Goal: Task Accomplishment & Management: Use online tool/utility

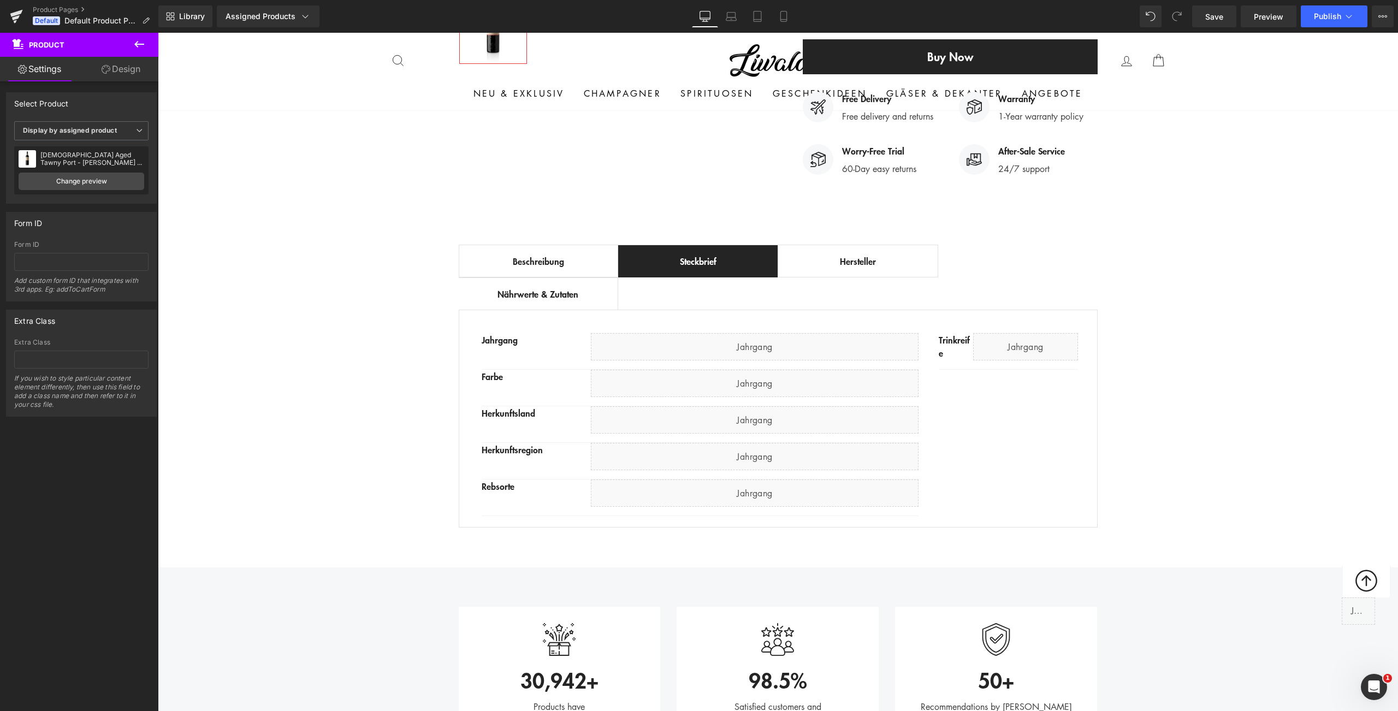
scroll to position [557, 0]
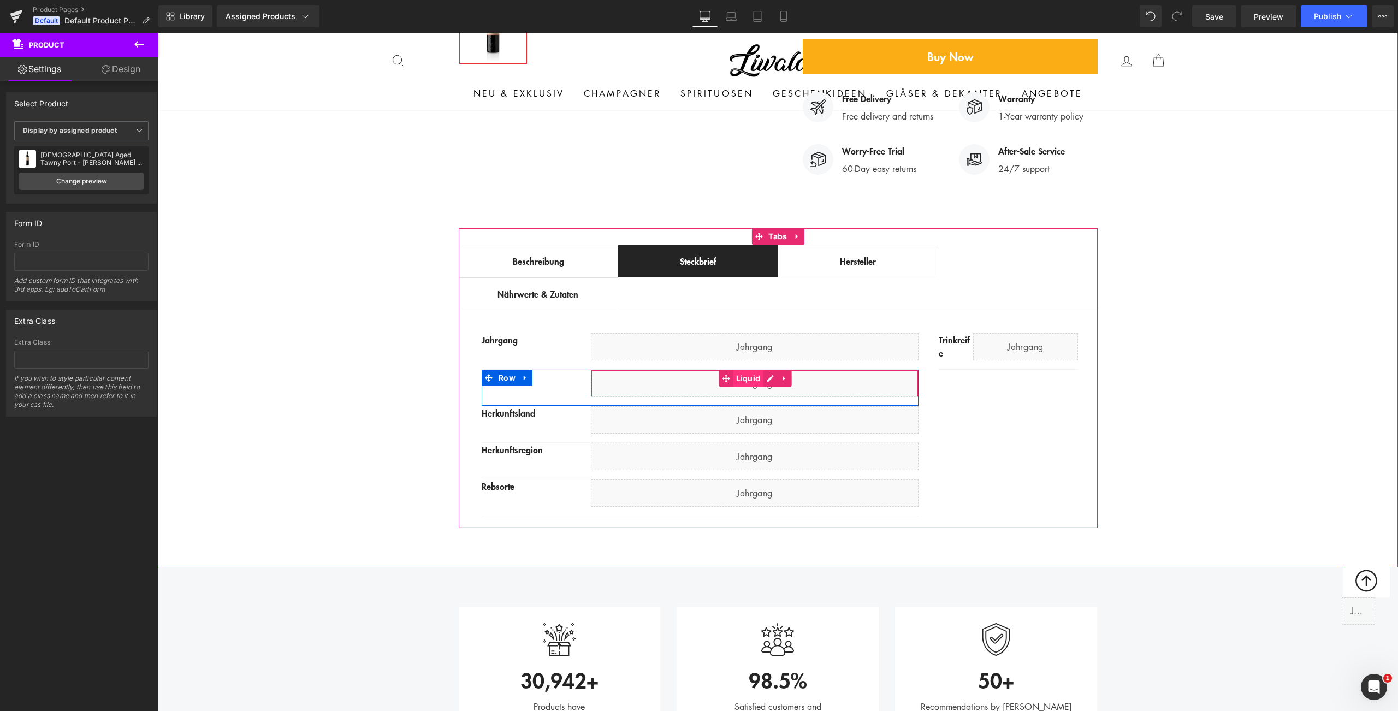
click at [746, 370] on span "Liquid" at bounding box center [748, 378] width 30 height 16
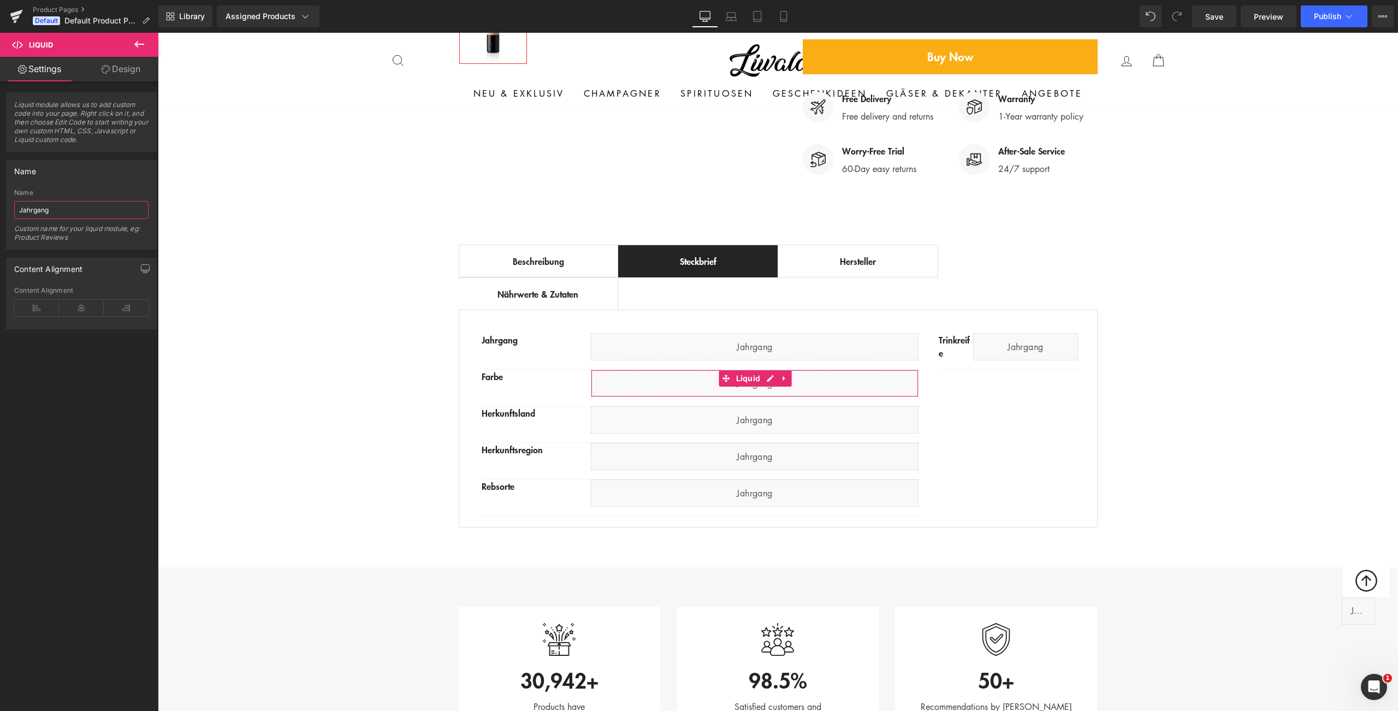
click at [65, 214] on input "Jahrgang" at bounding box center [81, 210] width 134 height 18
type input "Farbe"
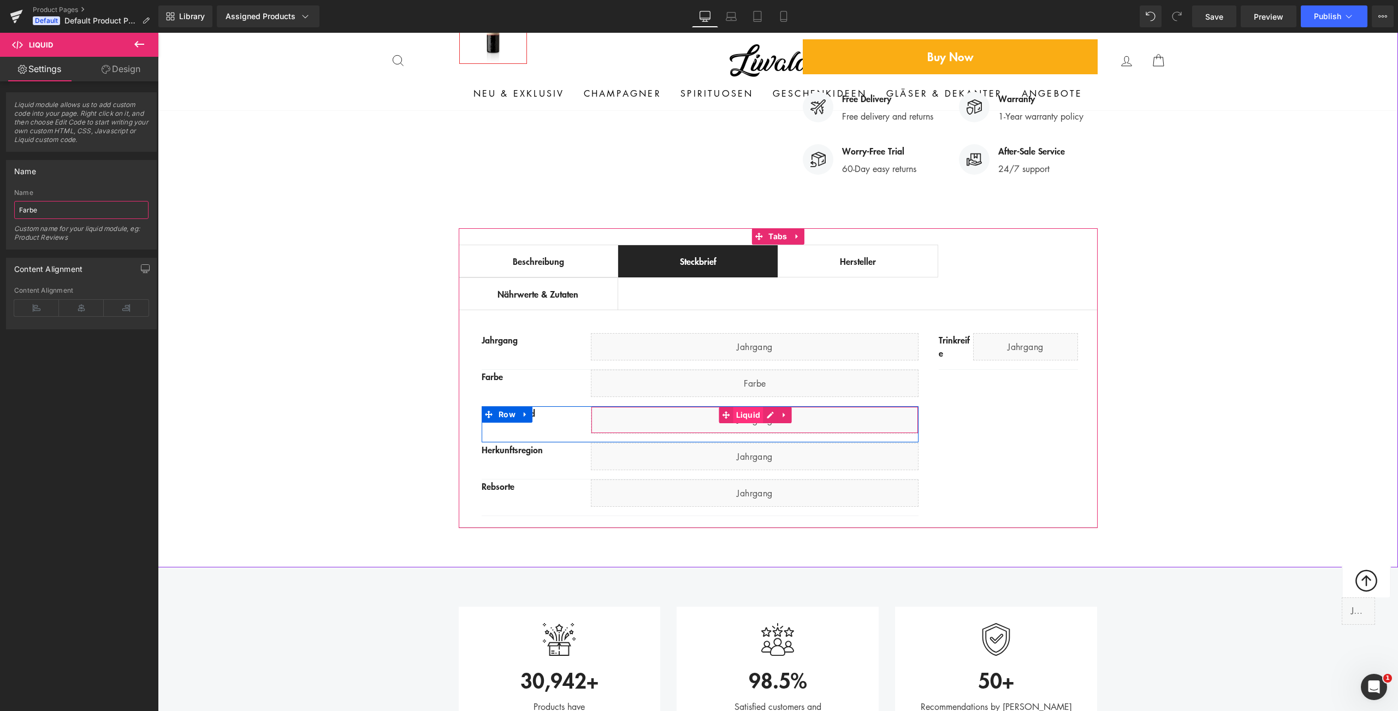
click at [740, 407] on span "Liquid" at bounding box center [748, 415] width 30 height 16
click at [105, 215] on input "Jahrgang" at bounding box center [81, 210] width 134 height 18
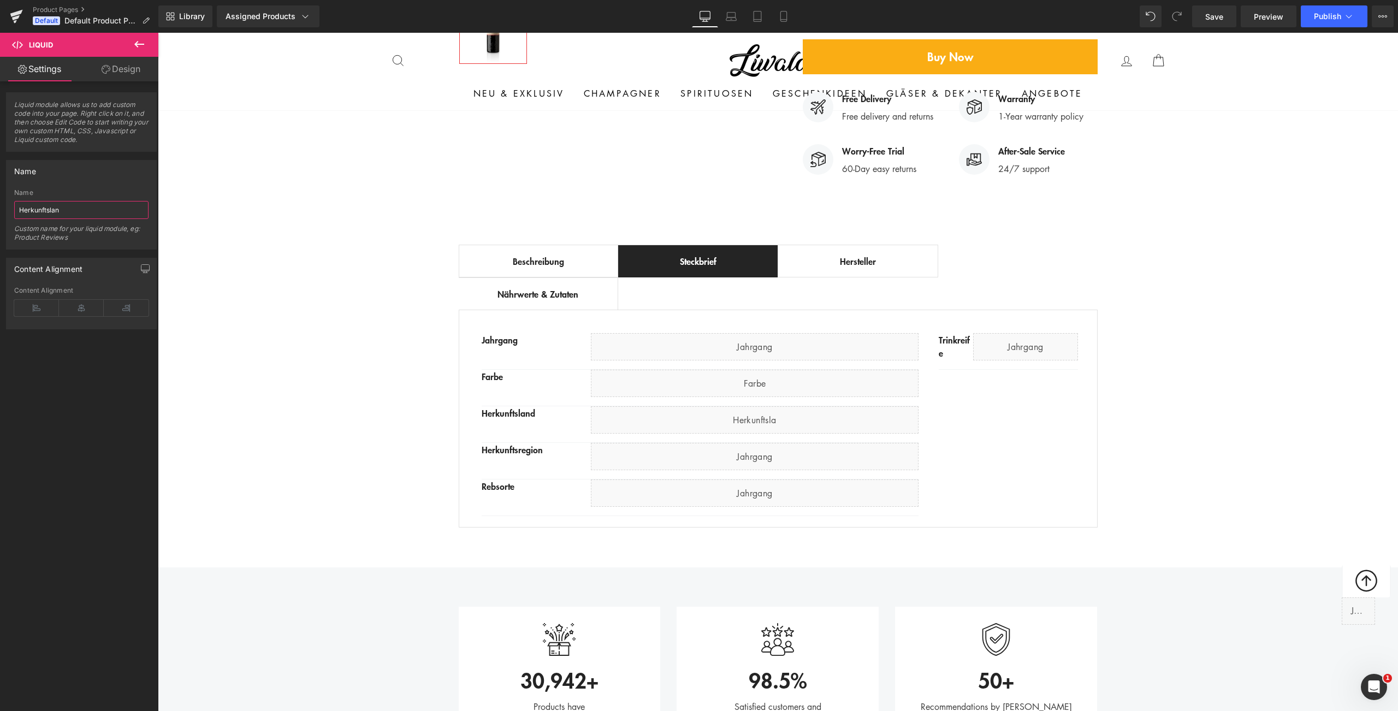
type input "Herkunftsland"
click at [738, 445] on span "Liquid" at bounding box center [750, 451] width 24 height 13
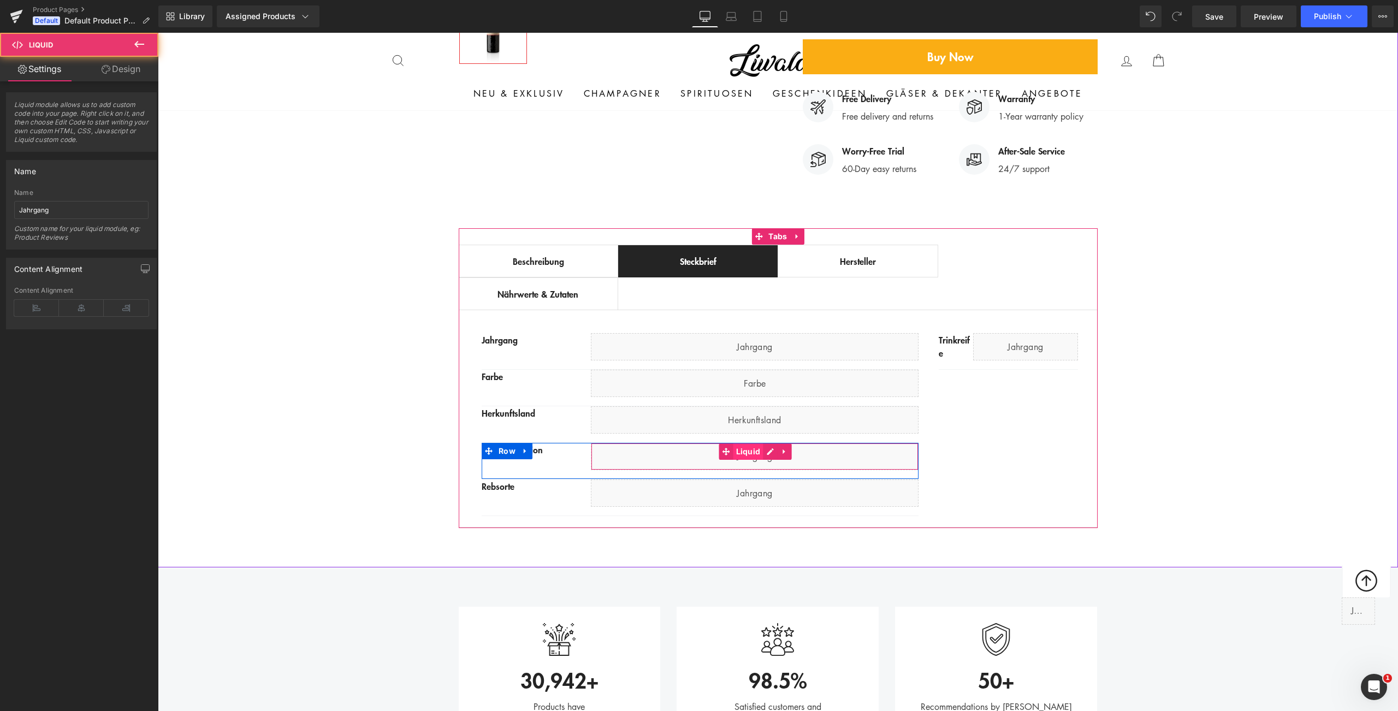
click at [745, 443] on span "Liquid" at bounding box center [748, 451] width 30 height 16
click at [108, 212] on input "Jahrgang" at bounding box center [81, 210] width 134 height 18
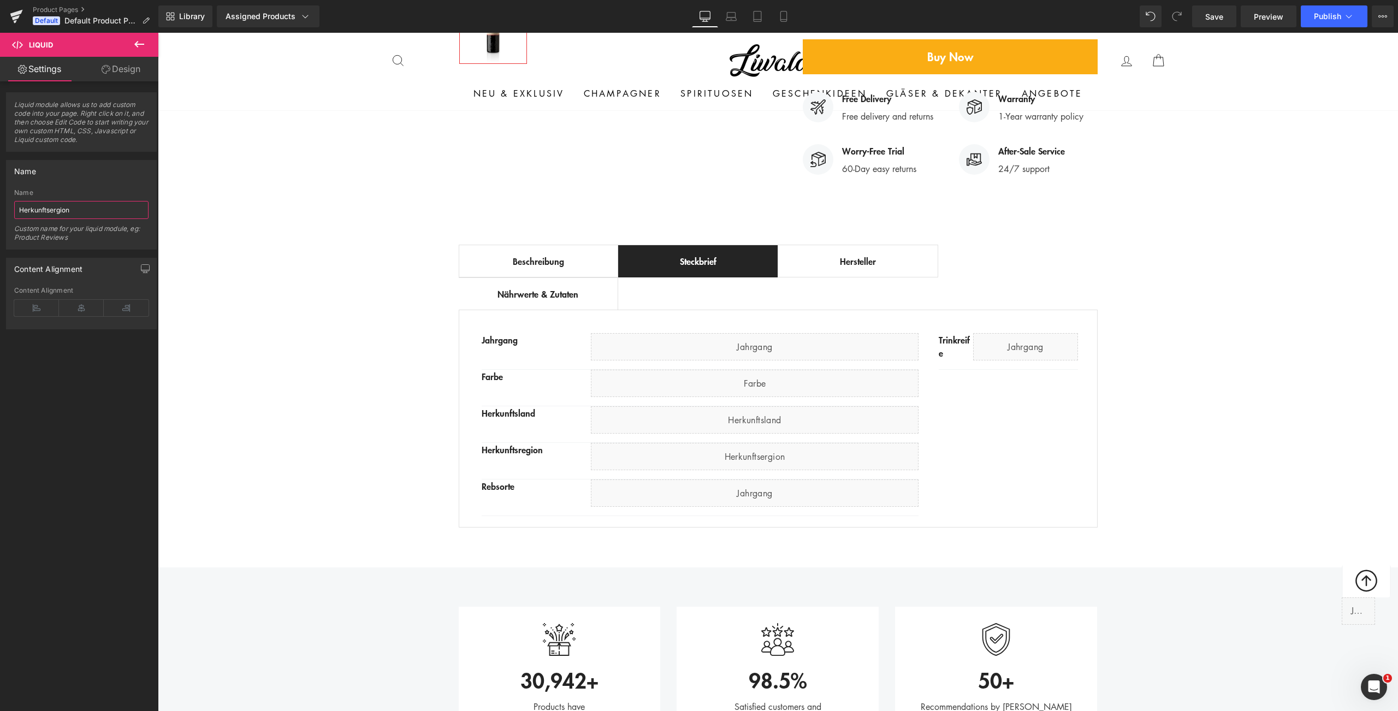
type input "Herkunftsergion"
click at [552, 446] on icon at bounding box center [554, 449] width 6 height 7
click at [572, 443] on div "Herkunftsregion" at bounding box center [535, 449] width 109 height 13
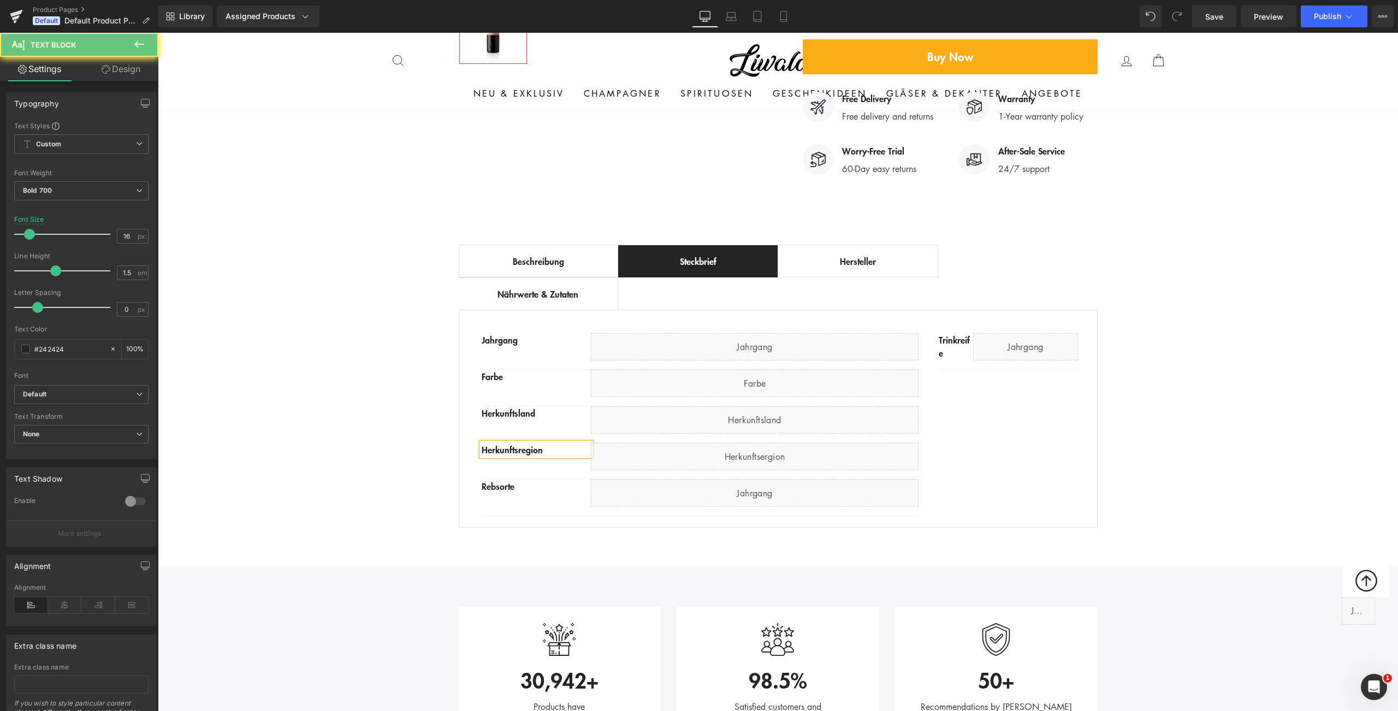
click at [572, 443] on div "Herkunftsregion" at bounding box center [535, 449] width 109 height 13
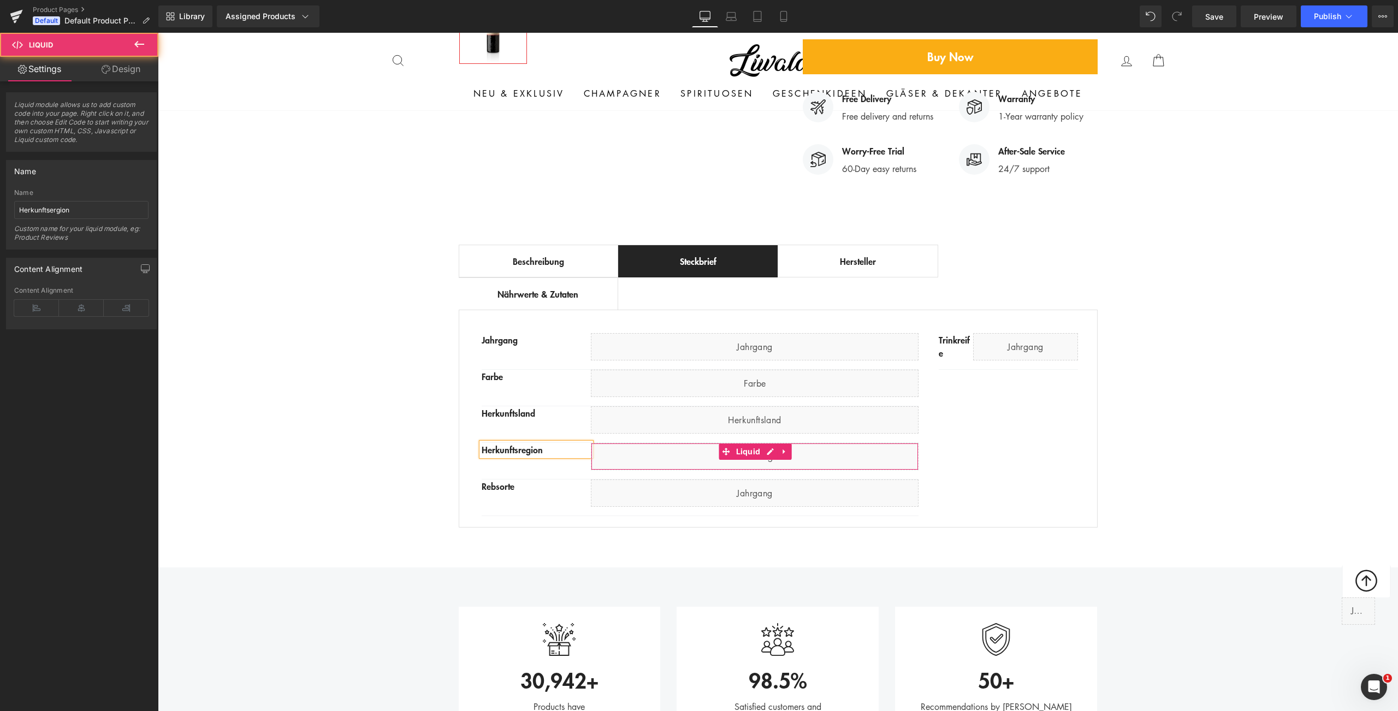
click at [635, 443] on div "Liquid" at bounding box center [755, 456] width 328 height 27
click at [751, 443] on span "Liquid" at bounding box center [748, 451] width 30 height 16
click at [121, 206] on input "Herkunftsergion" at bounding box center [81, 210] width 134 height 18
type input "Herkunftsregion"
click at [219, 361] on div "Best Seller (P) Image Row ‹ › (P) Image List (P) Title" at bounding box center [778, 96] width 1240 height 874
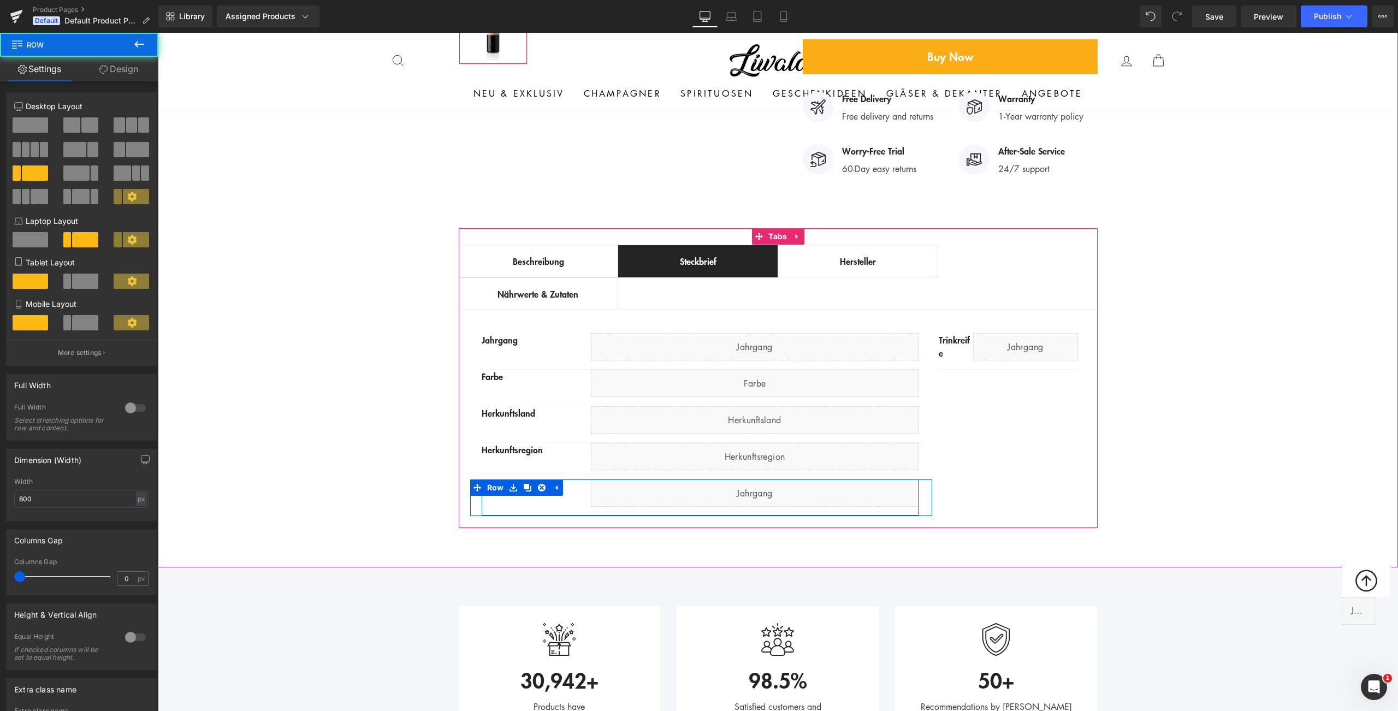
click at [569, 479] on div "Rebsorte Text Block Liquid Row" at bounding box center [699, 497] width 437 height 37
click at [568, 479] on div "Rebsorte Text Block" at bounding box center [535, 485] width 109 height 13
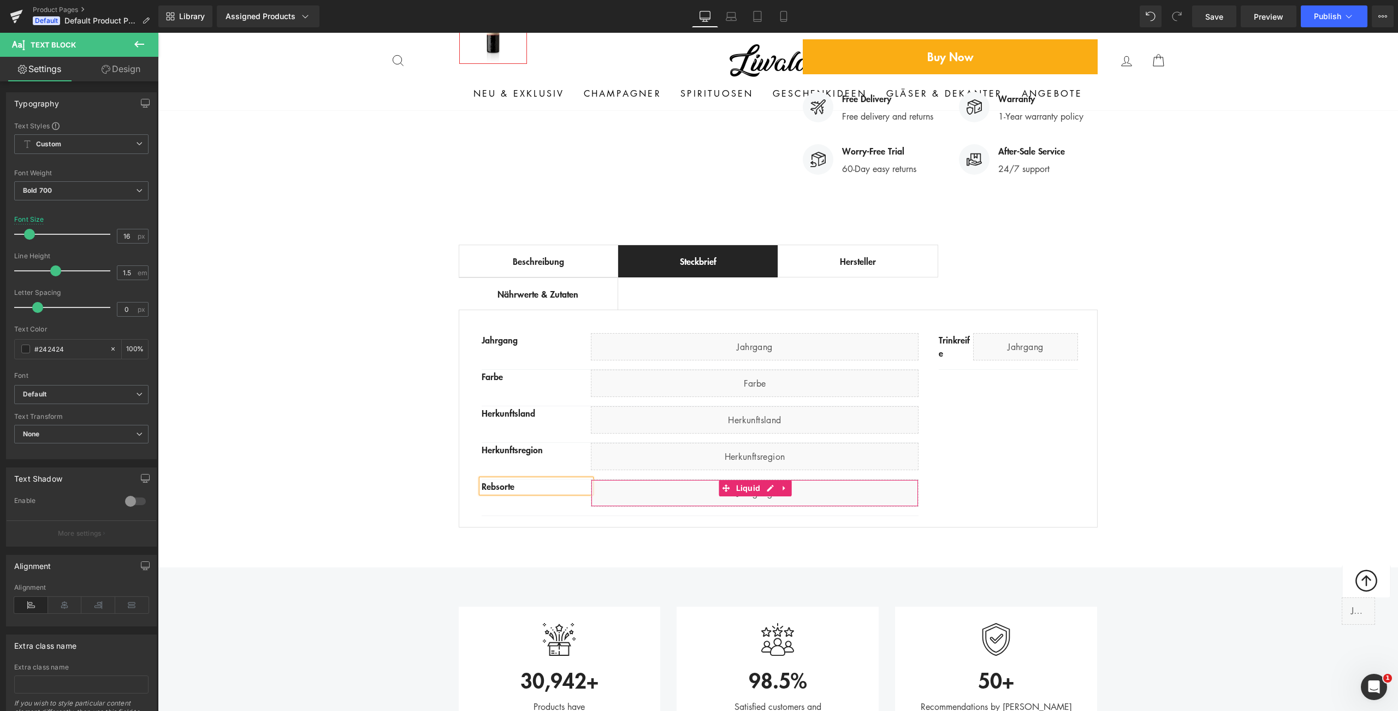
click at [666, 479] on div "Liquid" at bounding box center [755, 492] width 328 height 27
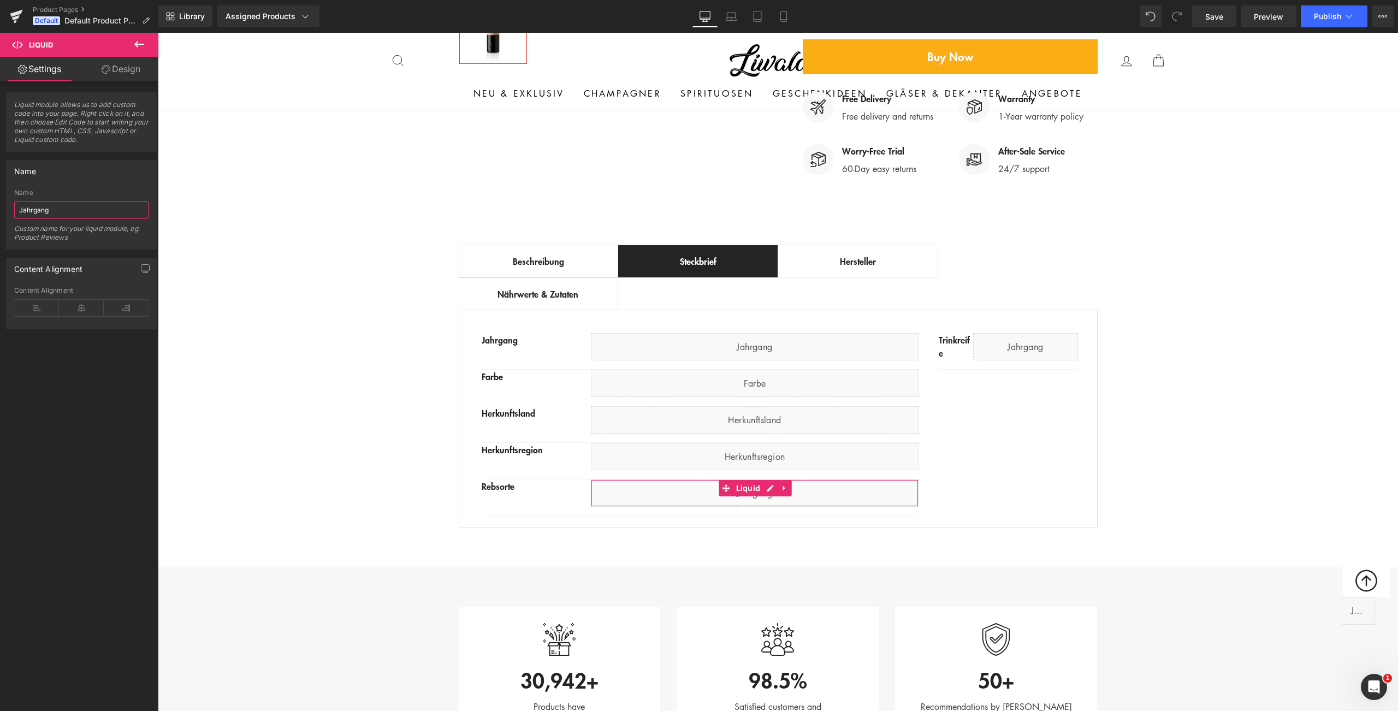
click at [56, 217] on input "Jahrgang" at bounding box center [81, 210] width 134 height 18
type input "Rebsorte"
click at [215, 299] on div "Best Seller (P) Image Row ‹ › (P) Image List (P) Title" at bounding box center [778, 96] width 1240 height 874
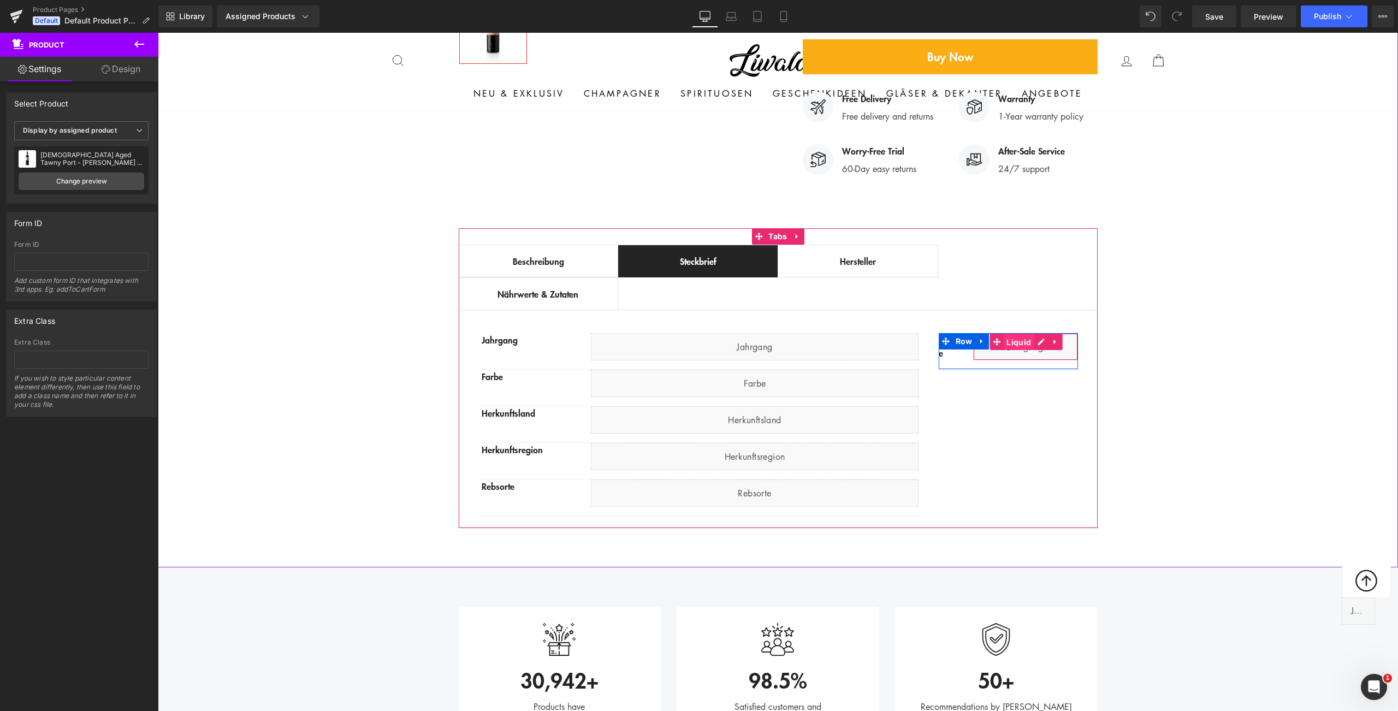
click at [1017, 334] on span "Liquid" at bounding box center [1018, 342] width 30 height 16
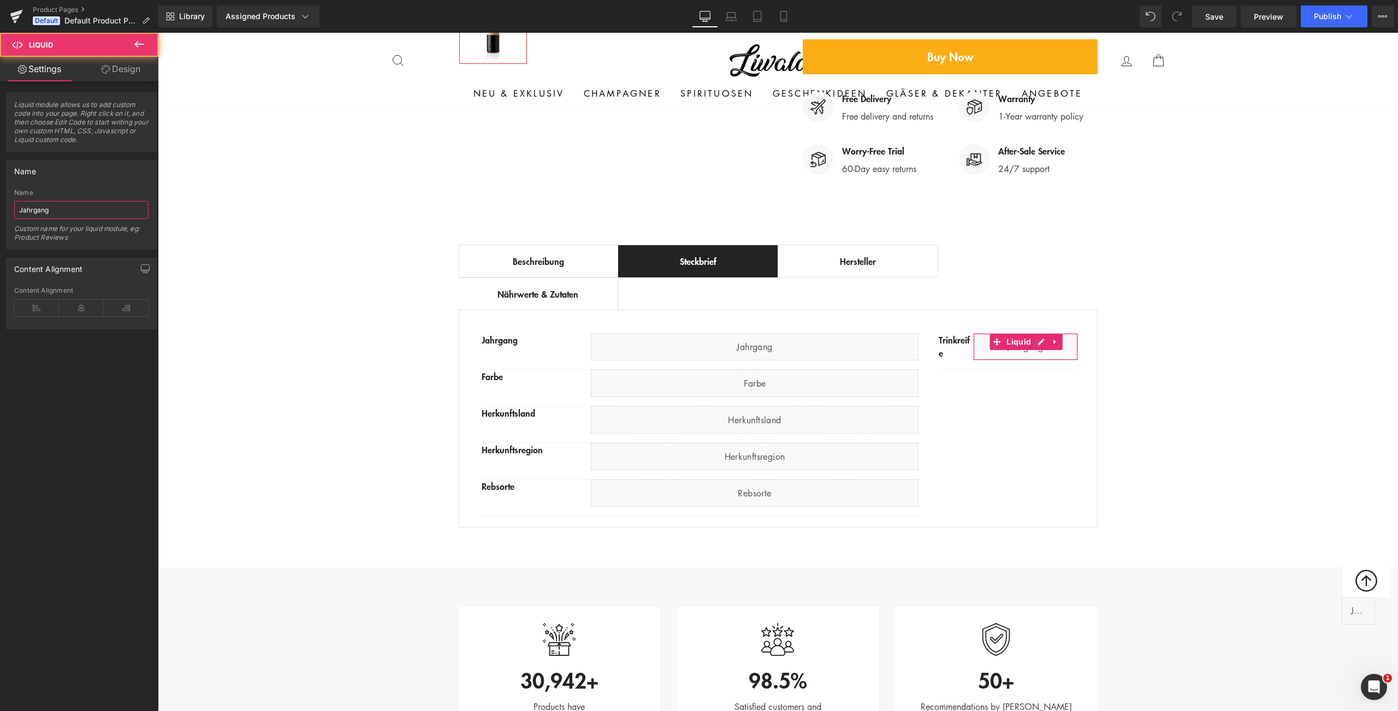
click at [81, 213] on input "Jahrgang" at bounding box center [81, 210] width 134 height 18
type input "Trinkreife"
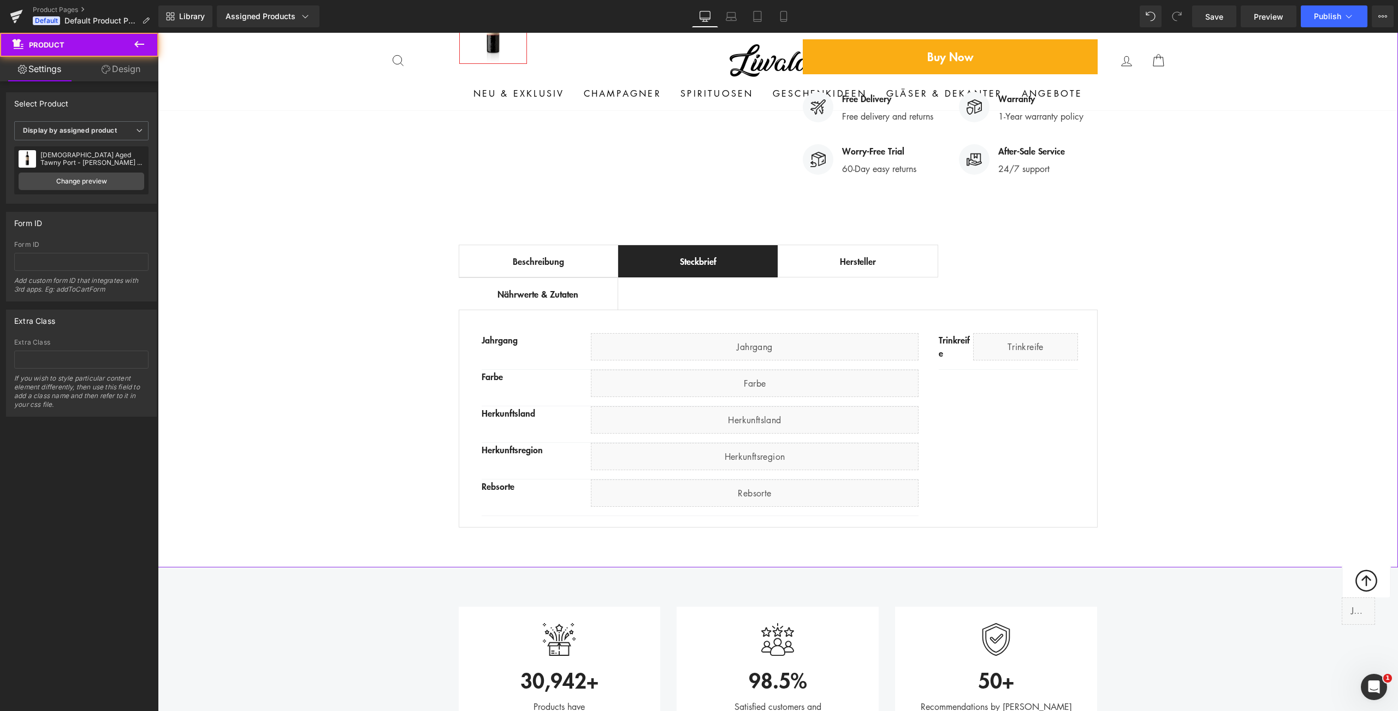
click at [332, 358] on div "Best Seller (P) Image Row ‹ › (P) Image List (P) Title" at bounding box center [778, 96] width 1240 height 874
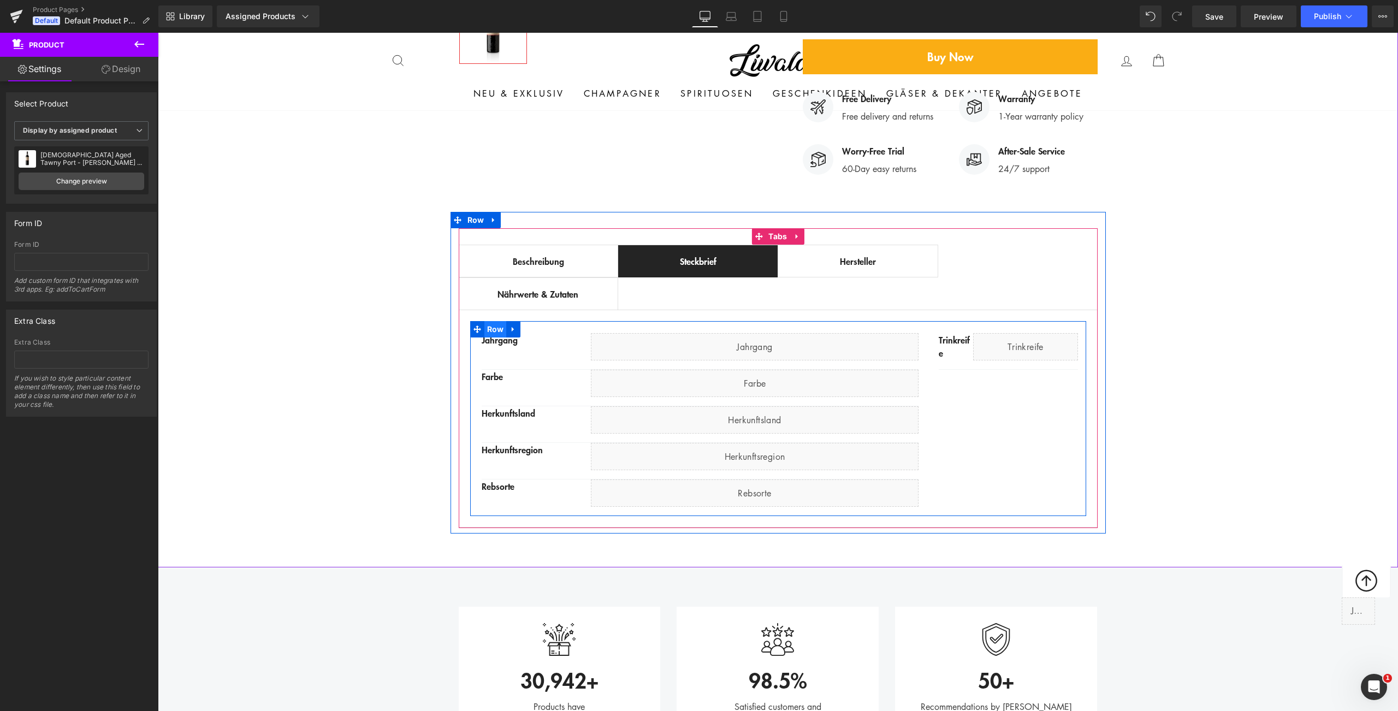
click at [486, 321] on span "Row" at bounding box center [495, 329] width 22 height 16
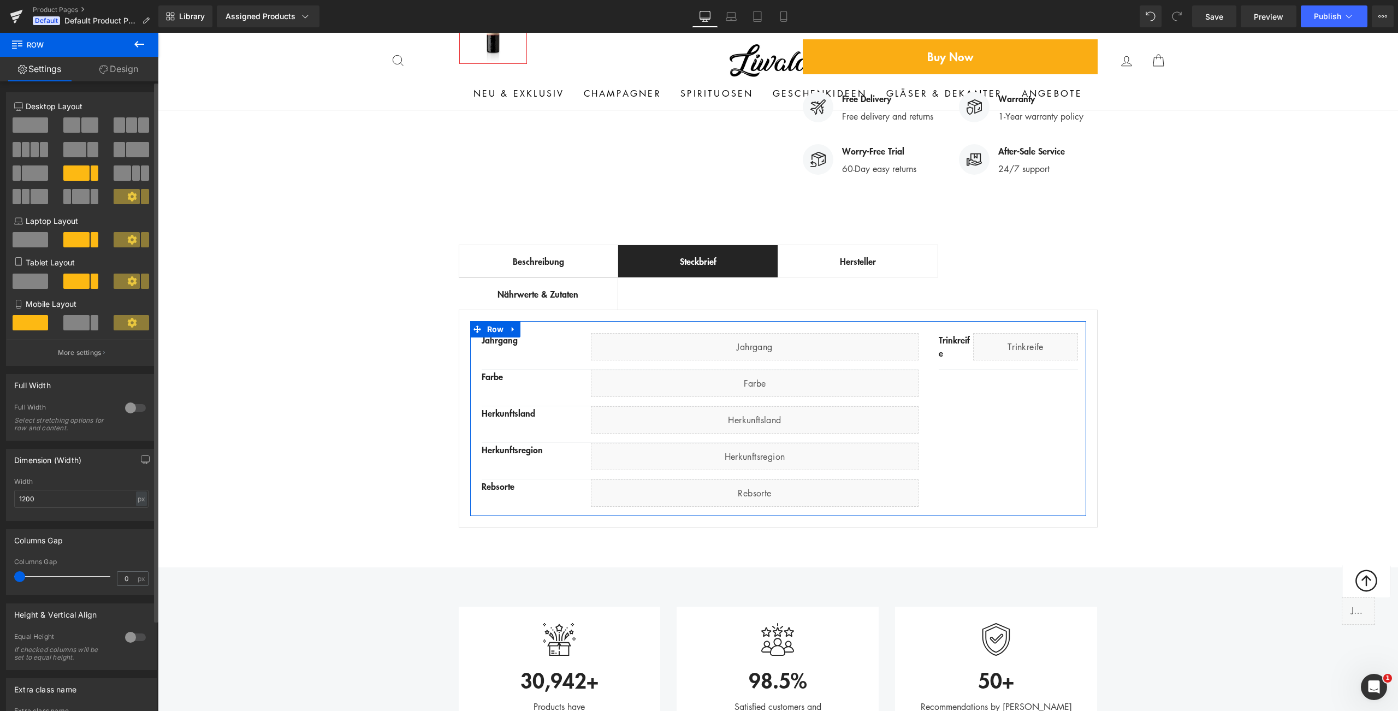
click at [76, 130] on button at bounding box center [81, 124] width 37 height 15
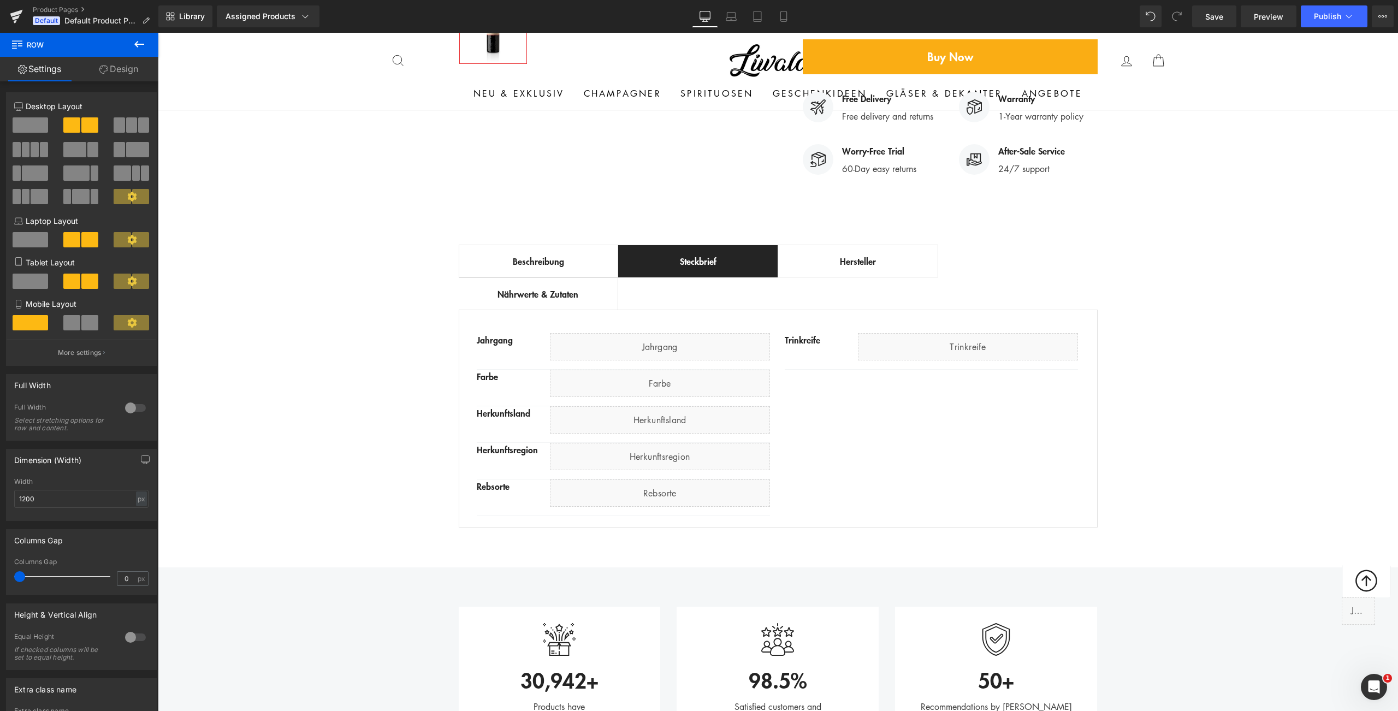
click at [136, 44] on icon at bounding box center [139, 44] width 10 height 7
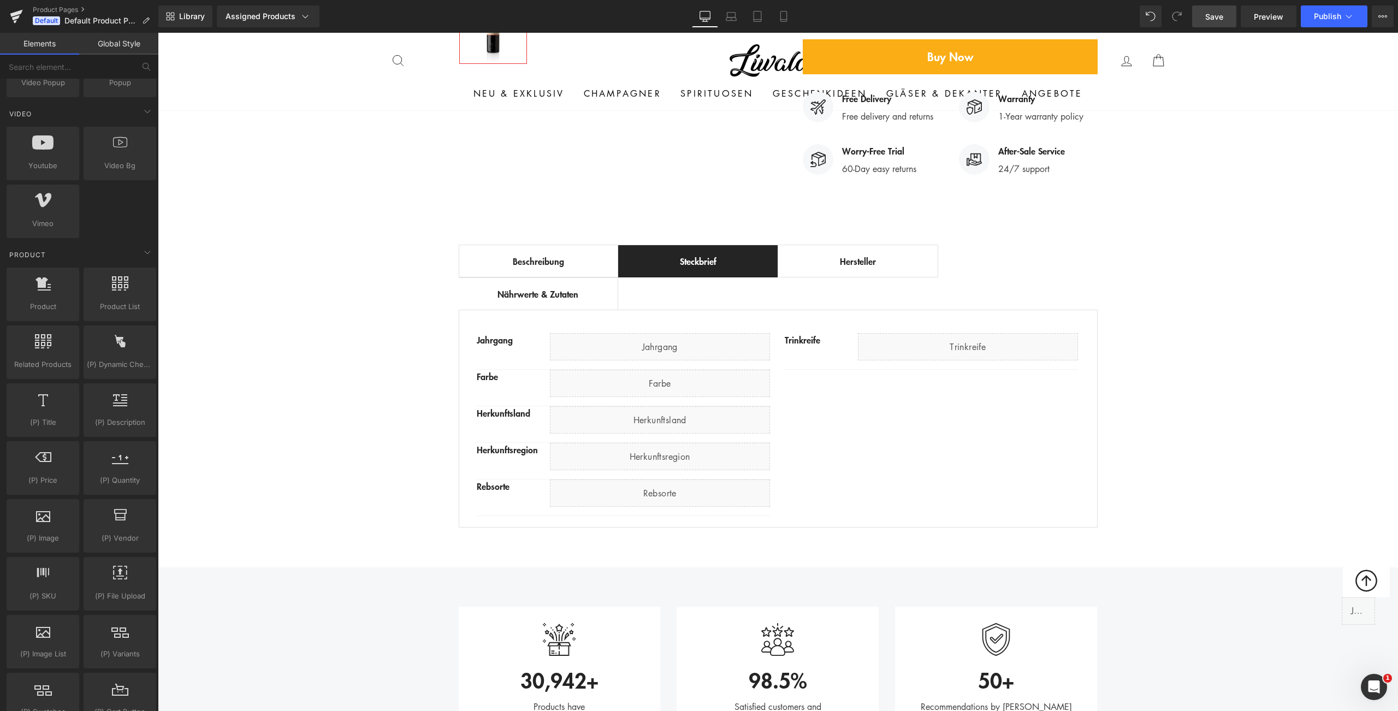
click at [1207, 16] on span "Save" at bounding box center [1214, 16] width 18 height 11
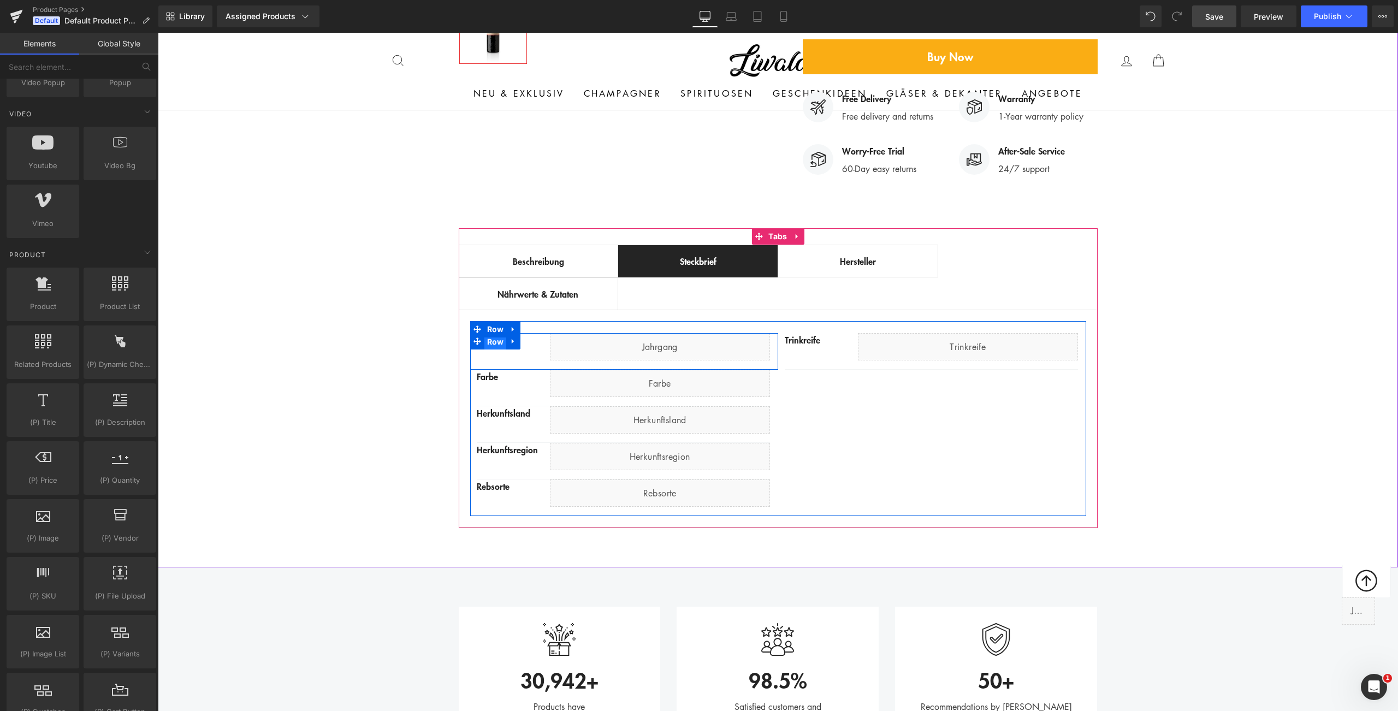
click at [489, 334] on span "Row" at bounding box center [495, 342] width 22 height 16
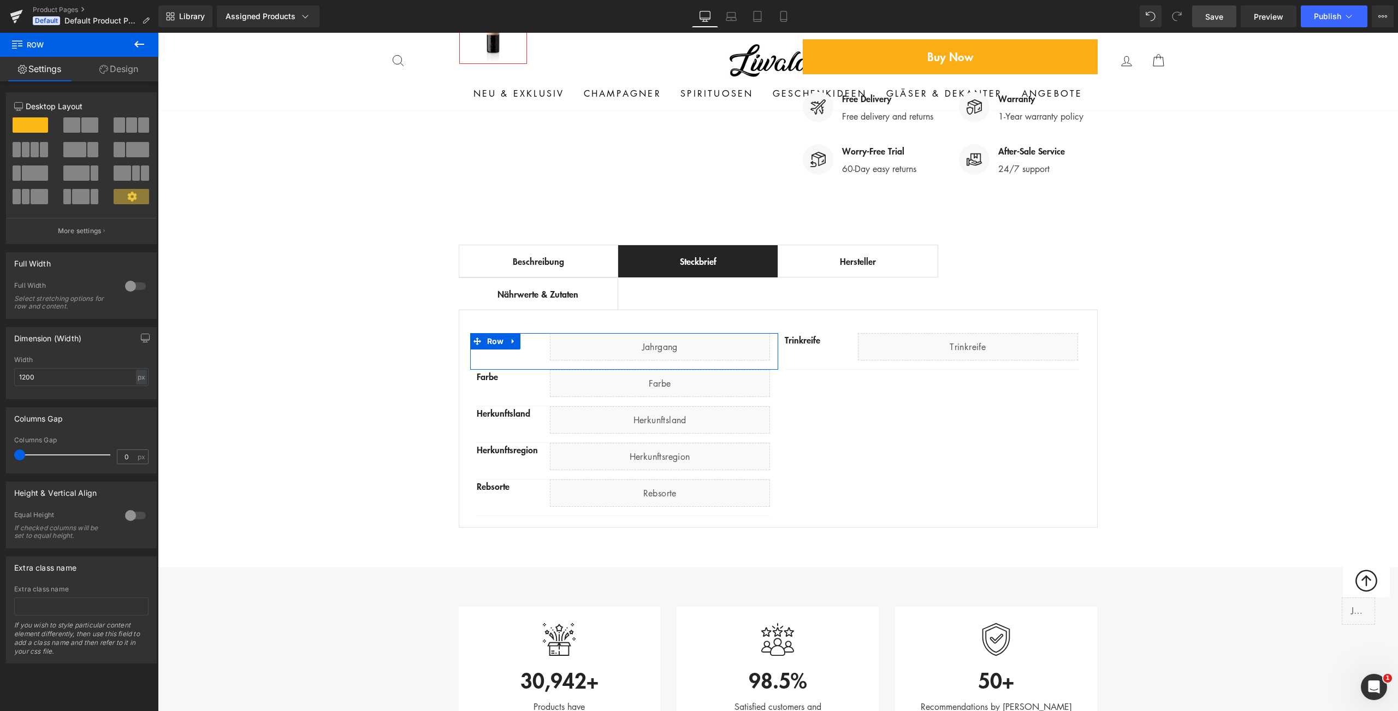
click at [99, 65] on link "Design" at bounding box center [118, 69] width 79 height 25
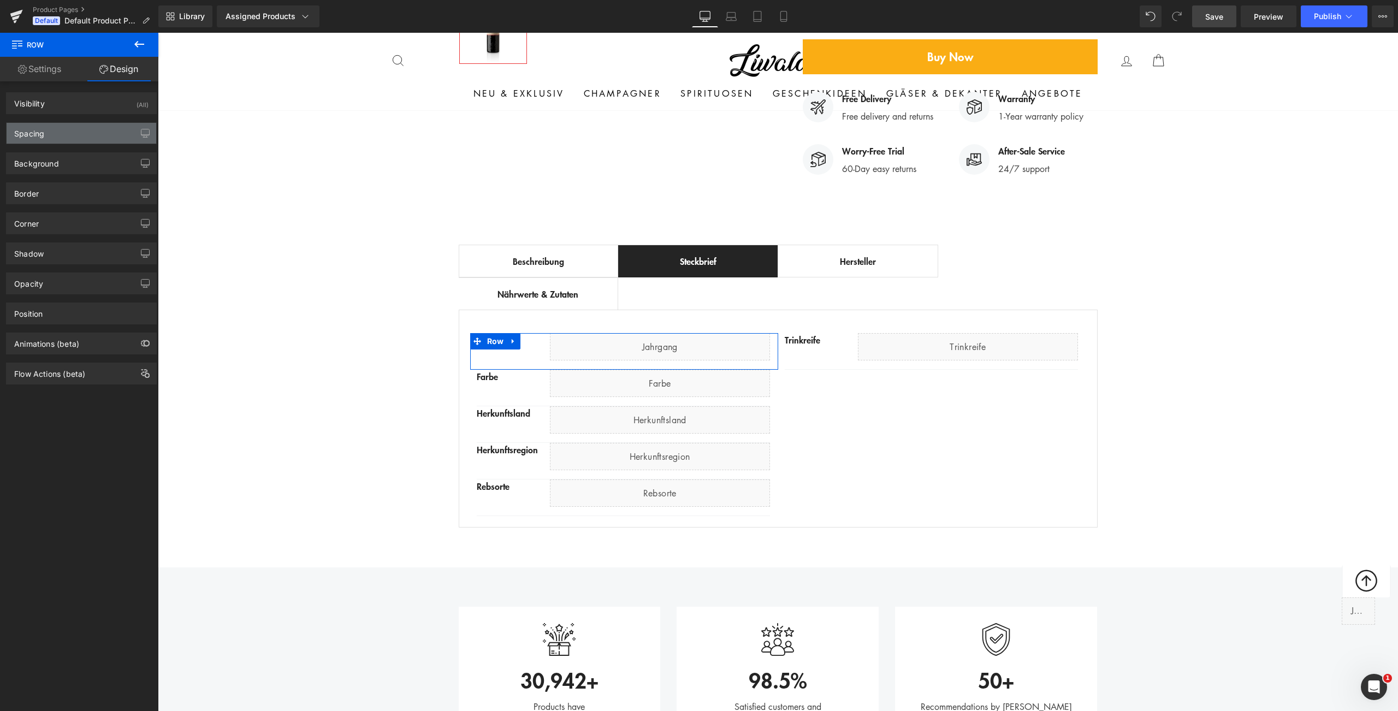
click at [84, 128] on div "Spacing" at bounding box center [82, 133] width 150 height 21
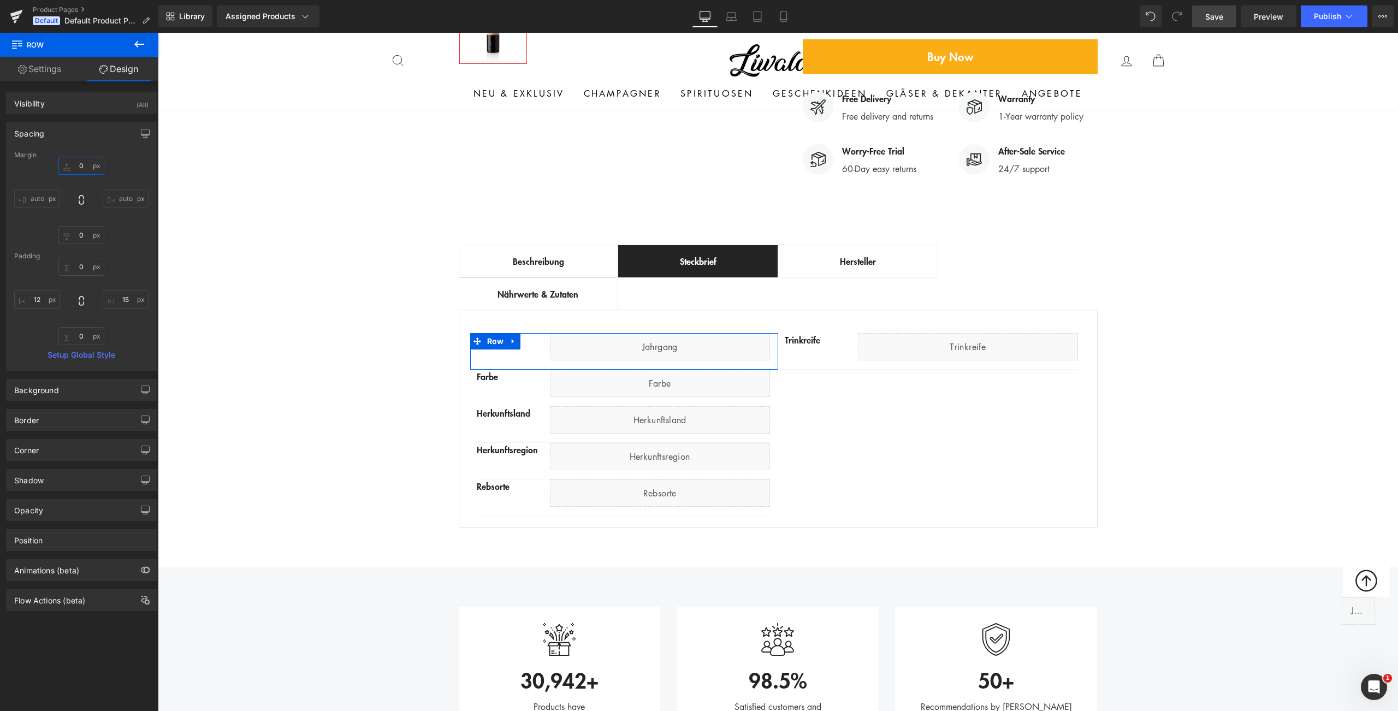
click at [80, 168] on input "0" at bounding box center [81, 166] width 46 height 18
click at [77, 165] on input "0" at bounding box center [81, 166] width 46 height 18
click at [78, 165] on input "0" at bounding box center [81, 166] width 46 height 18
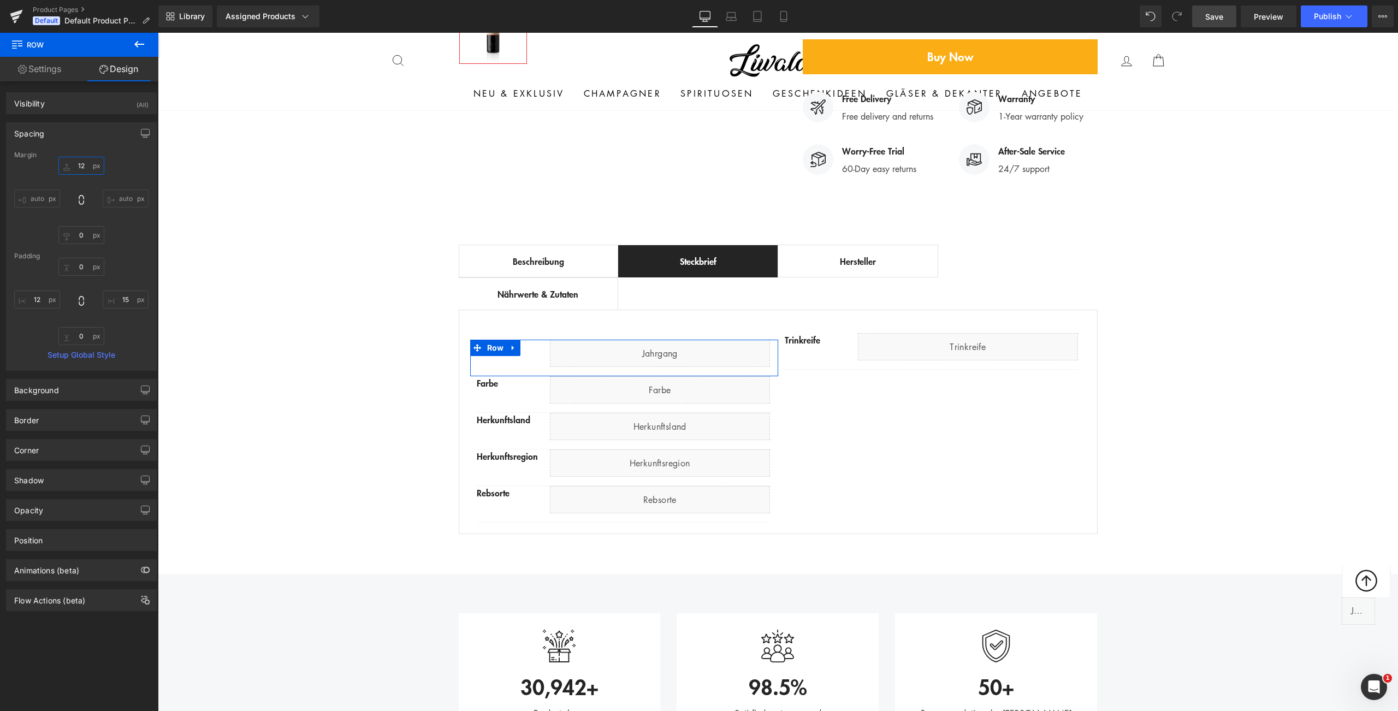
type input "12"
click at [129, 200] on input "auto" at bounding box center [126, 198] width 46 height 18
click at [79, 166] on input "12" at bounding box center [81, 166] width 46 height 18
click at [78, 166] on input "12" at bounding box center [81, 166] width 46 height 18
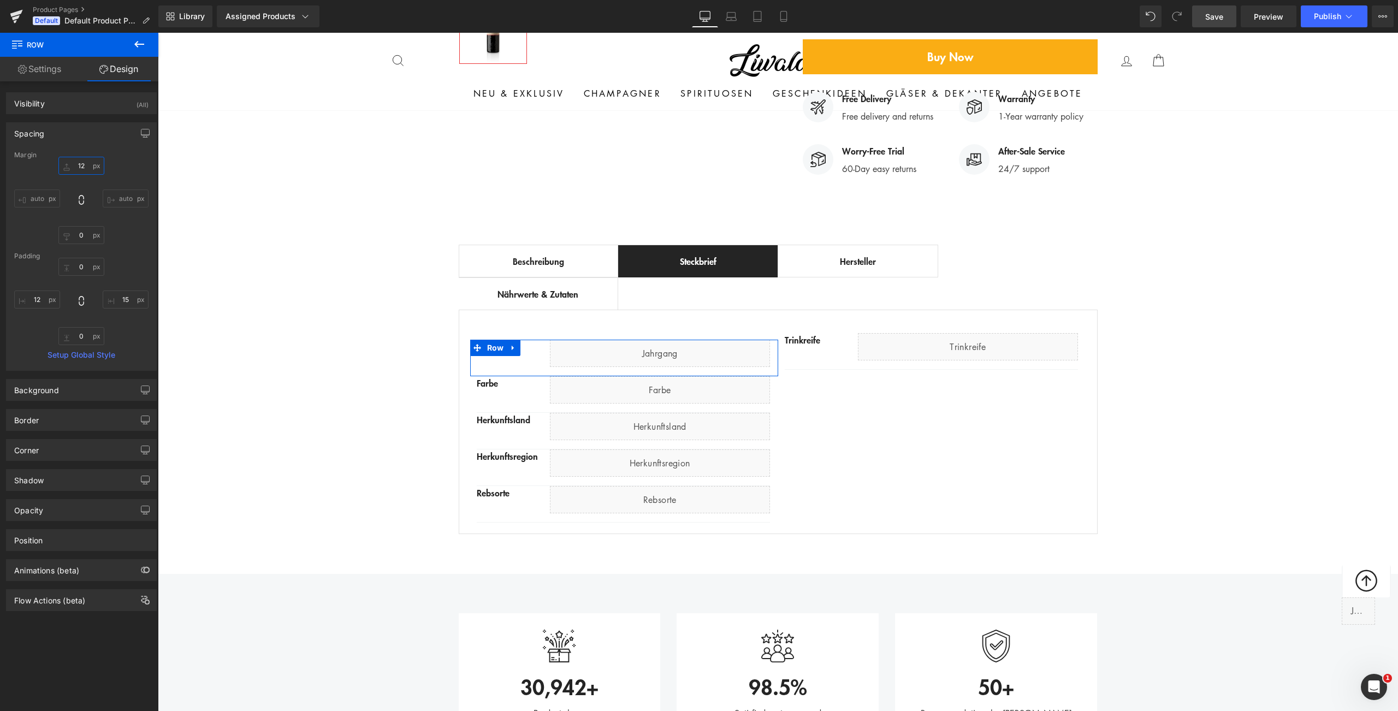
type input "1"
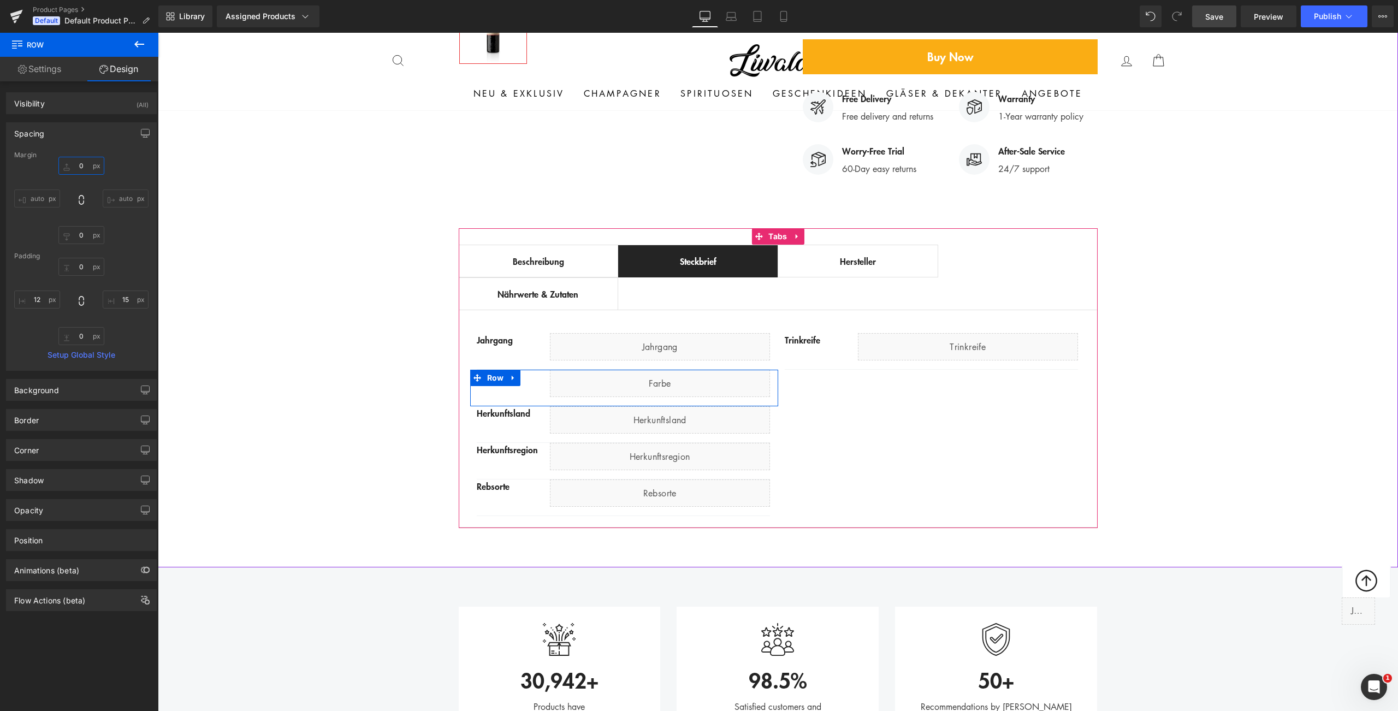
click at [475, 370] on span at bounding box center [477, 378] width 14 height 16
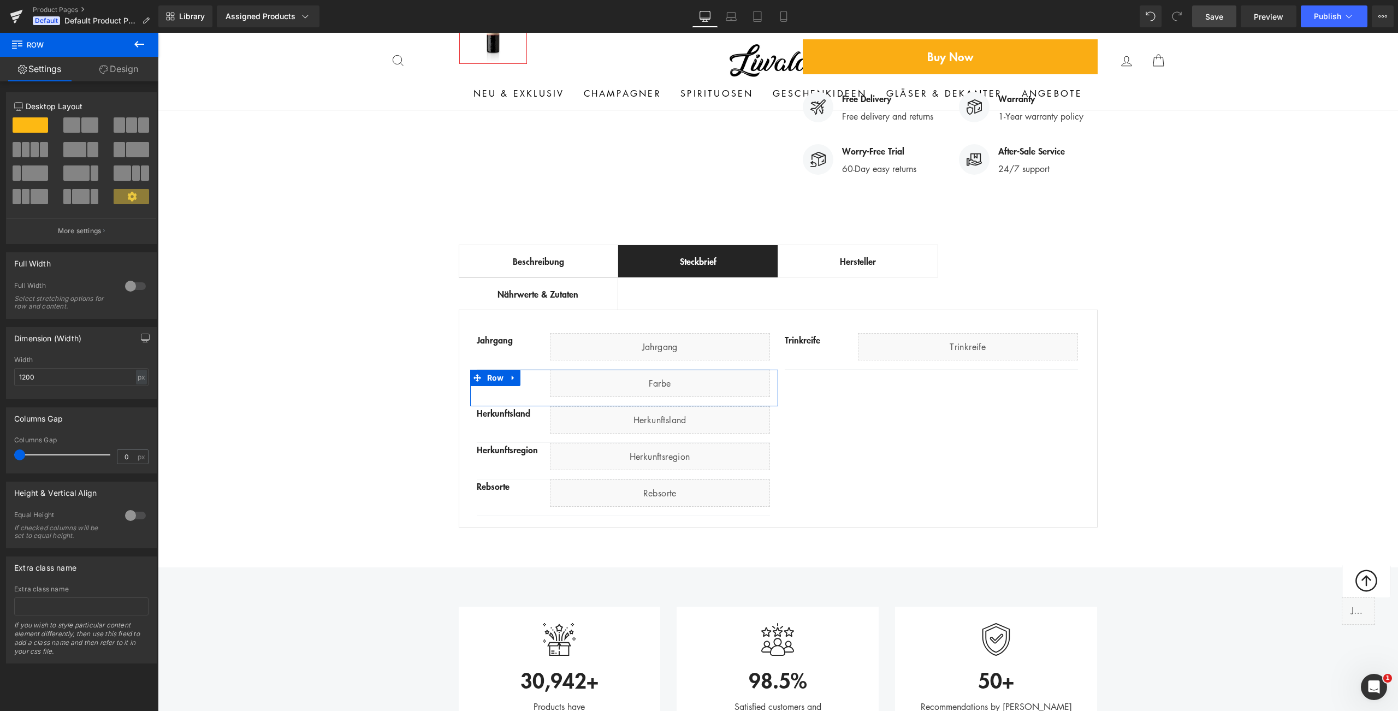
click at [99, 67] on icon at bounding box center [103, 69] width 9 height 9
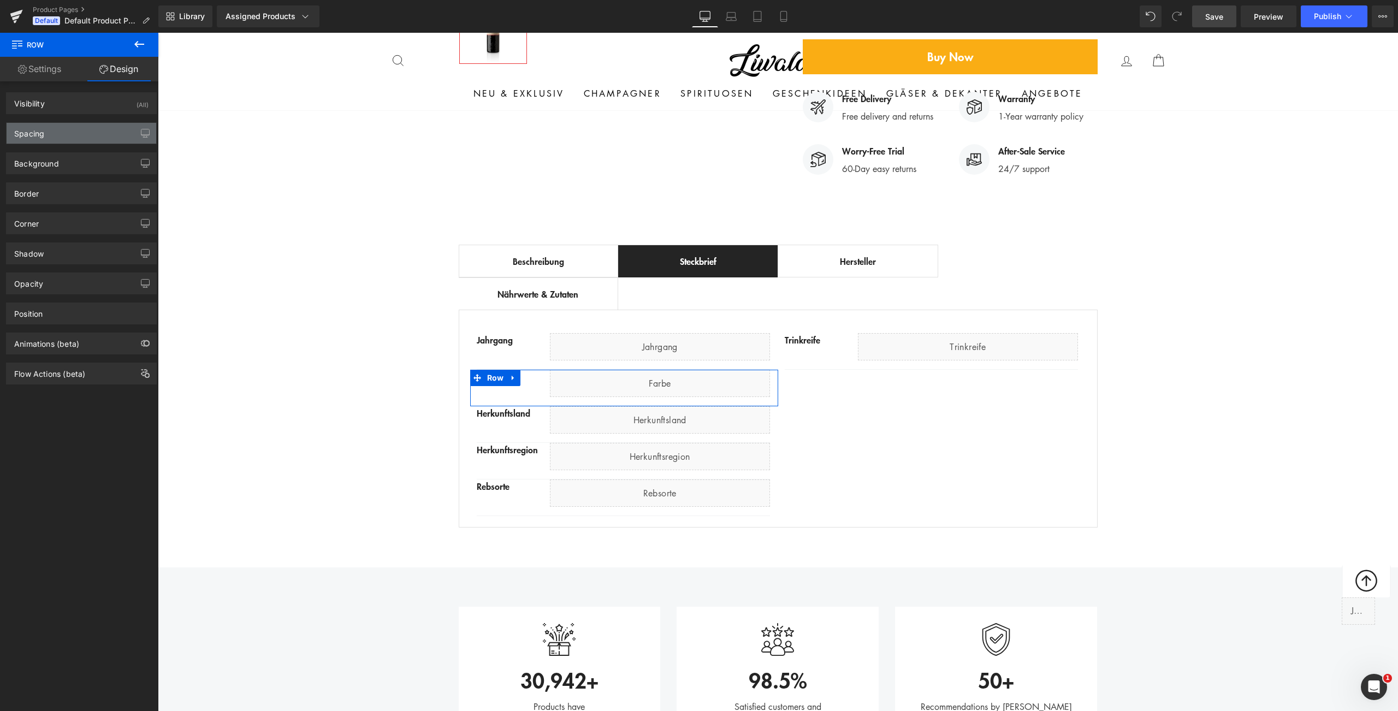
click at [81, 130] on div "Spacing" at bounding box center [82, 133] width 150 height 21
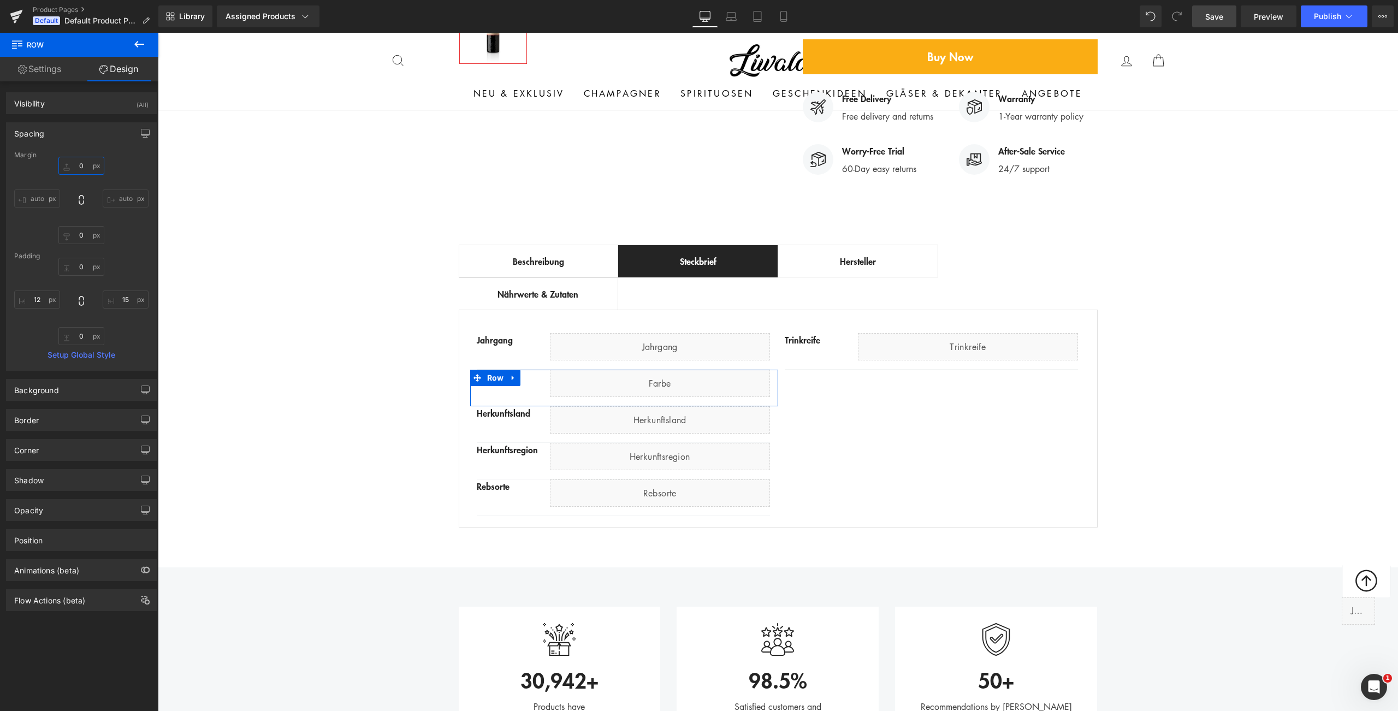
click at [79, 165] on input "0" at bounding box center [81, 166] width 46 height 18
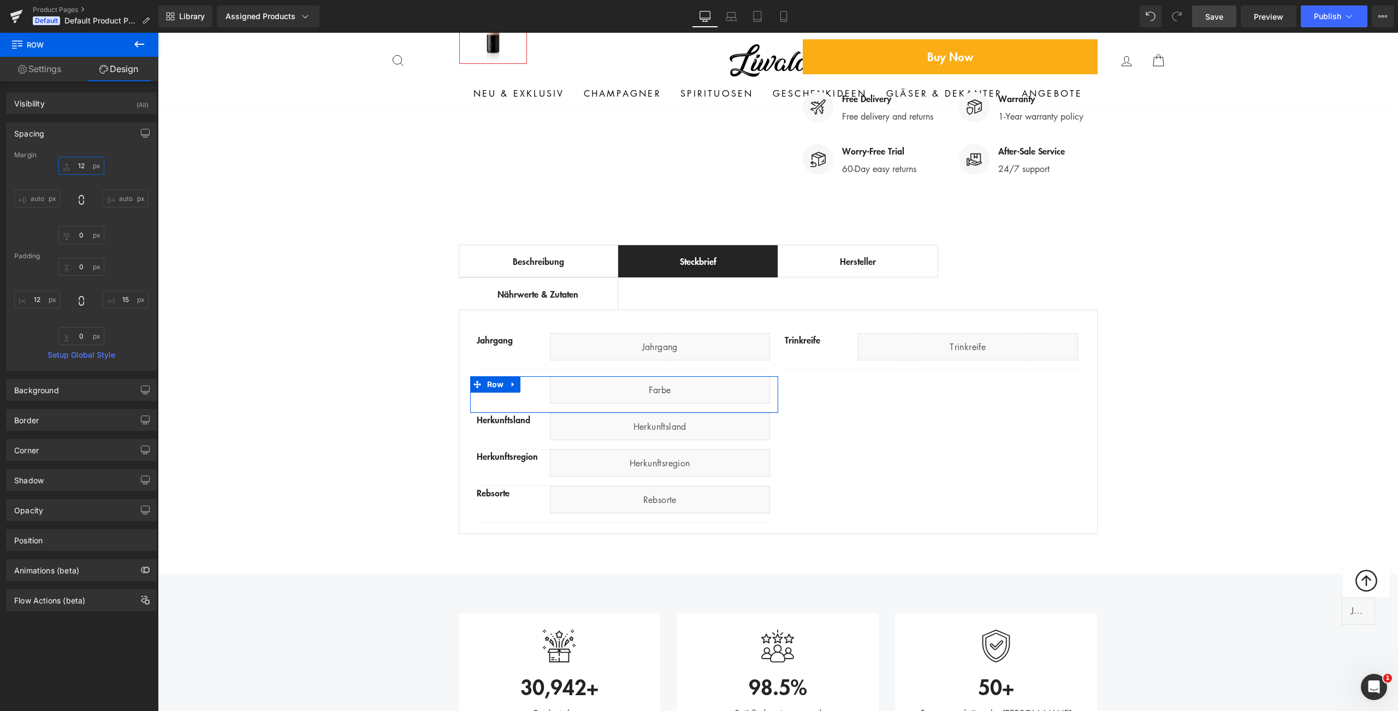
type input "12"
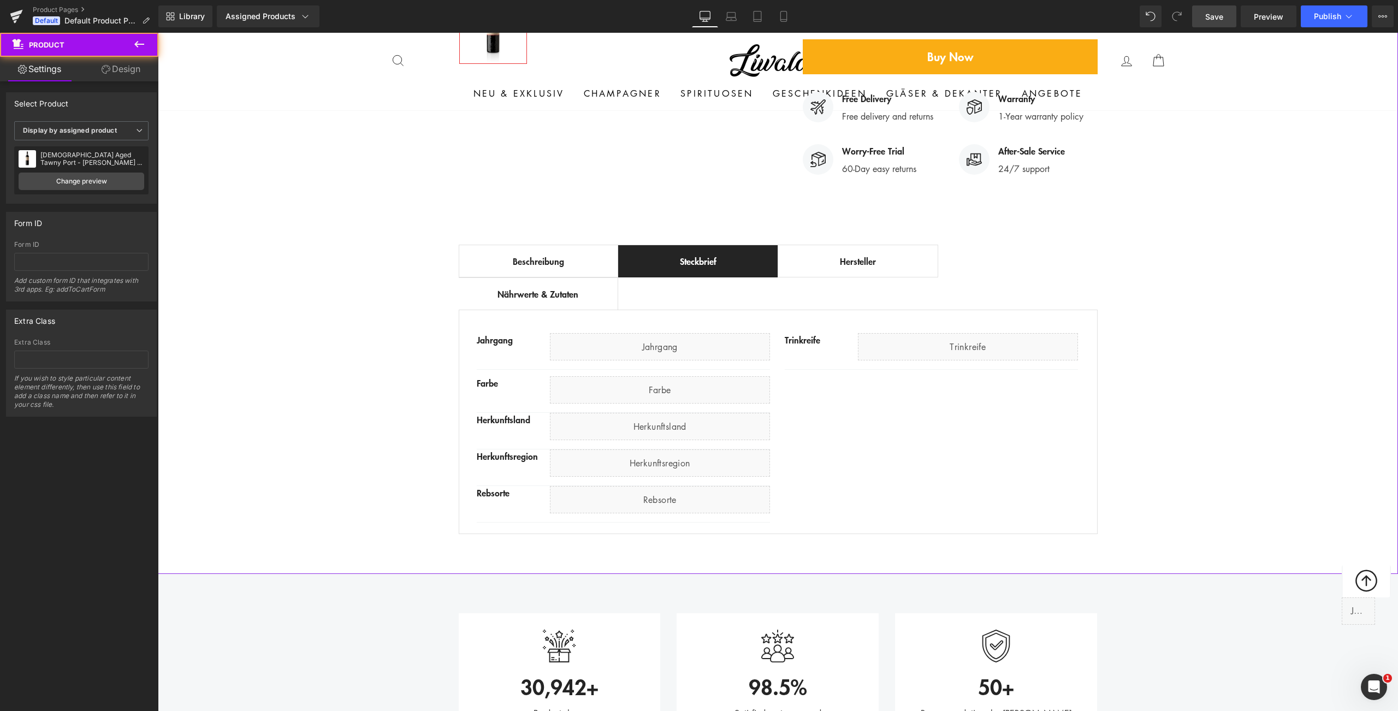
click at [267, 437] on div "Best Seller (P) Image Row ‹ › (P) Image List (P) Title" at bounding box center [778, 99] width 1240 height 881
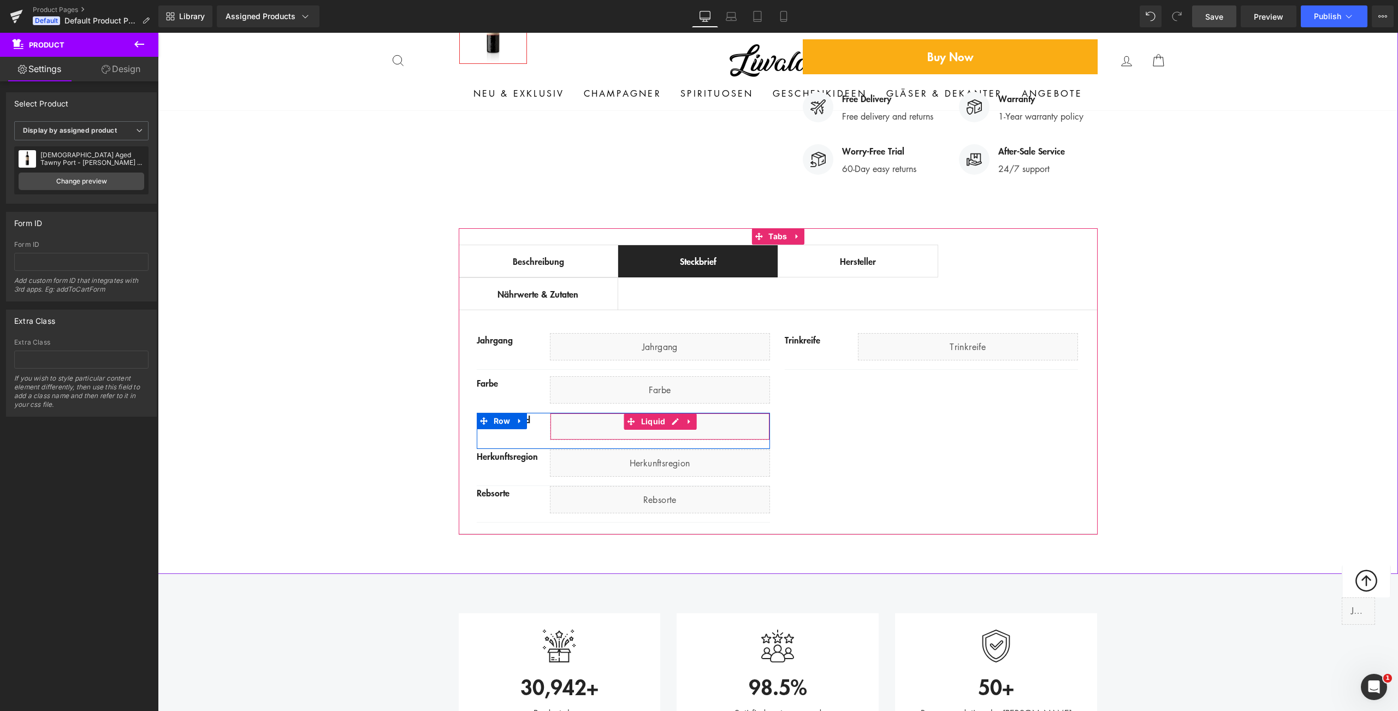
click at [550, 413] on div "Liquid" at bounding box center [660, 426] width 220 height 27
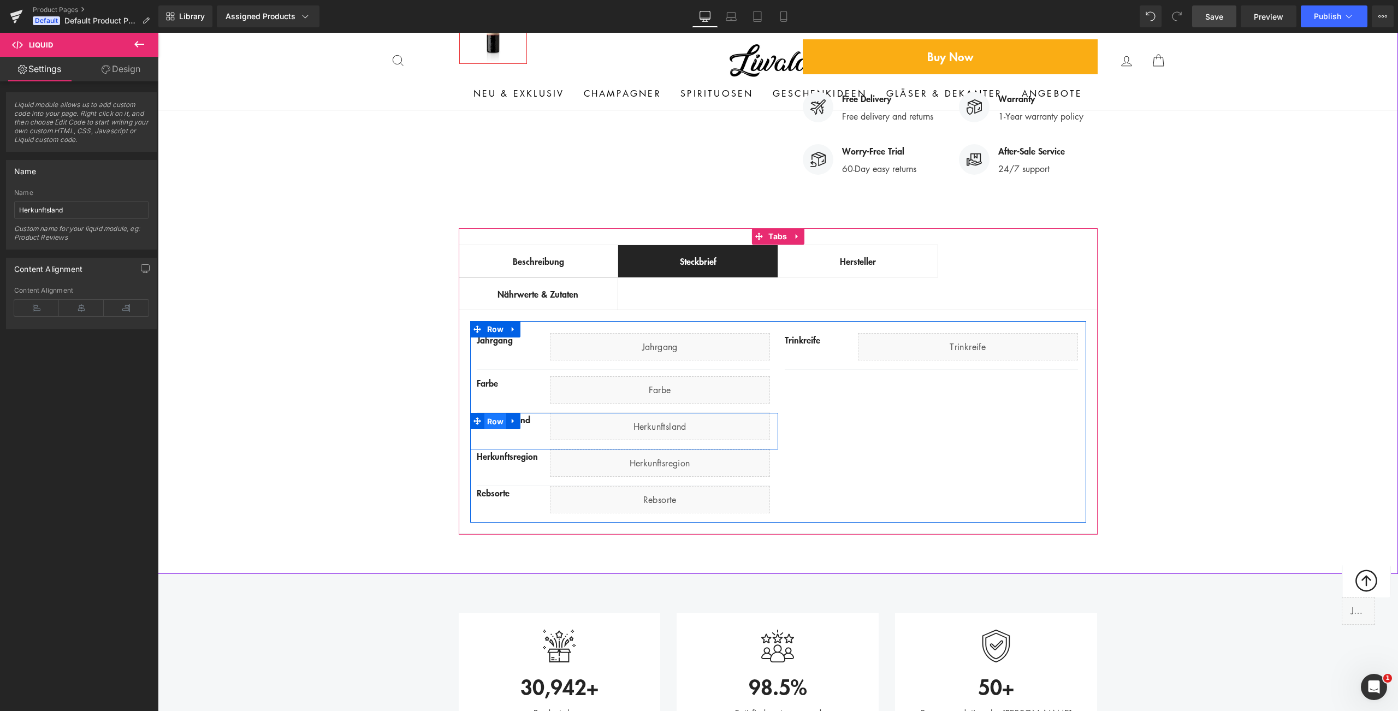
click at [498, 413] on span "Row" at bounding box center [495, 421] width 22 height 16
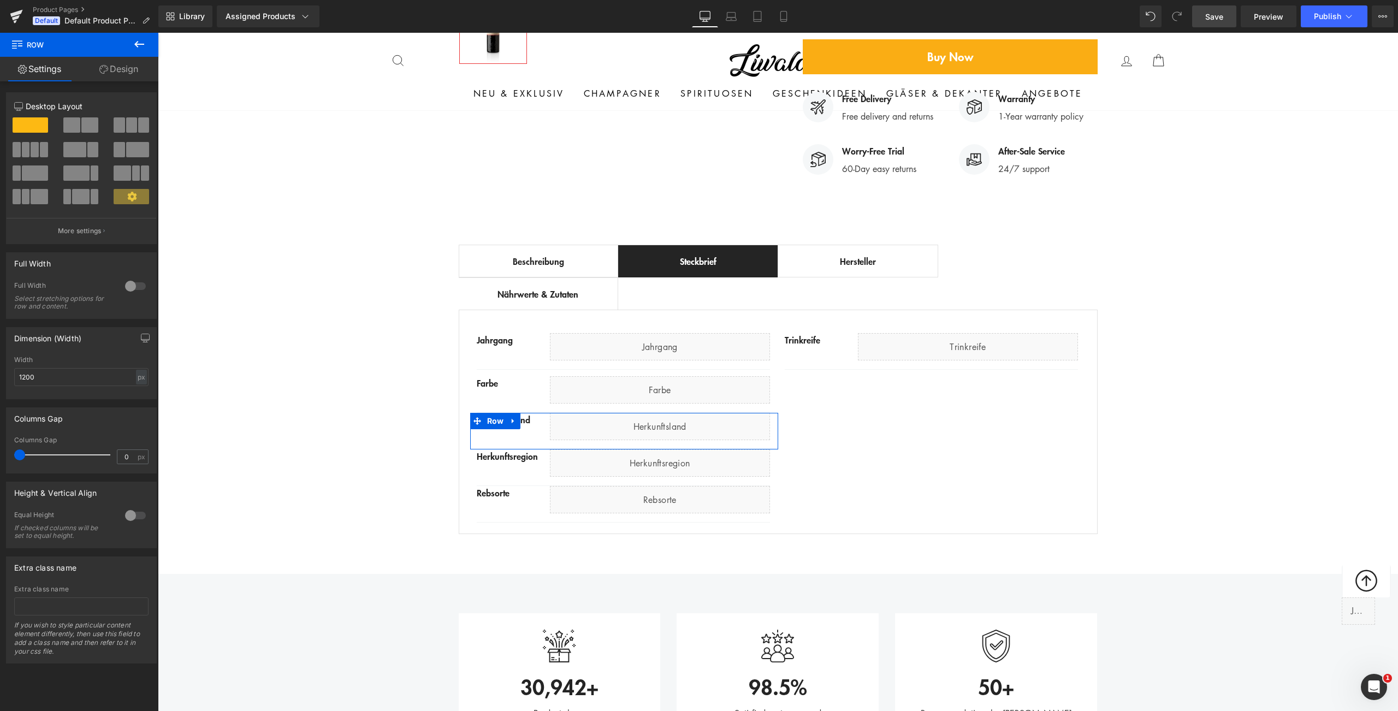
click at [108, 68] on link "Design" at bounding box center [118, 69] width 79 height 25
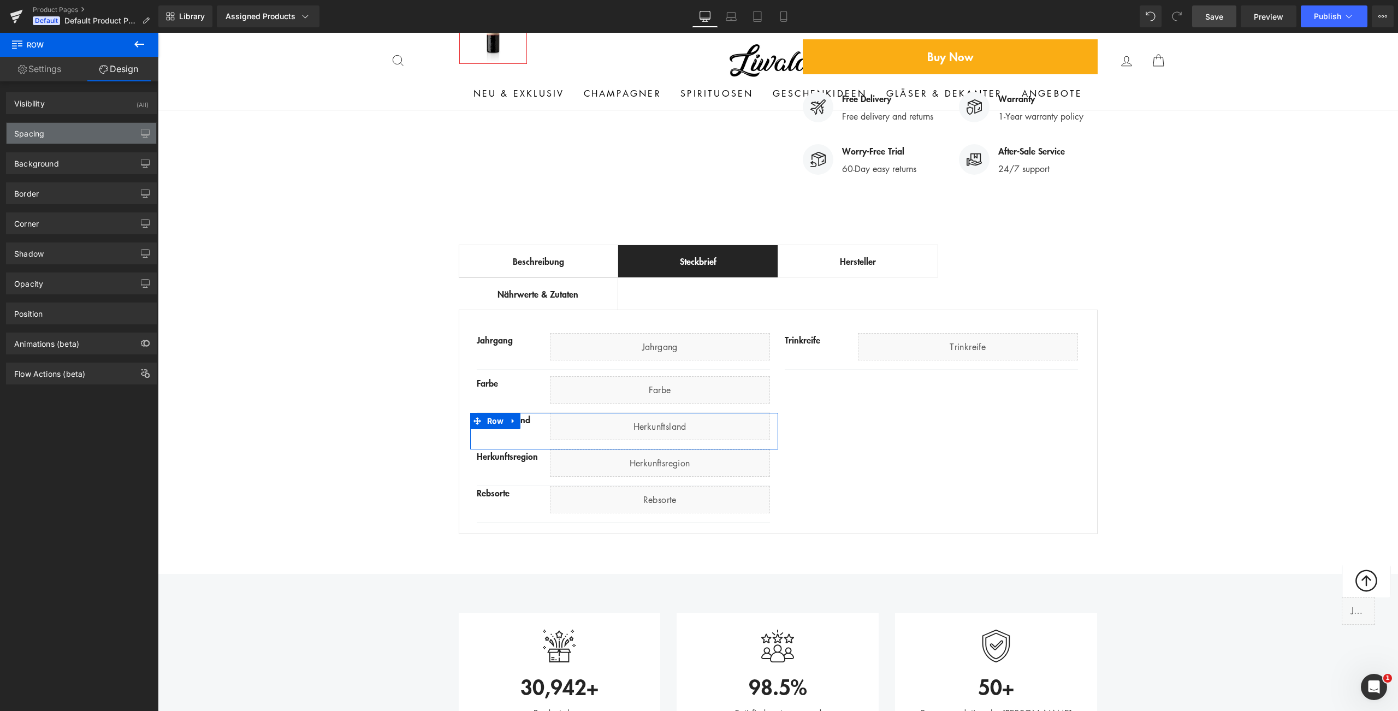
click at [93, 139] on div "Spacing" at bounding box center [82, 133] width 150 height 21
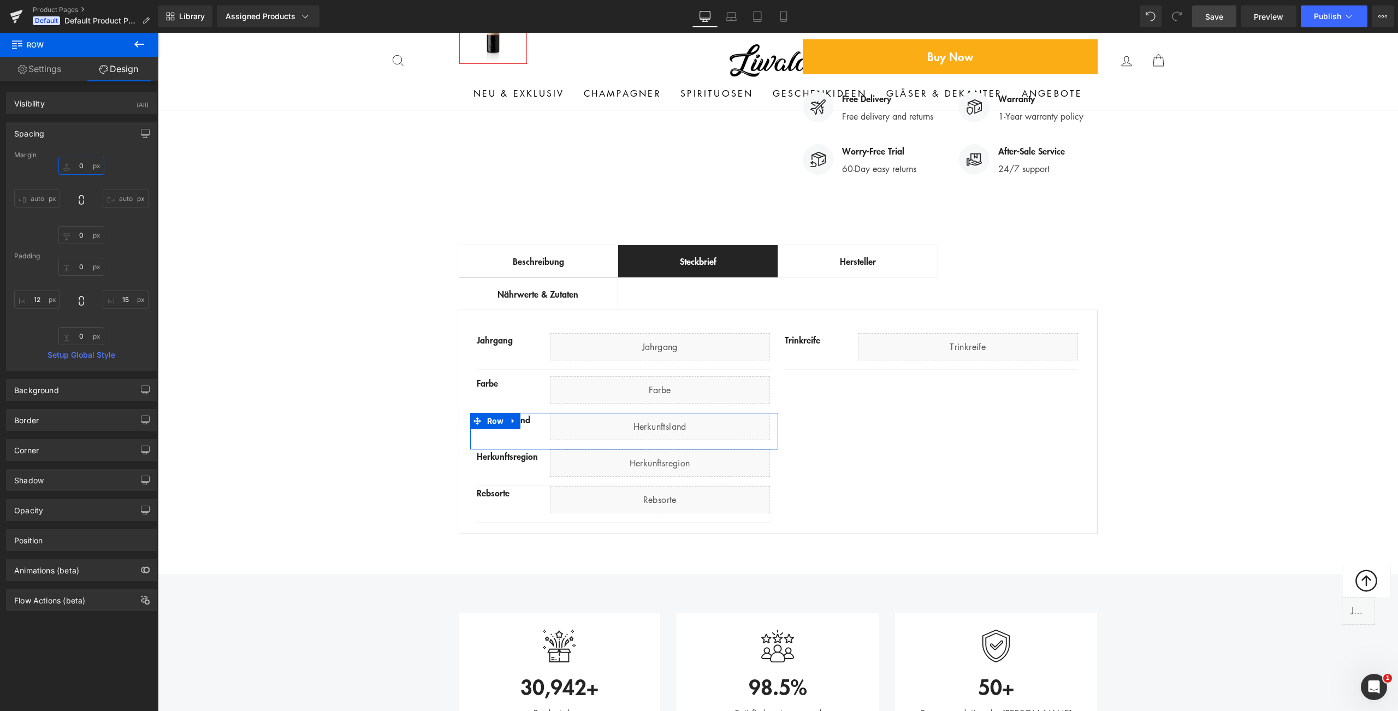
click at [78, 168] on input "0" at bounding box center [81, 166] width 46 height 18
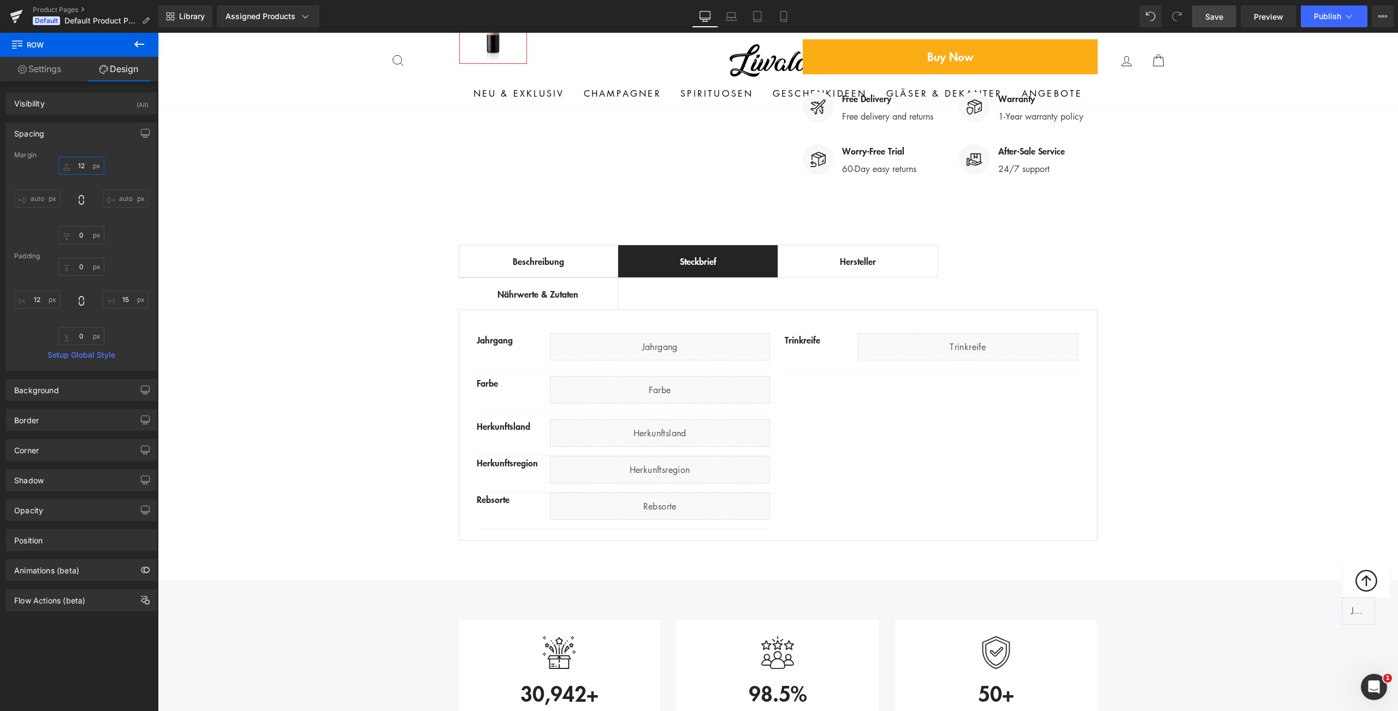
type input "12"
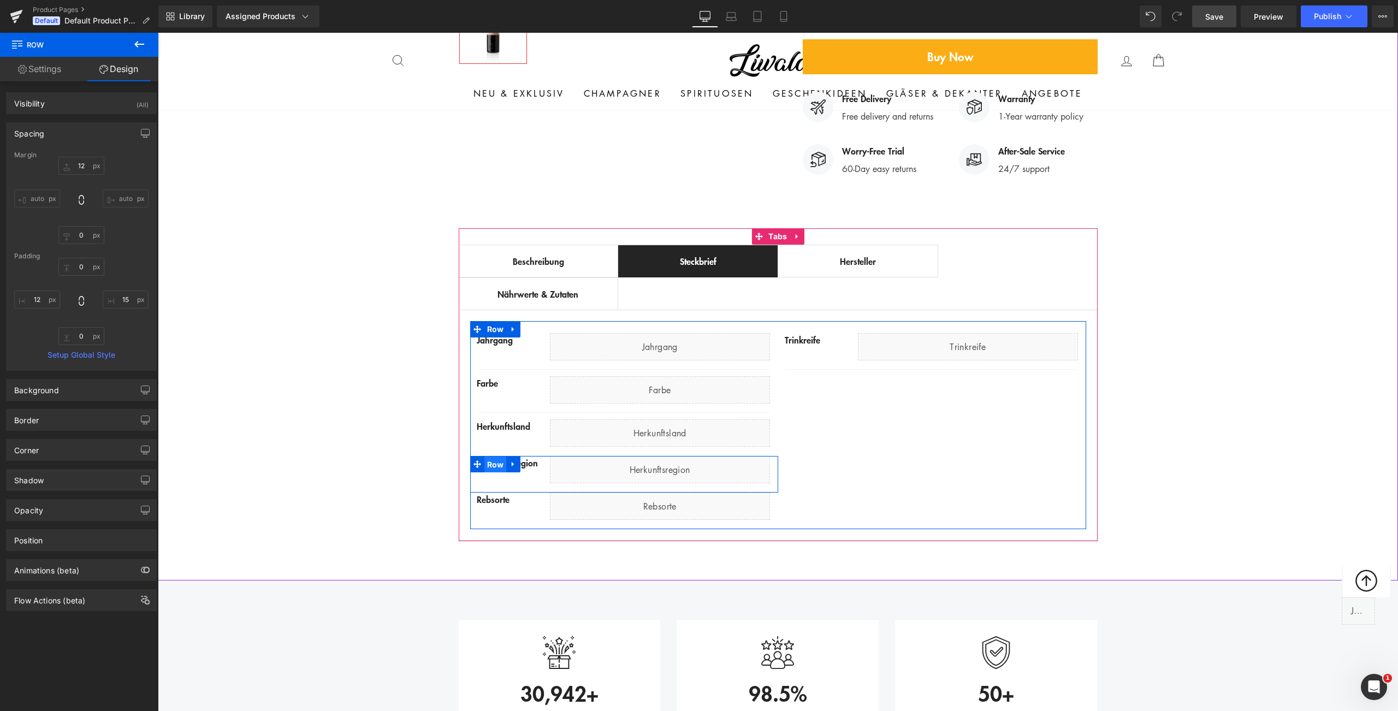
click at [490, 456] on span "Row" at bounding box center [495, 464] width 22 height 16
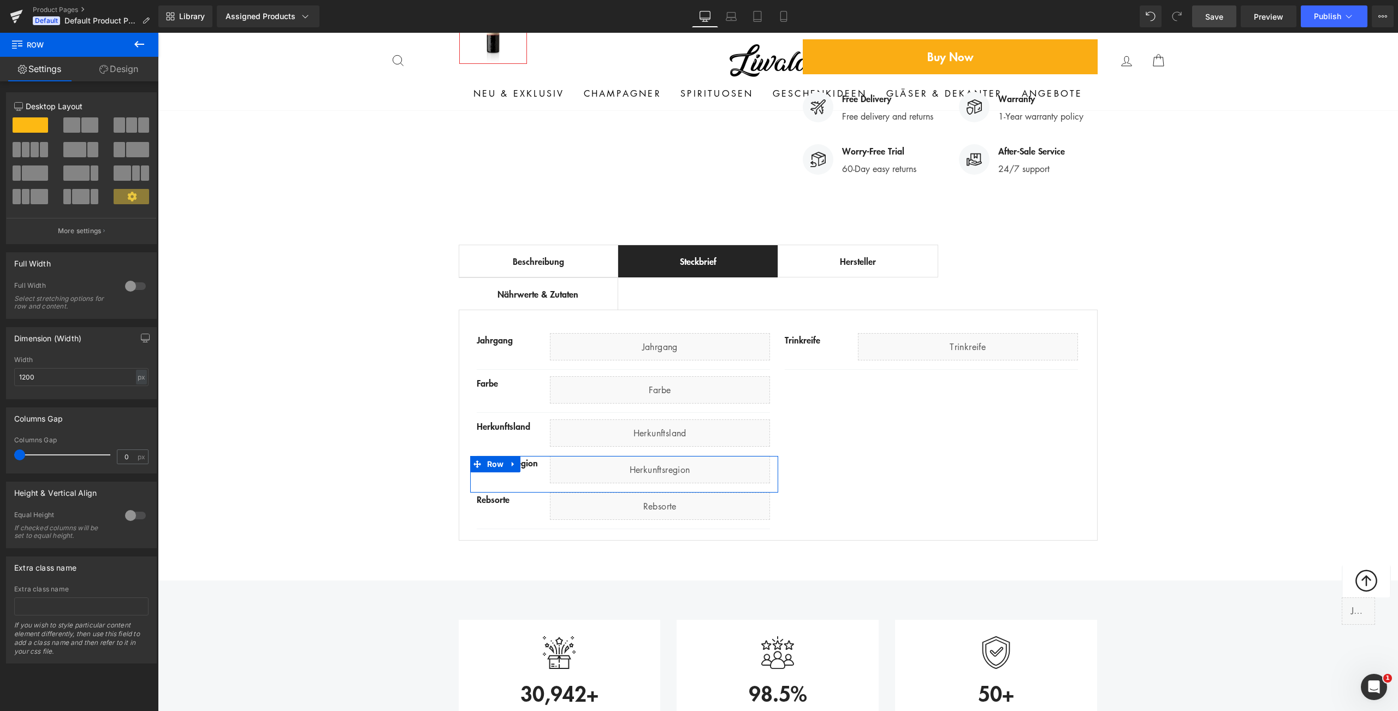
click at [127, 72] on link "Design" at bounding box center [118, 69] width 79 height 25
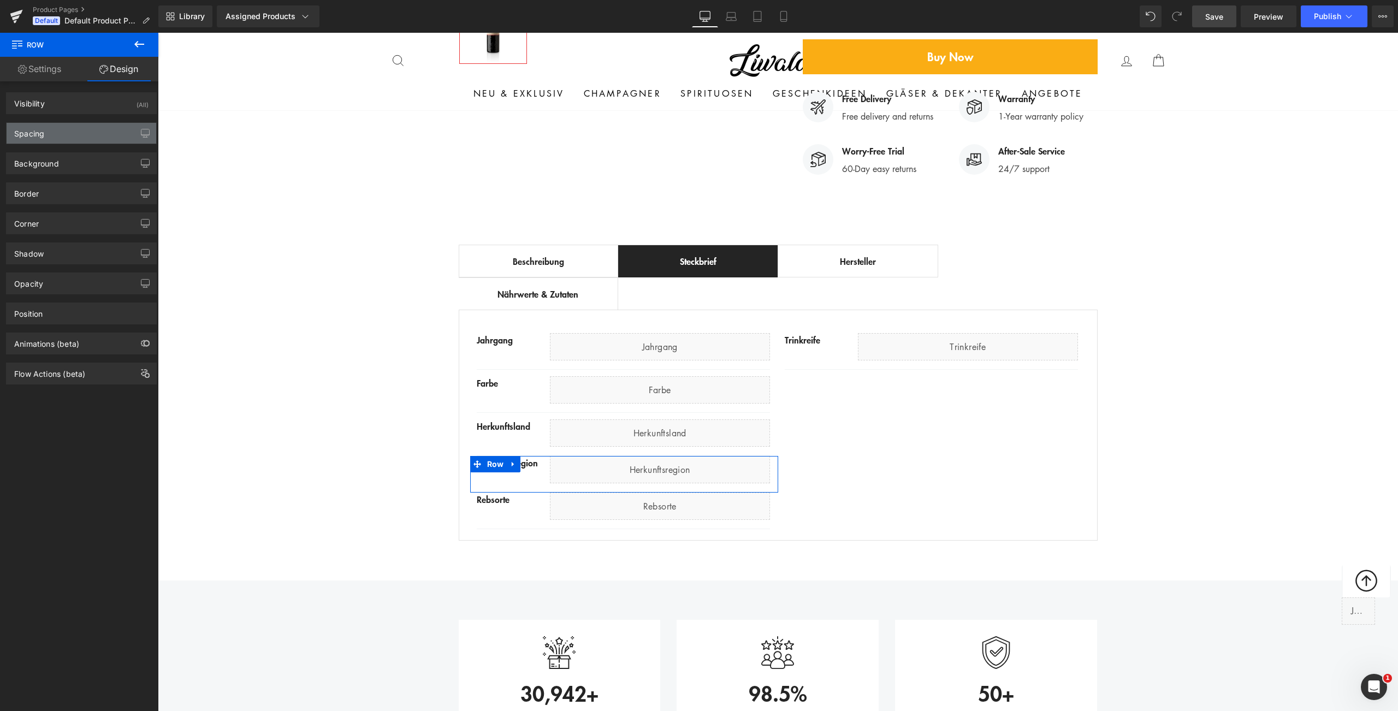
click at [86, 135] on div "Spacing" at bounding box center [82, 133] width 150 height 21
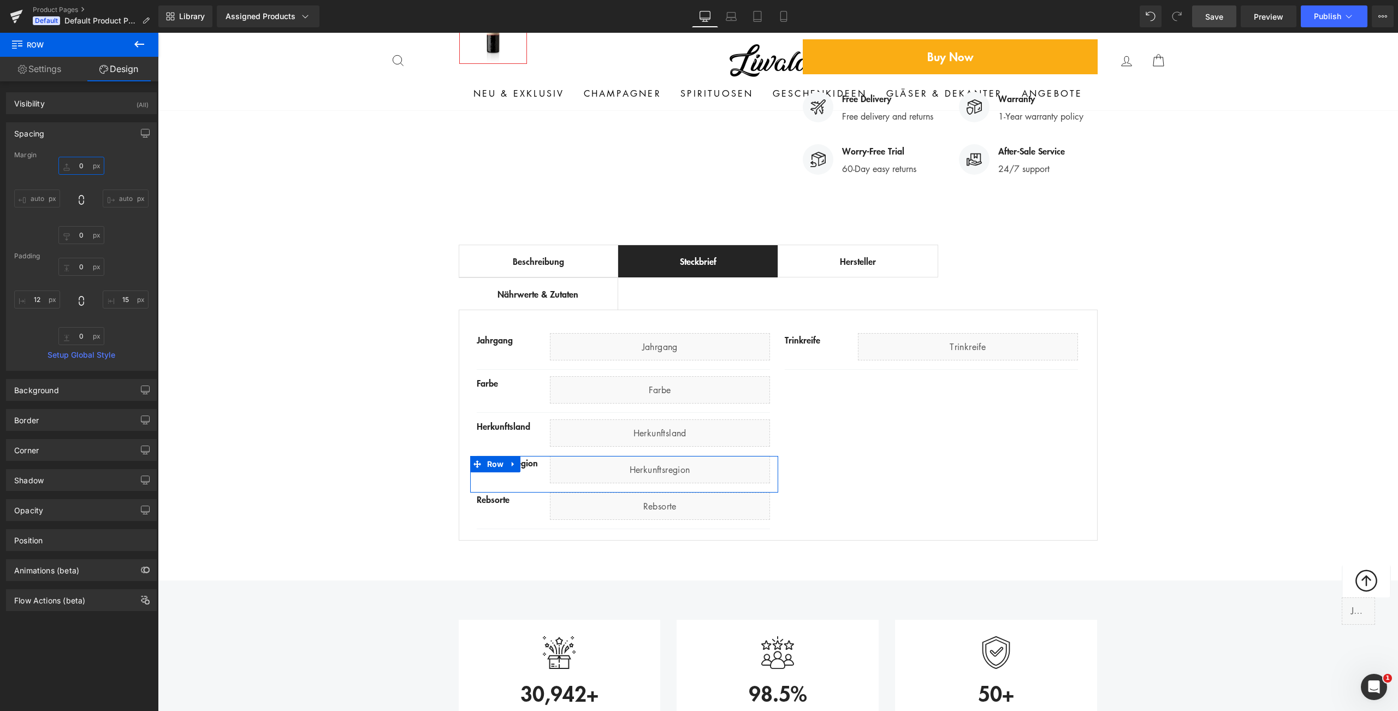
click at [81, 167] on input "0" at bounding box center [81, 166] width 46 height 18
type input "12"
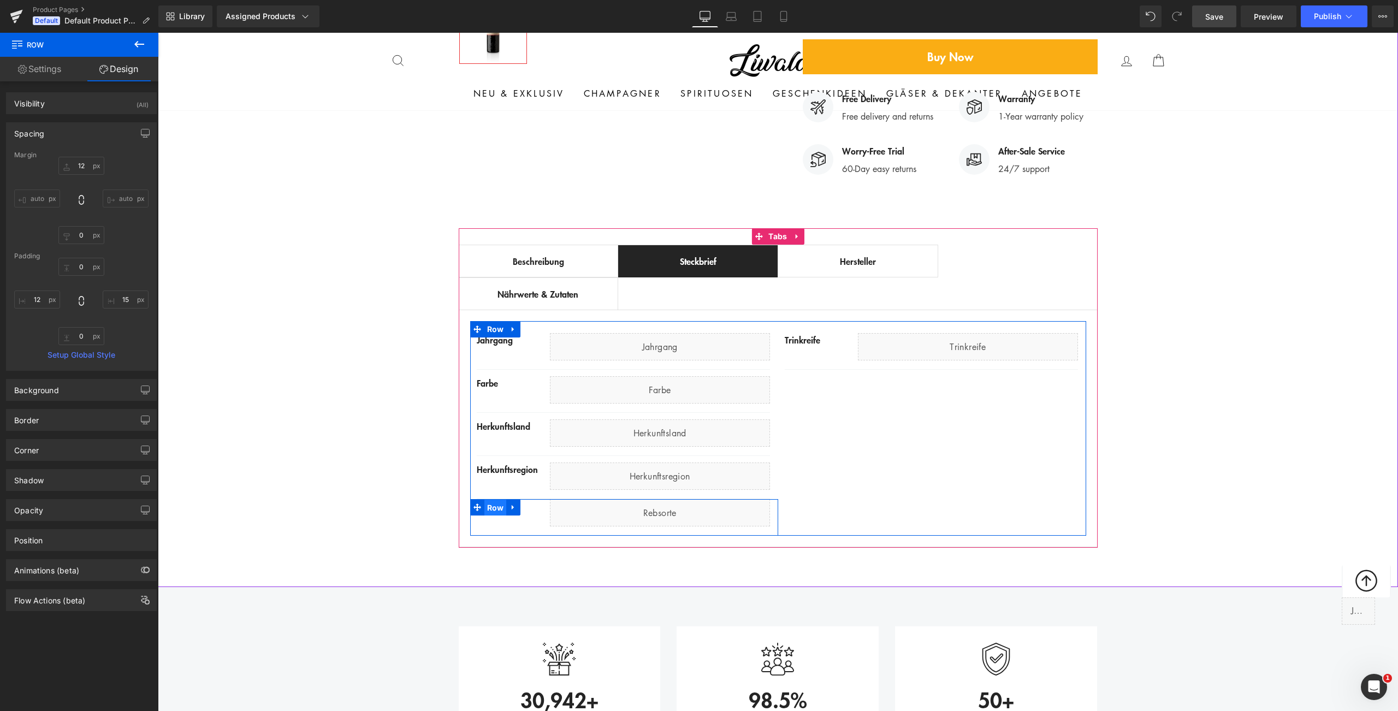
click at [486, 500] on span "Row" at bounding box center [495, 508] width 22 height 16
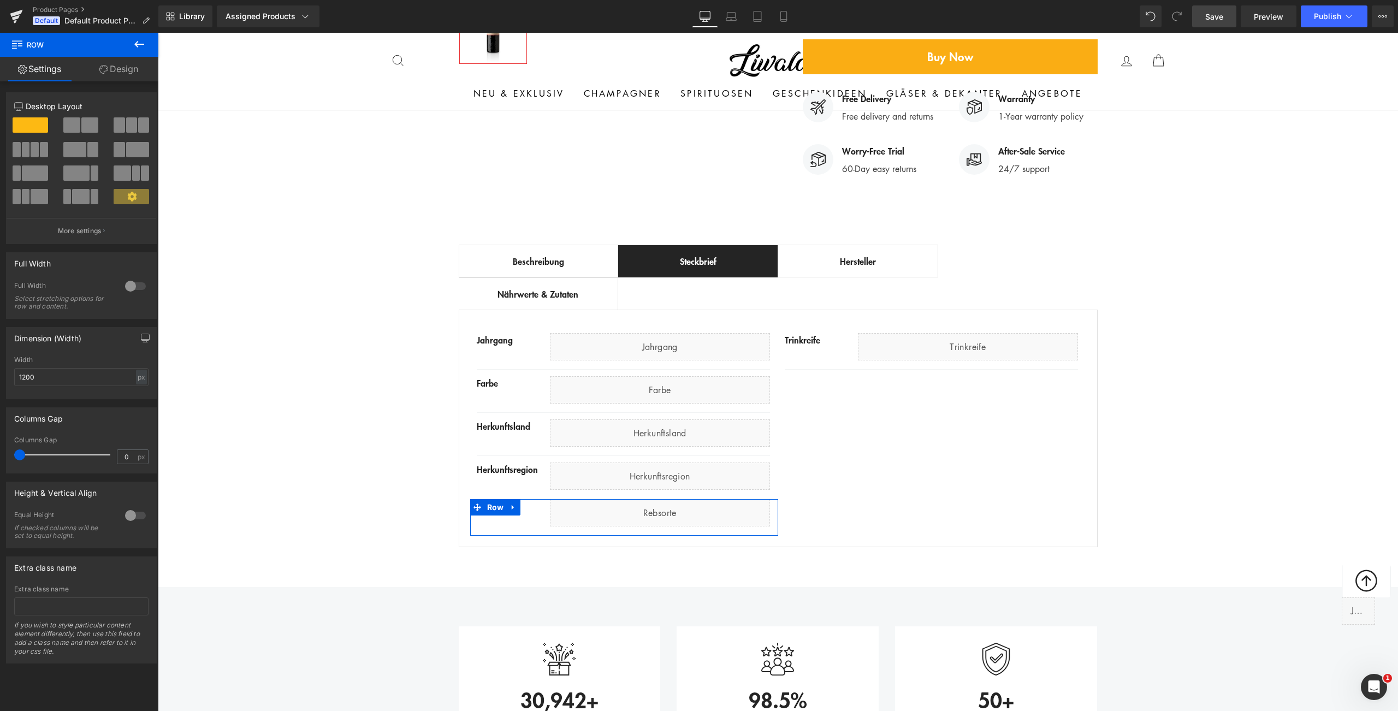
click at [123, 73] on link "Design" at bounding box center [118, 69] width 79 height 25
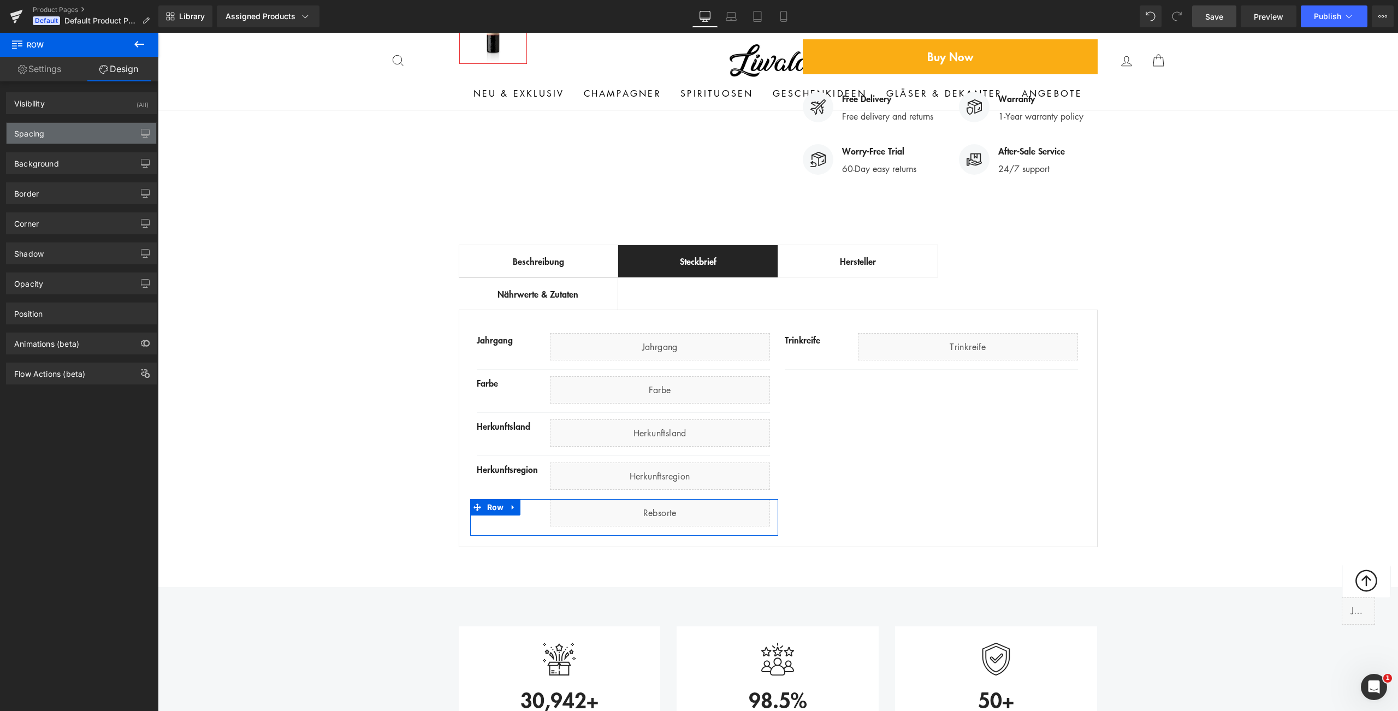
click at [81, 140] on div "Spacing" at bounding box center [82, 133] width 150 height 21
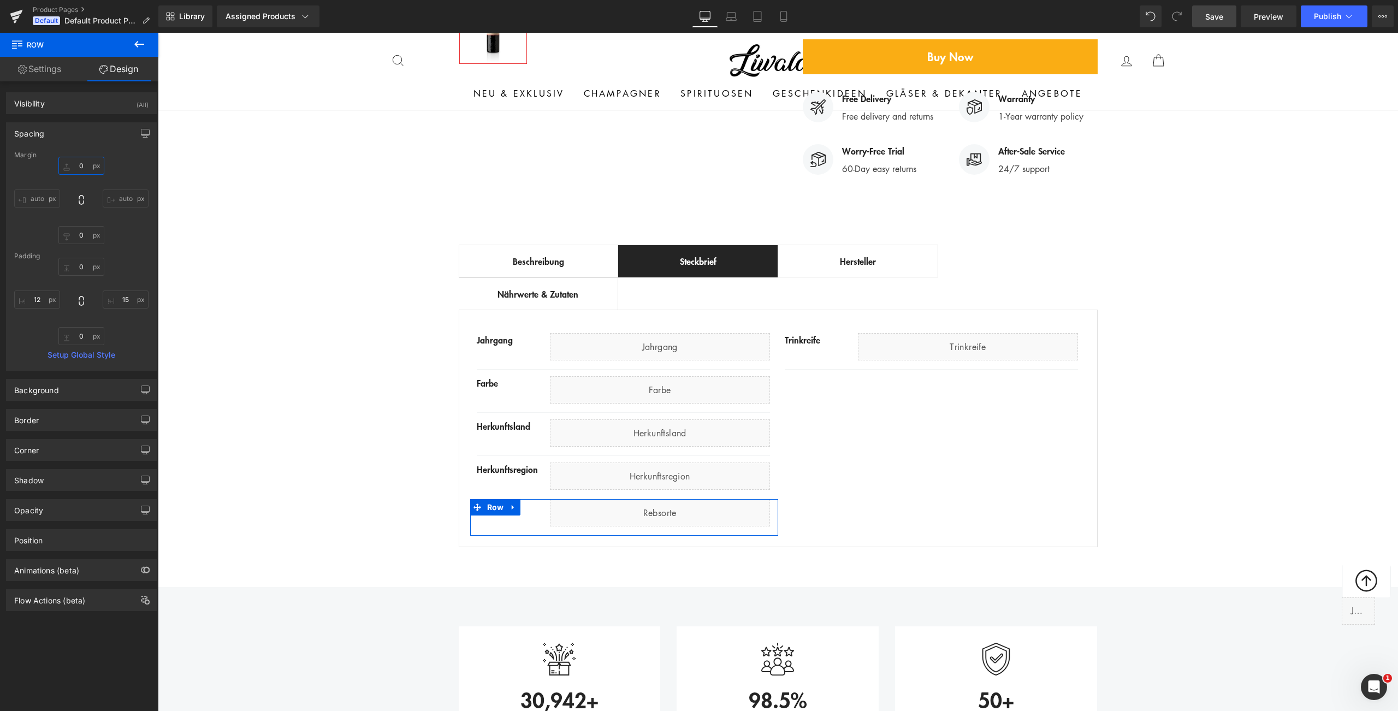
click at [78, 169] on input "0" at bounding box center [81, 166] width 46 height 18
type input "12"
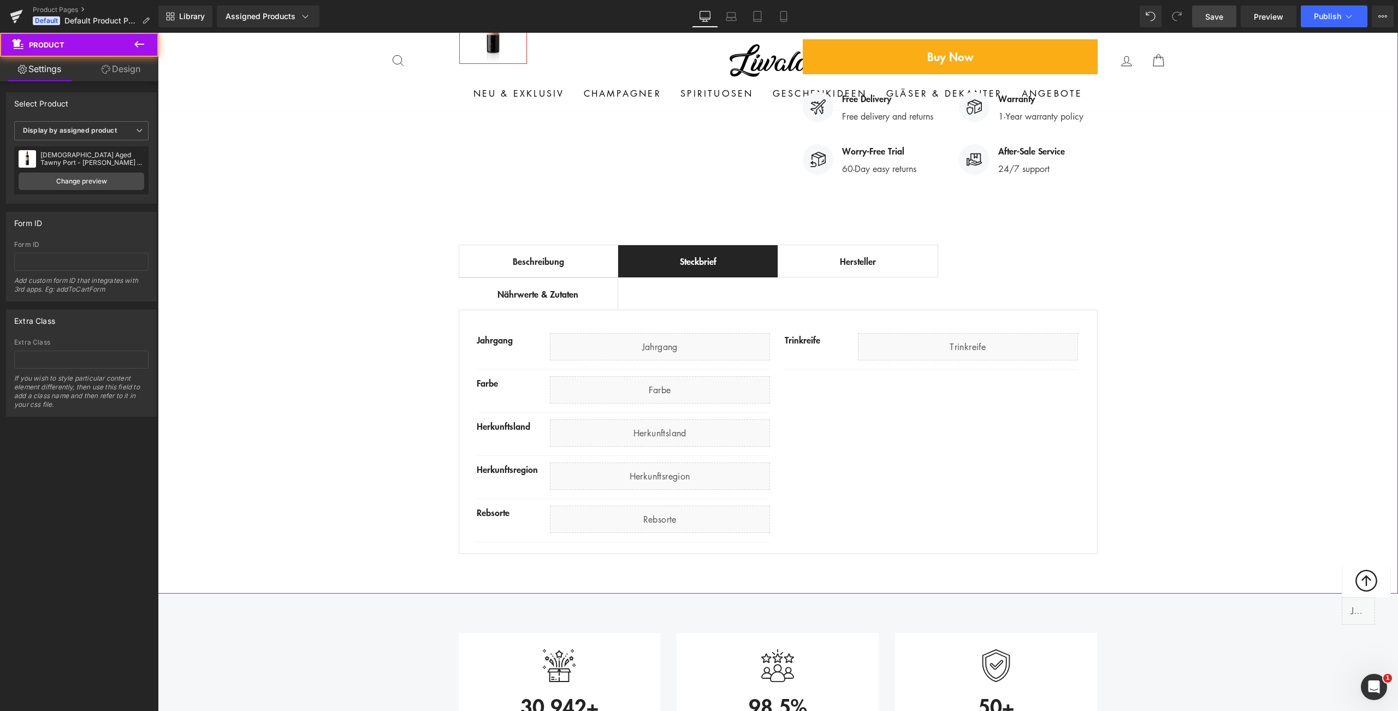
click at [367, 383] on div "Best Seller (P) Image Row ‹ › (P) Image List (P) Title" at bounding box center [778, 109] width 1240 height 900
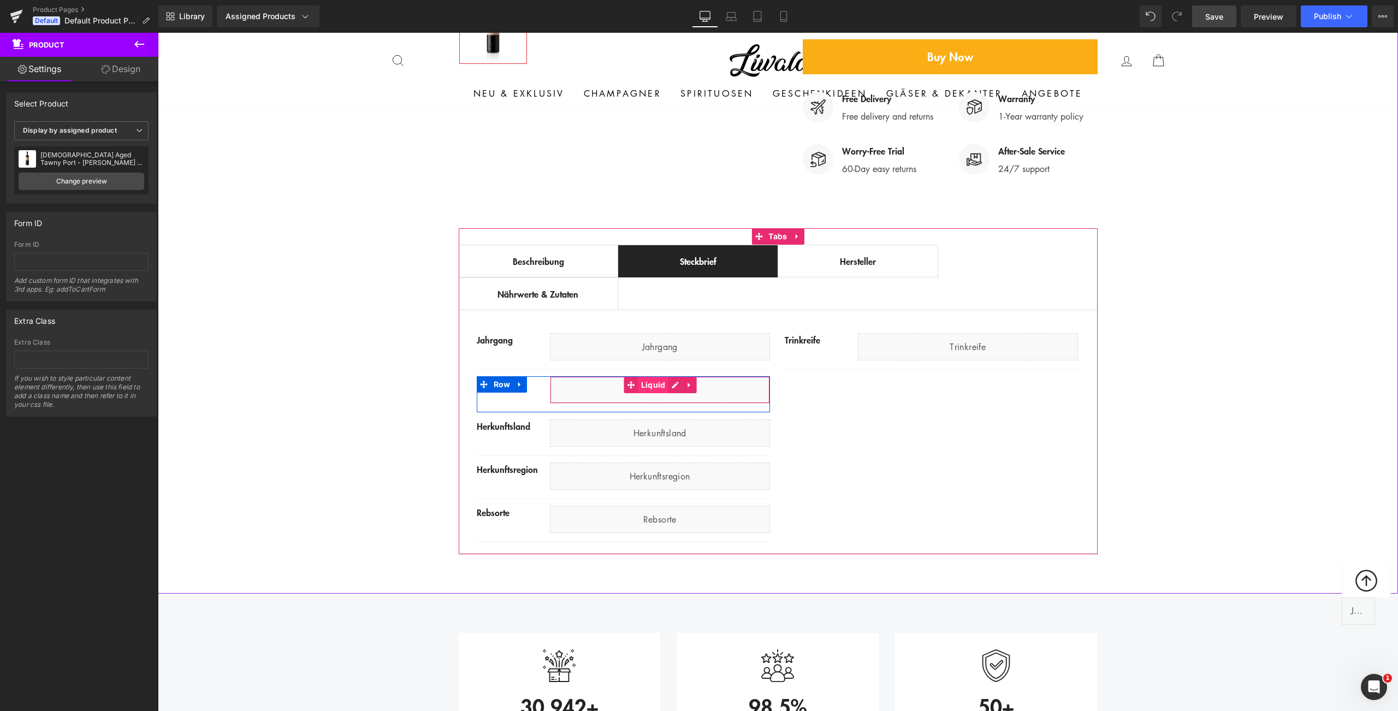
click at [643, 377] on span "Liquid" at bounding box center [653, 385] width 30 height 16
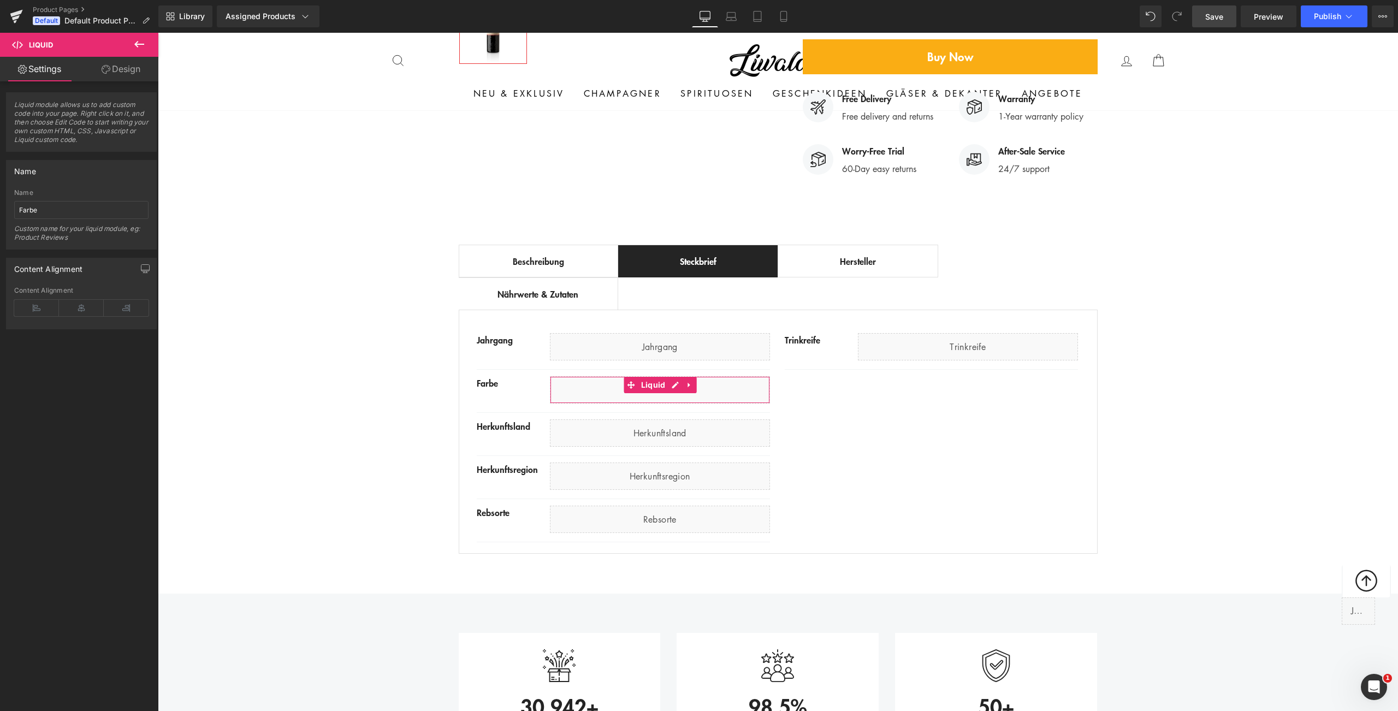
click at [117, 68] on link "Design" at bounding box center [120, 69] width 79 height 25
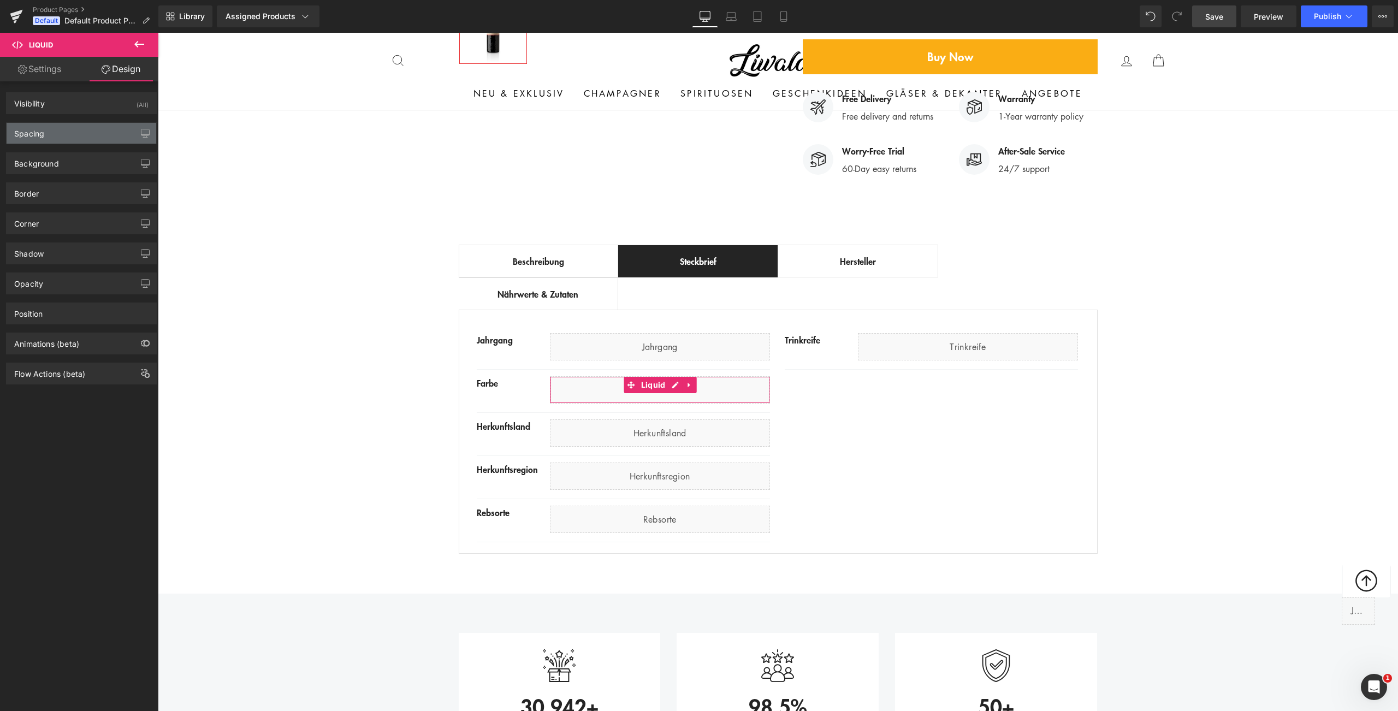
click at [64, 133] on div "Spacing" at bounding box center [82, 133] width 150 height 21
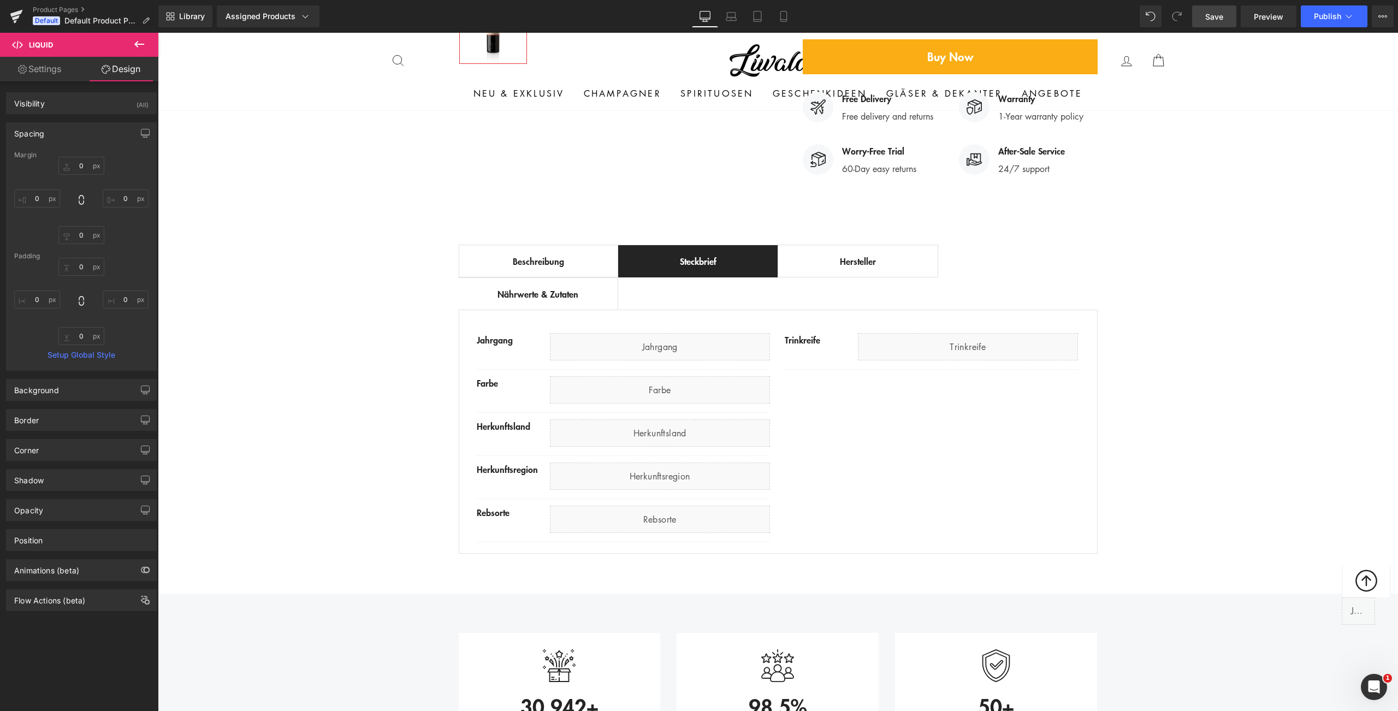
click at [141, 41] on icon at bounding box center [139, 44] width 13 height 13
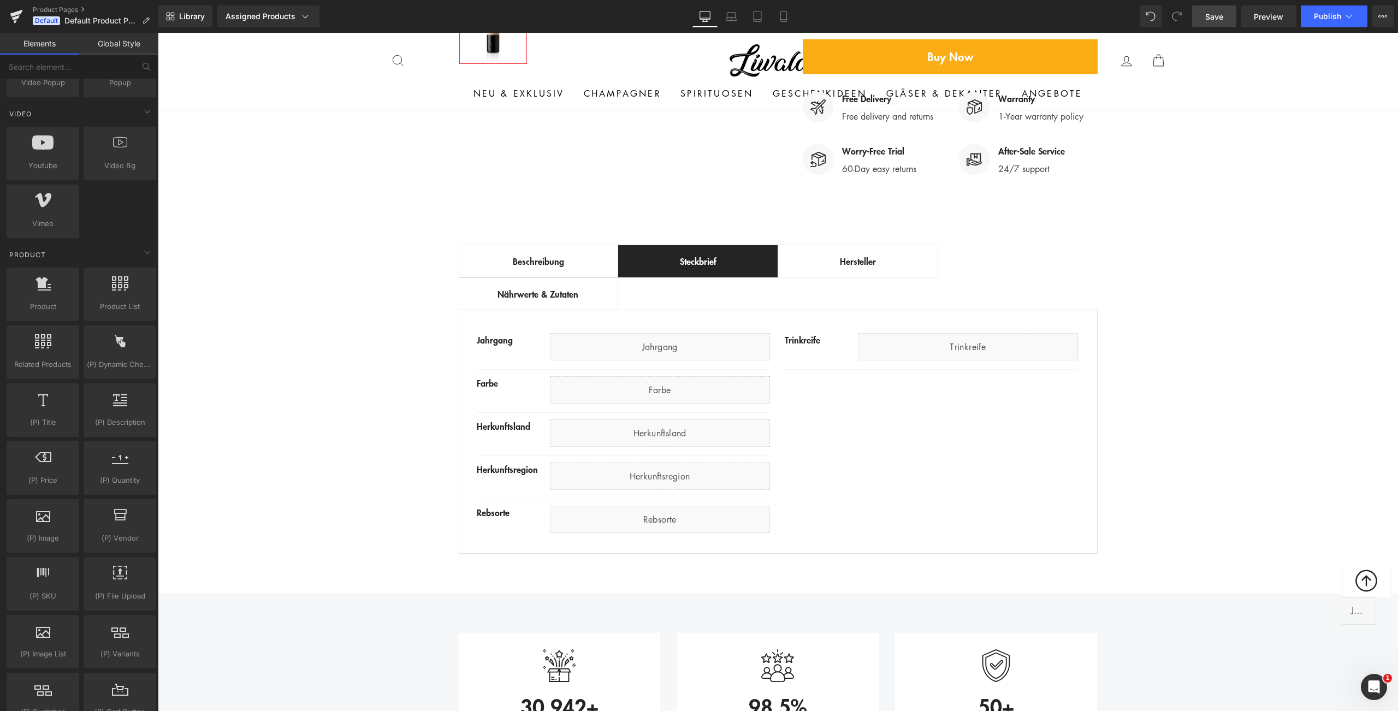
click at [1222, 20] on span "Save" at bounding box center [1214, 16] width 18 height 11
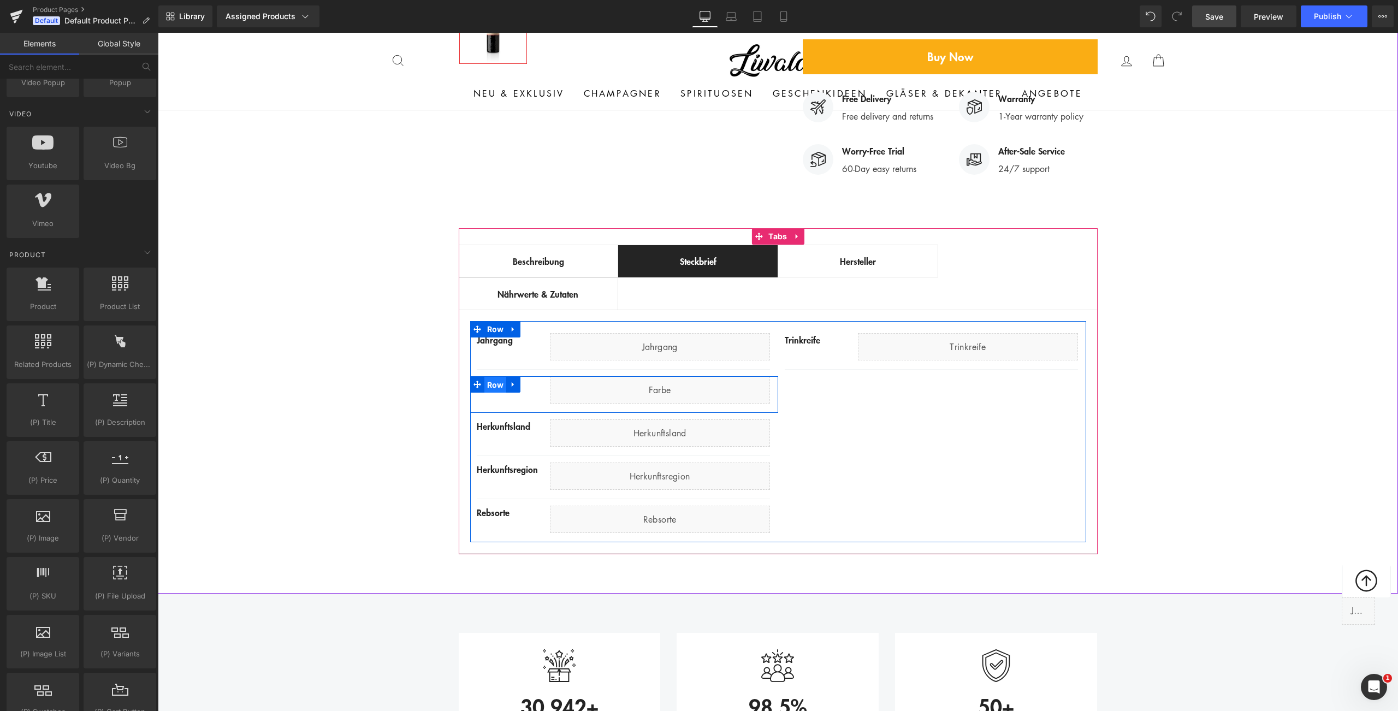
click at [490, 377] on span "Row" at bounding box center [495, 385] width 22 height 16
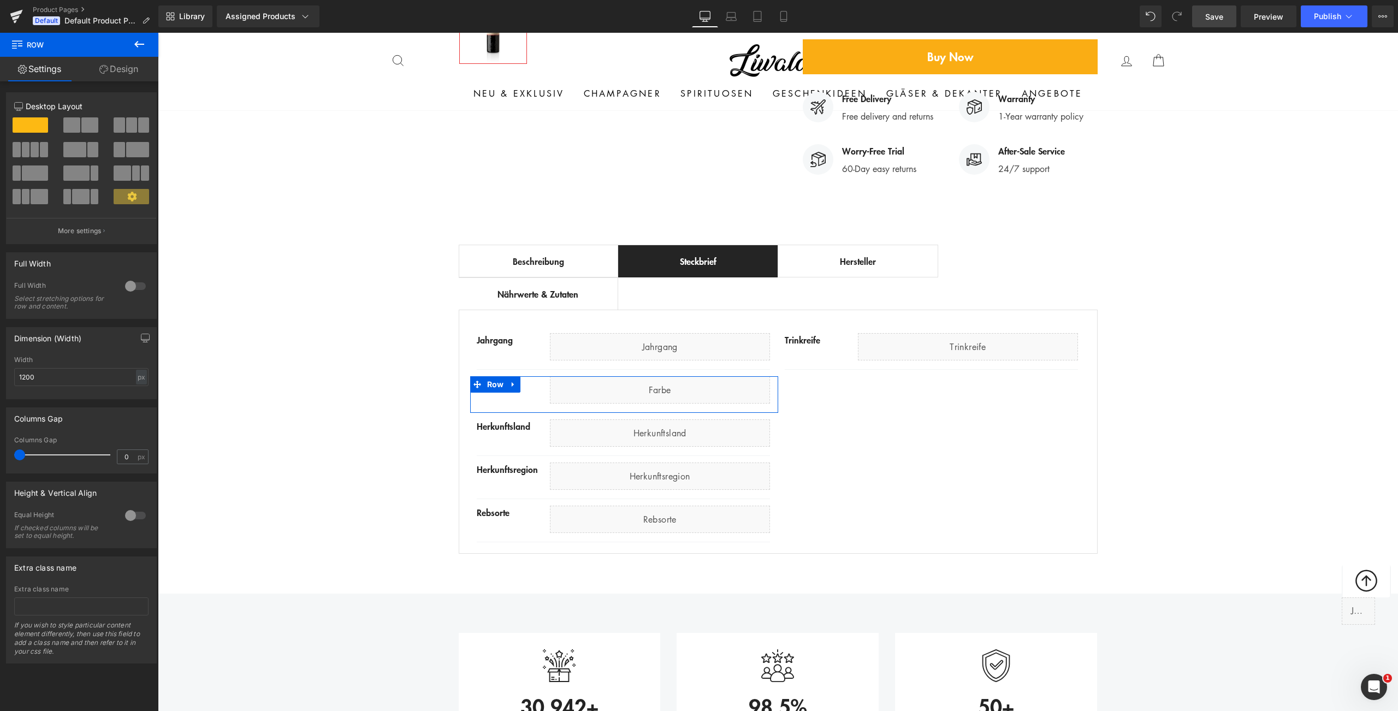
click at [111, 71] on link "Design" at bounding box center [118, 69] width 79 height 25
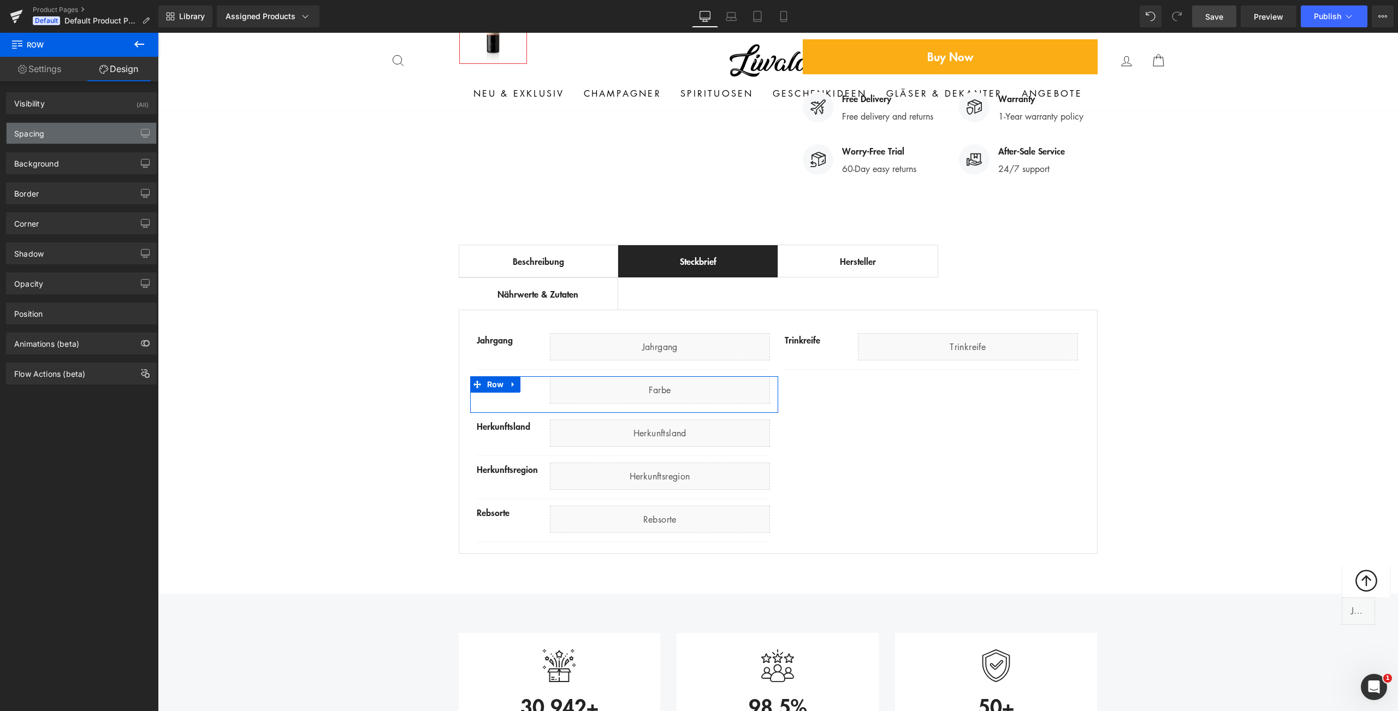
click at [73, 135] on div "Spacing" at bounding box center [82, 133] width 150 height 21
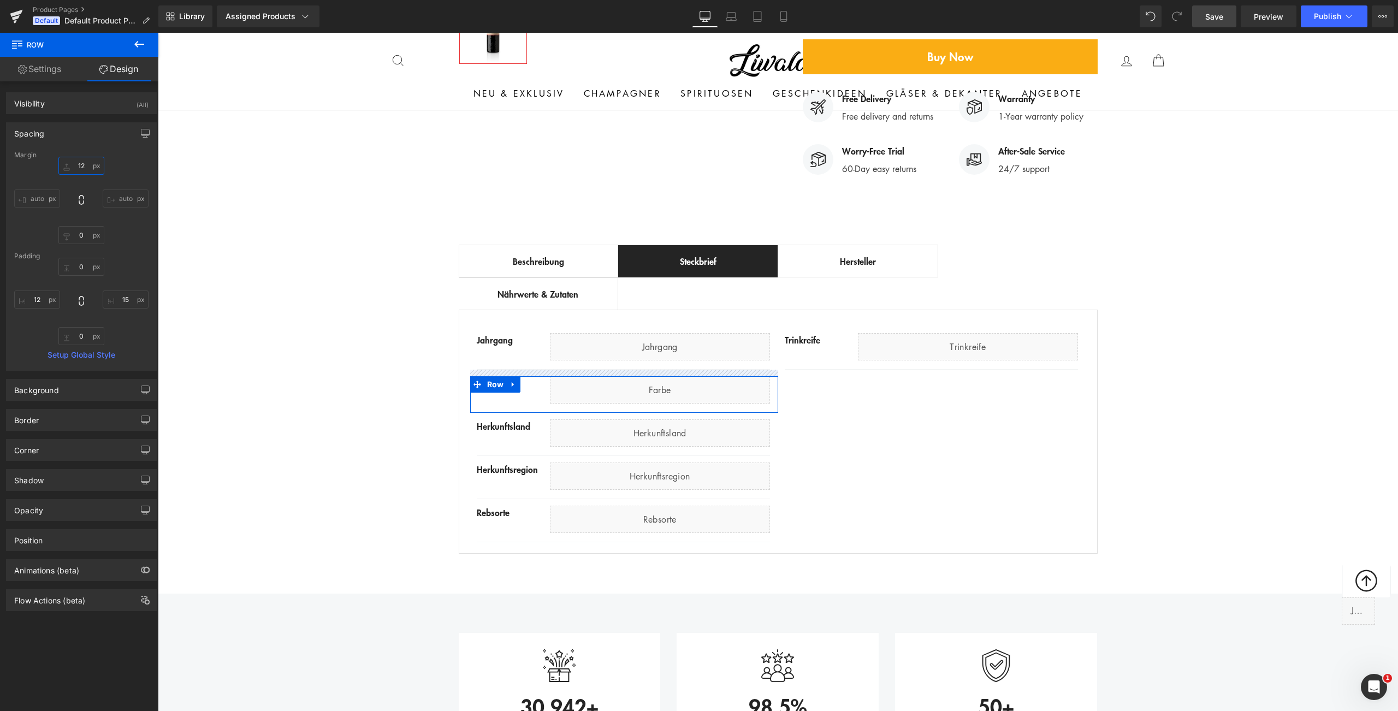
click at [78, 167] on input "12" at bounding box center [81, 166] width 46 height 18
type input "0"
click at [78, 267] on input "0" at bounding box center [81, 267] width 46 height 18
type input "12"
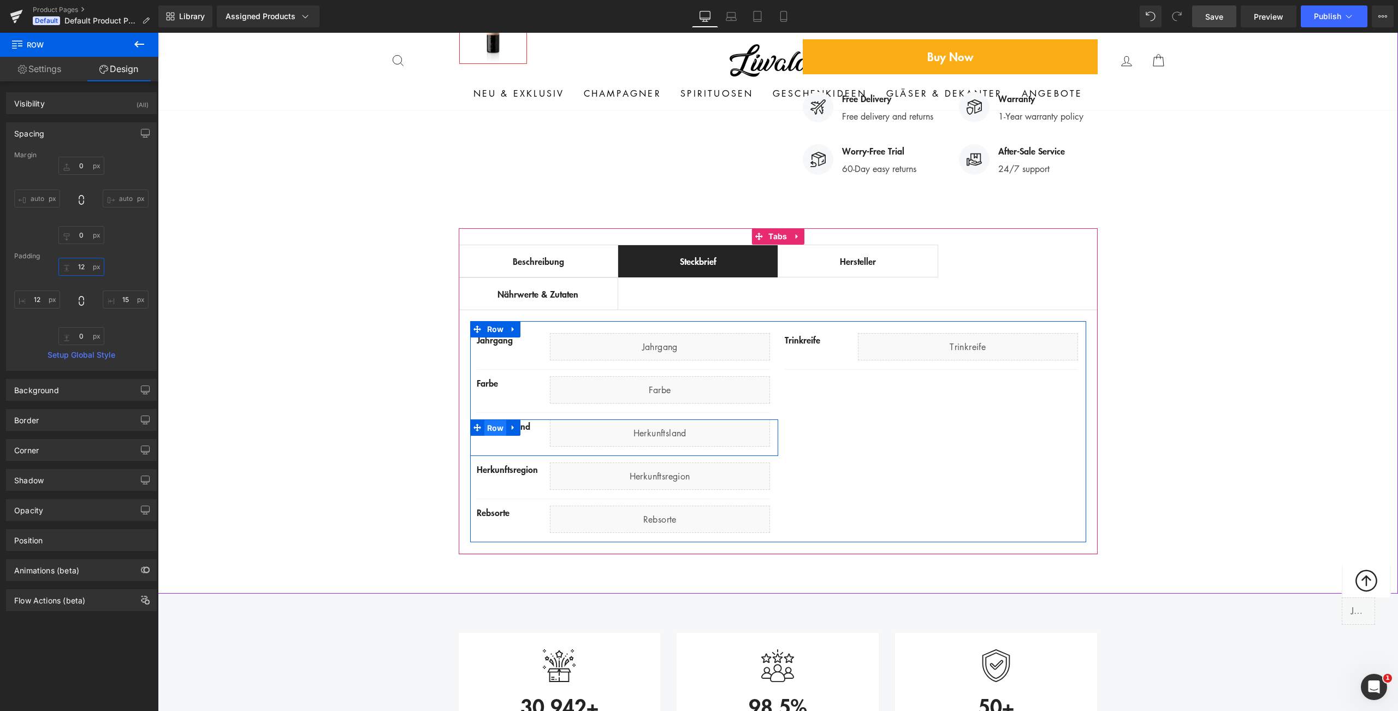
click at [495, 420] on span "Row" at bounding box center [495, 428] width 22 height 16
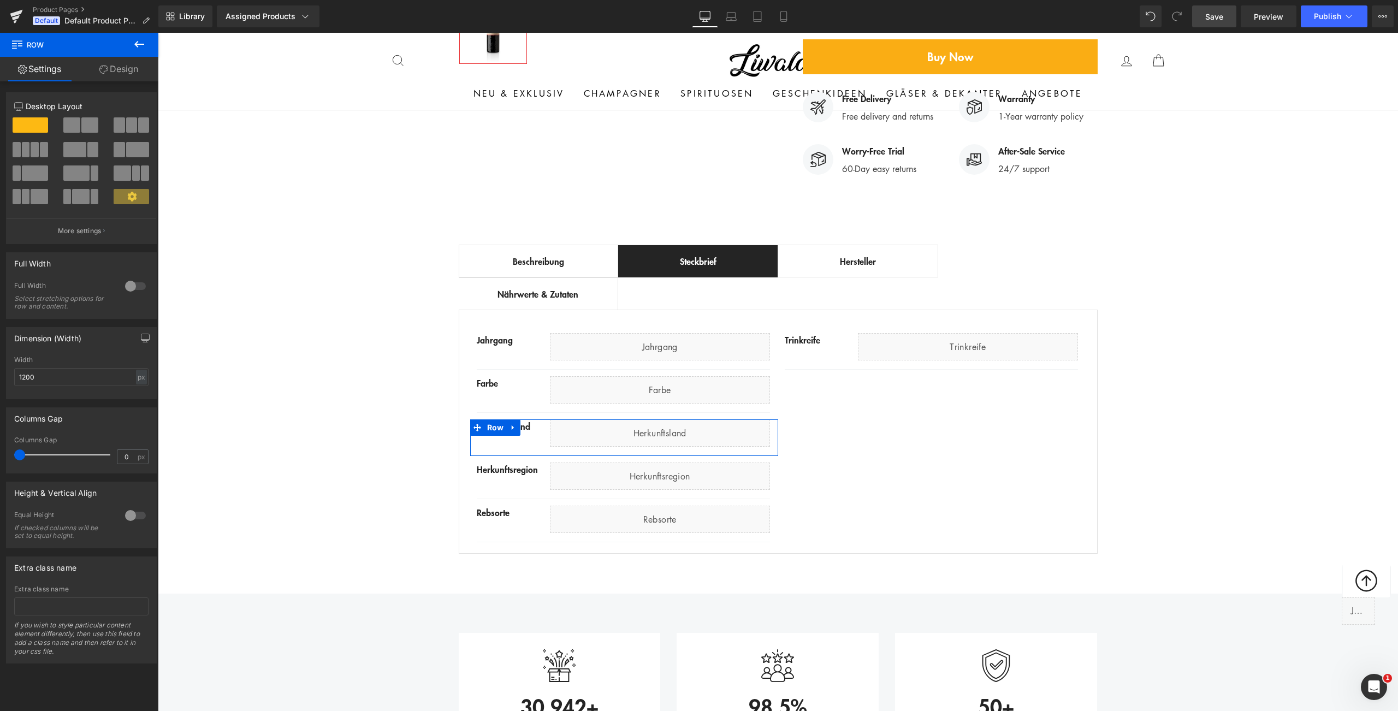
click at [94, 71] on link "Design" at bounding box center [118, 69] width 79 height 25
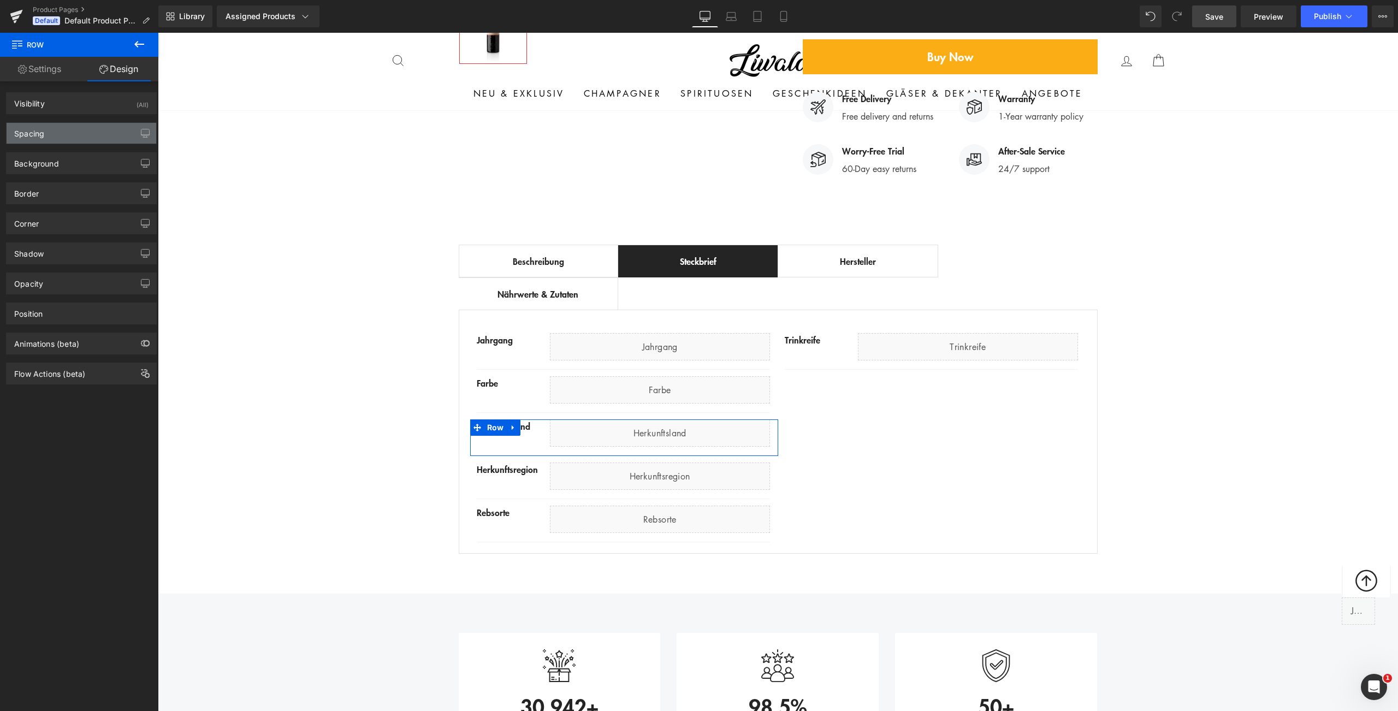
click at [73, 135] on div "Spacing" at bounding box center [82, 133] width 150 height 21
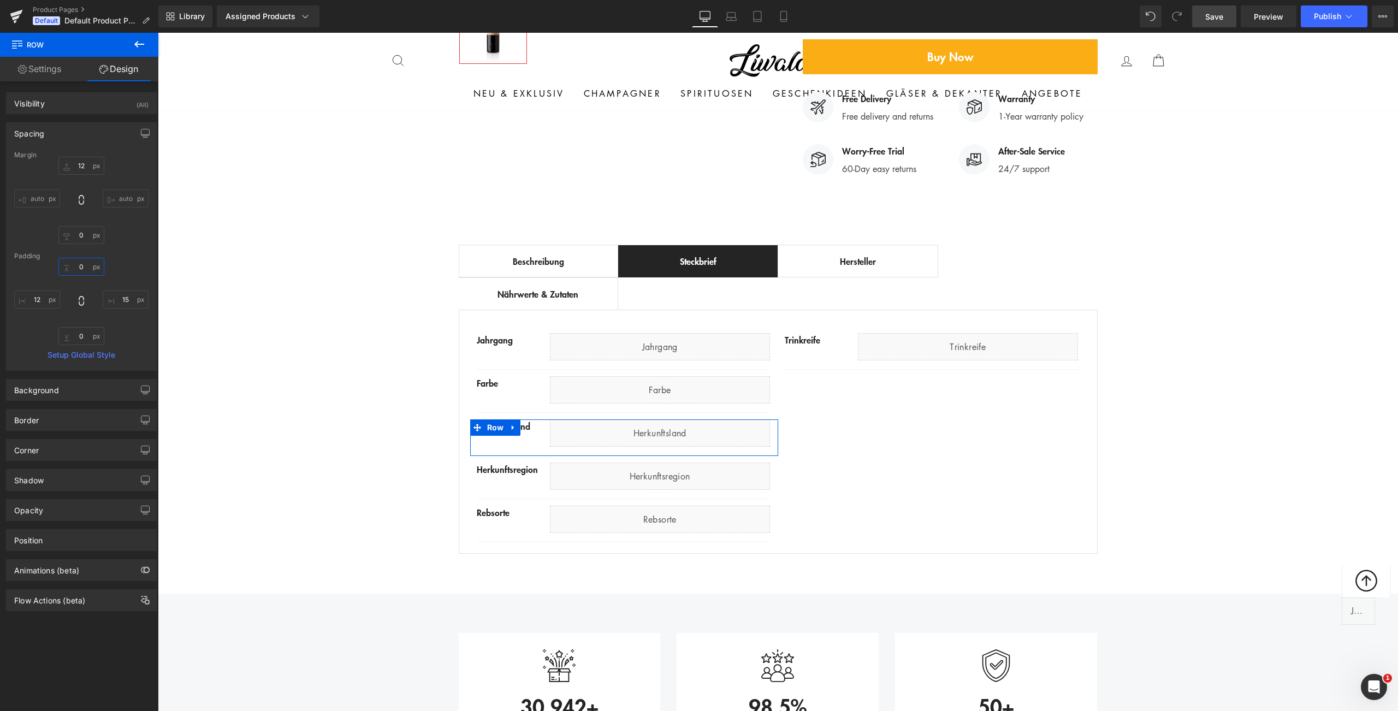
click at [82, 264] on input "0" at bounding box center [81, 267] width 46 height 18
type input "12"
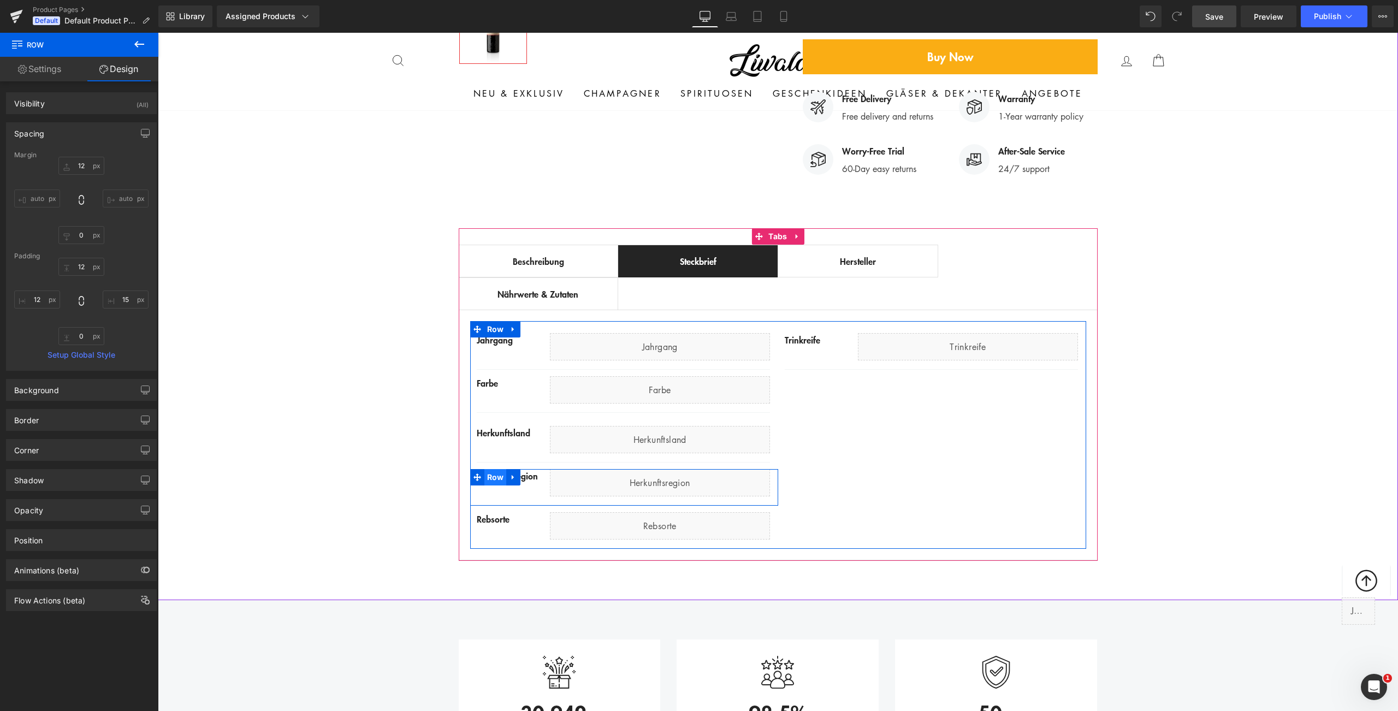
click at [495, 469] on span "Row" at bounding box center [495, 477] width 22 height 16
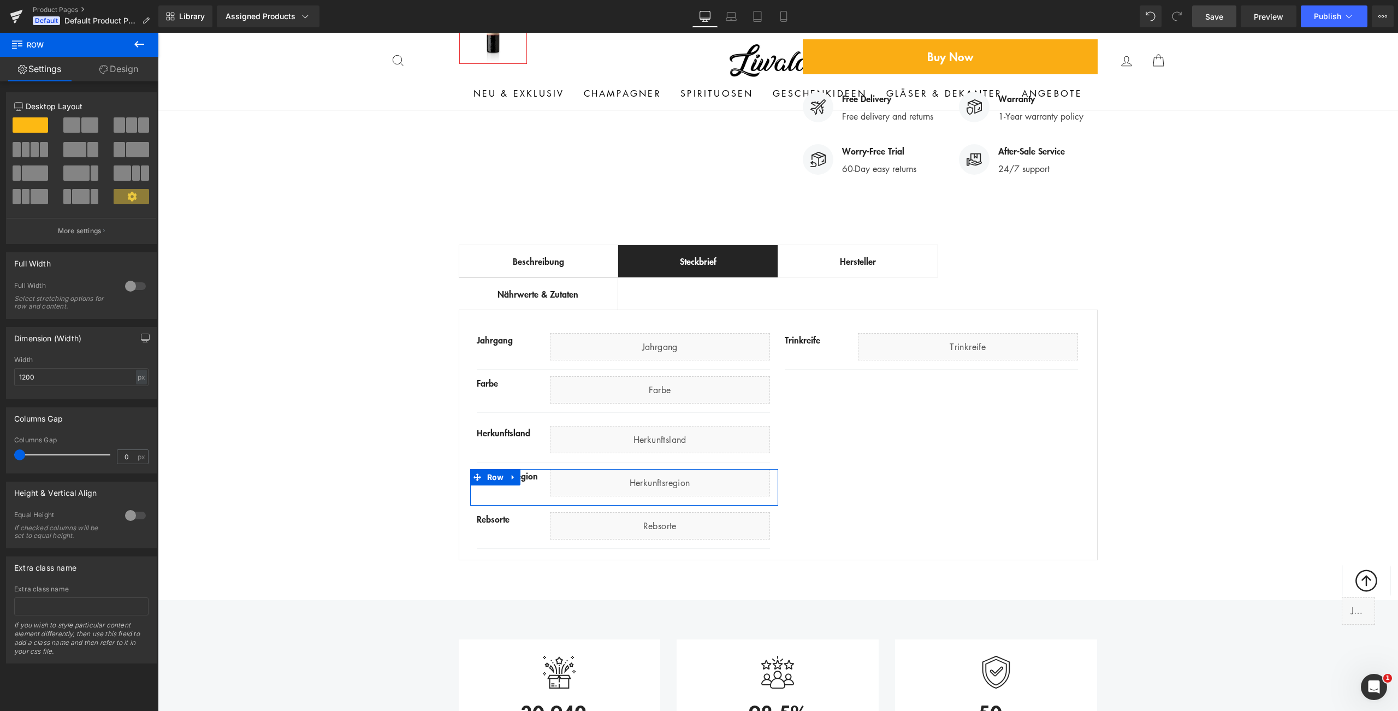
click at [103, 74] on link "Design" at bounding box center [118, 69] width 79 height 25
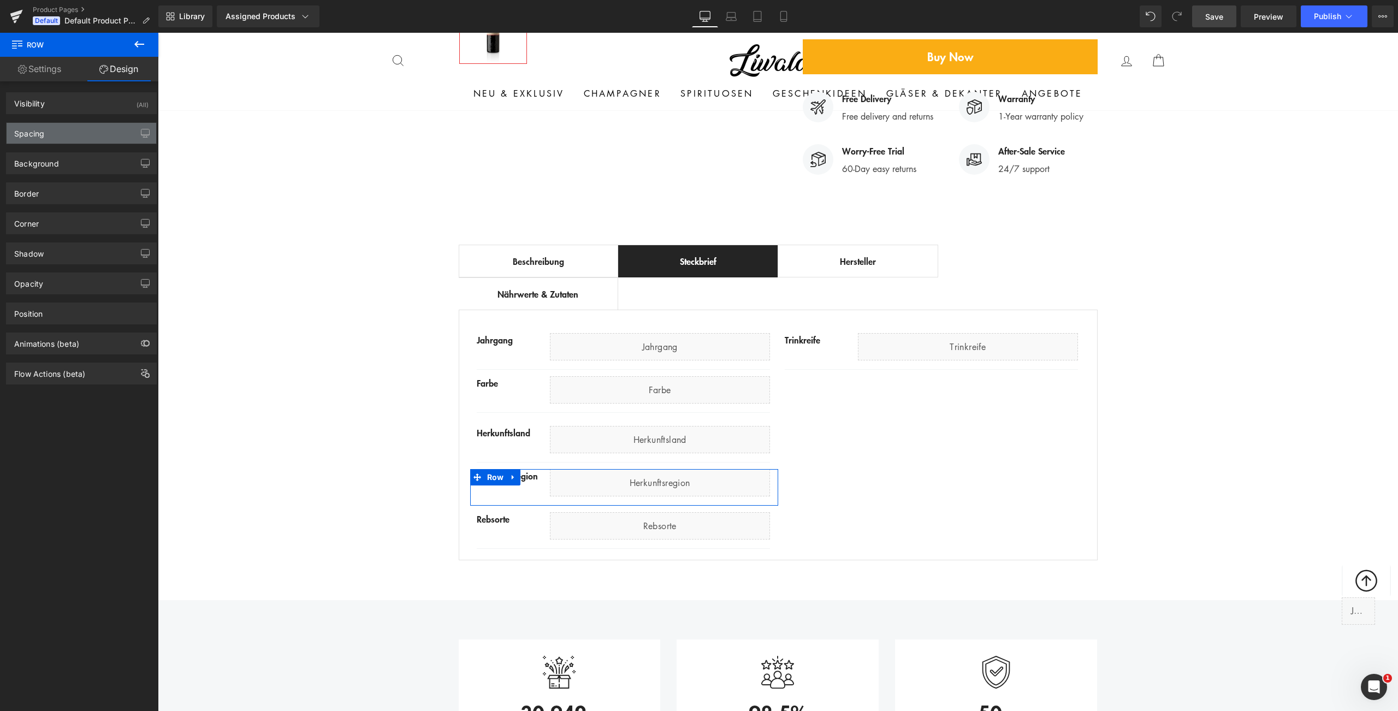
click at [69, 130] on div "Spacing" at bounding box center [82, 133] width 150 height 21
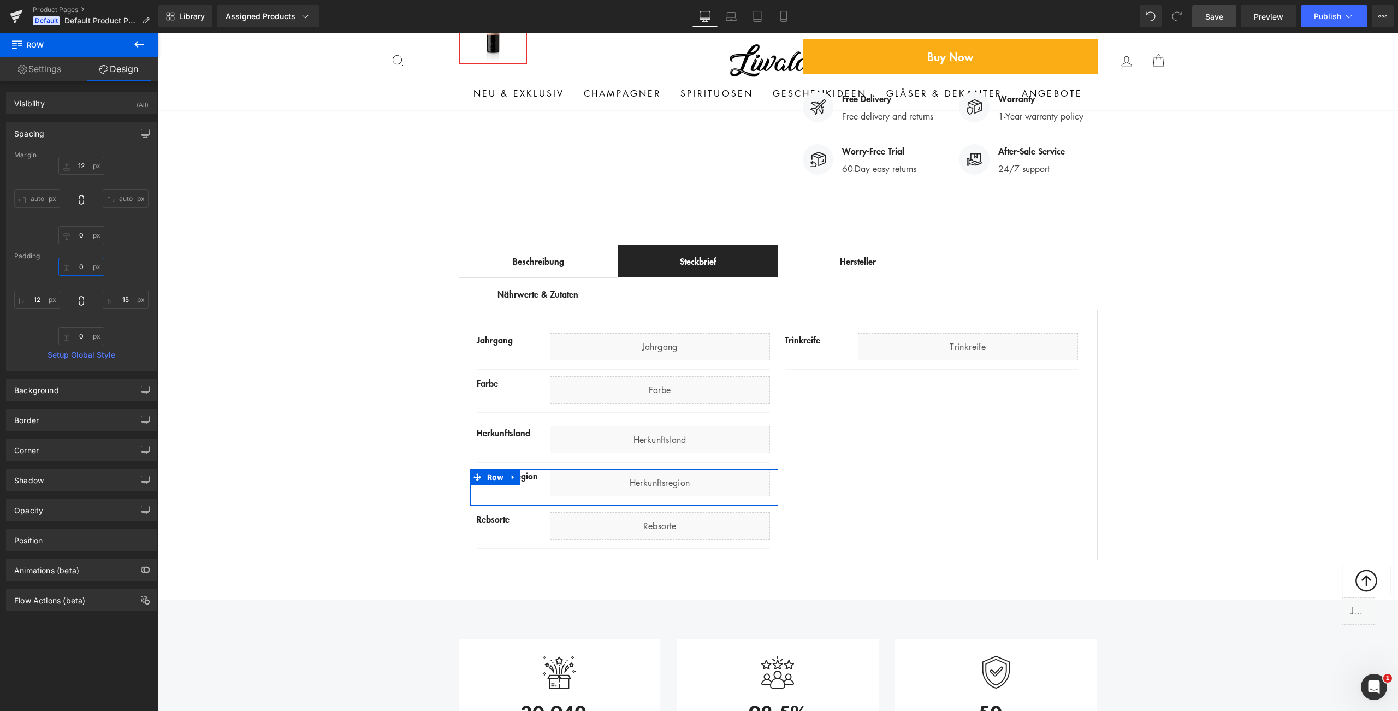
click at [78, 266] on input "0" at bounding box center [81, 267] width 46 height 18
type input "12"
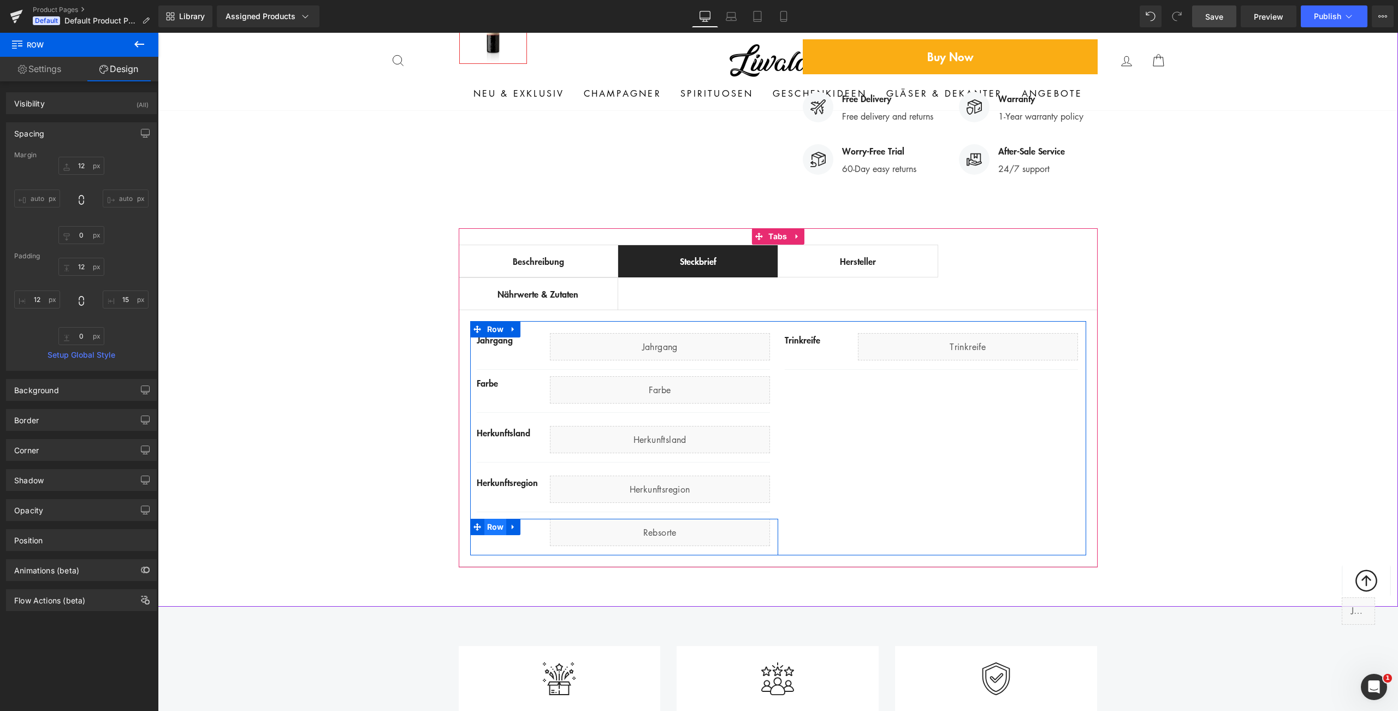
click at [492, 519] on span "Row" at bounding box center [495, 527] width 22 height 16
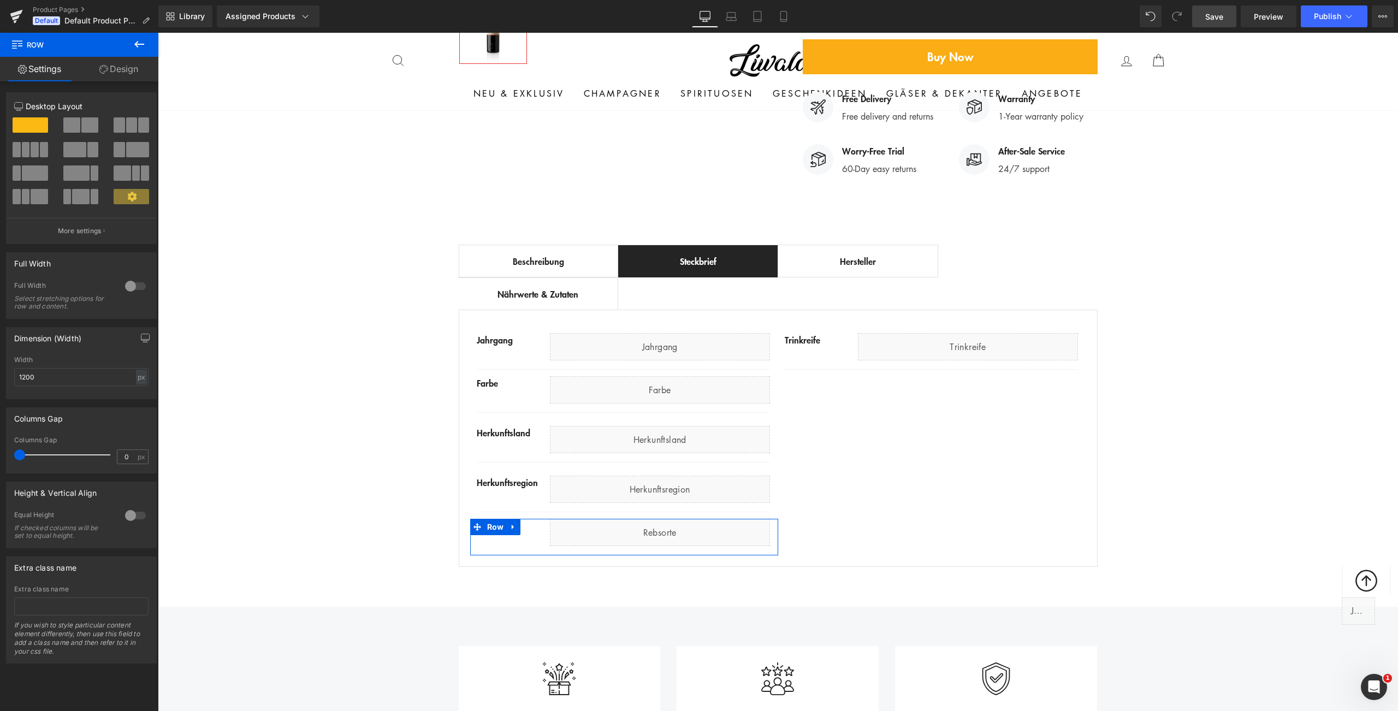
click at [114, 76] on link "Design" at bounding box center [118, 69] width 79 height 25
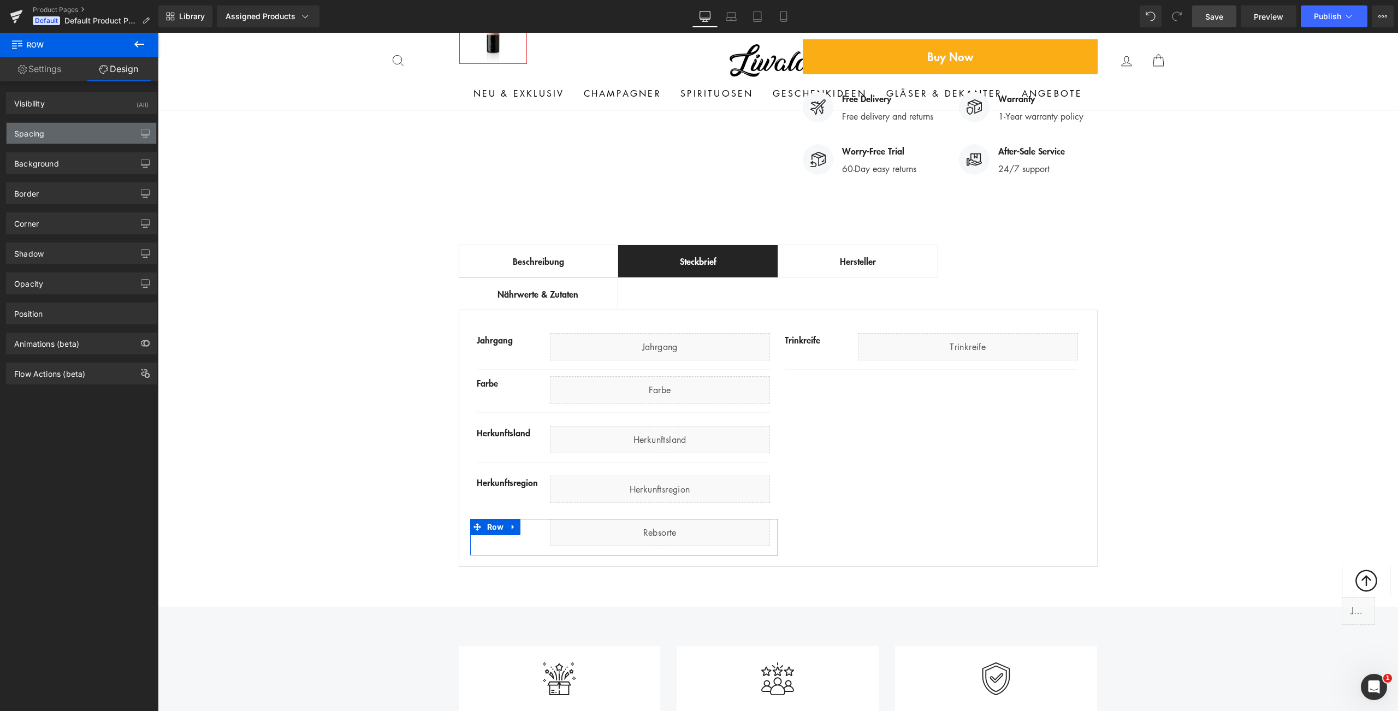
click at [97, 135] on div "Spacing" at bounding box center [82, 133] width 150 height 21
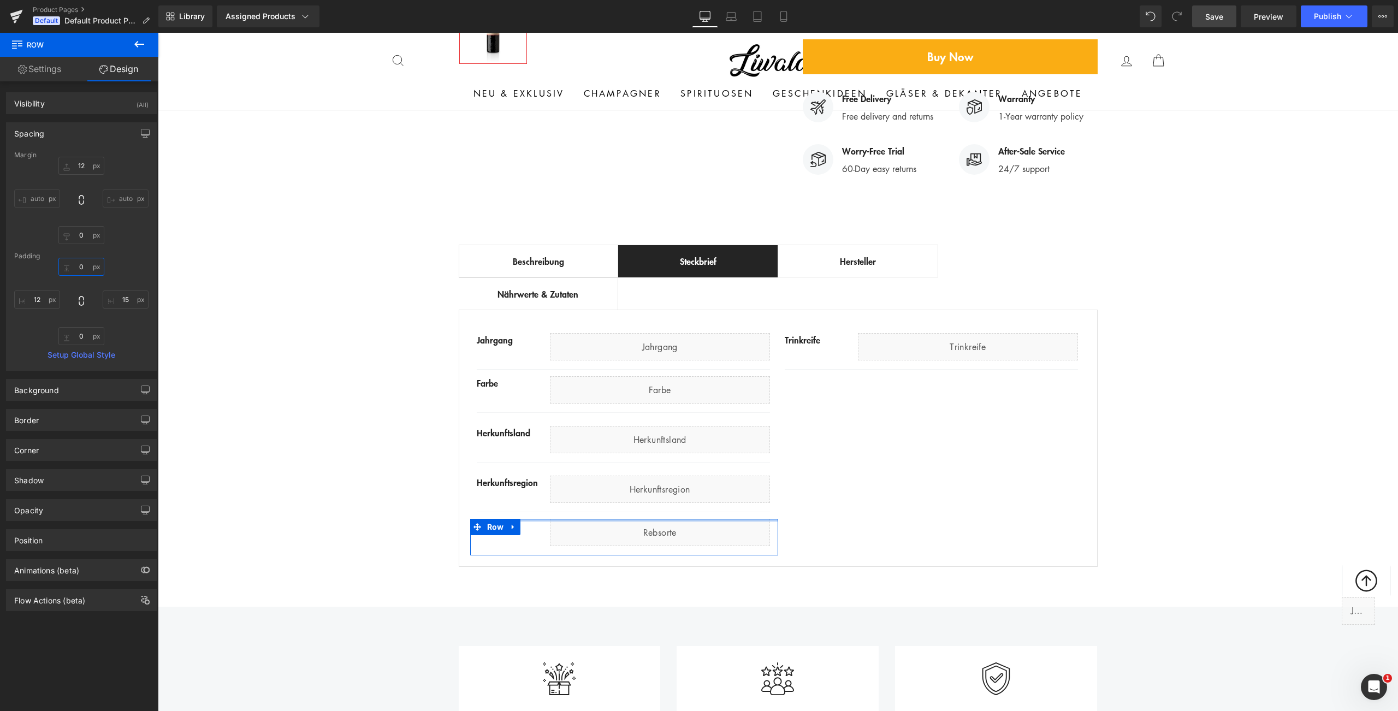
click at [80, 272] on input "0" at bounding box center [81, 267] width 46 height 18
type input "12"
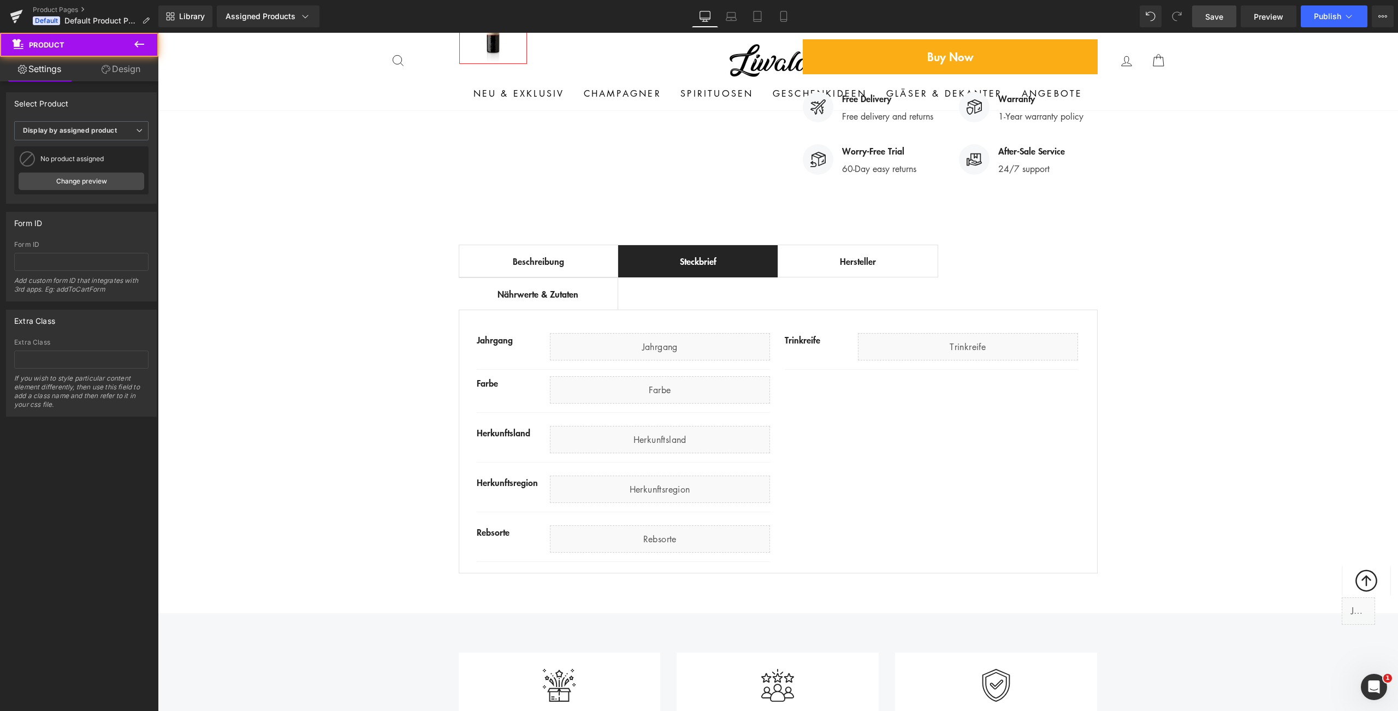
click at [313, 323] on div "Best Seller (P) Image Row ‹ › (P) Image List (P) Title" at bounding box center [778, 119] width 1240 height 920
drag, startPoint x: 1220, startPoint y: 21, endPoint x: 1126, endPoint y: 37, distance: 95.8
click at [1220, 21] on span "Save" at bounding box center [1214, 16] width 18 height 11
click at [376, 338] on div "Best Seller (P) Image Row ‹ › (P) Image List (P) Title" at bounding box center [778, 119] width 1240 height 920
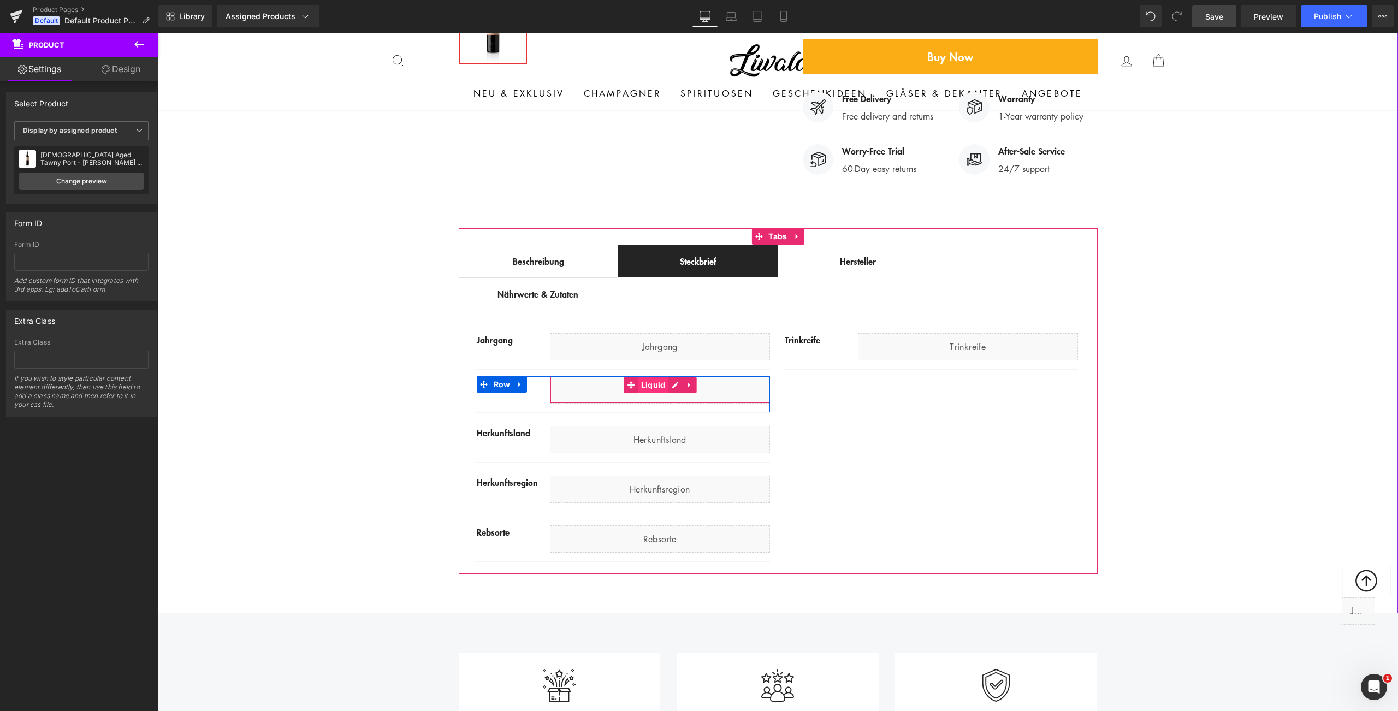
click at [643, 377] on span "Liquid" at bounding box center [653, 385] width 30 height 16
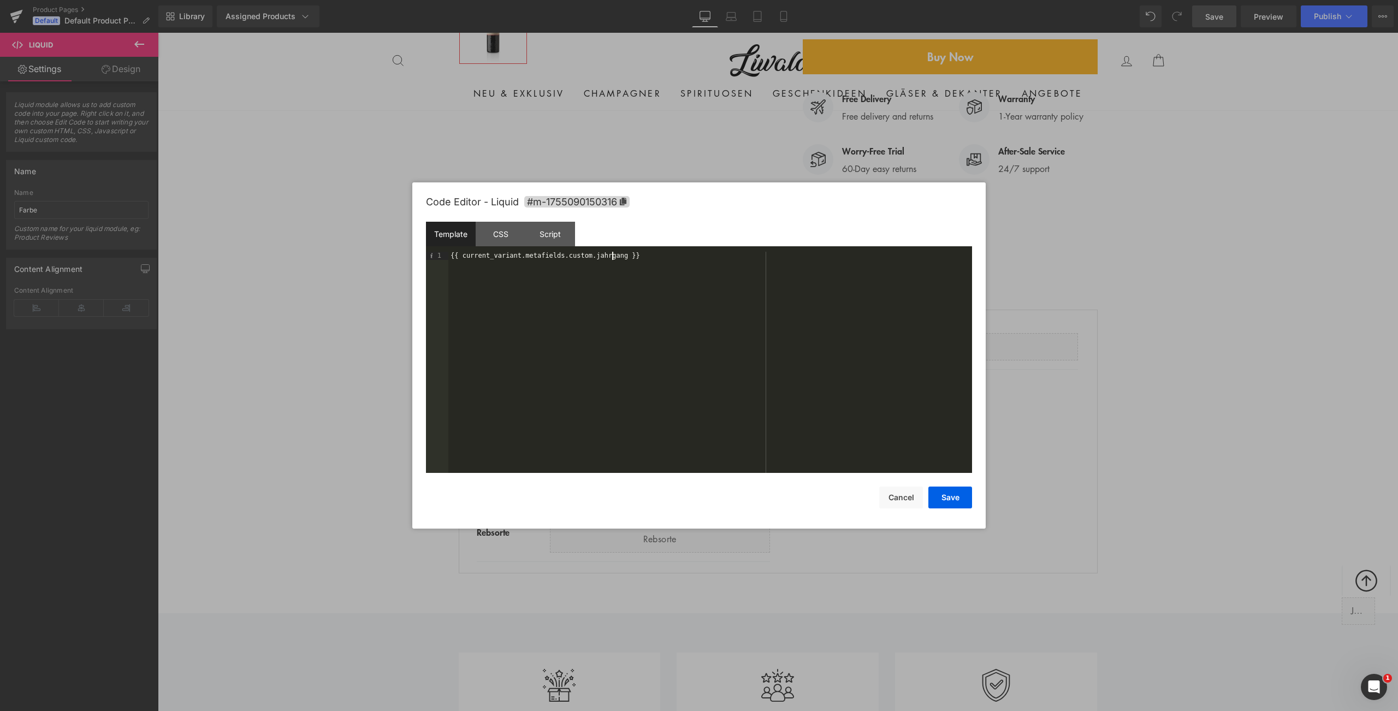
click at [613, 258] on div "{{ current_variant.metafields.custom.jahrgang }}" at bounding box center [710, 370] width 524 height 237
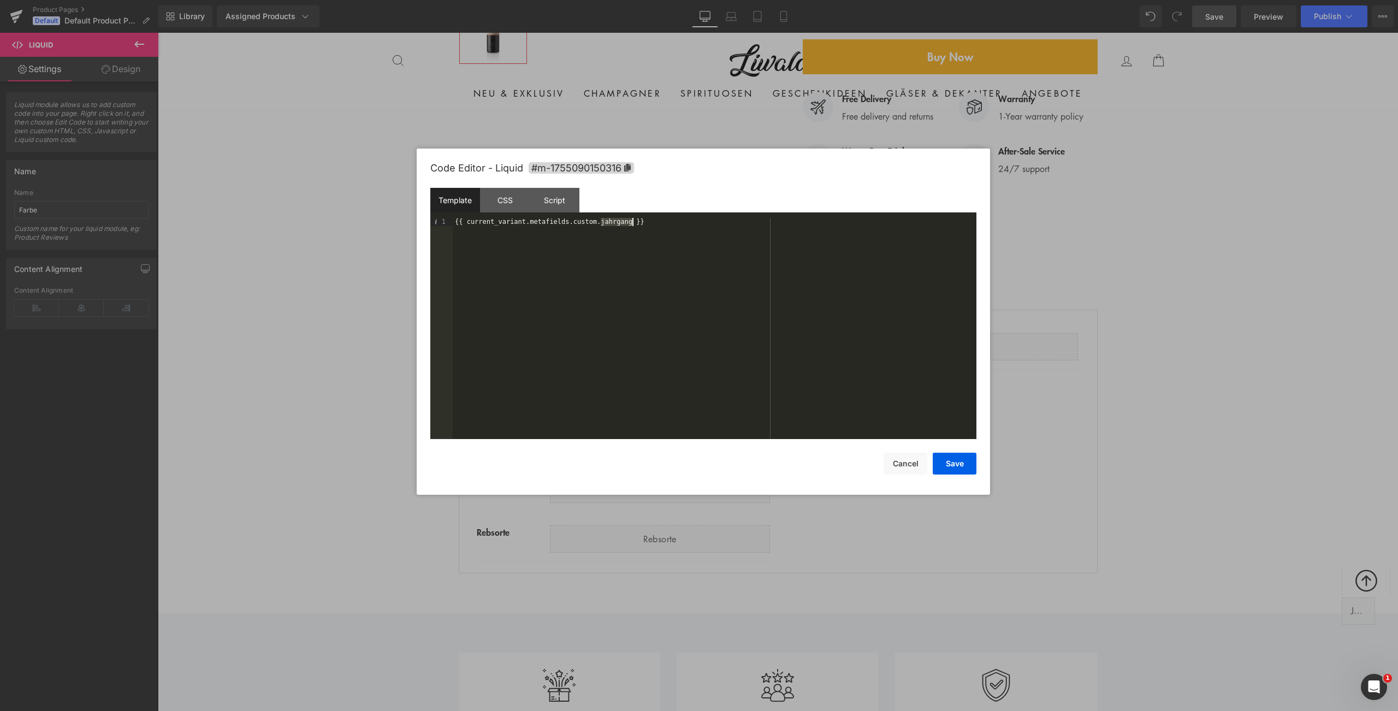
drag, startPoint x: 647, startPoint y: 192, endPoint x: 652, endPoint y: 156, distance: 36.9
click at [652, 156] on div "Code Editor - Liquid #m-1755090150316" at bounding box center [703, 167] width 546 height 39
click at [956, 466] on button "Save" at bounding box center [954, 464] width 44 height 22
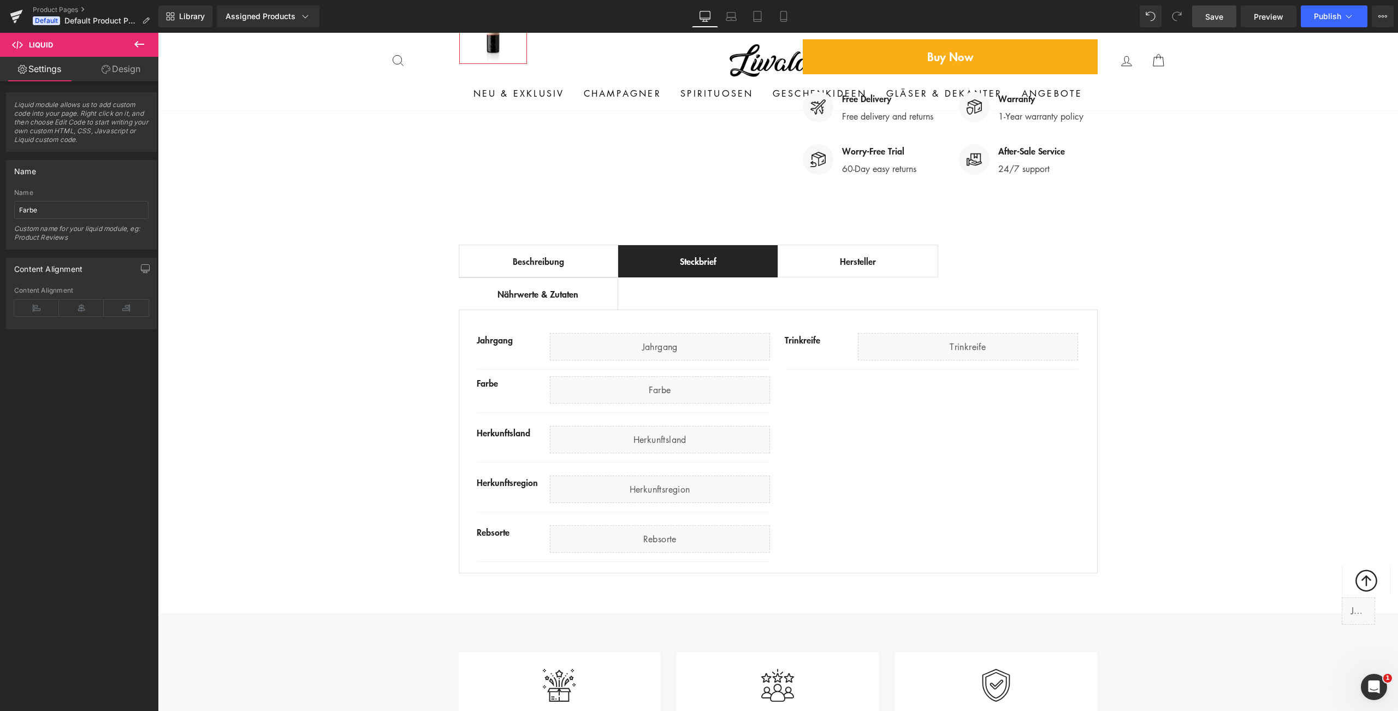
click at [1211, 14] on span "Save" at bounding box center [1214, 16] width 18 height 11
click at [1333, 19] on span "Publish" at bounding box center [1326, 16] width 27 height 9
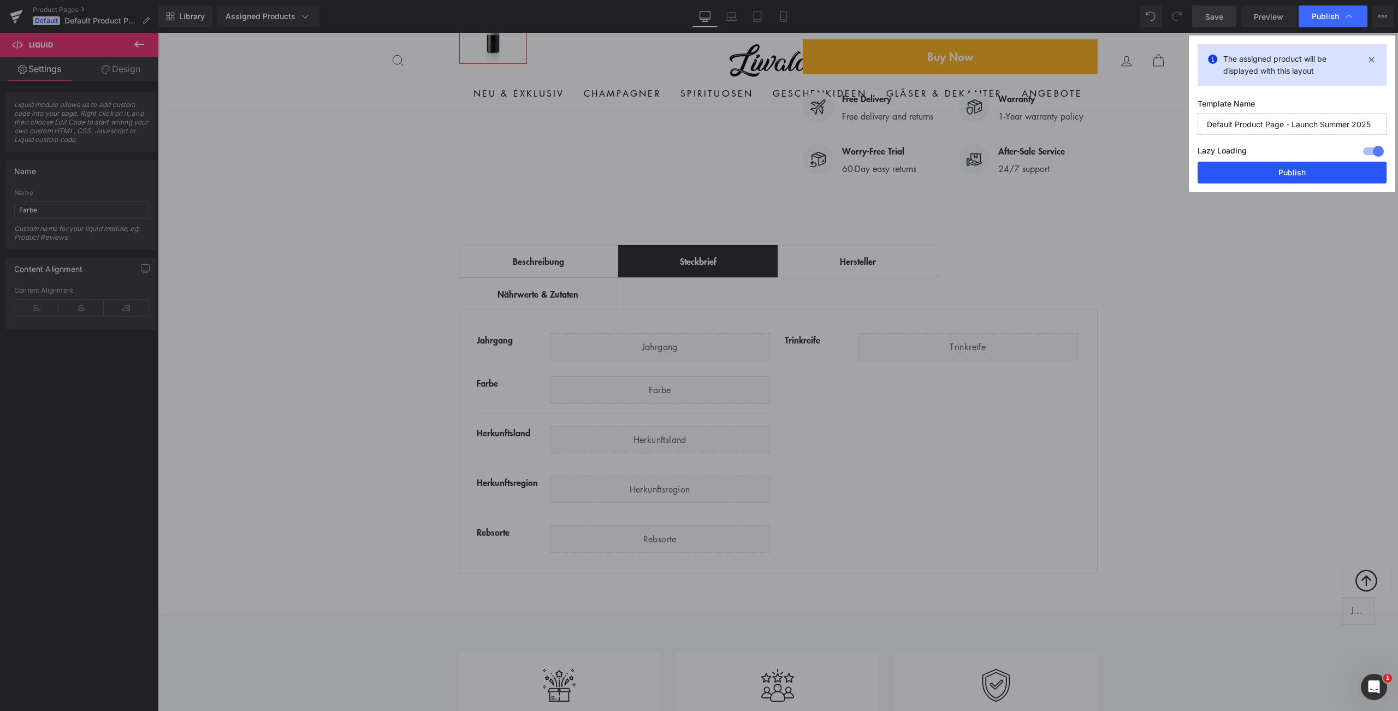
click at [1319, 167] on button "Publish" at bounding box center [1291, 173] width 189 height 22
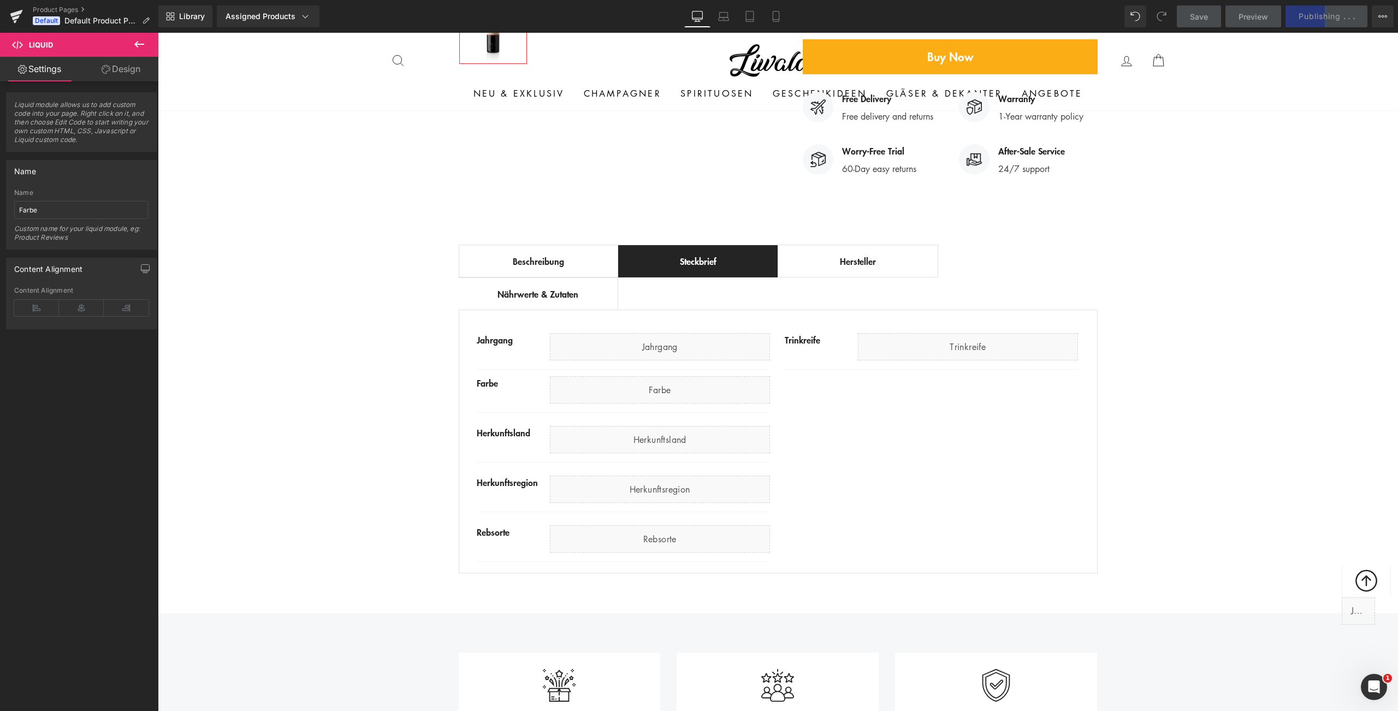
click at [144, 46] on icon at bounding box center [139, 44] width 13 height 13
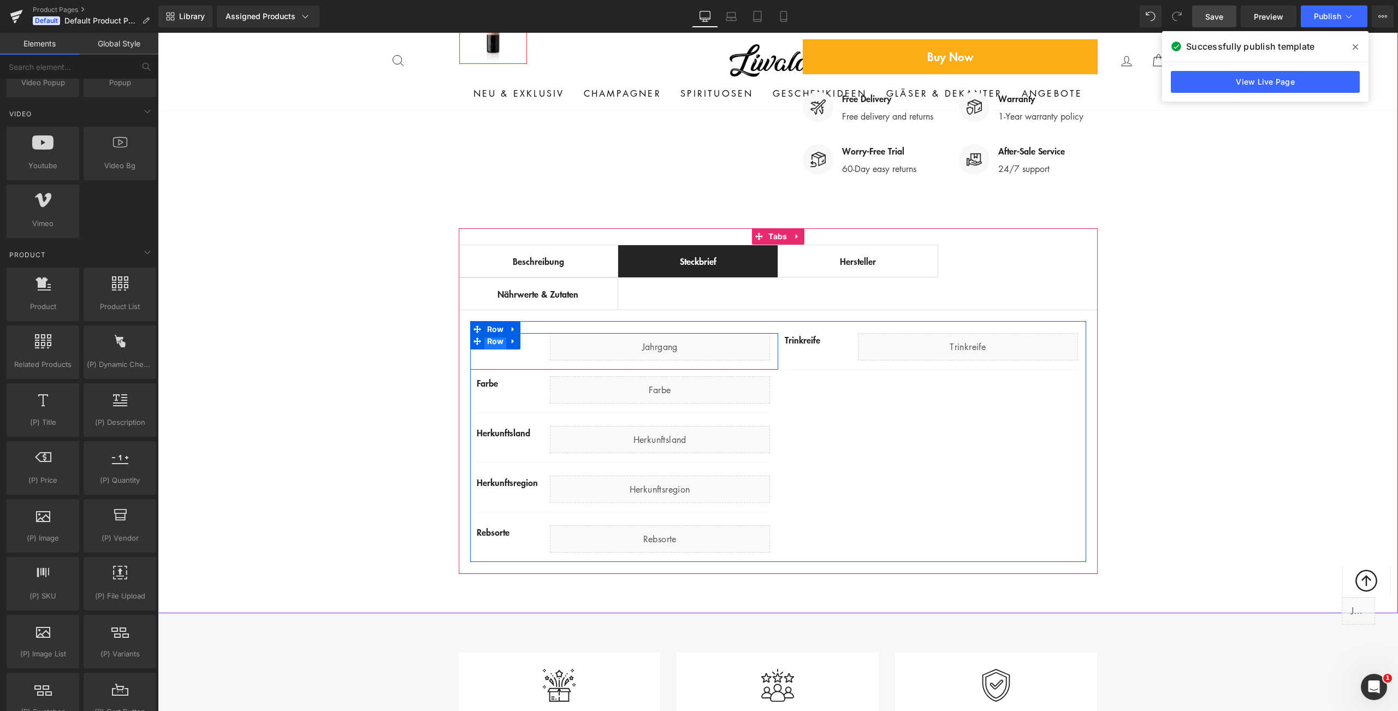
click at [493, 333] on span "Row" at bounding box center [495, 341] width 22 height 16
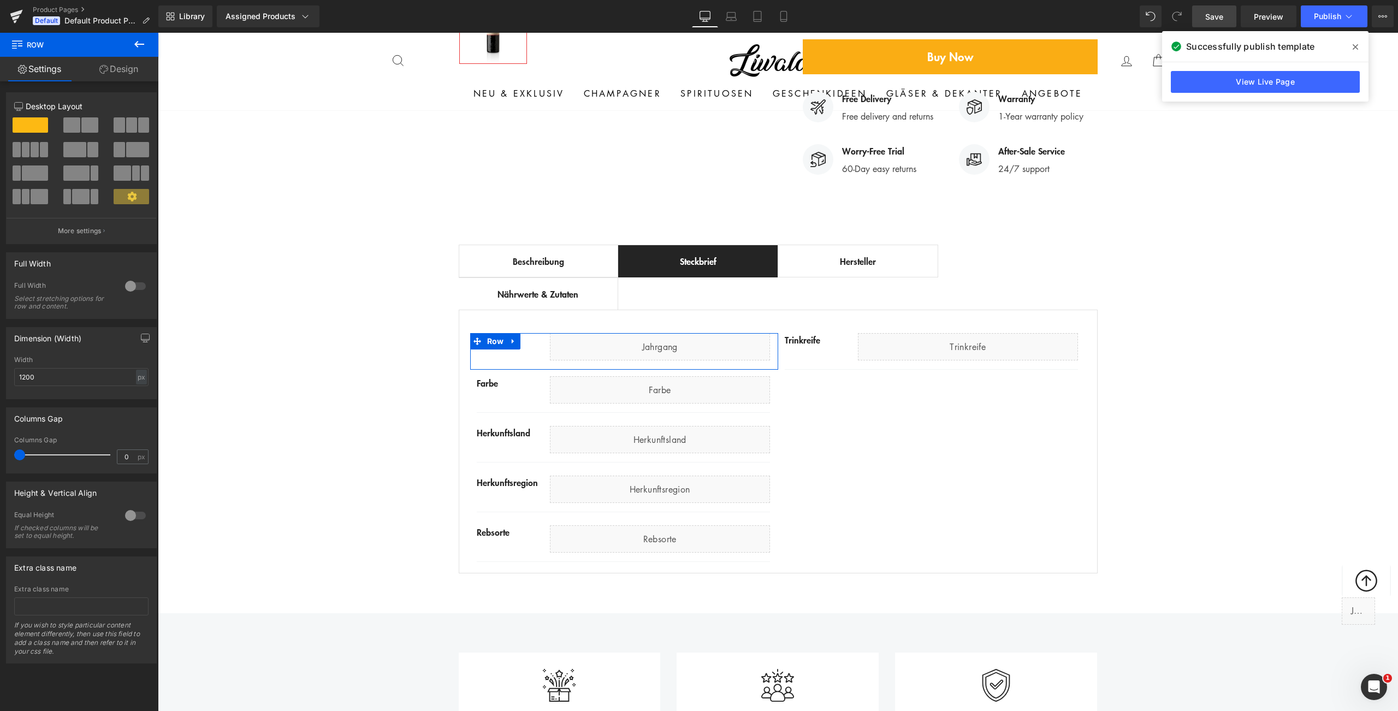
click at [108, 73] on link "Design" at bounding box center [118, 69] width 79 height 25
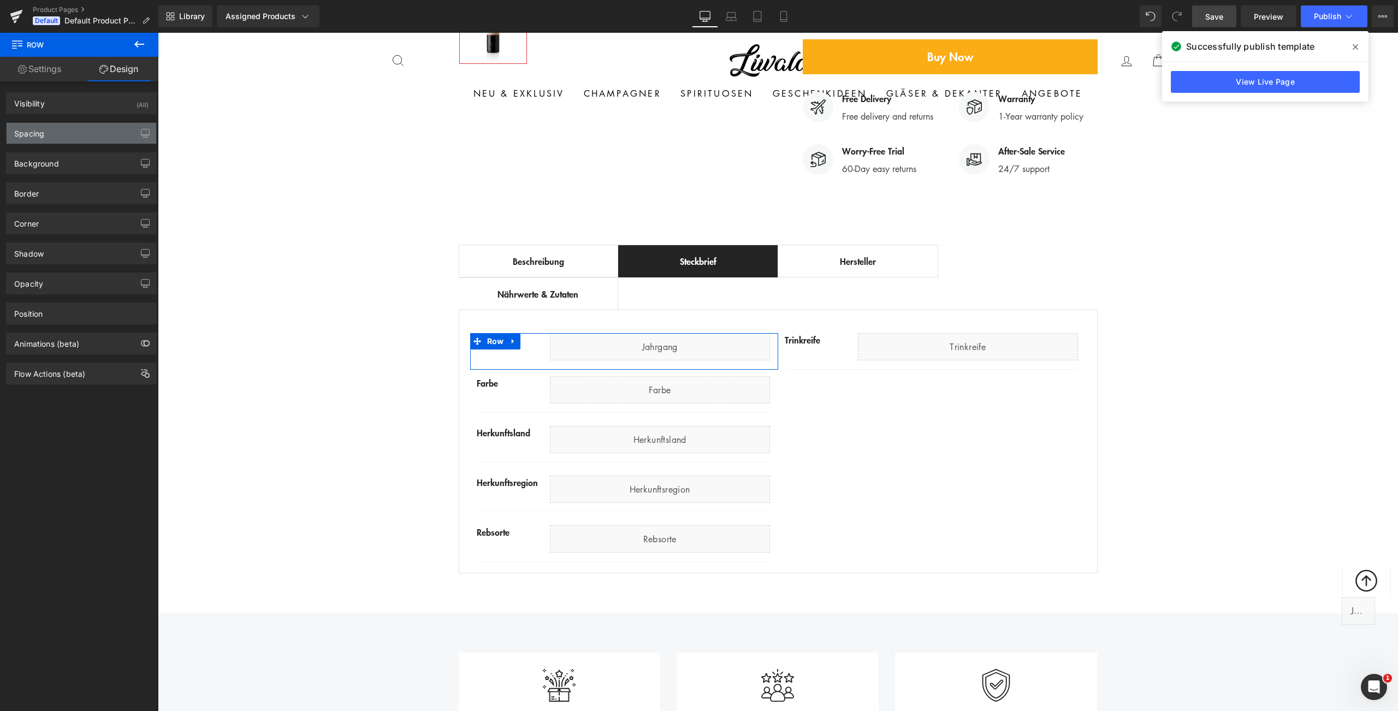
click at [90, 132] on div "Spacing" at bounding box center [82, 133] width 150 height 21
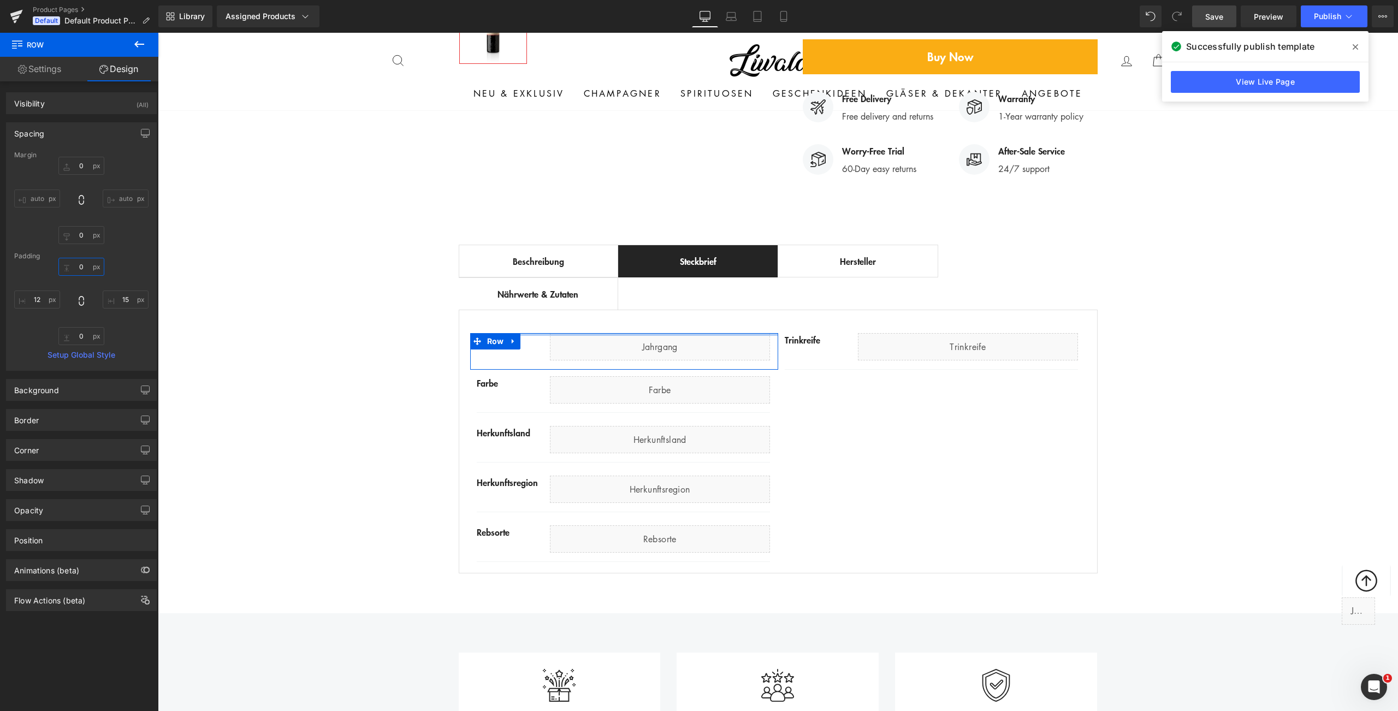
click at [80, 270] on input "0" at bounding box center [81, 267] width 46 height 18
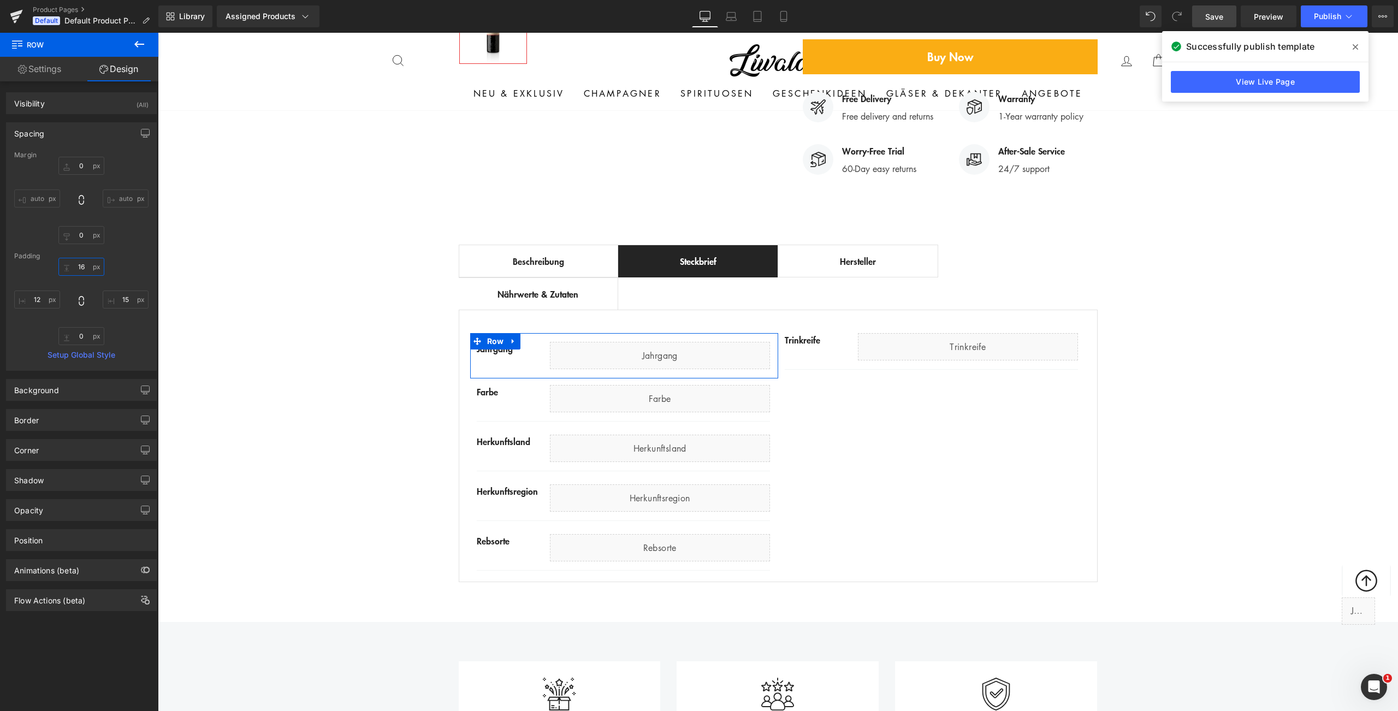
type input "1"
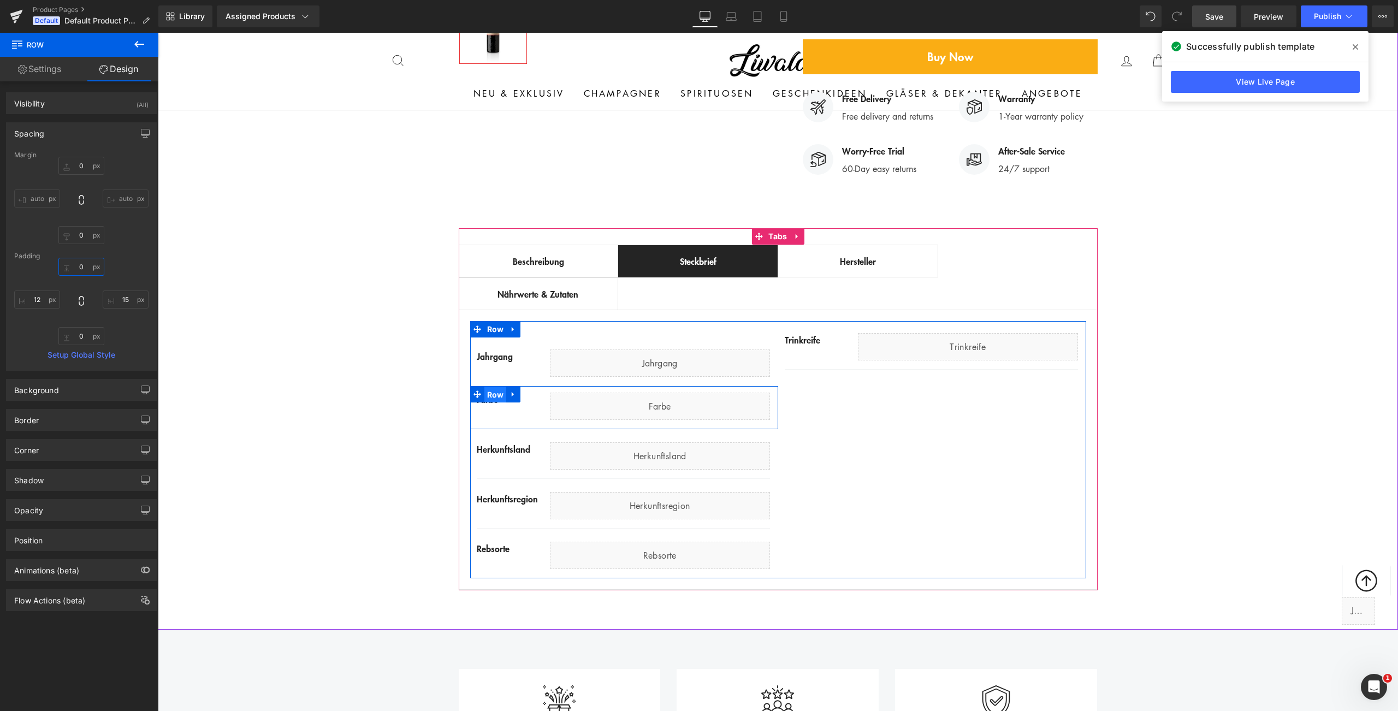
click at [491, 387] on span "Row" at bounding box center [495, 395] width 22 height 16
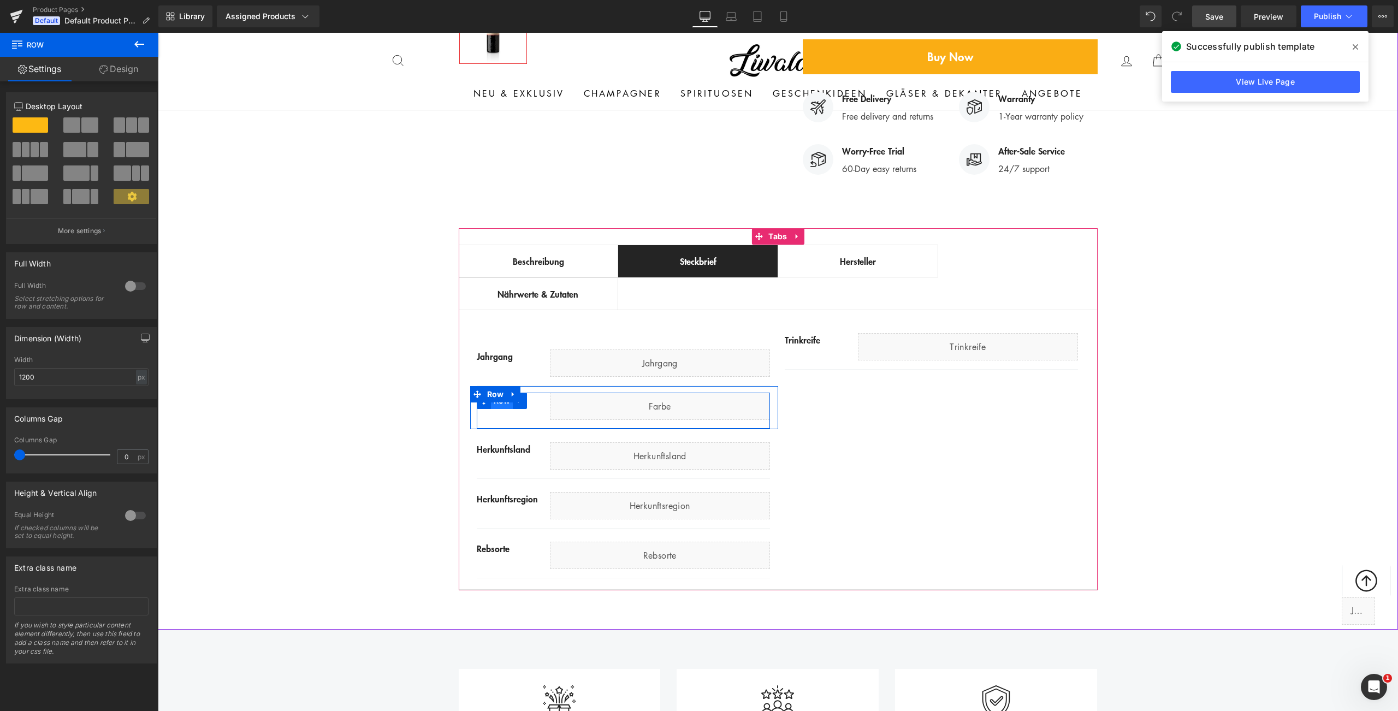
click at [491, 393] on span "Row" at bounding box center [502, 401] width 22 height 16
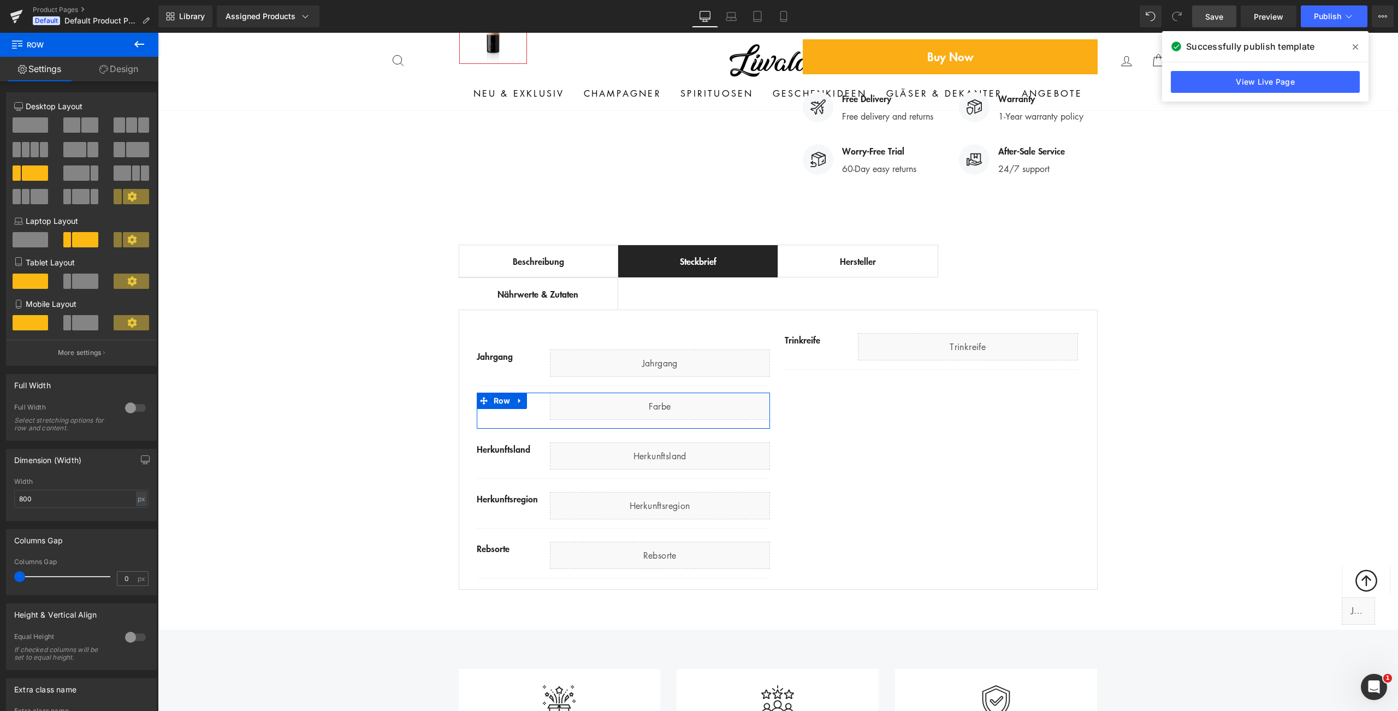
click at [126, 72] on link "Design" at bounding box center [118, 69] width 79 height 25
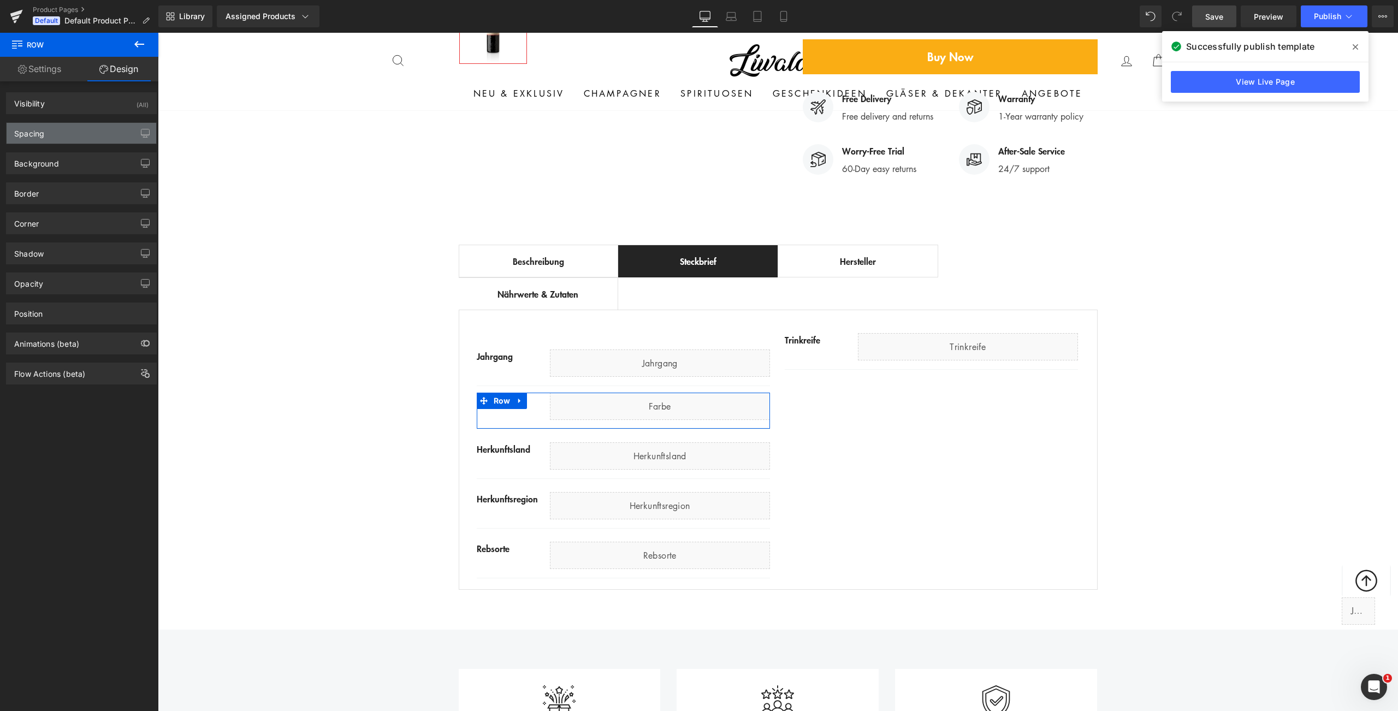
click at [63, 132] on div "Spacing" at bounding box center [82, 133] width 150 height 21
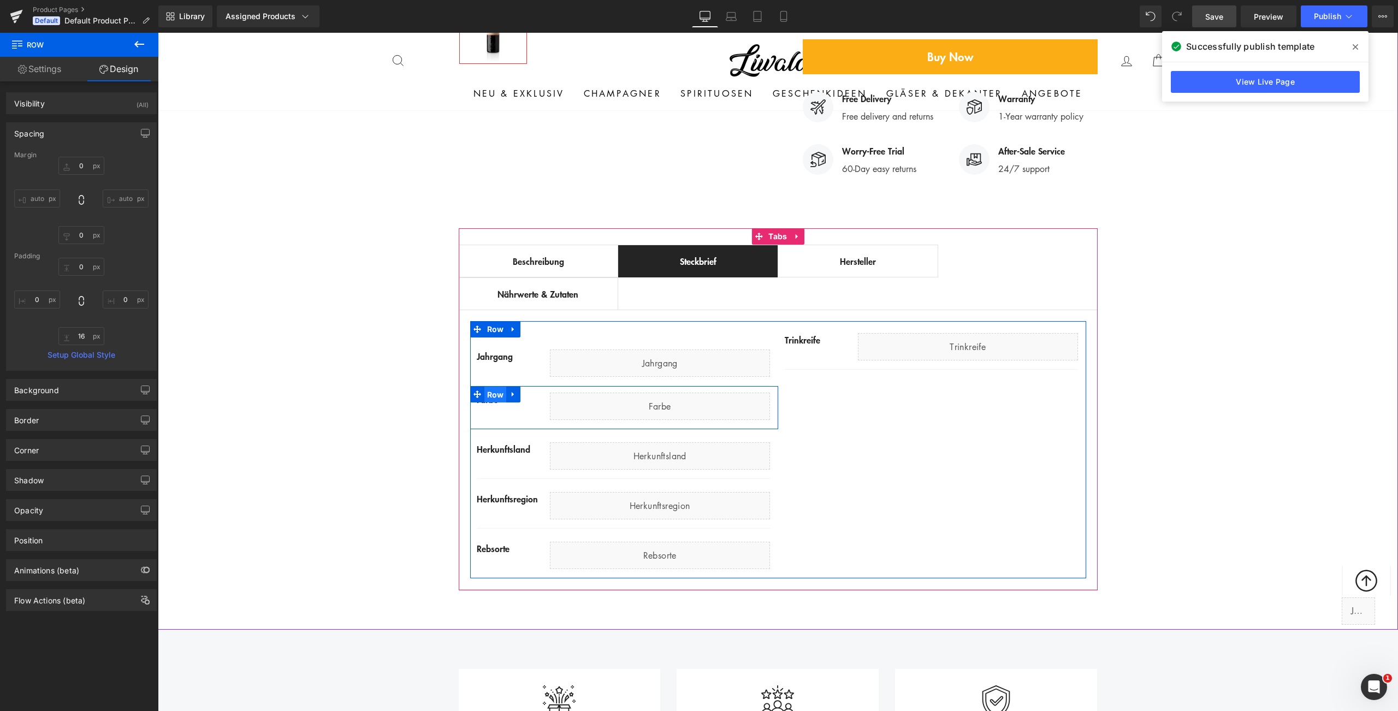
click at [494, 387] on span "Row" at bounding box center [495, 395] width 22 height 16
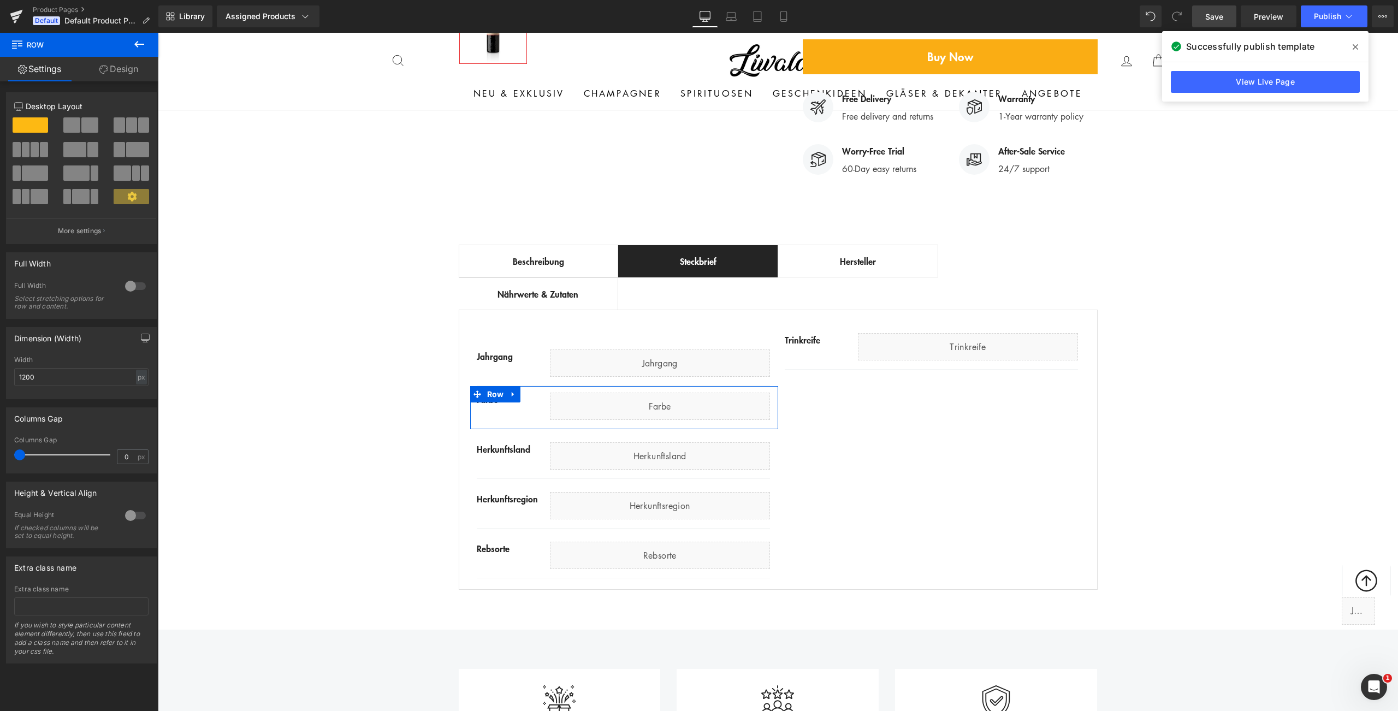
click at [100, 66] on icon at bounding box center [103, 69] width 9 height 9
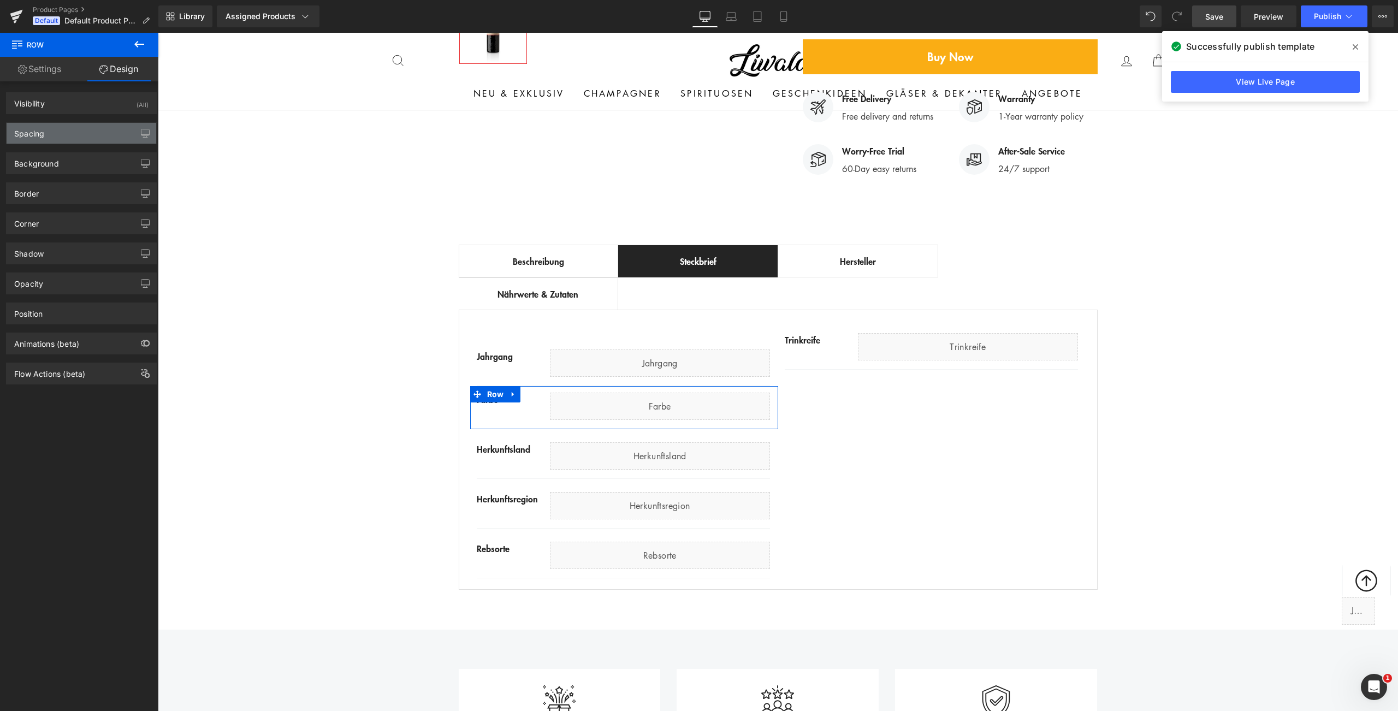
click at [79, 133] on div "Spacing" at bounding box center [82, 133] width 150 height 21
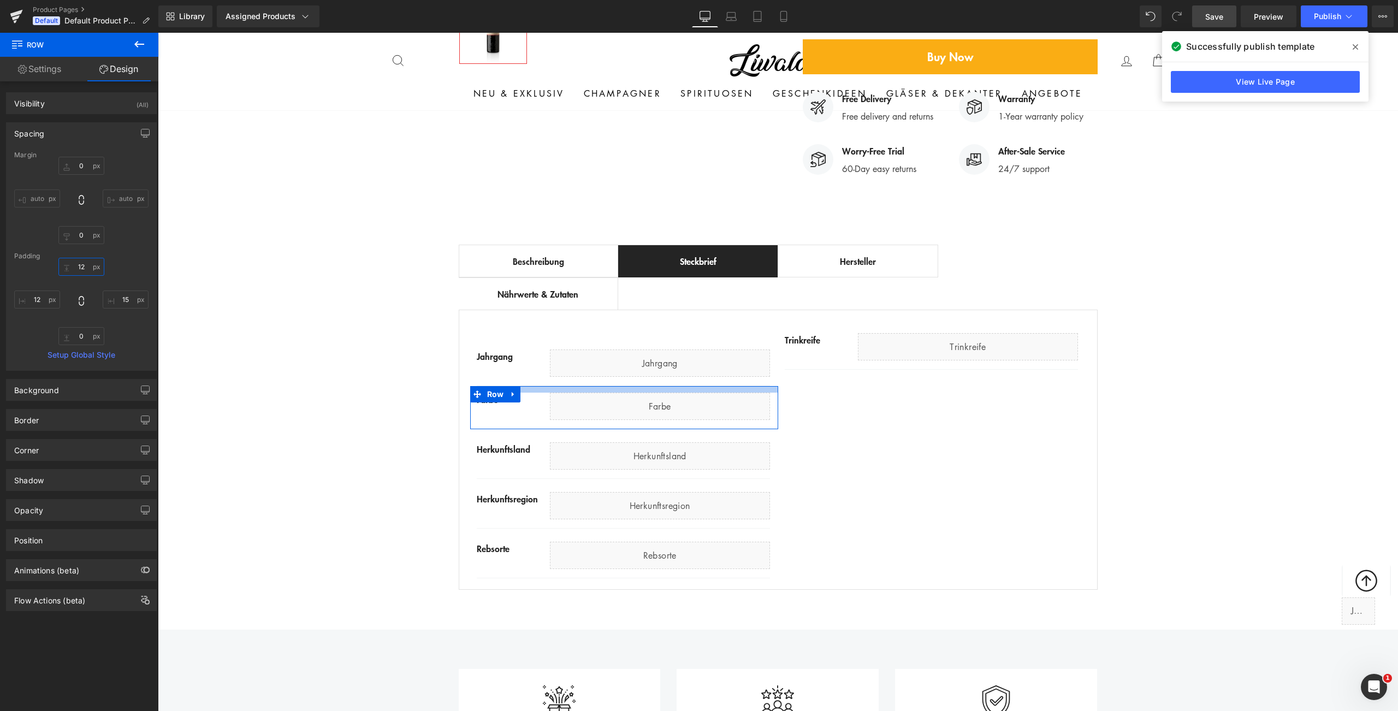
click at [80, 269] on input "12" at bounding box center [81, 267] width 46 height 18
type input "16"
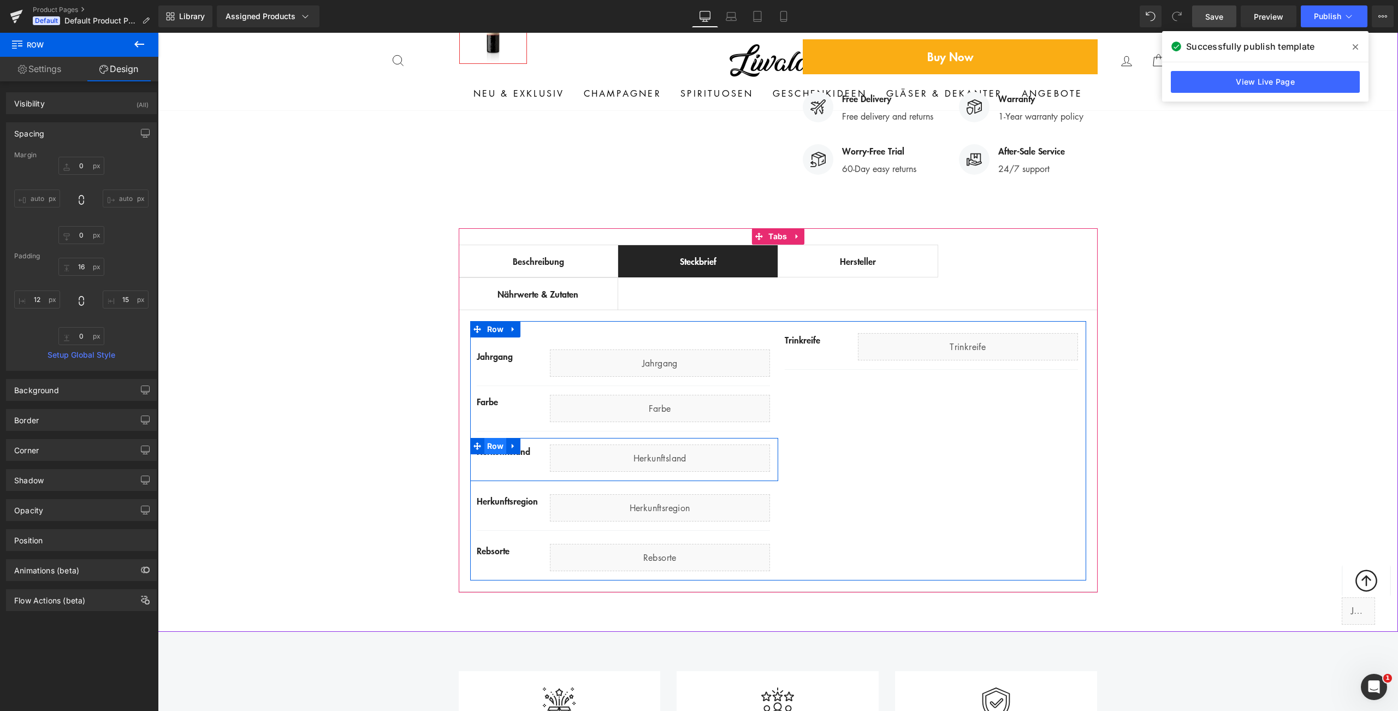
click at [496, 438] on span "Row" at bounding box center [495, 446] width 22 height 16
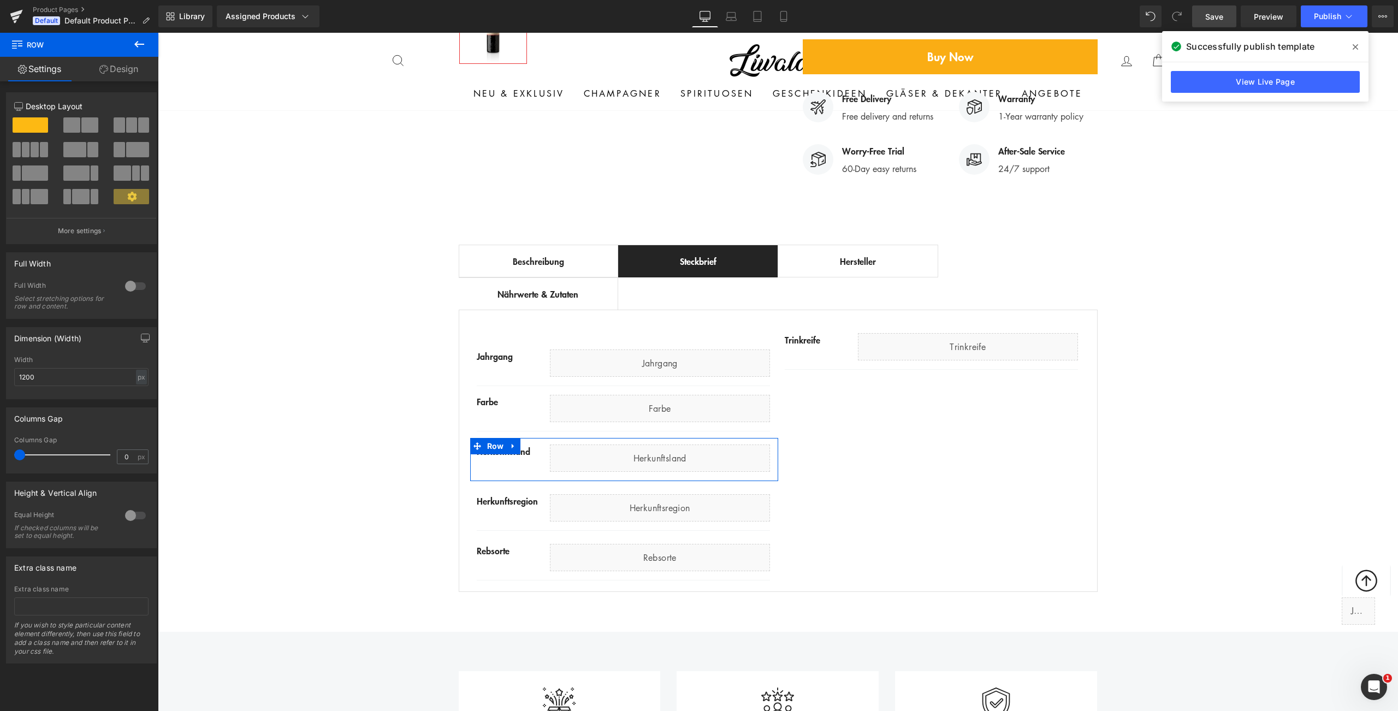
click at [118, 76] on link "Design" at bounding box center [118, 69] width 79 height 25
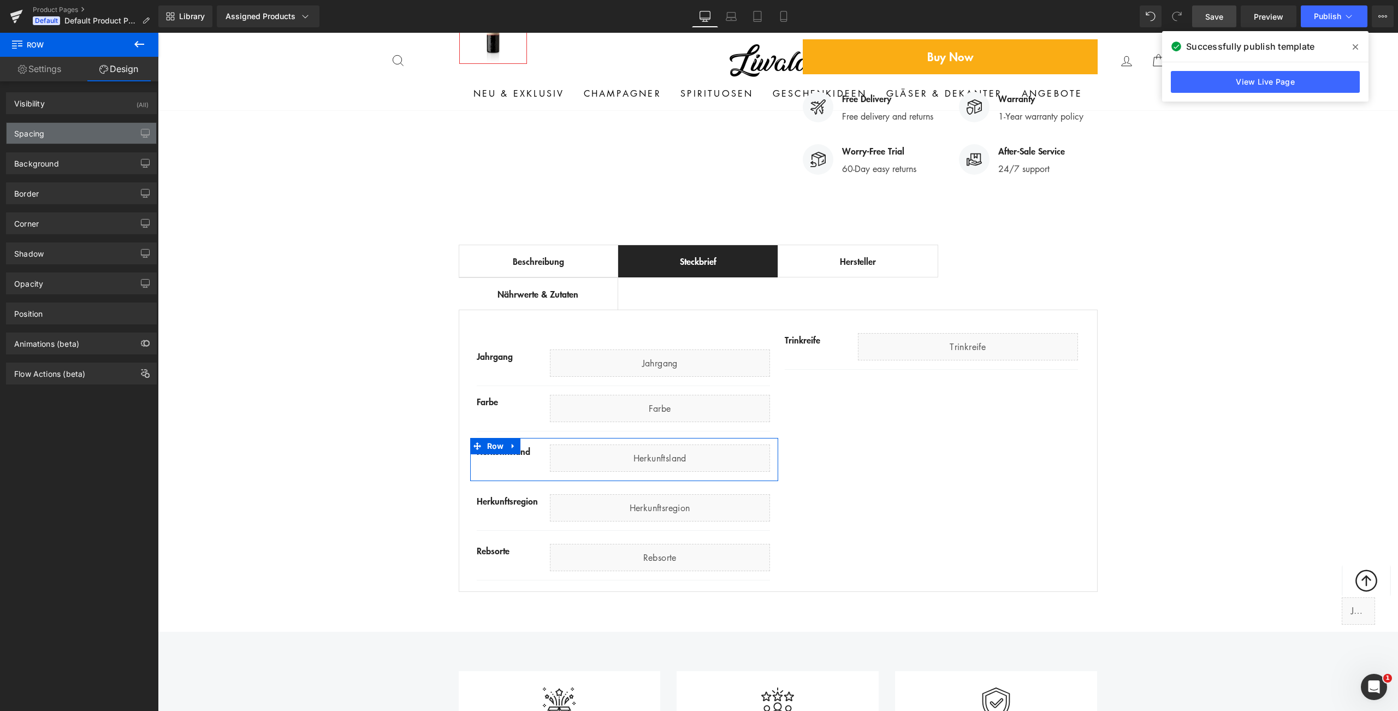
click at [84, 135] on div "Spacing" at bounding box center [82, 133] width 150 height 21
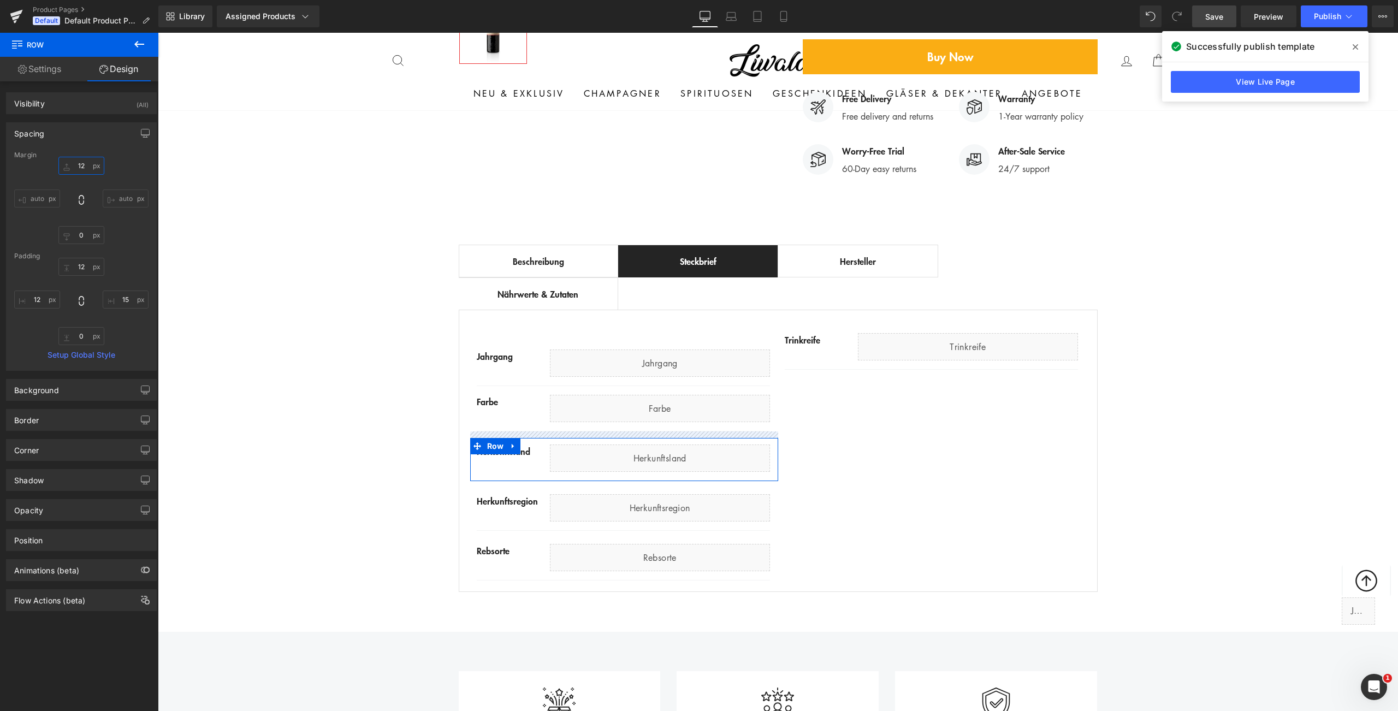
click at [78, 163] on input "12" at bounding box center [81, 166] width 46 height 18
type input "1w2"
click at [79, 264] on input "12" at bounding box center [81, 267] width 46 height 18
type input "16"
click at [342, 435] on div "Best Seller (P) Image Row ‹ › (P) Image List (P) Title" at bounding box center [778, 126] width 1240 height 934
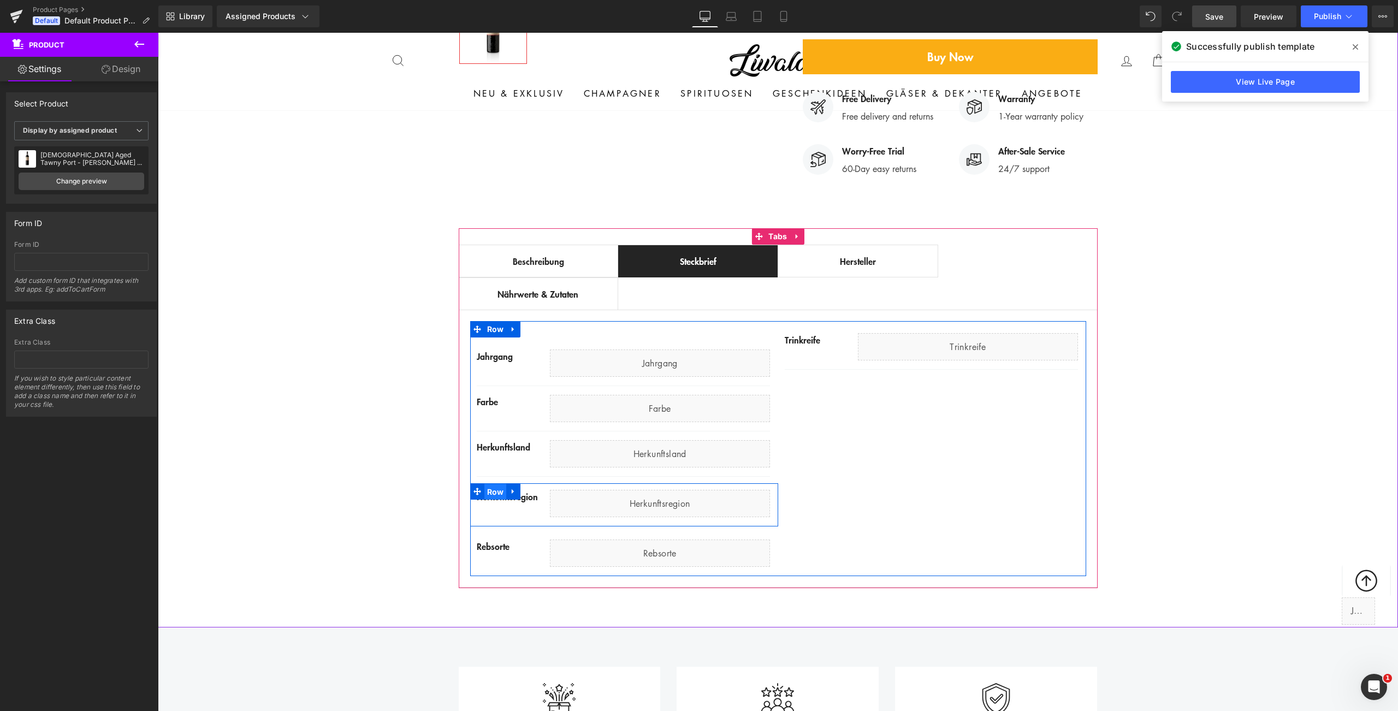
click at [495, 484] on span "Row" at bounding box center [495, 492] width 22 height 16
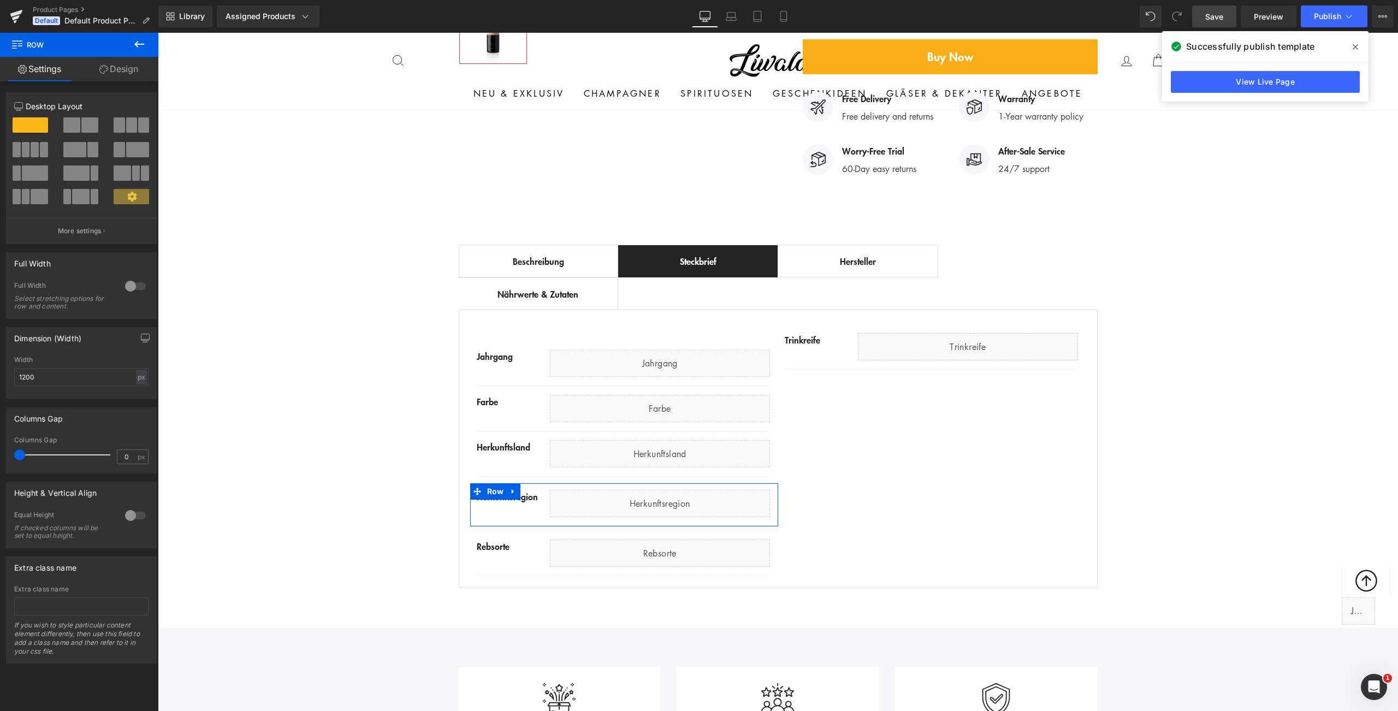
click at [127, 66] on link "Design" at bounding box center [118, 69] width 79 height 25
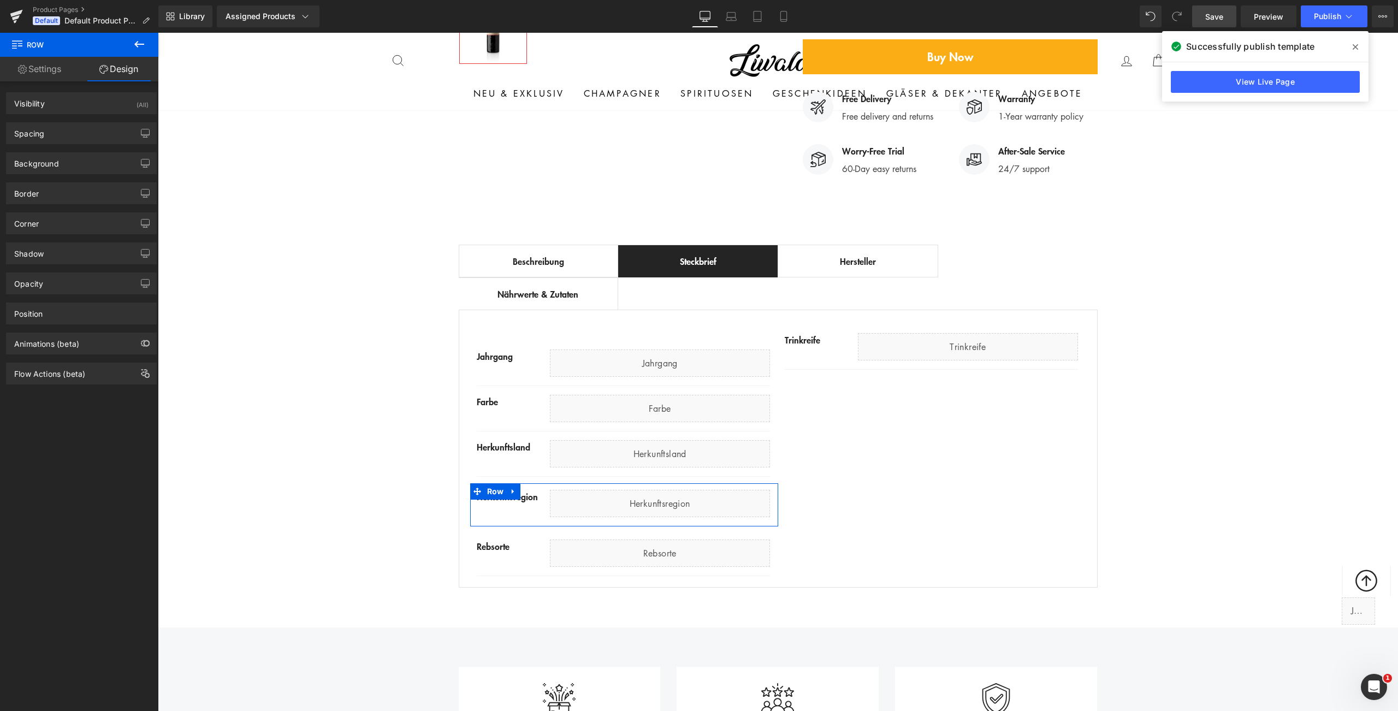
click at [73, 144] on div "Spacing [GEOGRAPHIC_DATA] 12px 12 auto auto 0px 0 auto auto [GEOGRAPHIC_DATA] 1…" at bounding box center [81, 133] width 151 height 22
click at [73, 127] on div "Spacing" at bounding box center [82, 133] width 150 height 21
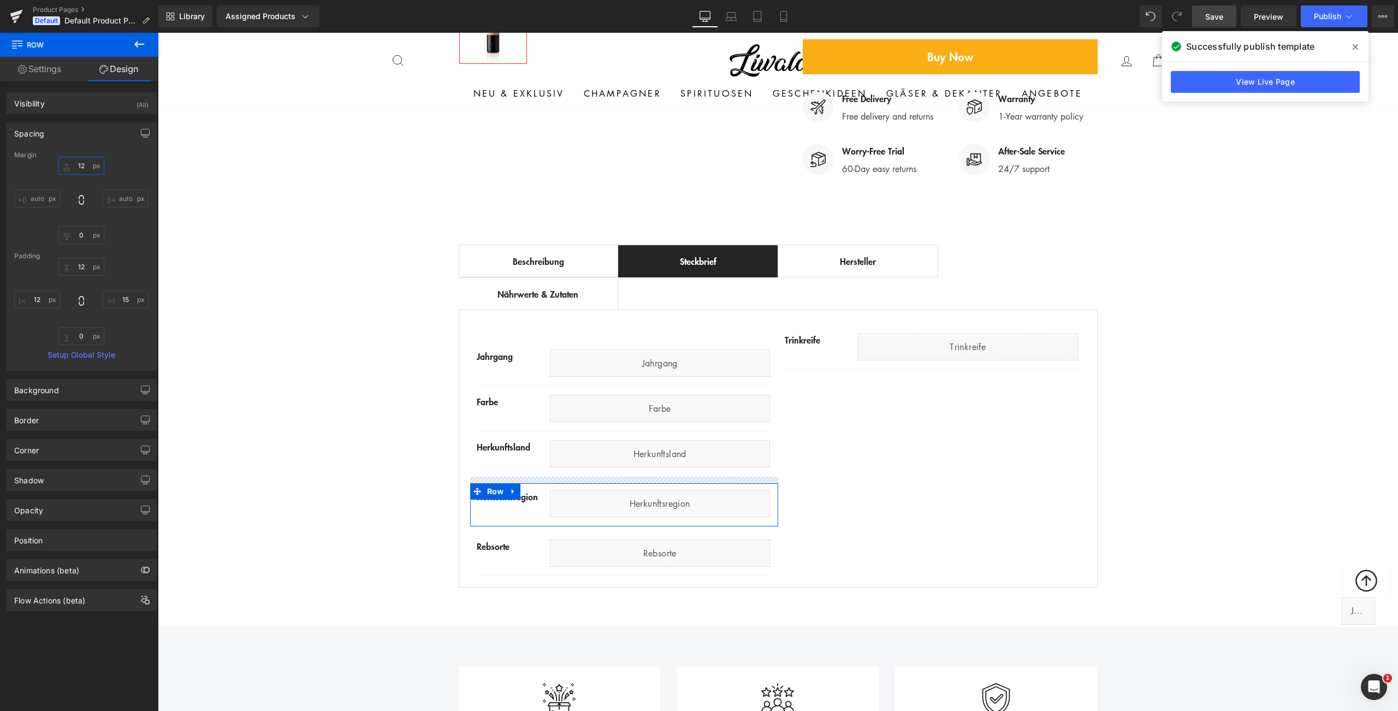
click at [78, 167] on input "12" at bounding box center [81, 166] width 46 height 18
type input "0"
click at [78, 268] on input "12" at bounding box center [81, 267] width 46 height 18
type input "16"
click at [281, 398] on div "Best Seller (P) Image Row ‹ › (P) Image List (P) Title" at bounding box center [778, 124] width 1240 height 930
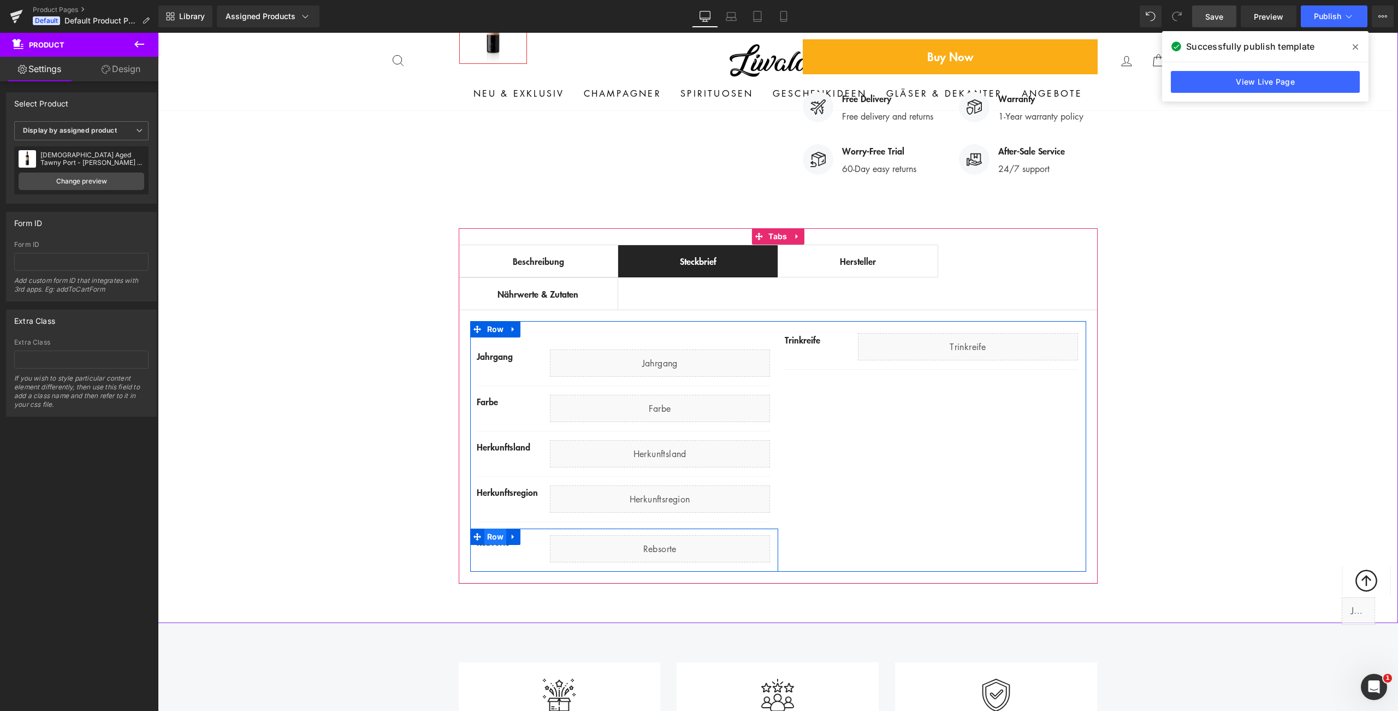
click at [490, 528] on span "Row" at bounding box center [495, 536] width 22 height 16
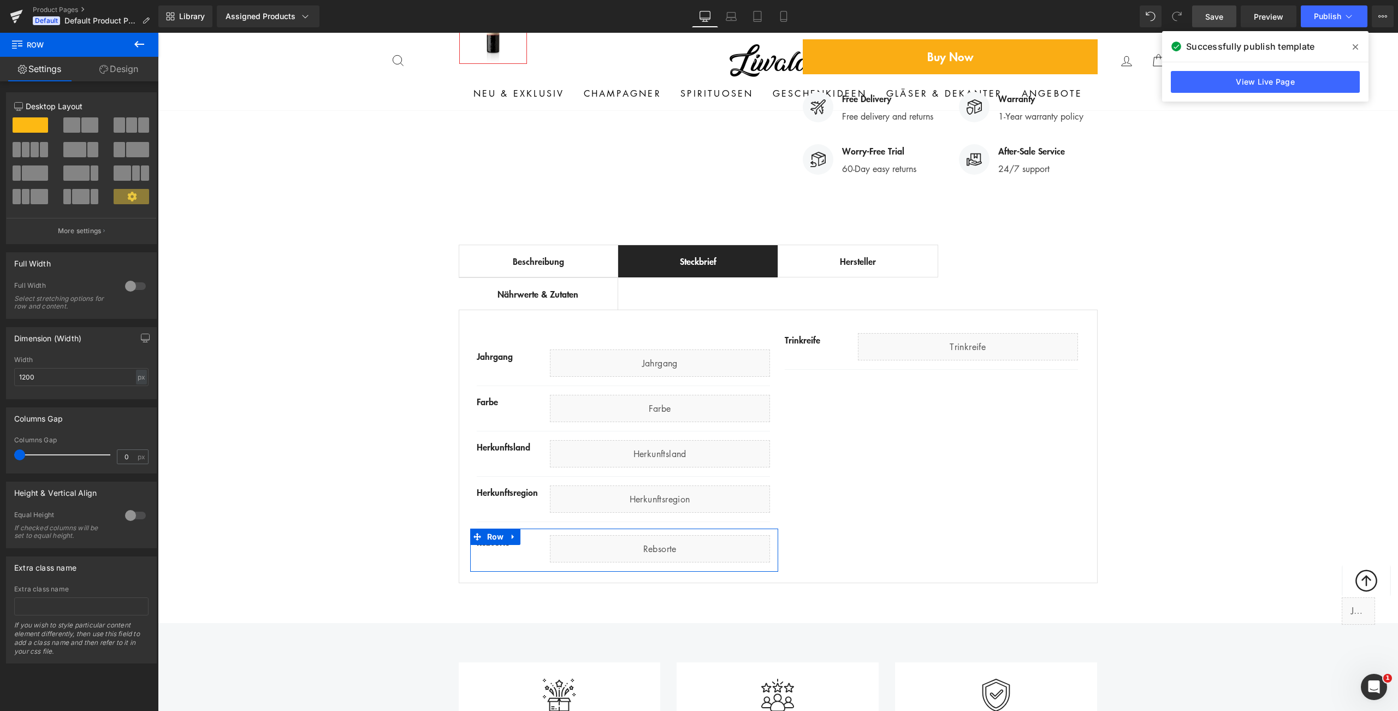
click at [117, 72] on link "Design" at bounding box center [118, 69] width 79 height 25
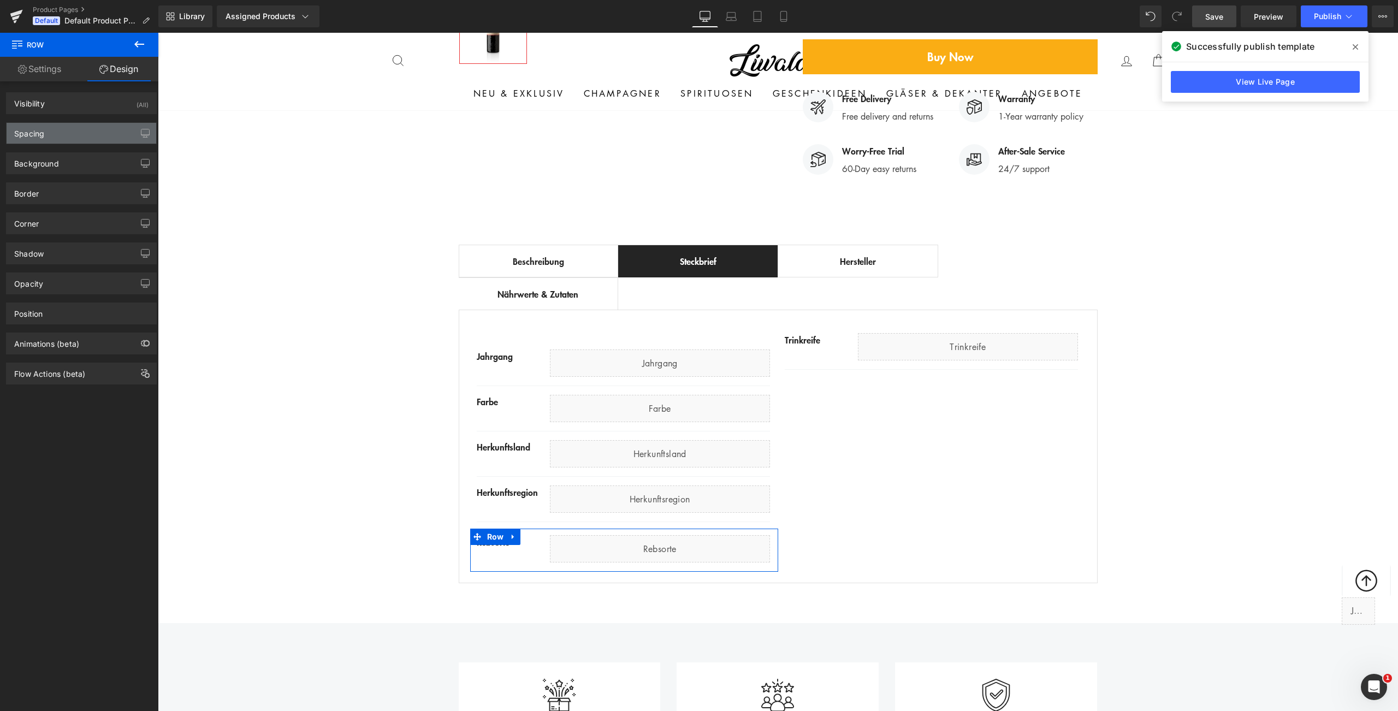
click at [46, 132] on div "Spacing" at bounding box center [82, 133] width 150 height 21
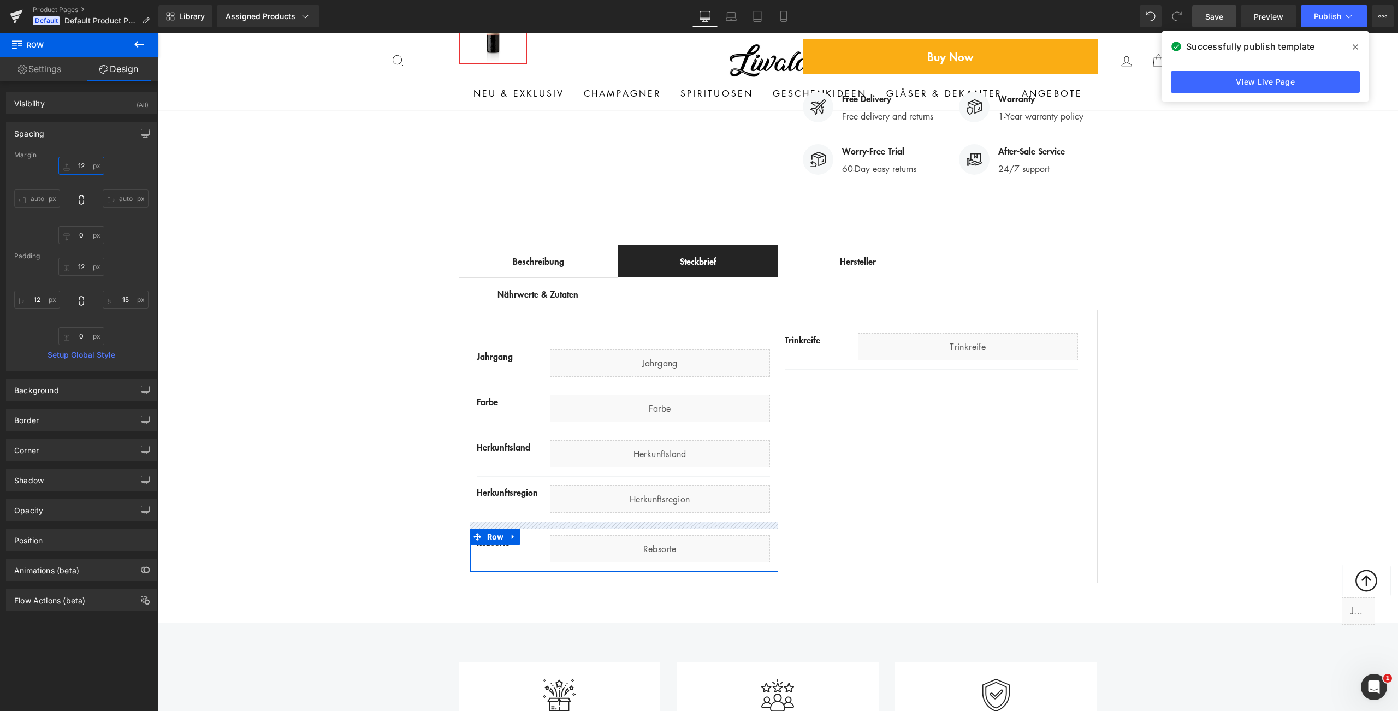
click at [79, 168] on input "12" at bounding box center [81, 166] width 46 height 18
type input "0"
click at [79, 267] on input "12" at bounding box center [81, 267] width 46 height 18
type input "16"
click at [145, 46] on icon at bounding box center [139, 44] width 13 height 13
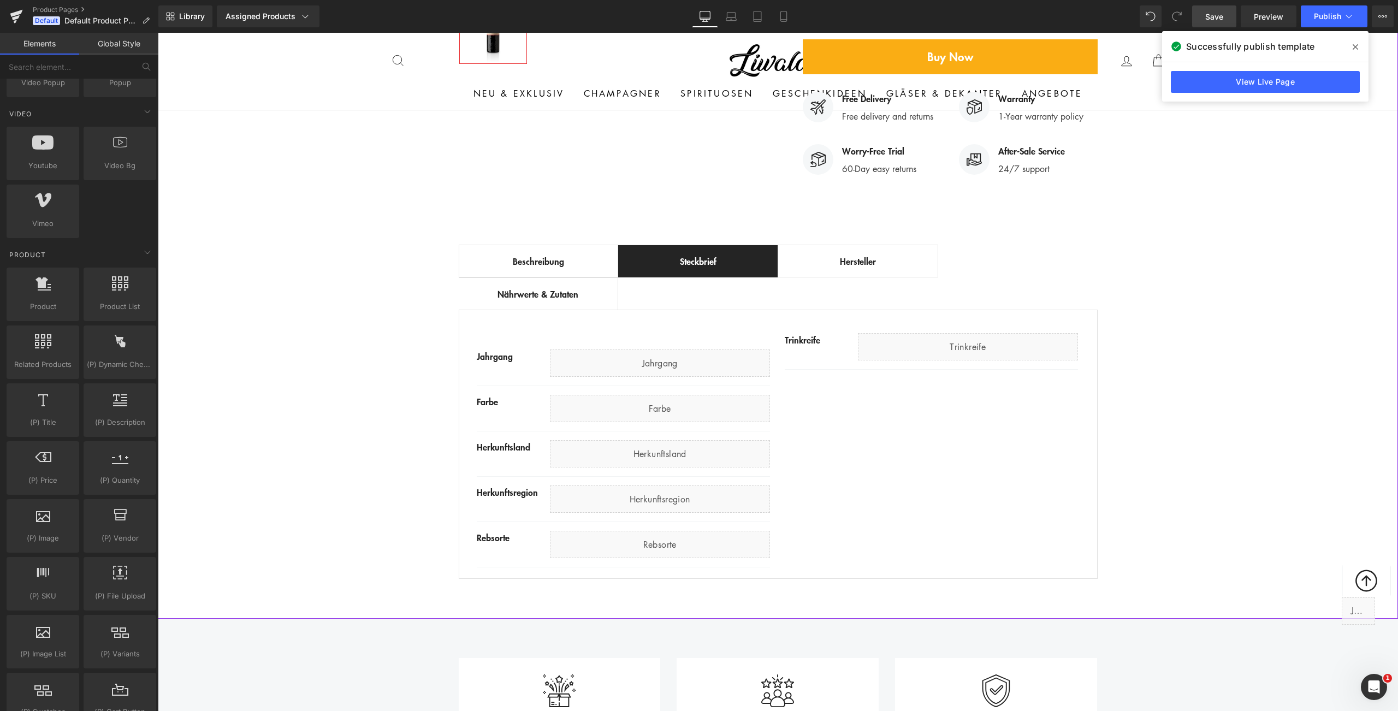
click at [357, 332] on div "Best Seller (P) Image Row ‹ › (P) Image List (P) Title" at bounding box center [778, 121] width 1240 height 925
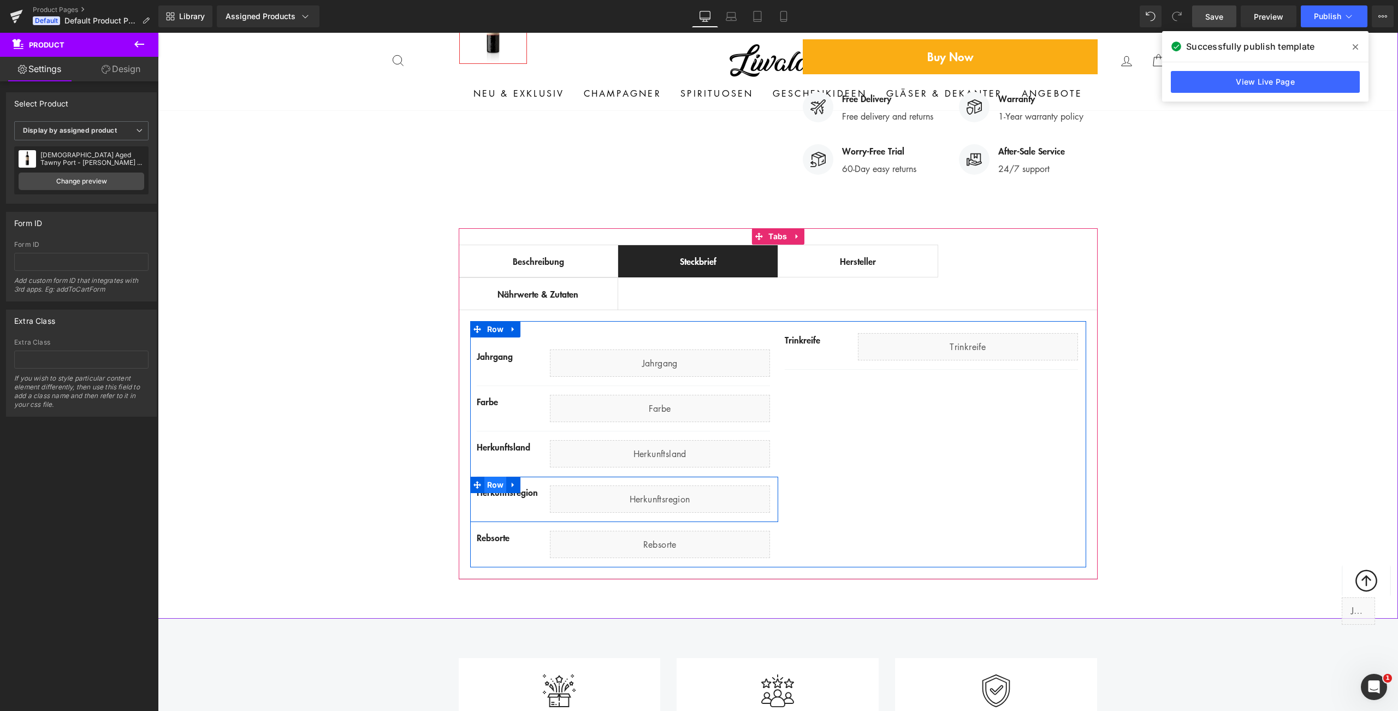
click at [492, 477] on span "Row" at bounding box center [495, 485] width 22 height 16
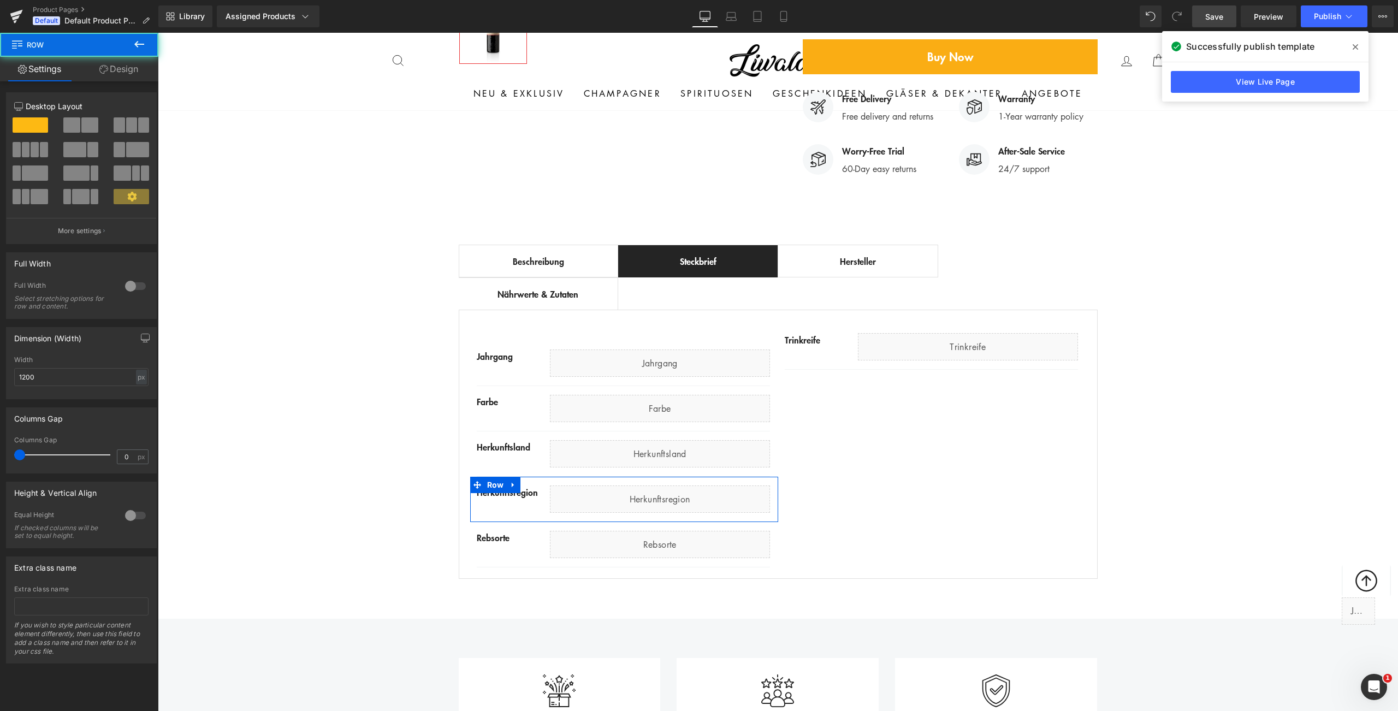
click at [121, 78] on link "Design" at bounding box center [118, 69] width 79 height 25
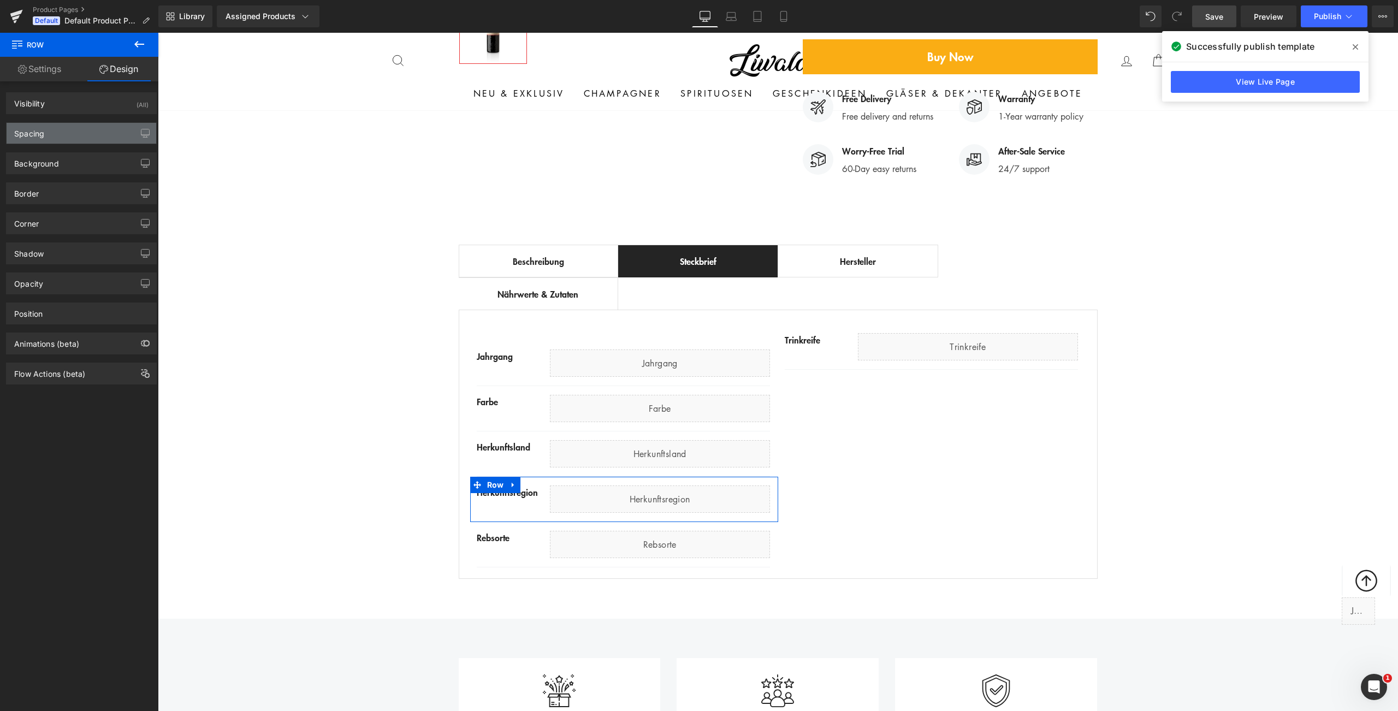
click at [50, 129] on div "Spacing" at bounding box center [82, 133] width 150 height 21
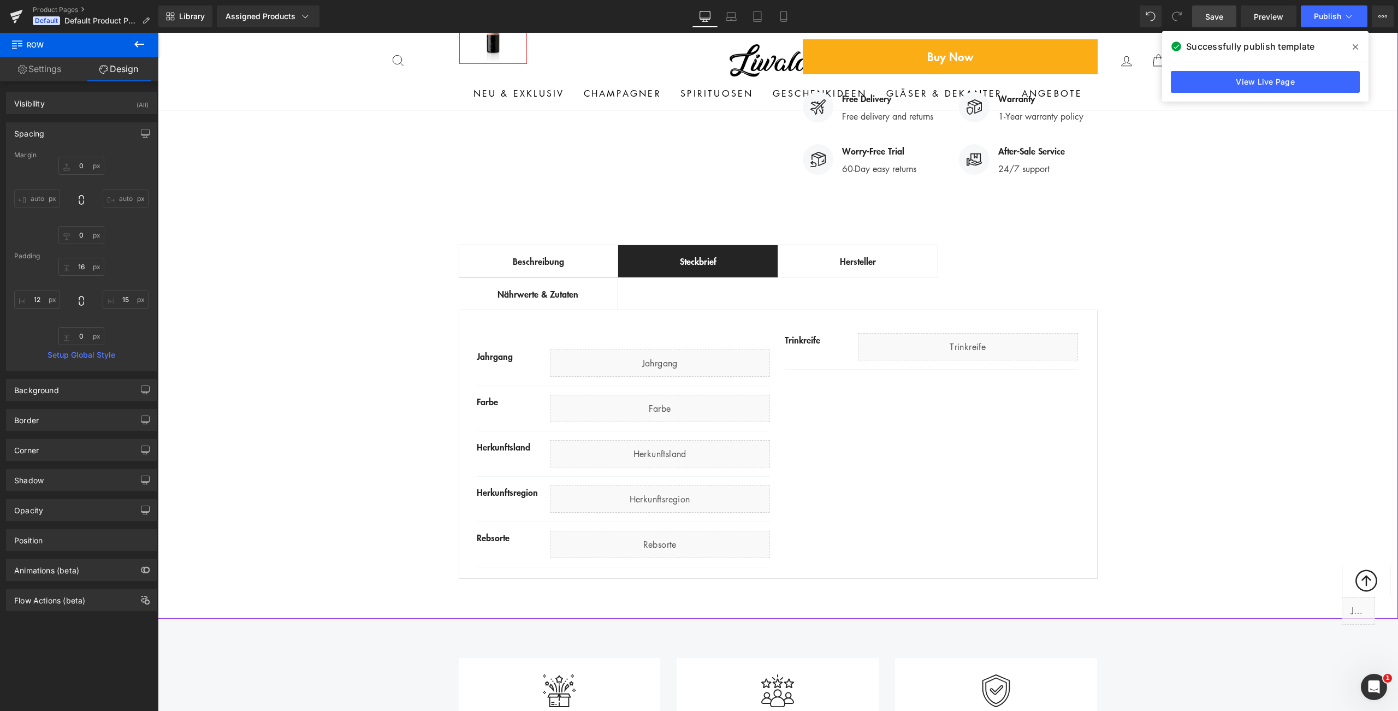
click at [285, 448] on div "Best Seller (P) Image Row ‹ › (P) Image List (P) Title" at bounding box center [778, 121] width 1240 height 925
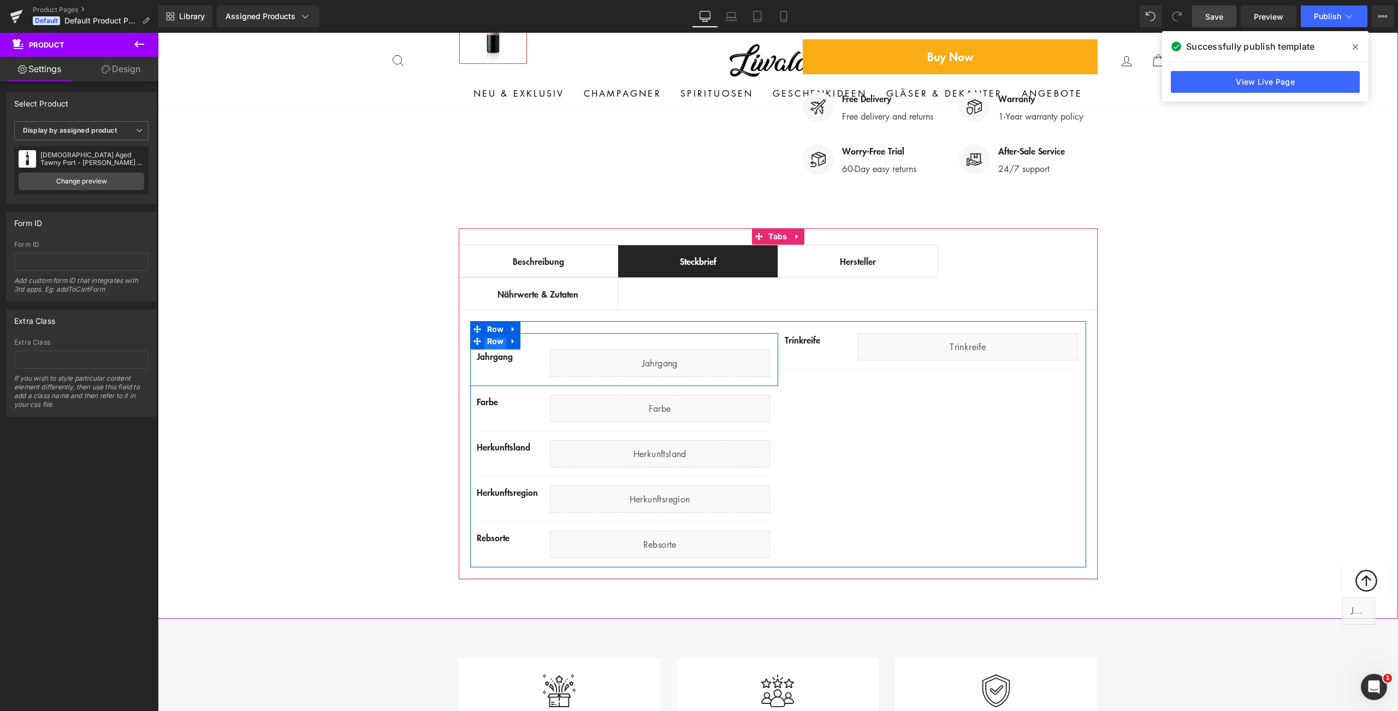
click at [487, 333] on span "Row" at bounding box center [495, 341] width 22 height 16
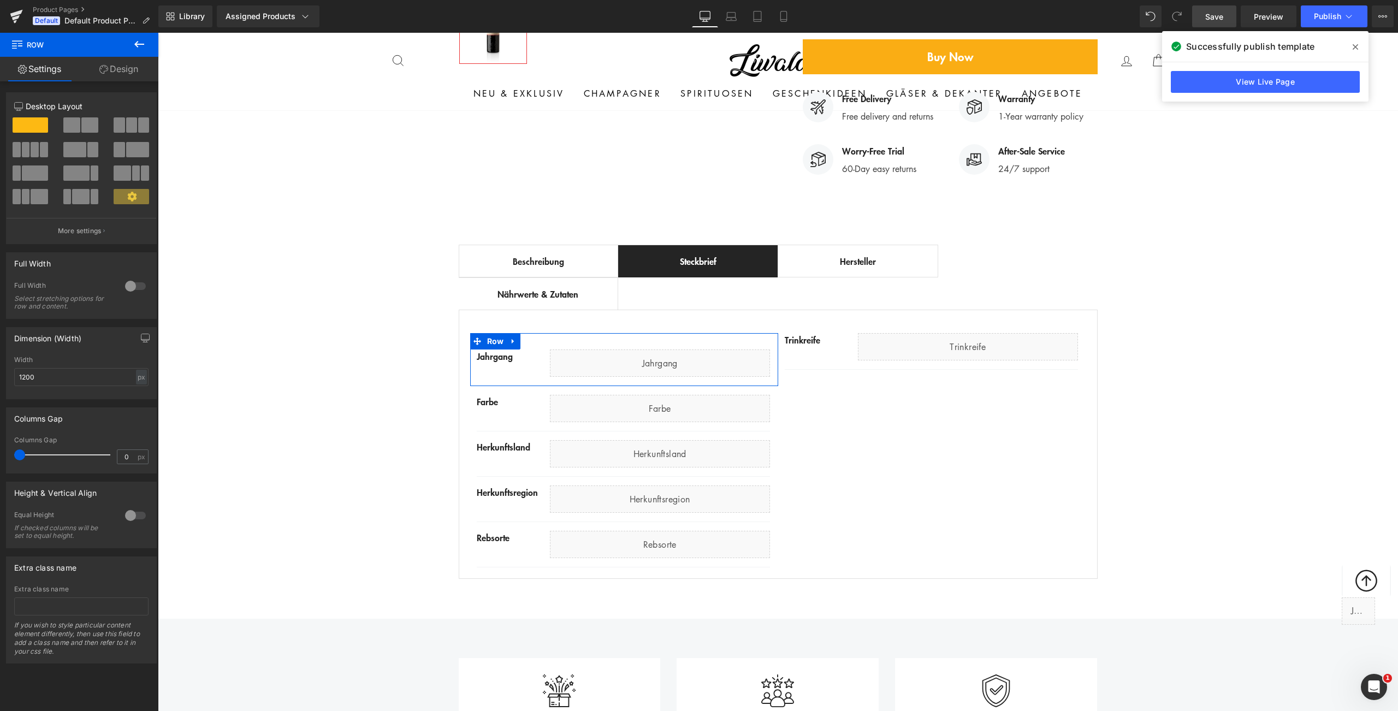
click at [130, 69] on link "Design" at bounding box center [118, 69] width 79 height 25
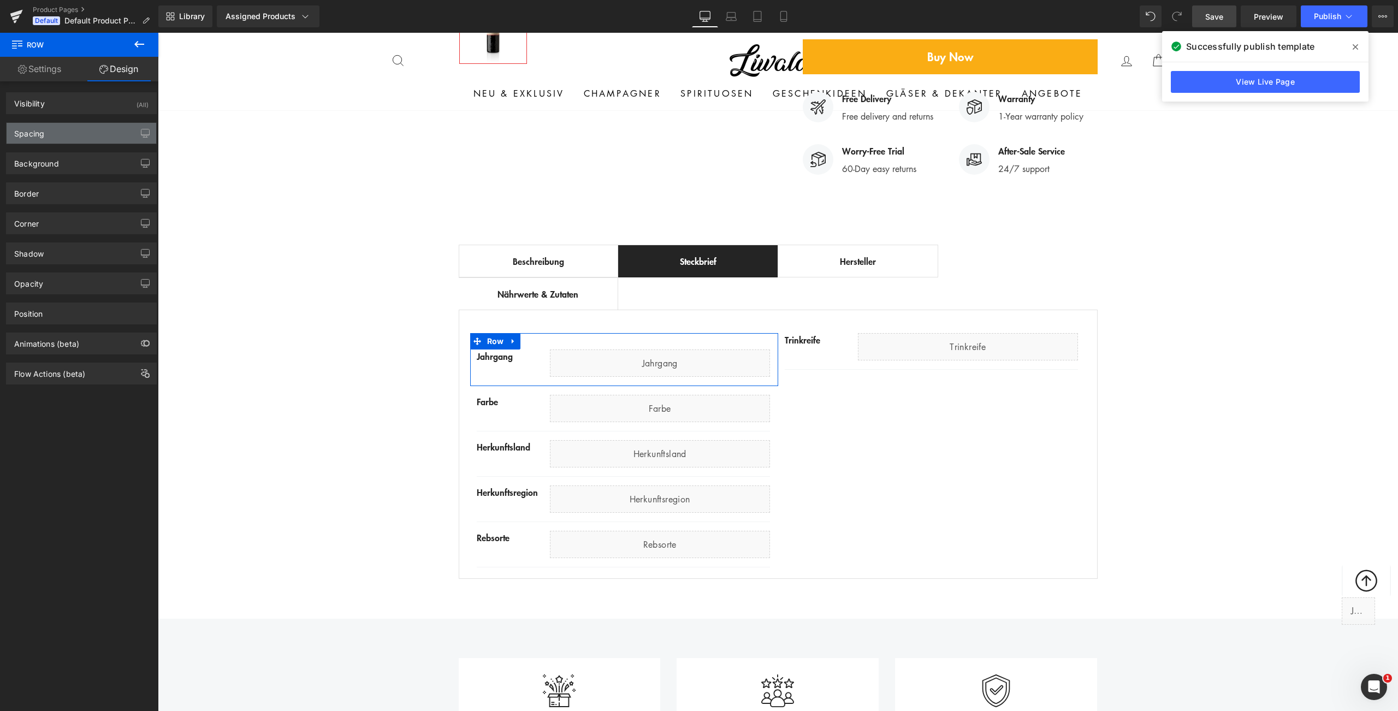
click at [75, 134] on div "Spacing" at bounding box center [82, 133] width 150 height 21
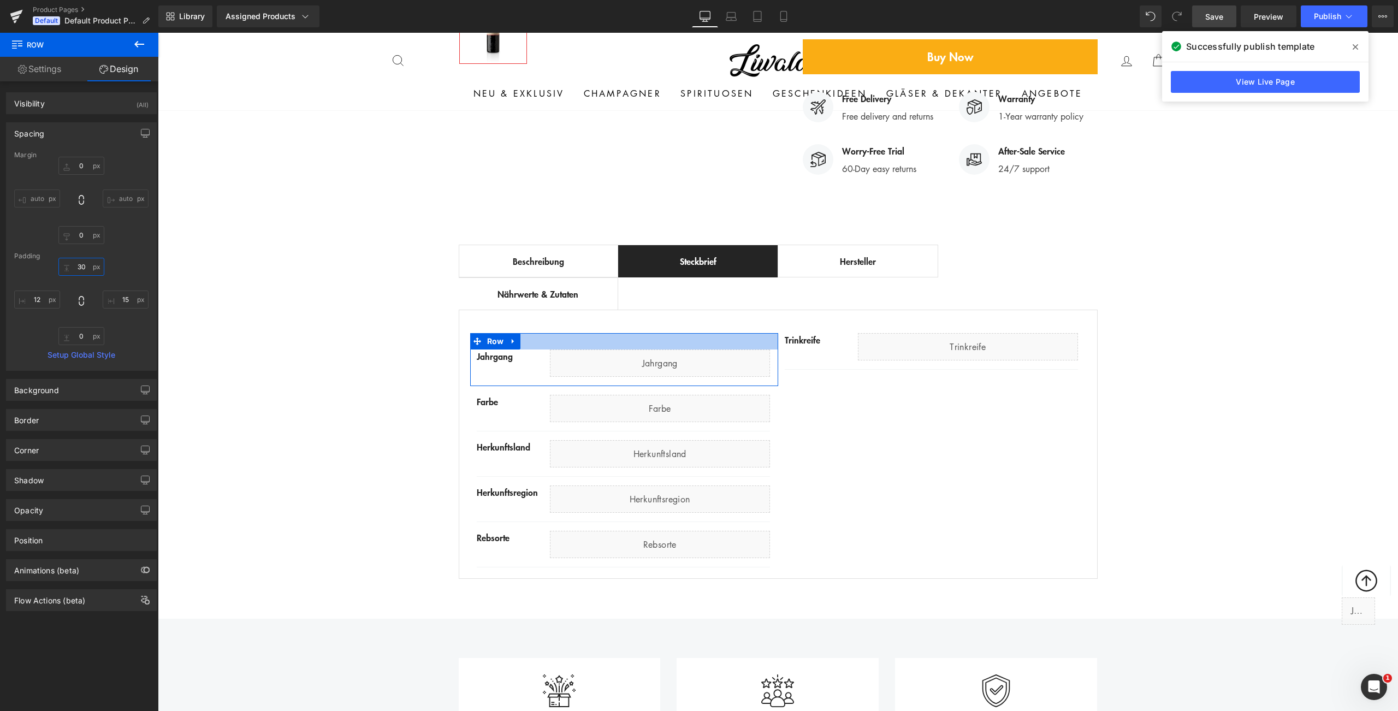
click at [79, 266] on input "30" at bounding box center [81, 267] width 46 height 18
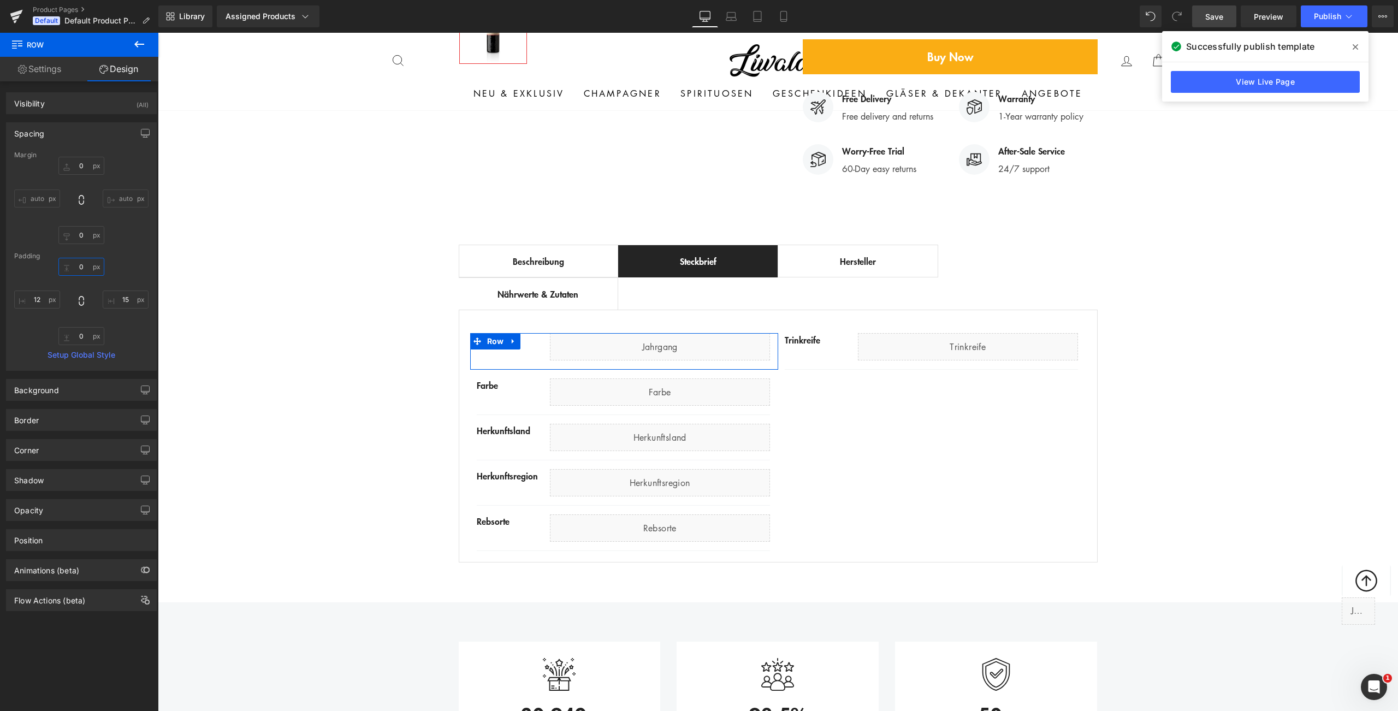
type input "0"
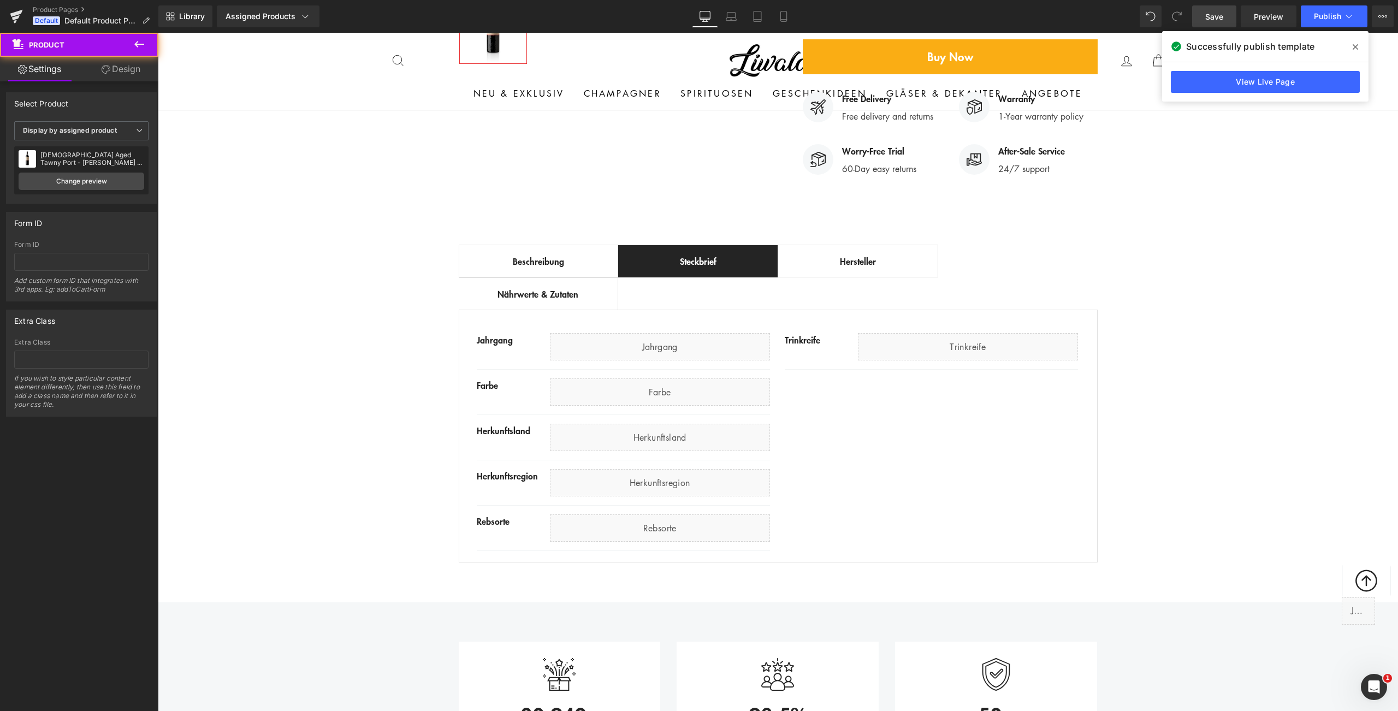
click at [259, 299] on div "Best Seller (P) Image Row ‹ › (P) Image List (P) Title" at bounding box center [778, 113] width 1240 height 909
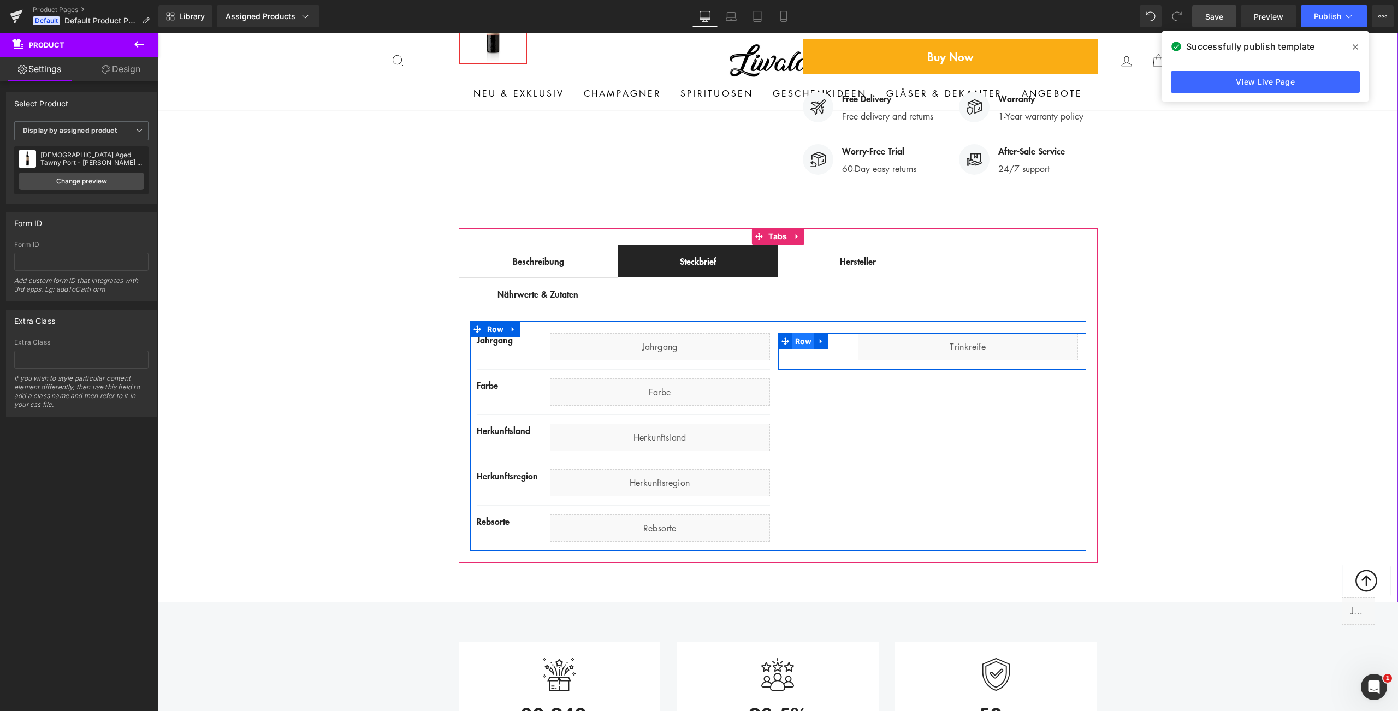
click at [801, 333] on span "Row" at bounding box center [803, 341] width 22 height 16
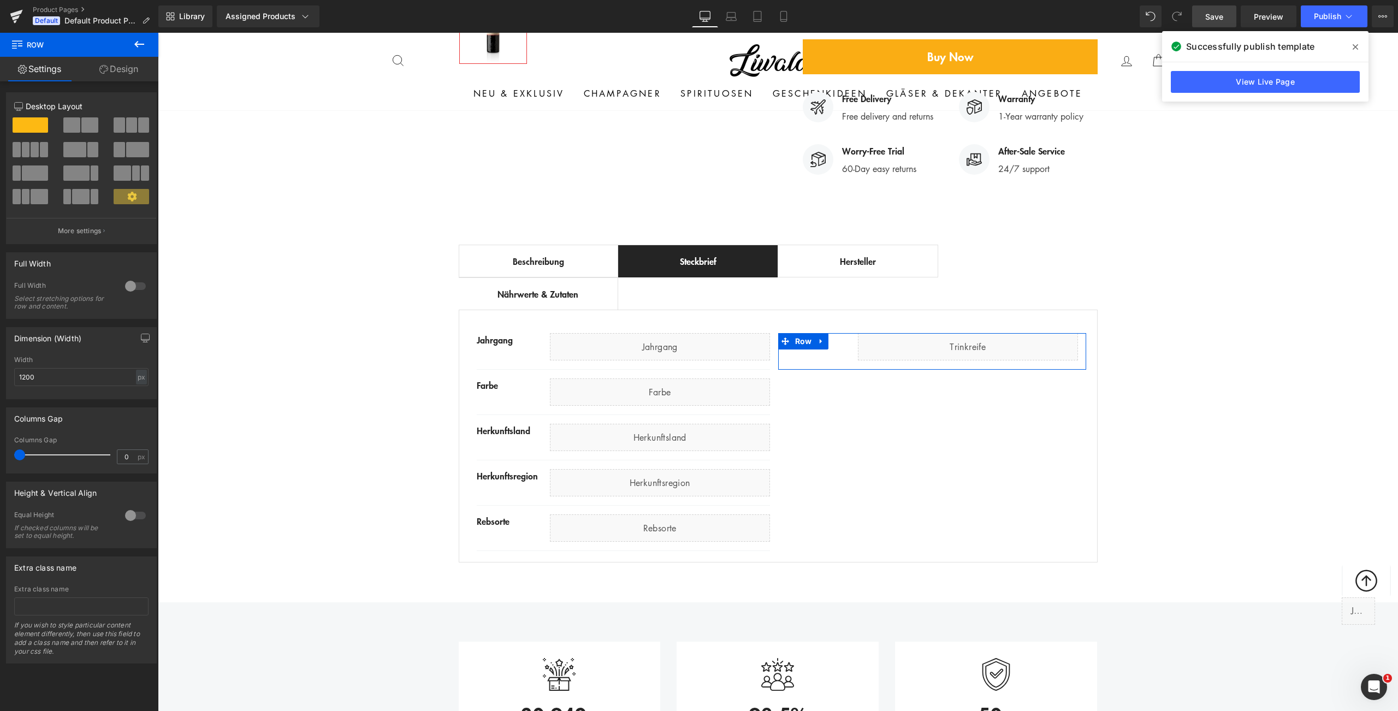
click at [100, 74] on link "Design" at bounding box center [118, 69] width 79 height 25
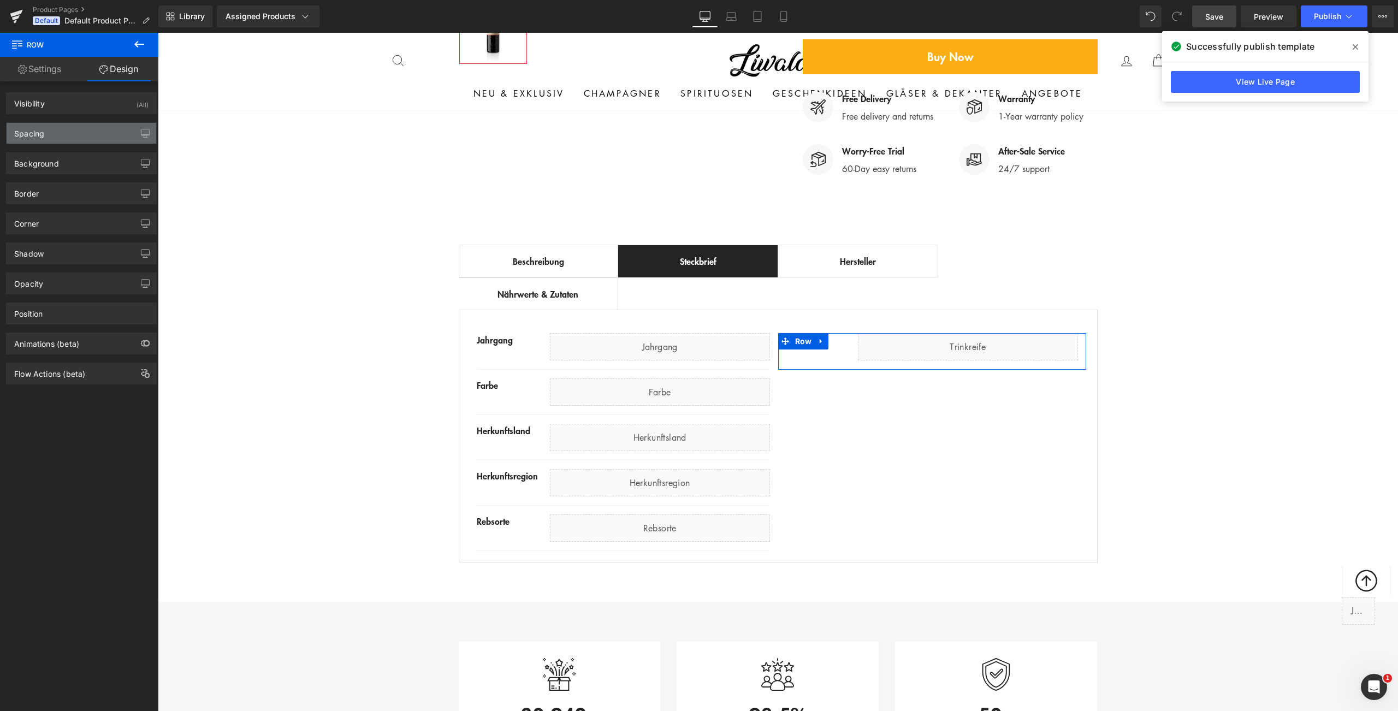
click at [69, 140] on div "Spacing" at bounding box center [82, 133] width 150 height 21
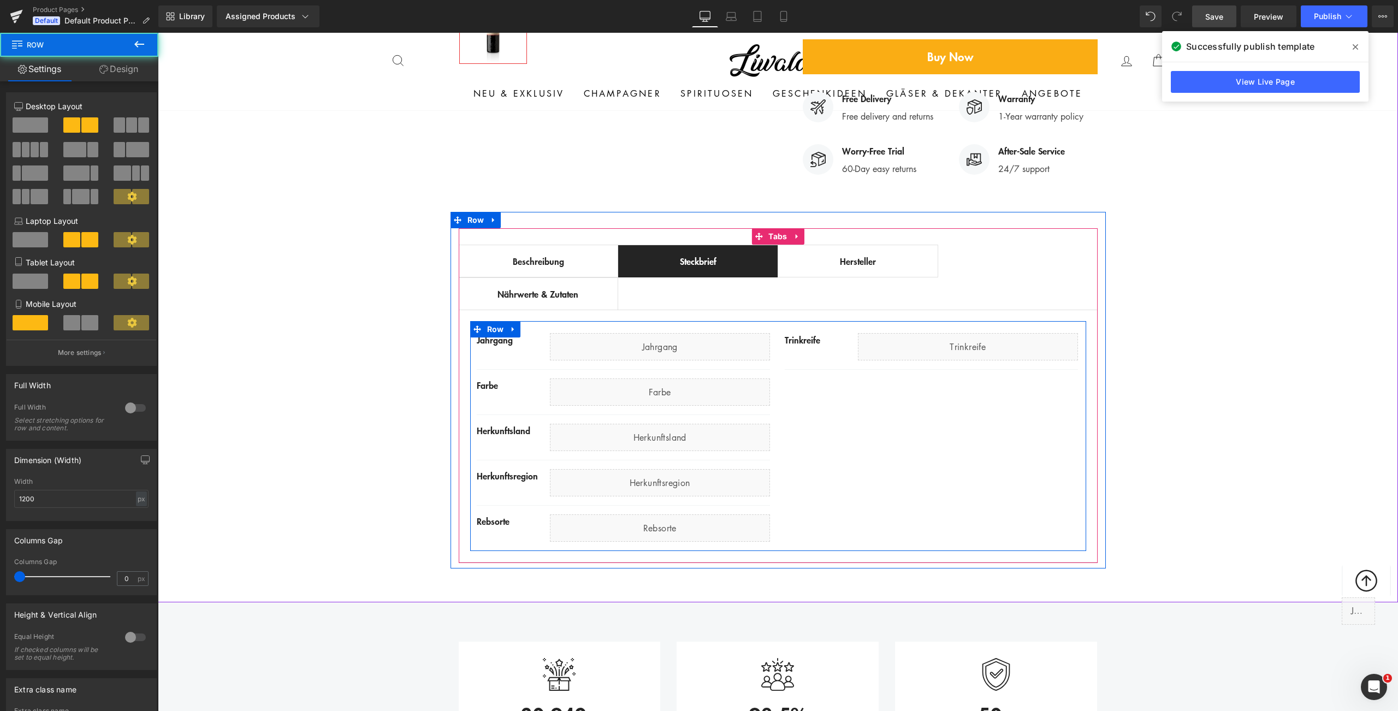
click at [933, 364] on div "Jahrgang Text Block Liquid Row Row Farbe Text Block Liquid Row Row Herkunftslan…" at bounding box center [778, 436] width 616 height 230
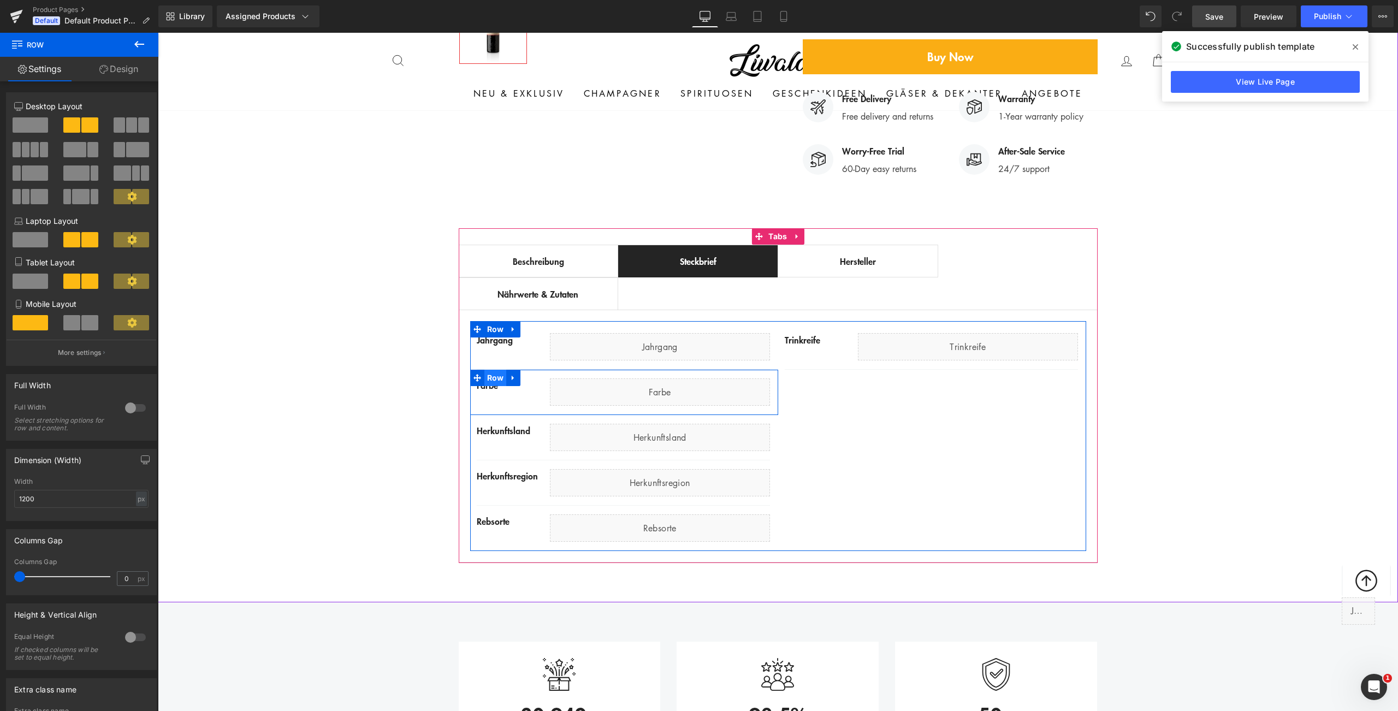
click at [490, 370] on span "Row" at bounding box center [495, 378] width 22 height 16
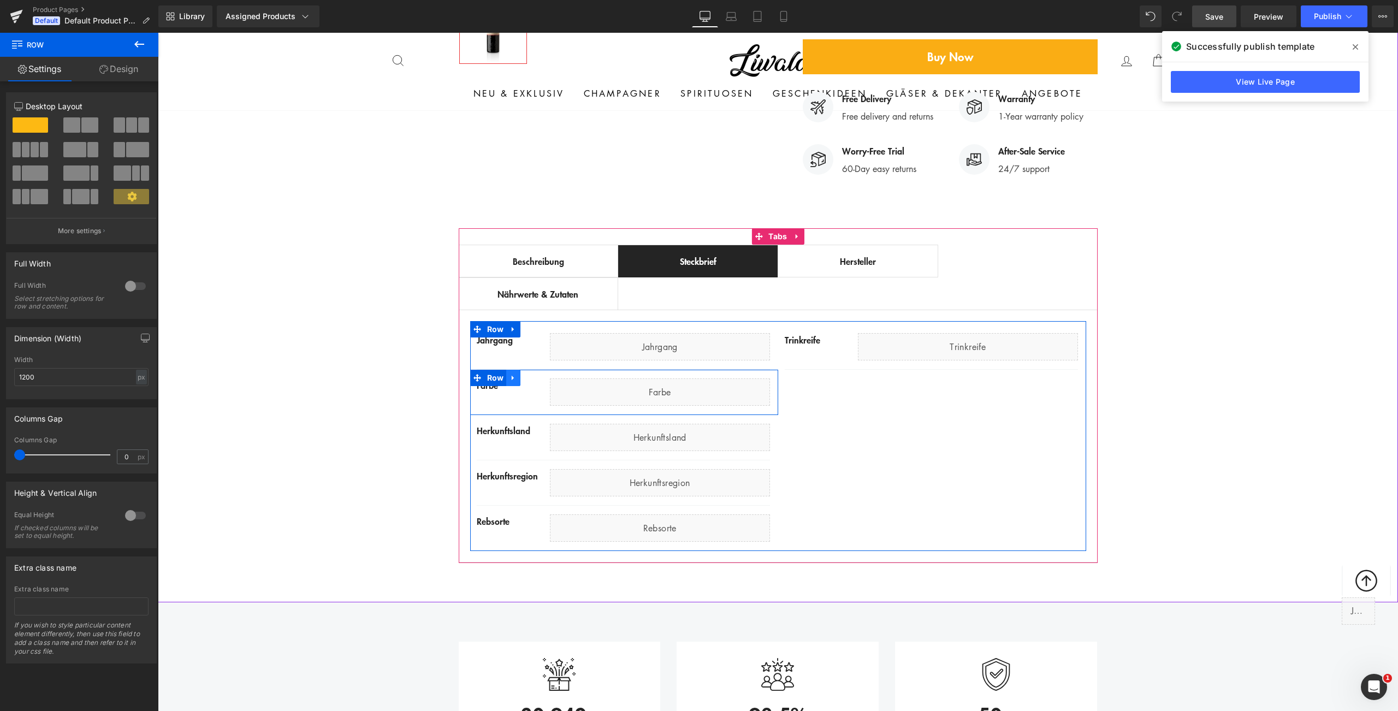
click at [509, 373] on icon at bounding box center [513, 377] width 8 height 8
click at [524, 374] on icon at bounding box center [528, 378] width 8 height 8
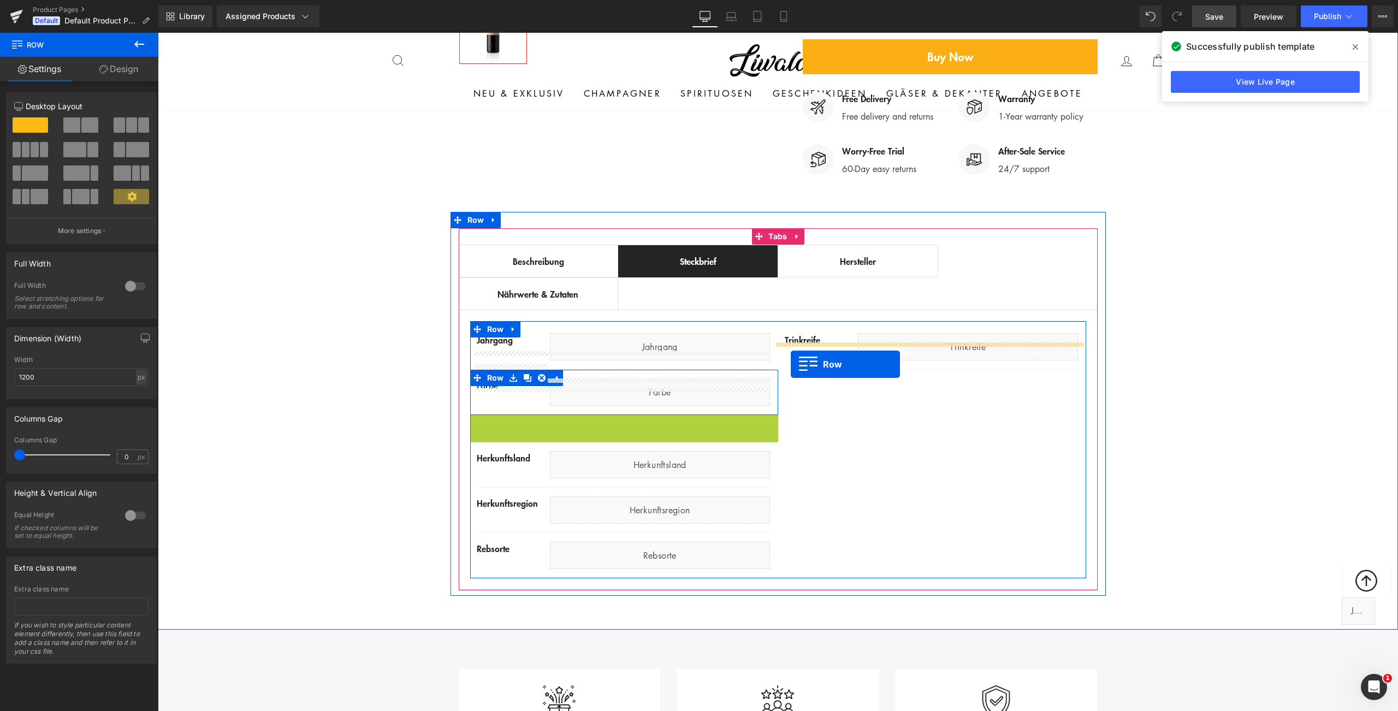
drag, startPoint x: 473, startPoint y: 397, endPoint x: 790, endPoint y: 364, distance: 318.9
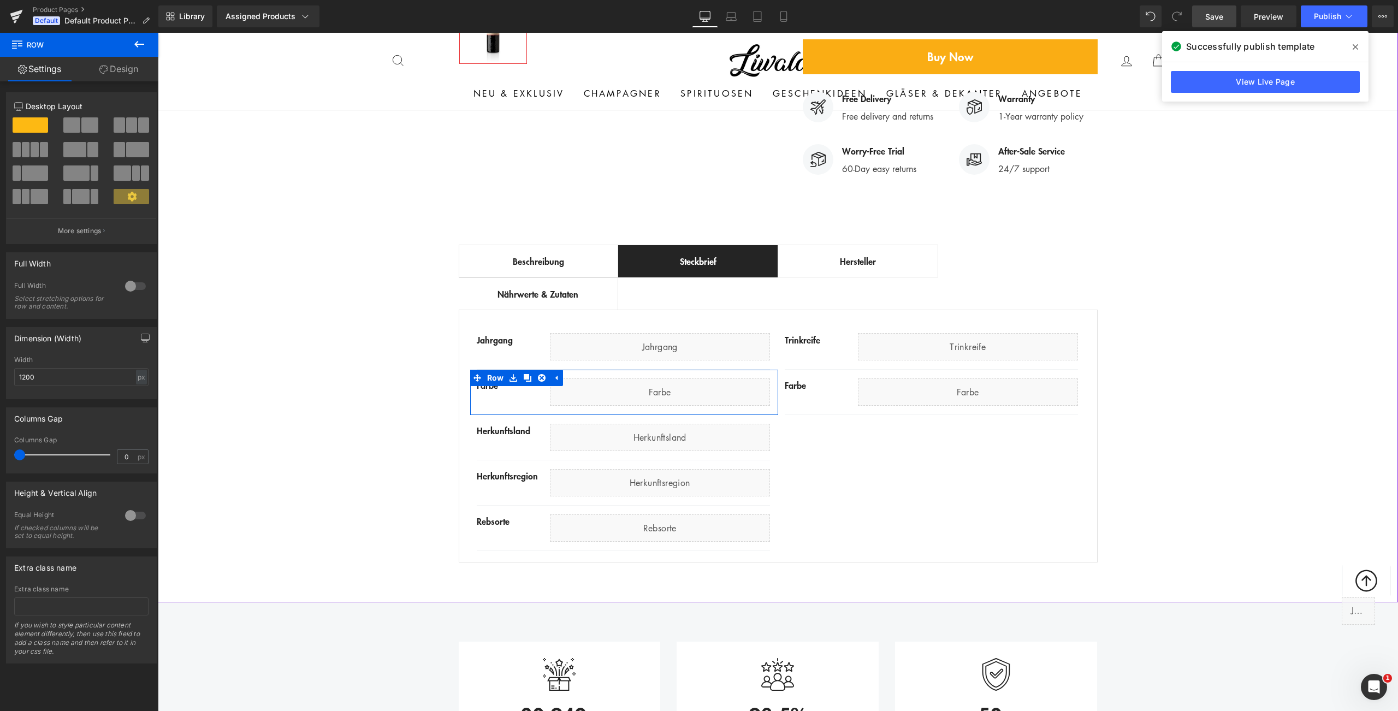
click at [1160, 365] on div "Best Seller (P) Image Row ‹ › (P) Image List (P) Title" at bounding box center [778, 113] width 1240 height 909
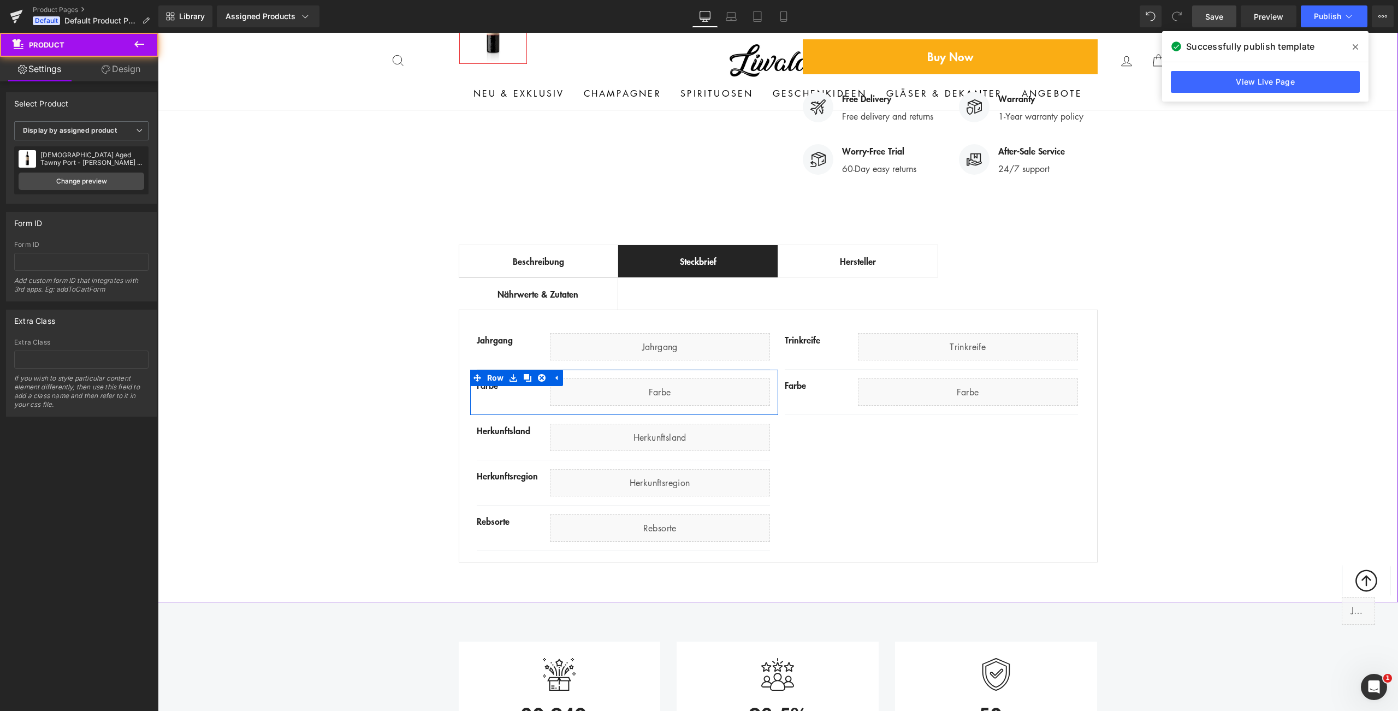
click at [1160, 365] on div "Best Seller (P) Image Row ‹ › (P) Image List (P) Title" at bounding box center [778, 113] width 1240 height 909
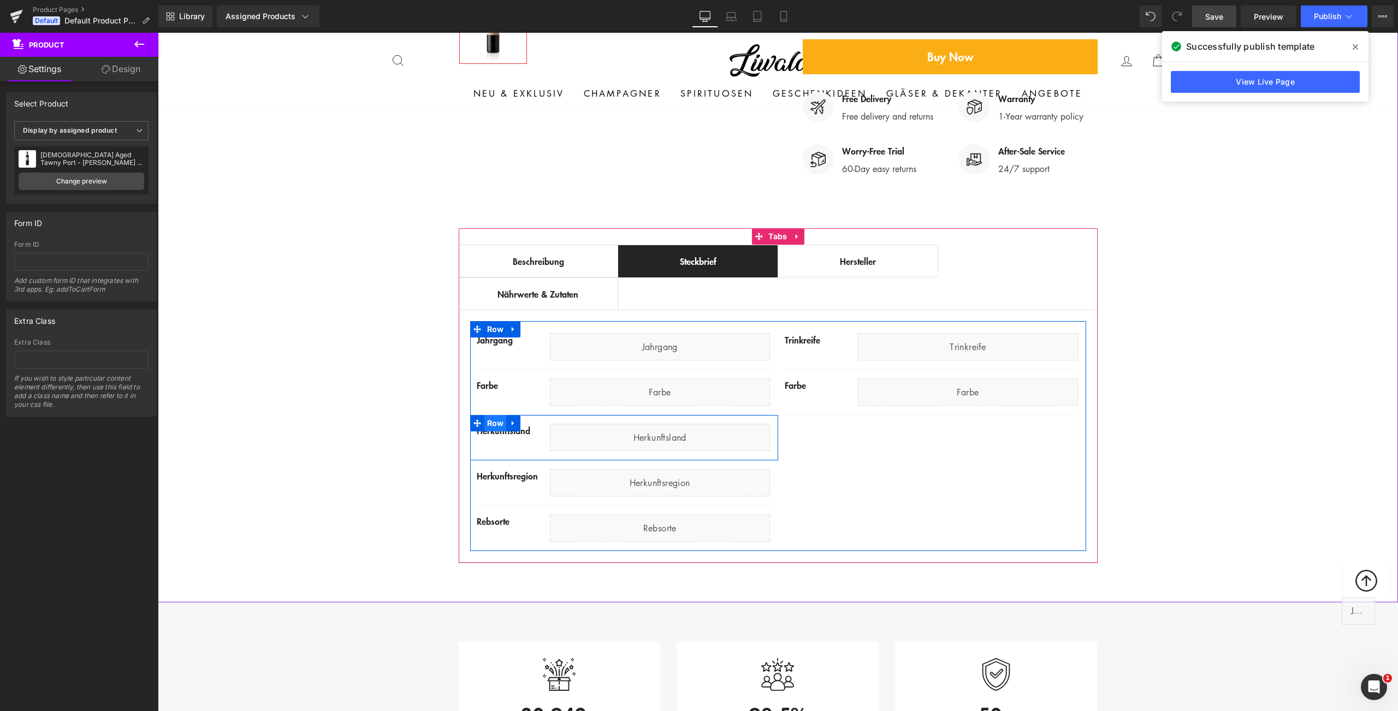
click at [493, 415] on span "Row" at bounding box center [495, 423] width 22 height 16
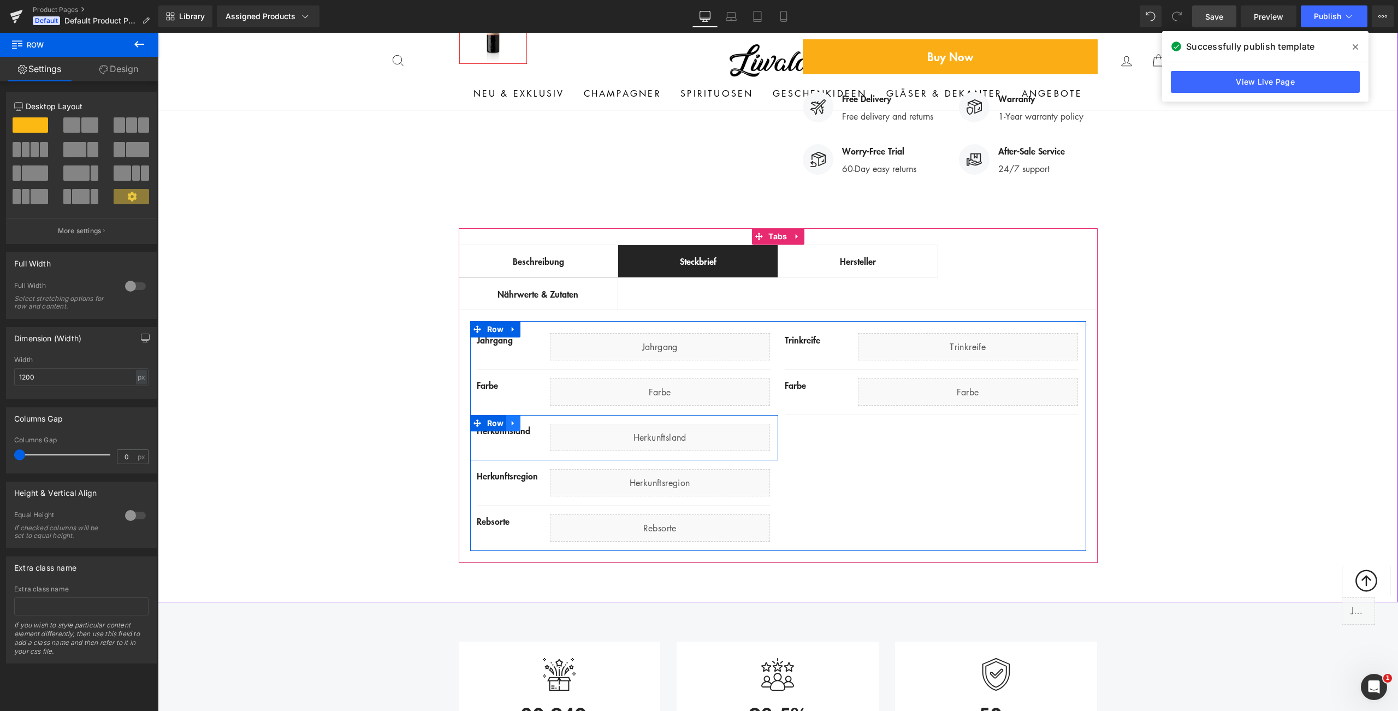
click at [506, 415] on link at bounding box center [513, 423] width 14 height 16
click at [524, 419] on icon at bounding box center [528, 423] width 8 height 8
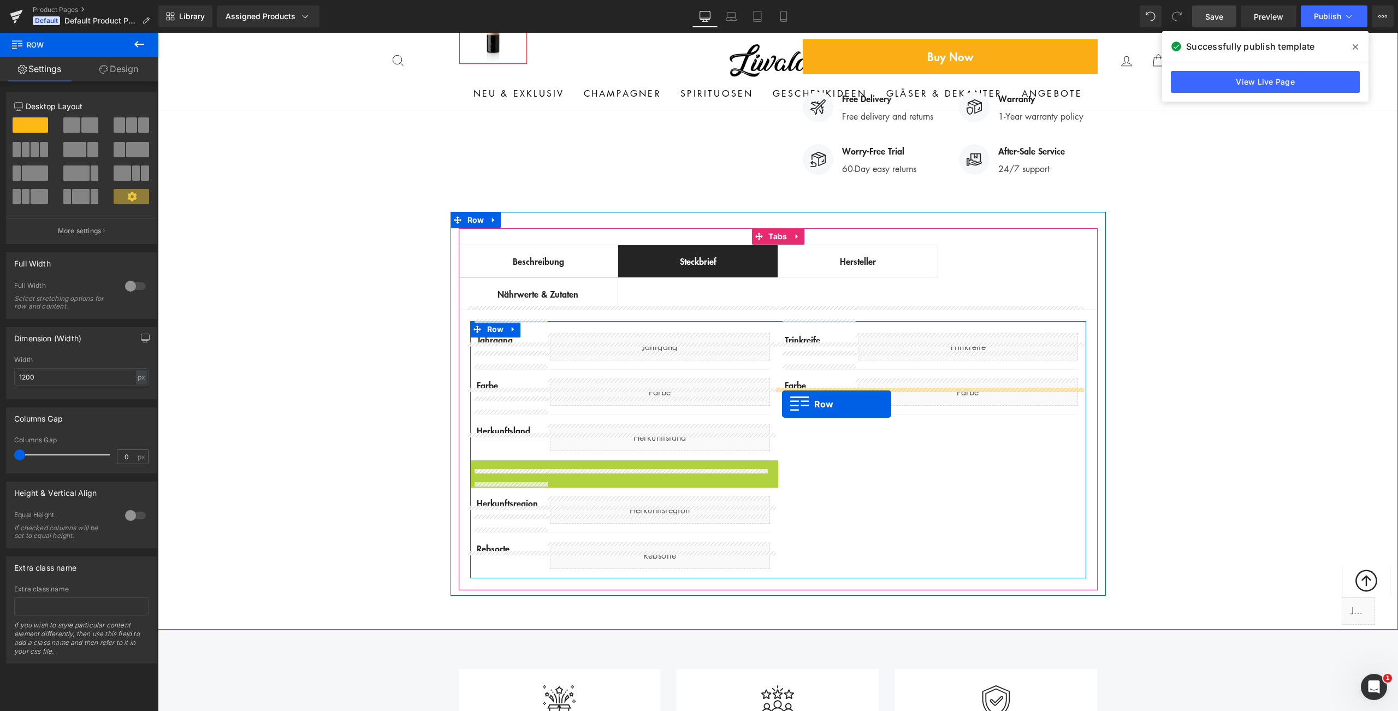
drag, startPoint x: 472, startPoint y: 441, endPoint x: 782, endPoint y: 404, distance: 311.7
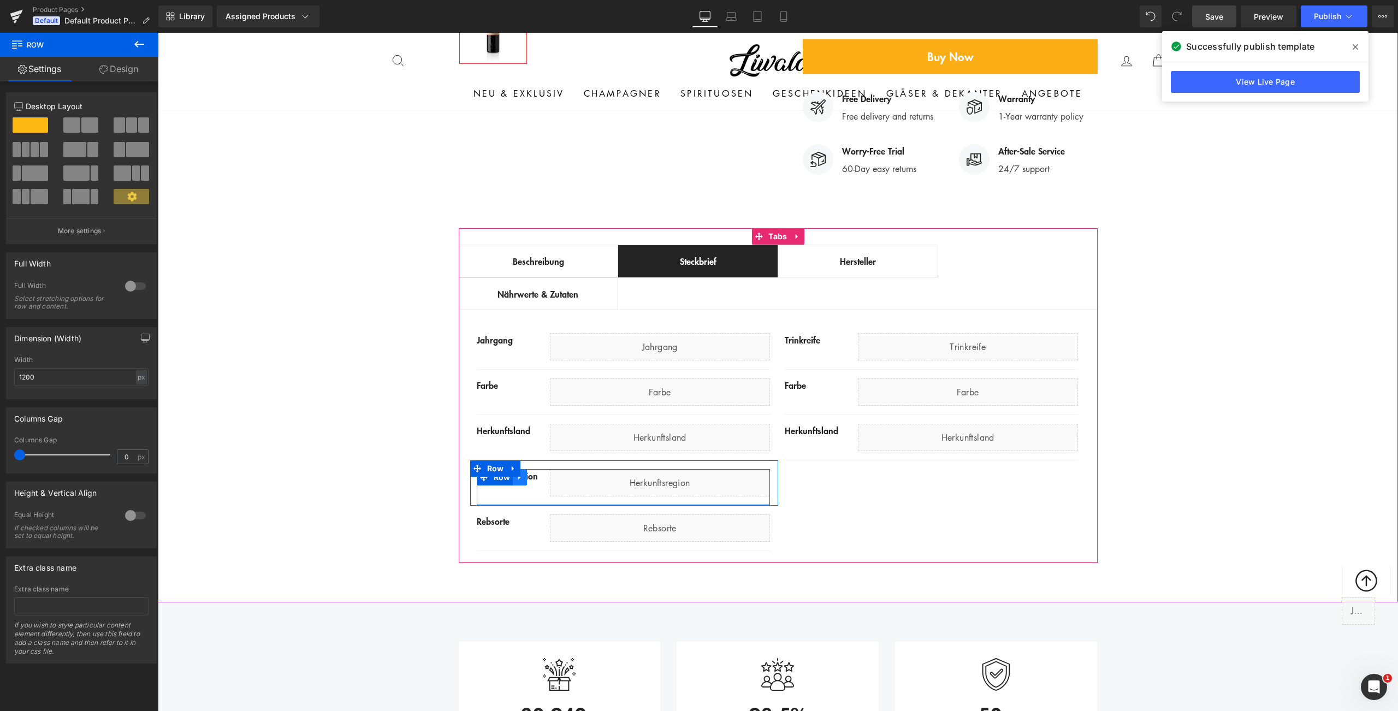
click at [516, 473] on icon at bounding box center [520, 477] width 8 height 8
click at [509, 464] on icon at bounding box center [513, 468] width 8 height 8
click at [524, 465] on icon at bounding box center [528, 469] width 8 height 8
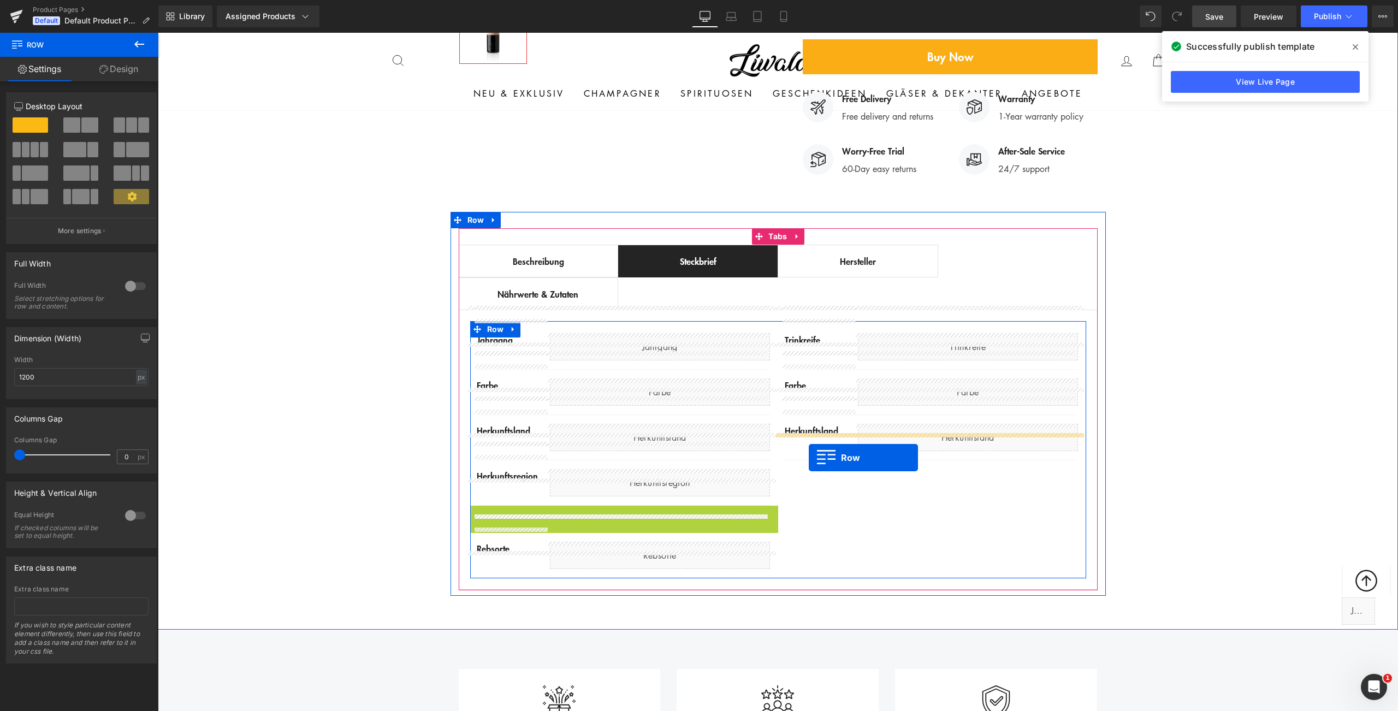
drag, startPoint x: 472, startPoint y: 489, endPoint x: 808, endPoint y: 457, distance: 338.3
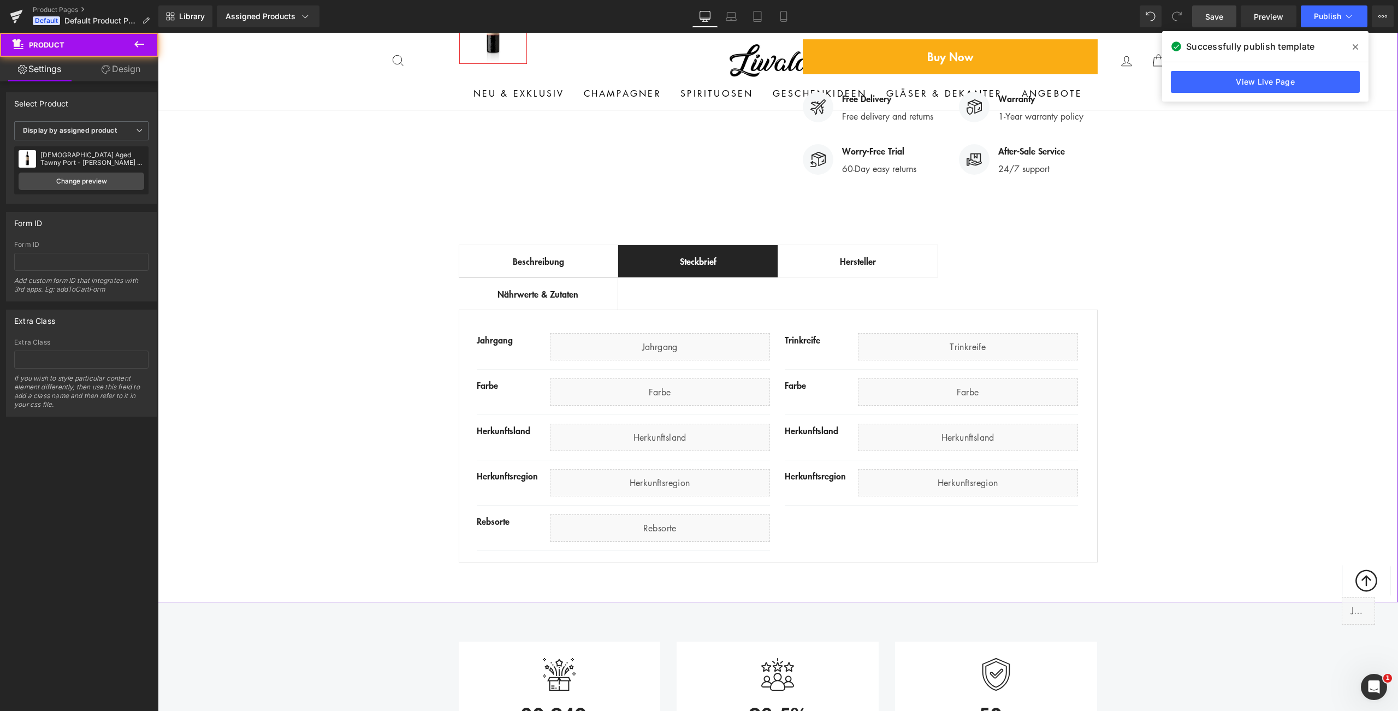
click at [1230, 477] on div "Best Seller (P) Image Row ‹ › (P) Image List (P) Title" at bounding box center [778, 113] width 1240 height 909
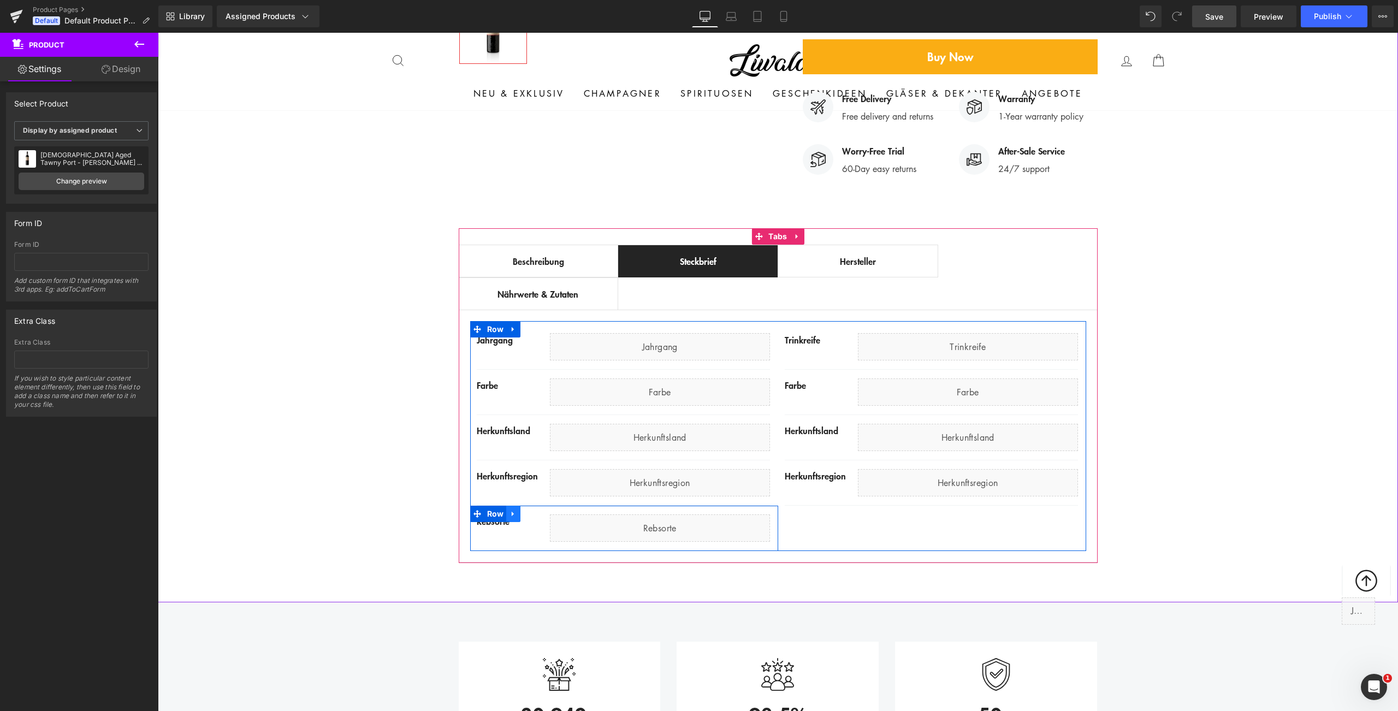
click at [510, 509] on icon at bounding box center [513, 513] width 8 height 8
click at [524, 510] on icon at bounding box center [528, 514] width 8 height 8
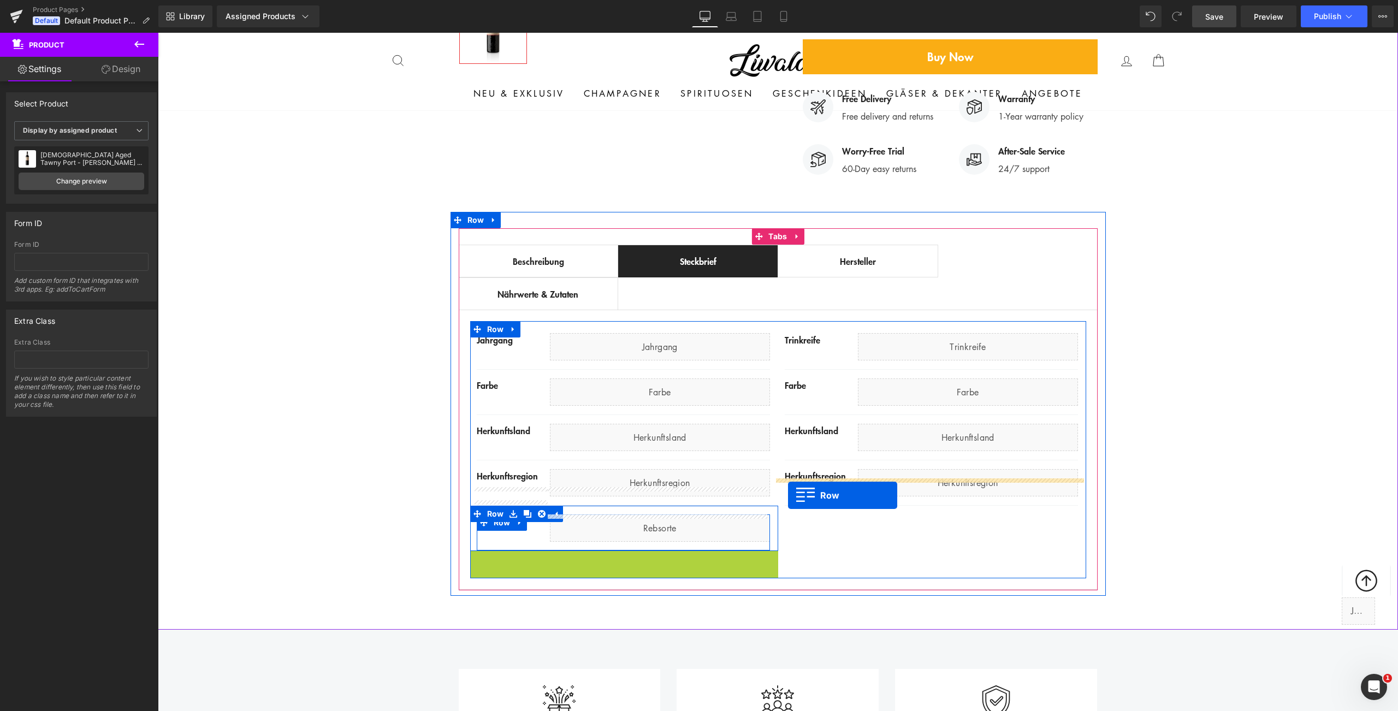
drag, startPoint x: 474, startPoint y: 534, endPoint x: 788, endPoint y: 495, distance: 315.7
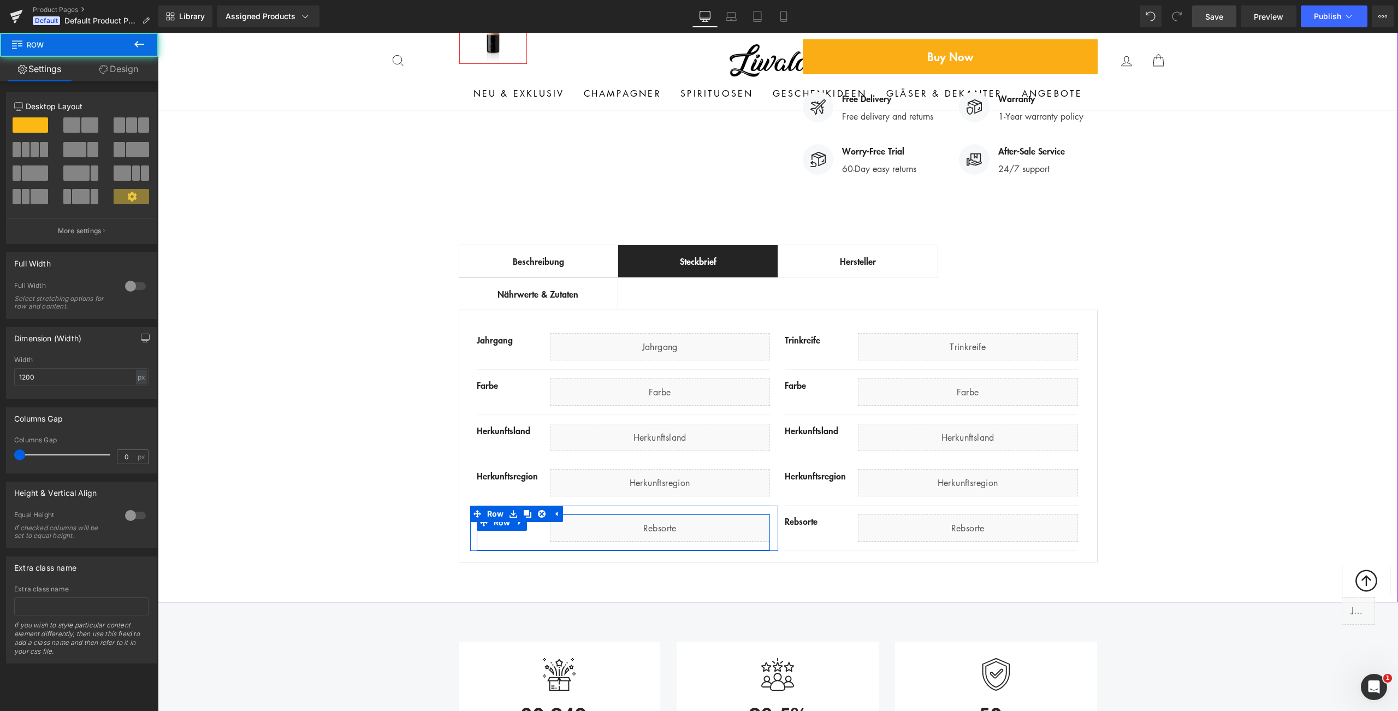
click at [1141, 454] on div "Best Seller (P) Image Row ‹ › (P) Image List (P) Title" at bounding box center [778, 113] width 1240 height 909
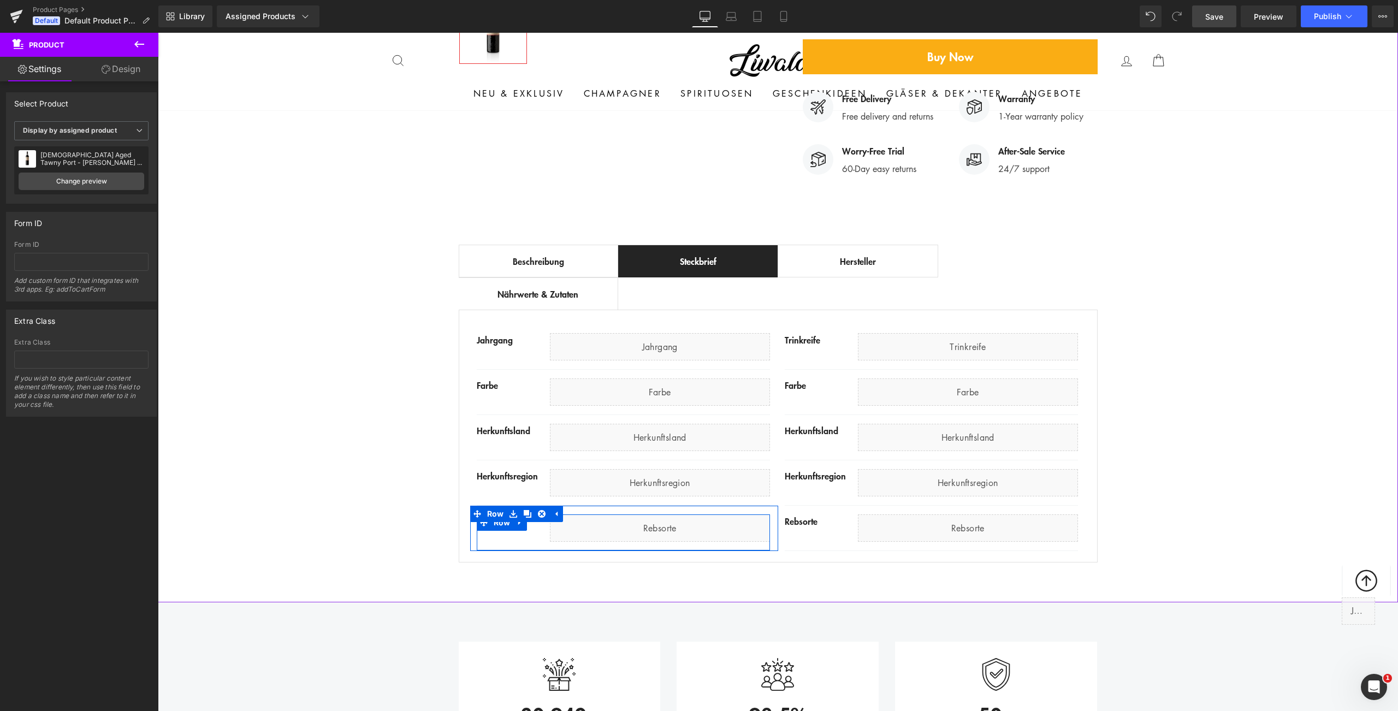
click at [379, 446] on div "Best Seller (P) Image Row ‹ › (P) Image List (P) Title" at bounding box center [778, 113] width 1240 height 909
click at [1211, 19] on span "Save" at bounding box center [1214, 16] width 18 height 11
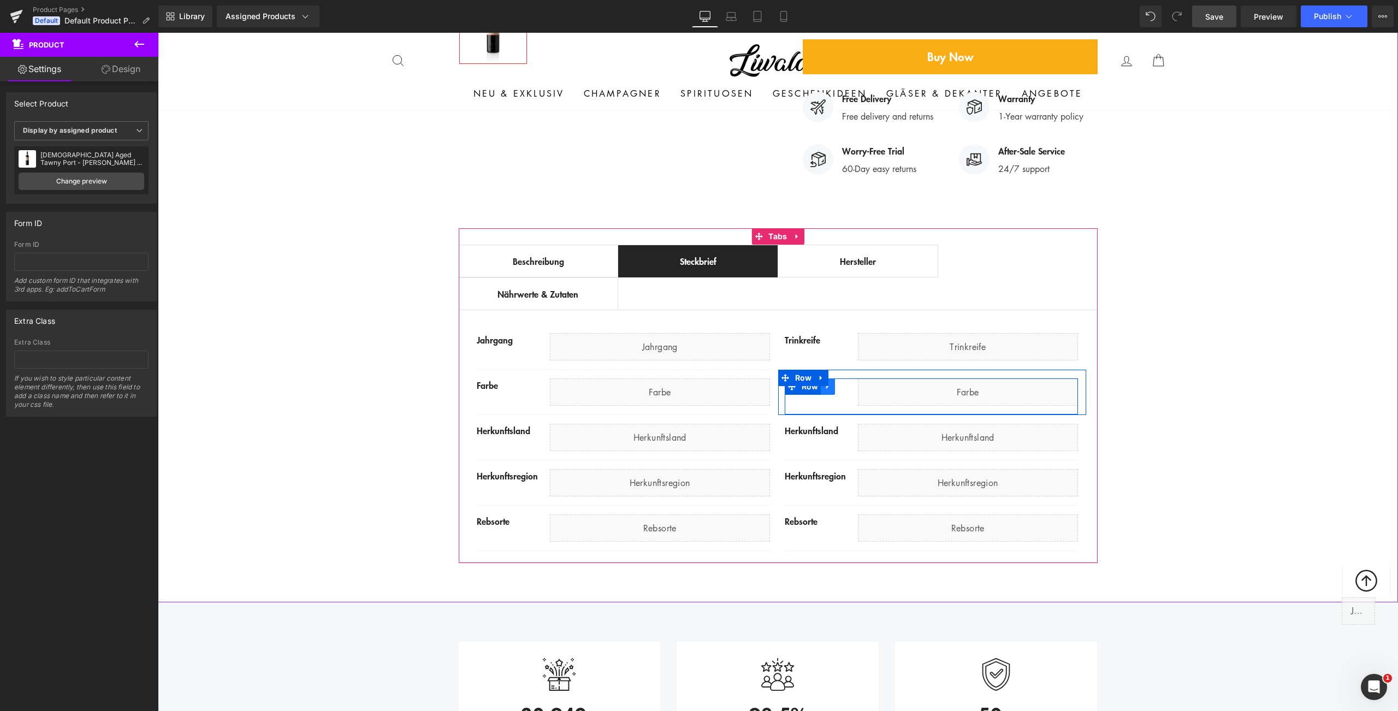
click at [824, 382] on icon at bounding box center [828, 386] width 8 height 8
click at [866, 382] on icon at bounding box center [870, 386] width 8 height 8
click at [837, 382] on icon at bounding box center [839, 385] width 6 height 7
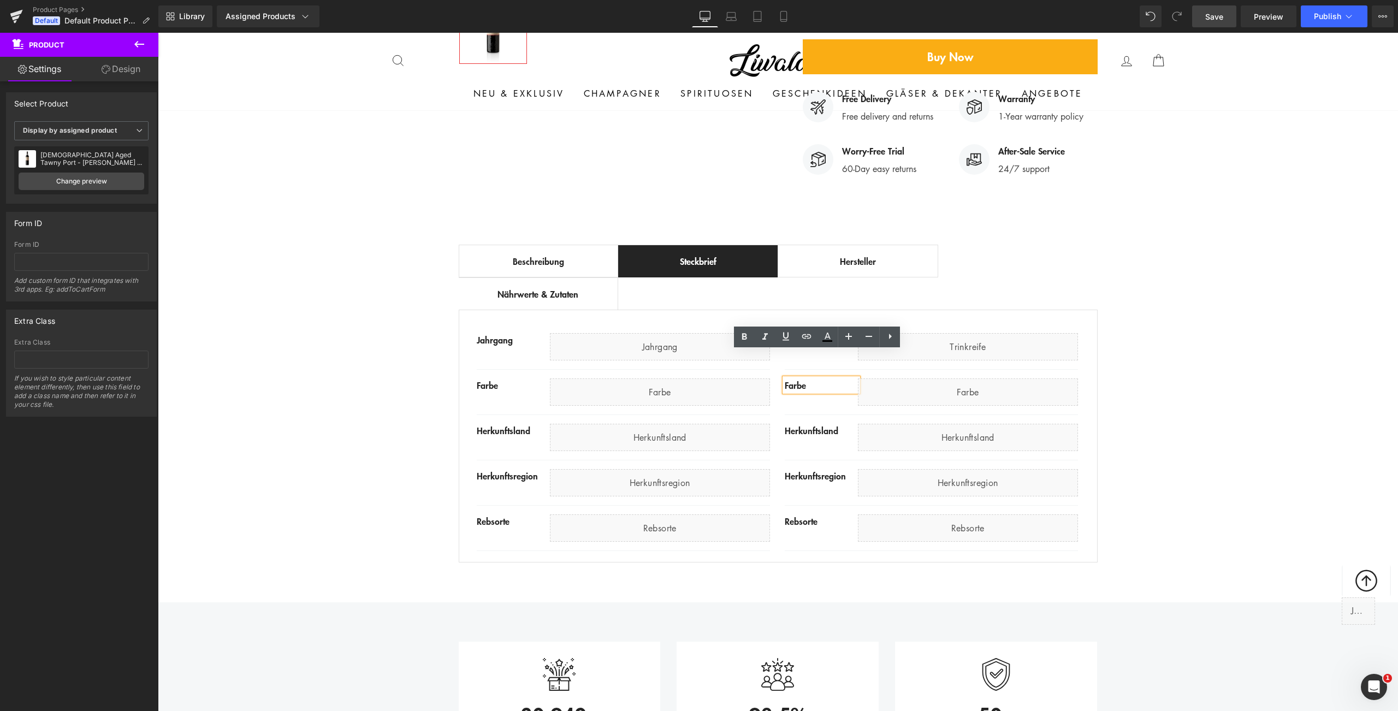
click at [831, 378] on div "Farbe" at bounding box center [820, 384] width 73 height 13
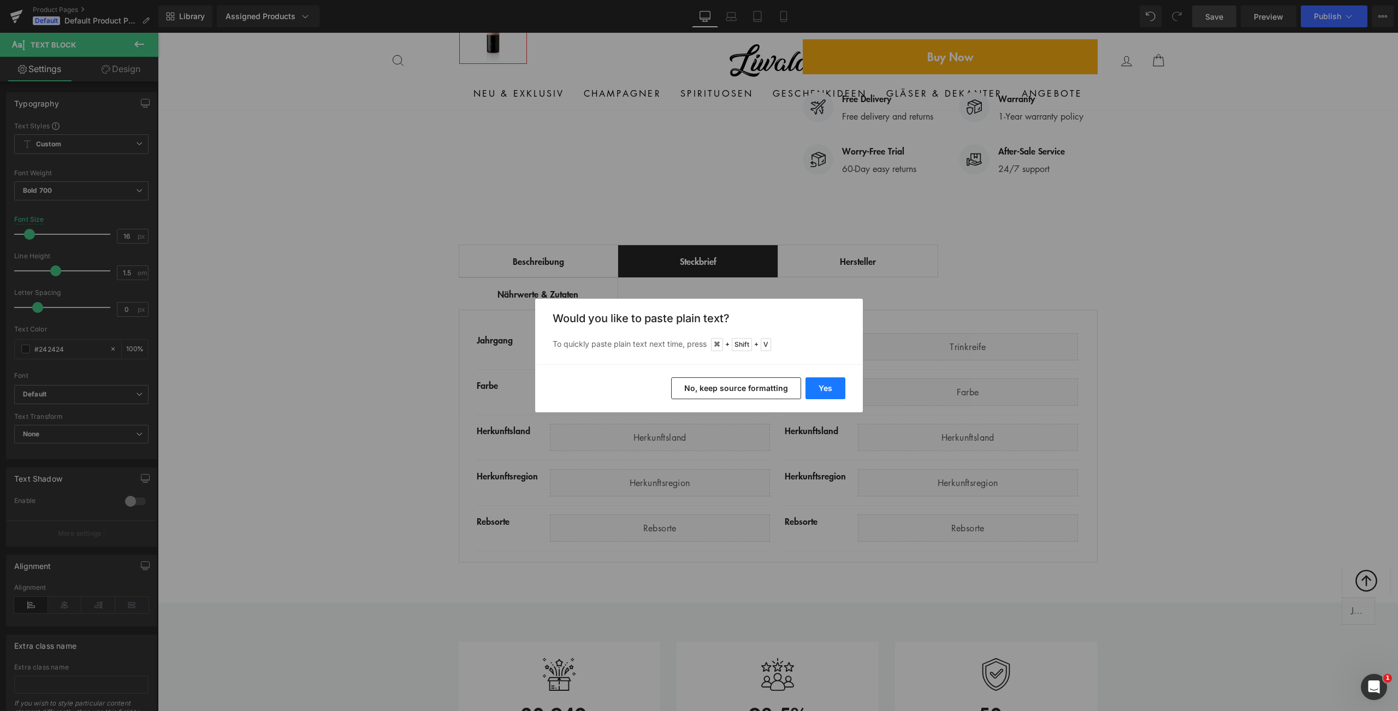
click at [827, 382] on button "Yes" at bounding box center [825, 388] width 40 height 22
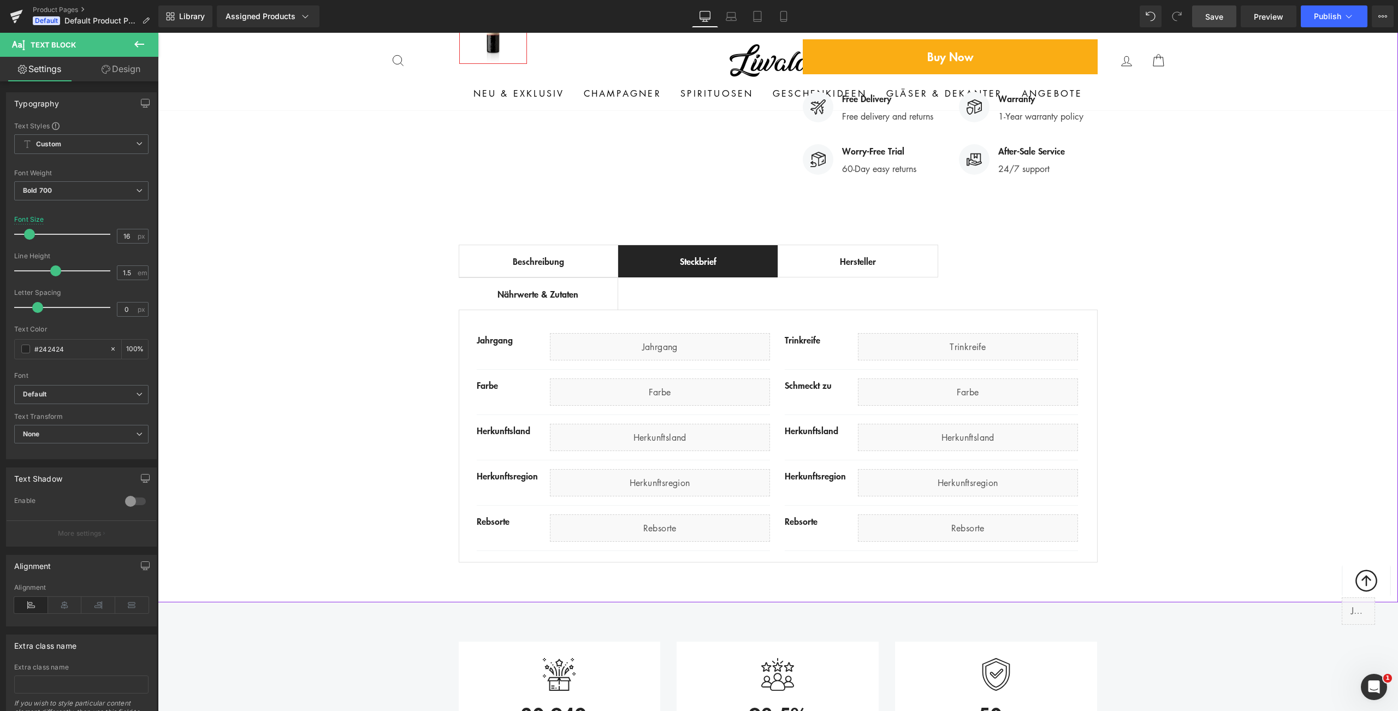
click at [1179, 280] on div "Best Seller (P) Image Row ‹ › (P) Image List (P) Title" at bounding box center [778, 113] width 1240 height 909
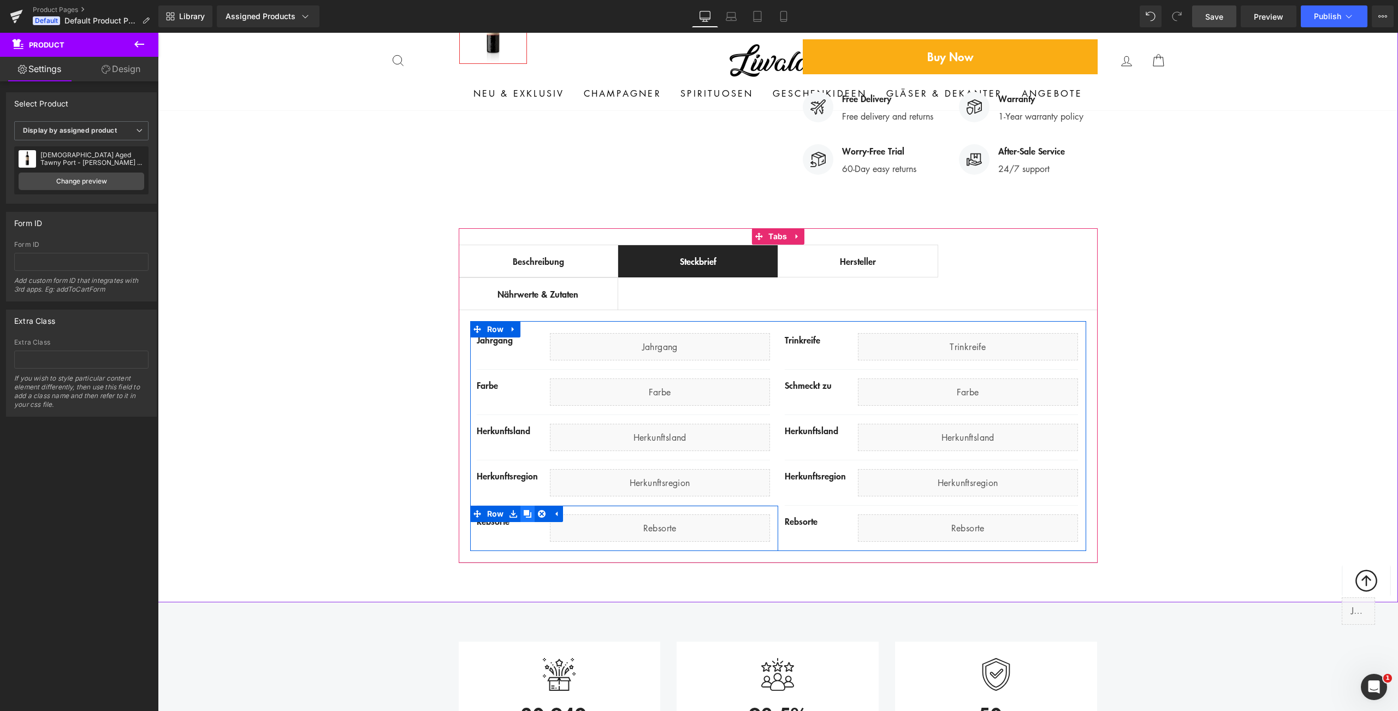
click at [525, 509] on icon at bounding box center [528, 513] width 8 height 8
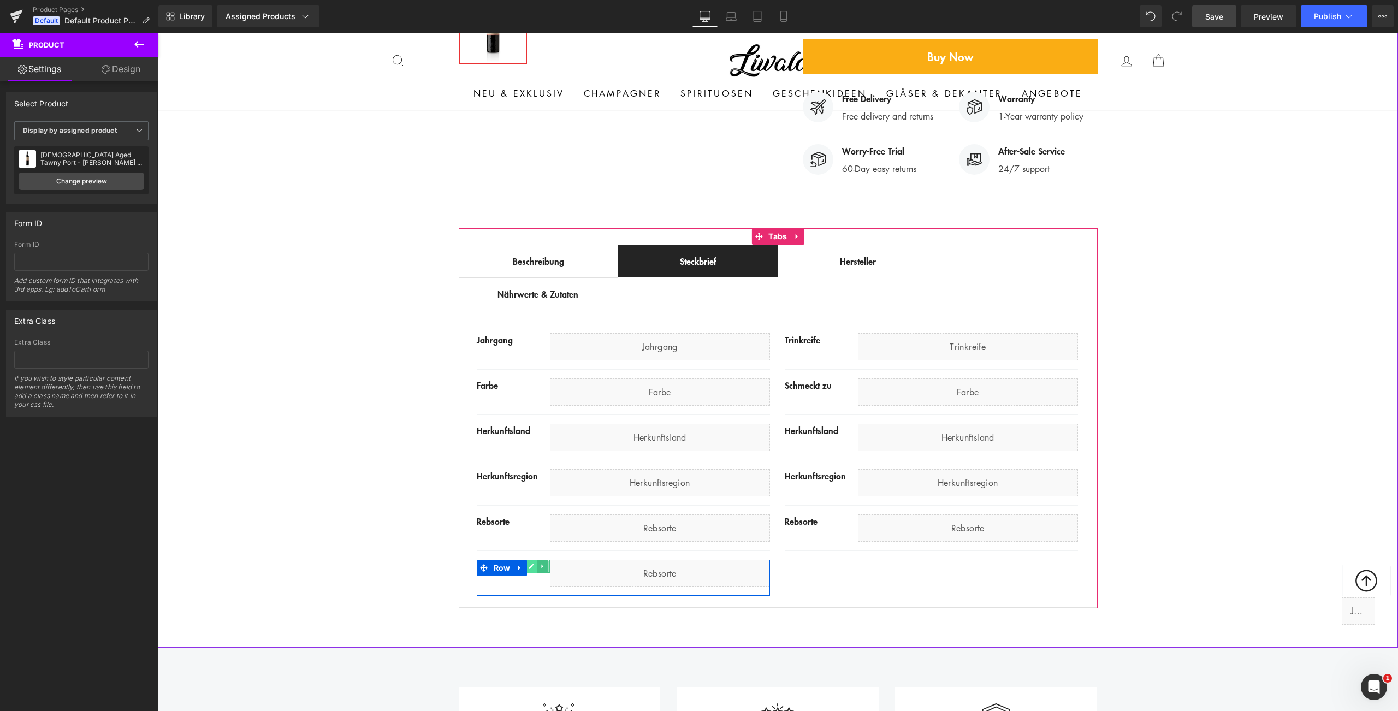
click at [528, 563] on icon at bounding box center [531, 566] width 6 height 7
click at [527, 560] on div "Rebsorte" at bounding box center [513, 566] width 73 height 13
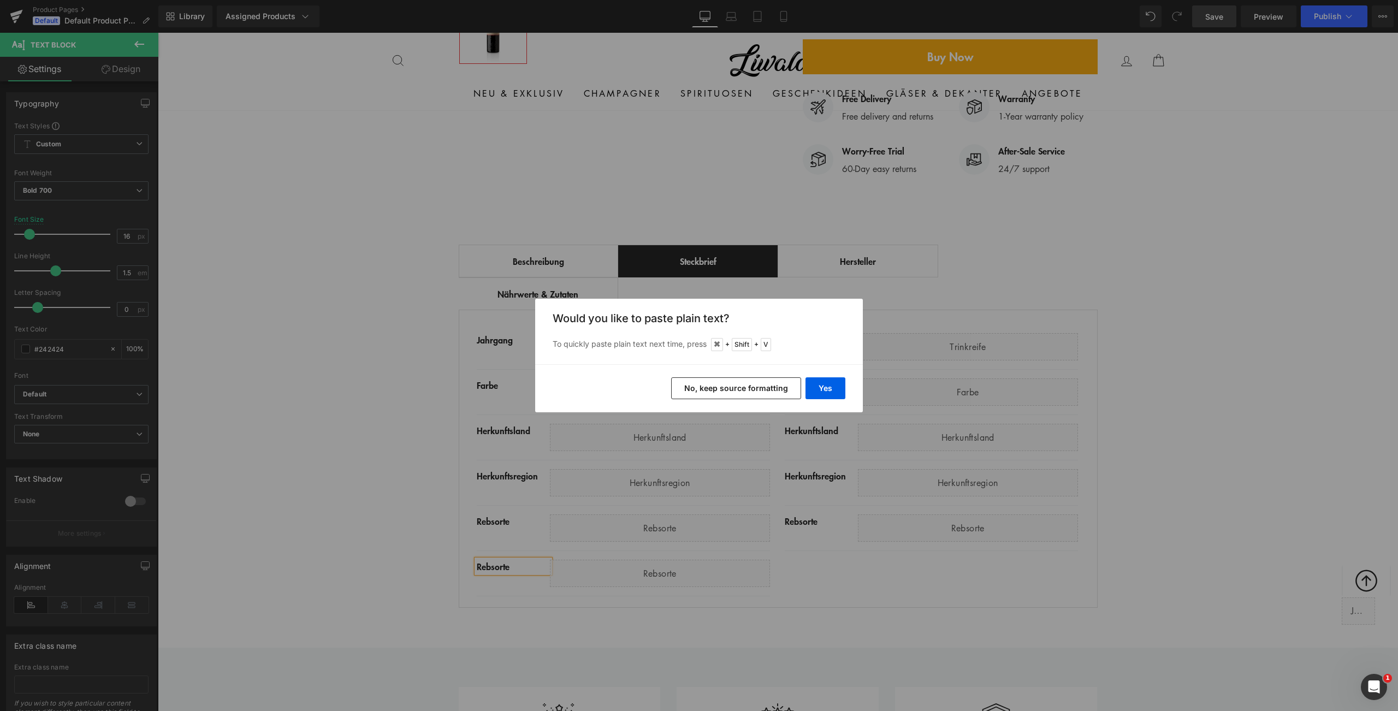
click at [828, 371] on div "Yes No, keep source formatting" at bounding box center [699, 388] width 328 height 48
click at [826, 385] on button "Yes" at bounding box center [825, 388] width 40 height 22
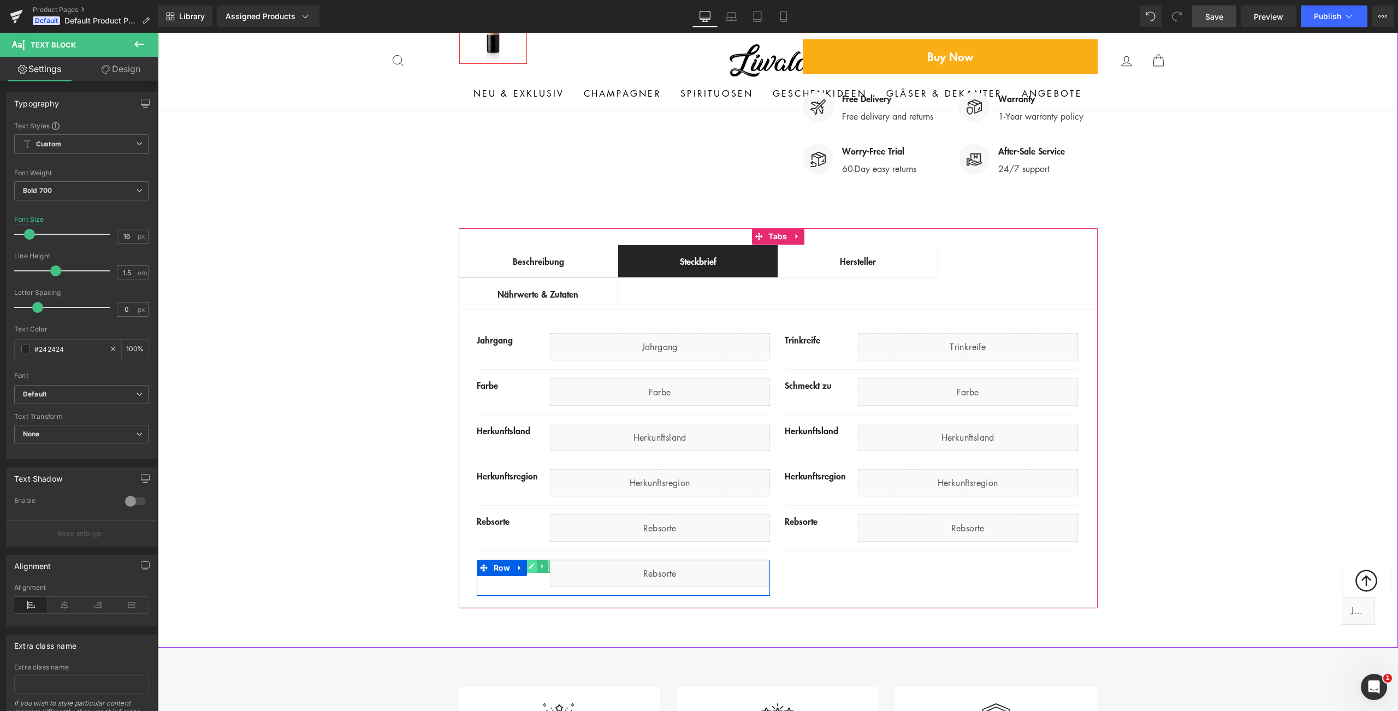
click at [528, 563] on icon at bounding box center [531, 566] width 6 height 7
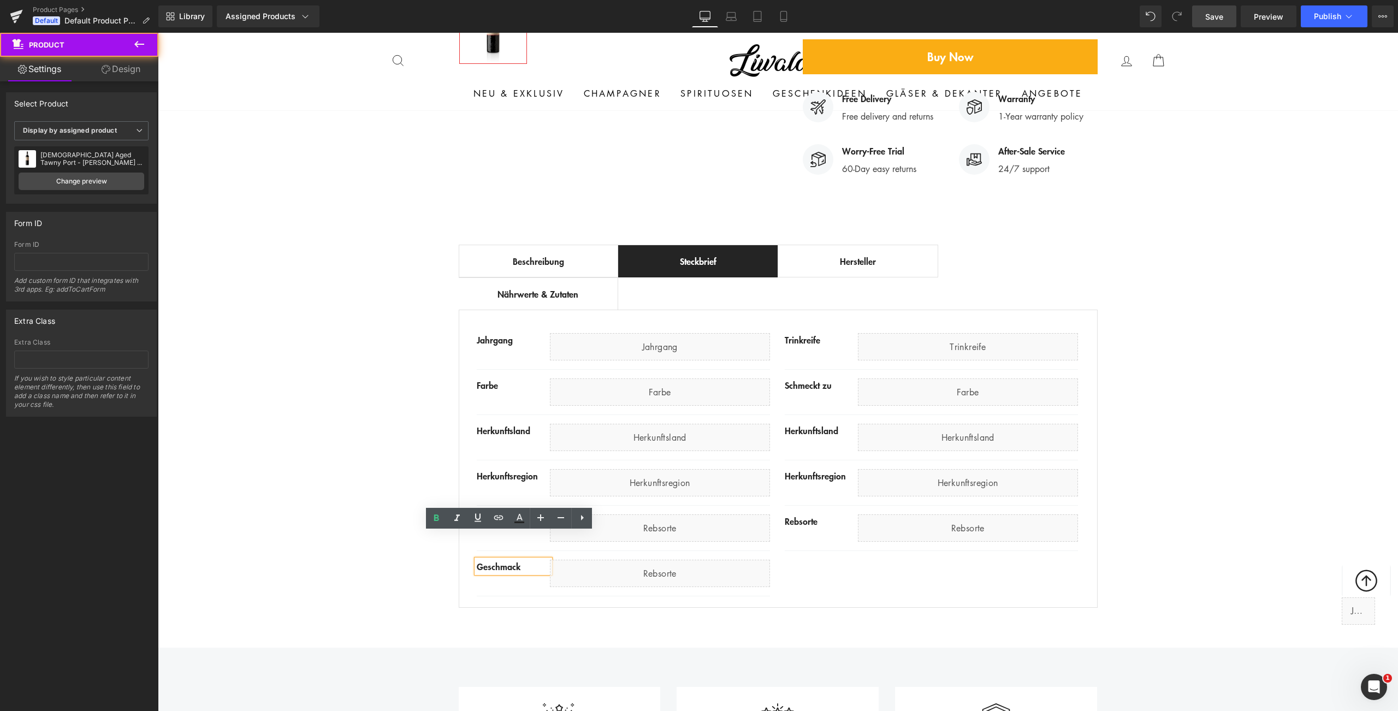
drag, startPoint x: 394, startPoint y: 556, endPoint x: 426, endPoint y: 556, distance: 32.8
click at [394, 556] on div "Best Seller (P) Image Row ‹ › (P) Image List (P) Title" at bounding box center [778, 136] width 1240 height 954
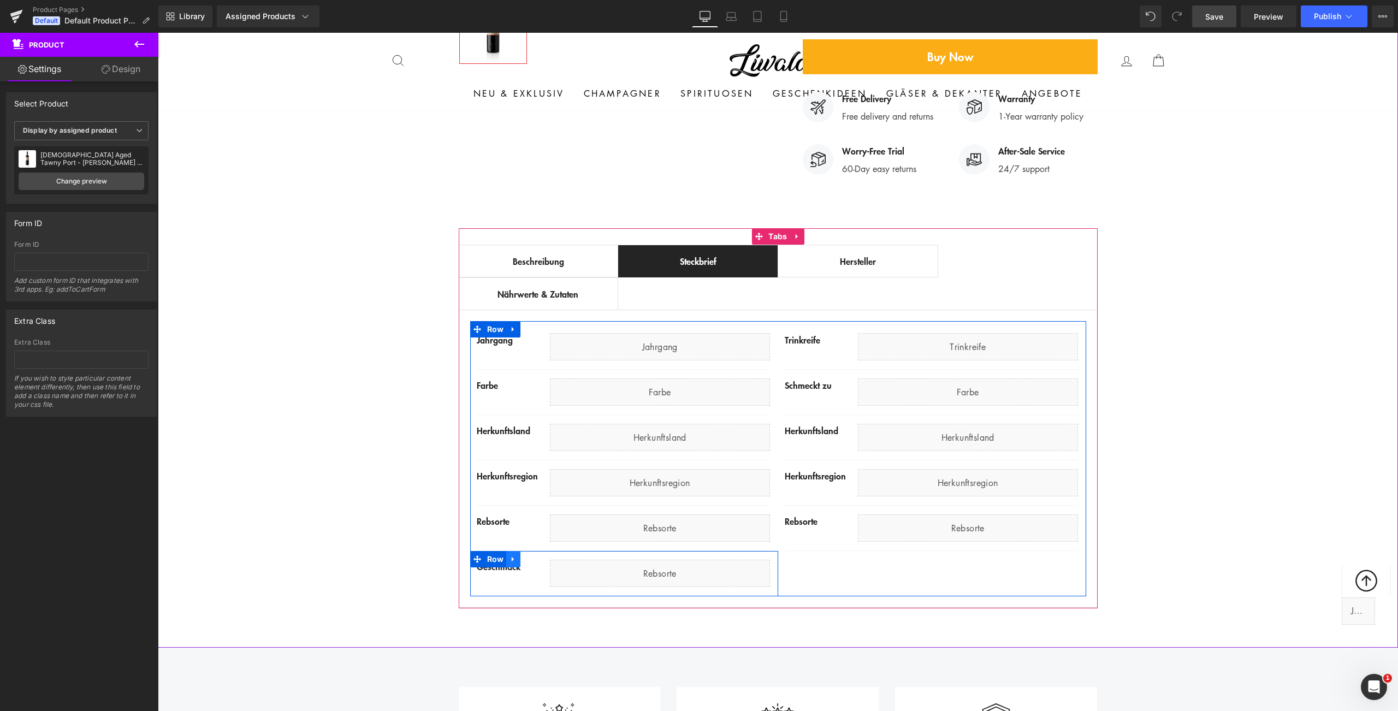
click at [509, 555] on icon at bounding box center [513, 559] width 8 height 8
click at [526, 551] on link at bounding box center [527, 559] width 14 height 16
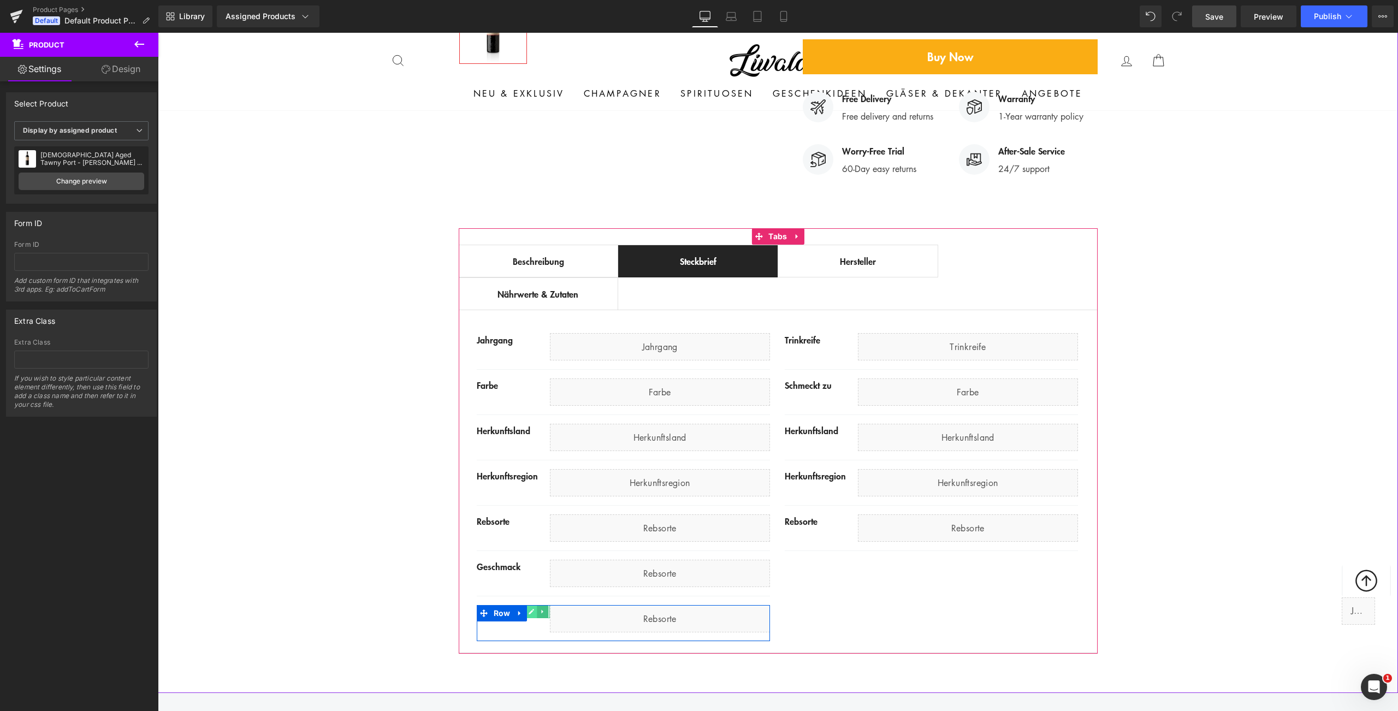
click at [530, 608] on icon at bounding box center [531, 611] width 6 height 7
click at [526, 605] on div "Geschmack" at bounding box center [513, 611] width 73 height 13
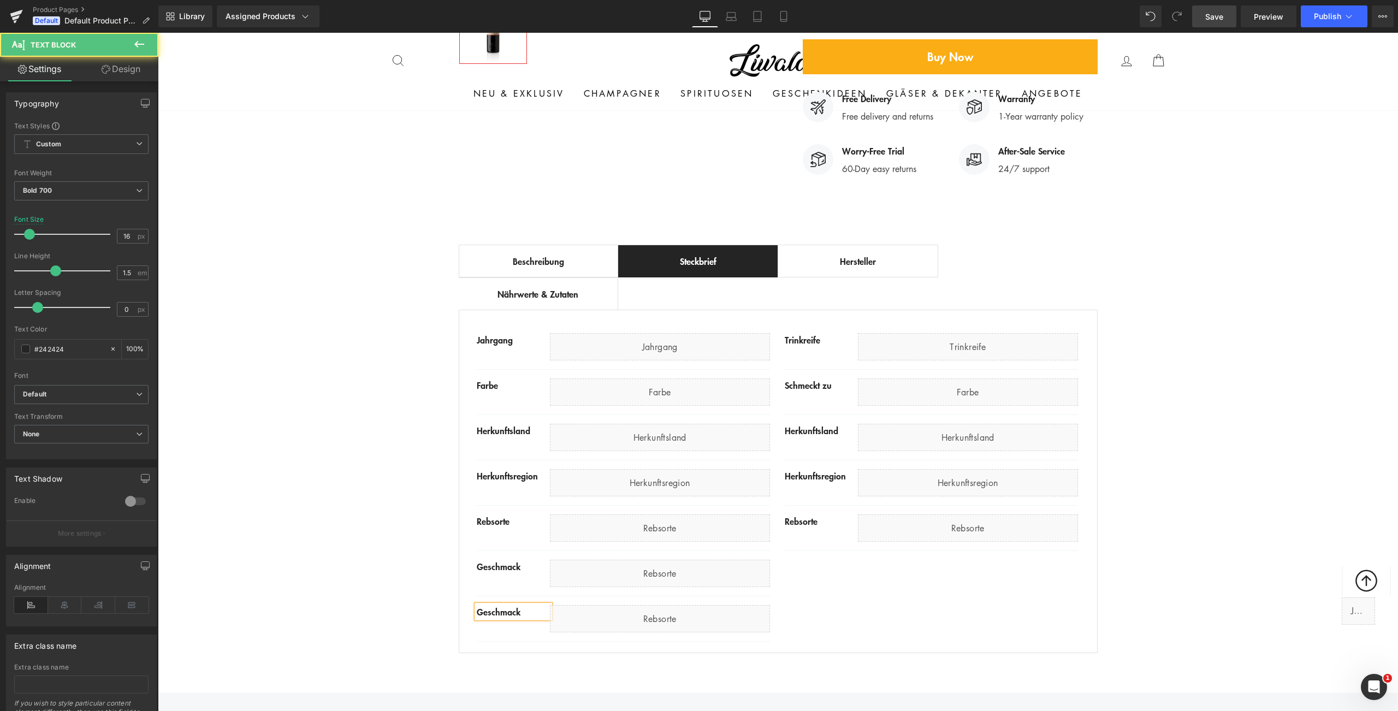
paste div
click at [322, 569] on div "Best Seller (P) Image Row ‹ › (P) Image List (P) Title" at bounding box center [778, 159] width 1240 height 1000
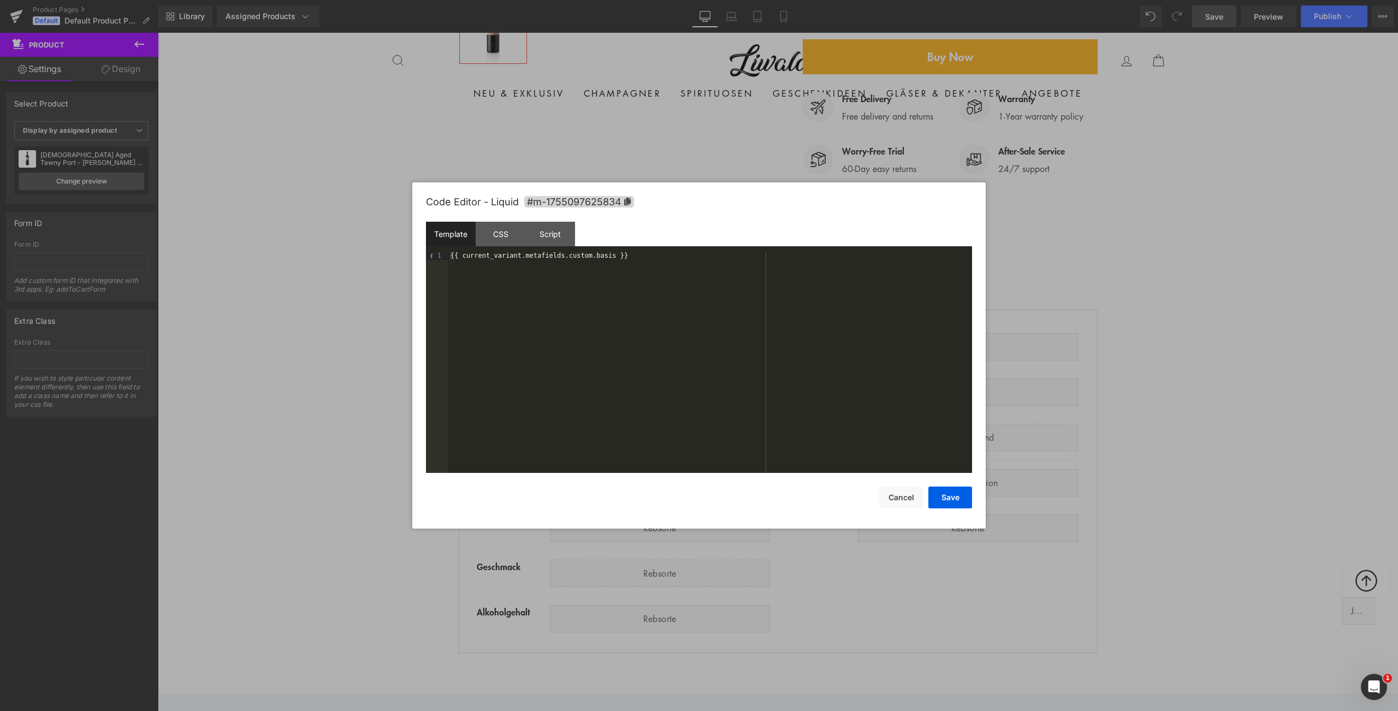
click at [604, 259] on div "{{ current_variant.metafields.custom.basis }}" at bounding box center [710, 370] width 524 height 237
click at [955, 494] on button "Save" at bounding box center [950, 497] width 44 height 22
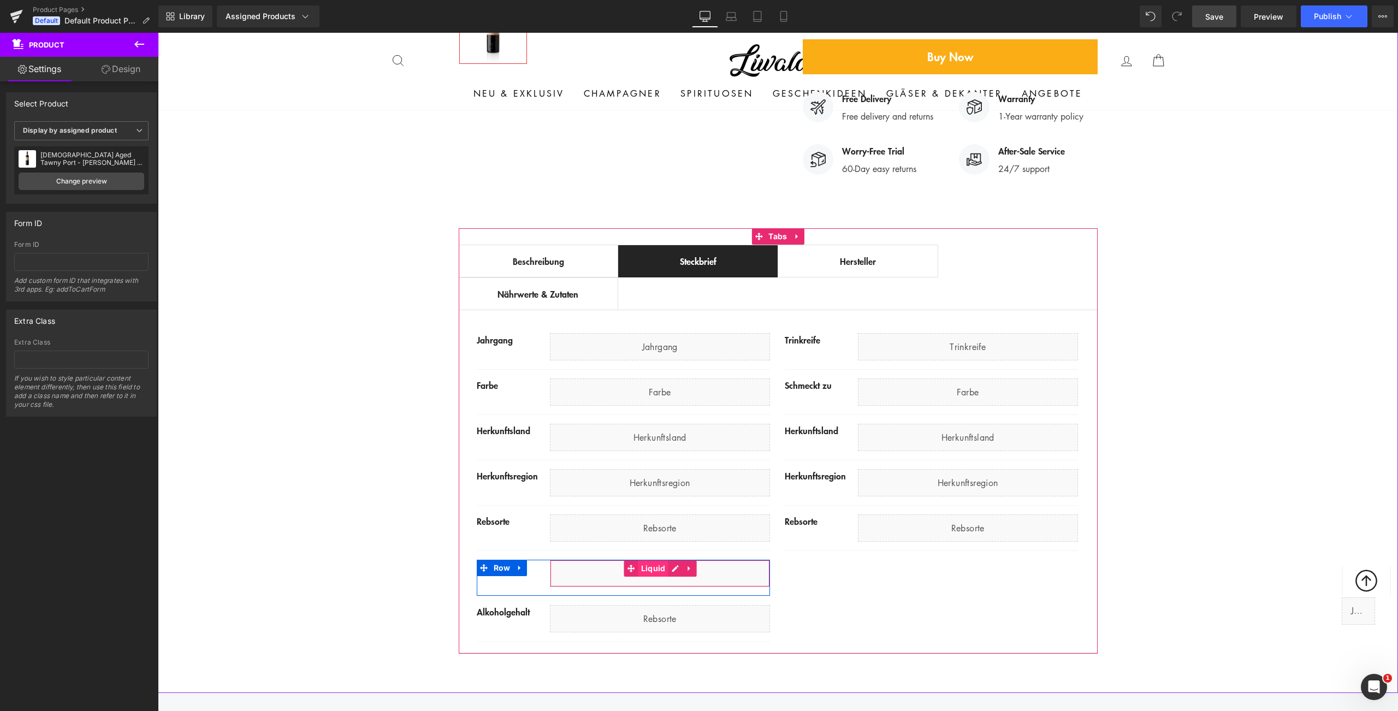
click at [653, 560] on span "Liquid" at bounding box center [653, 568] width 30 height 16
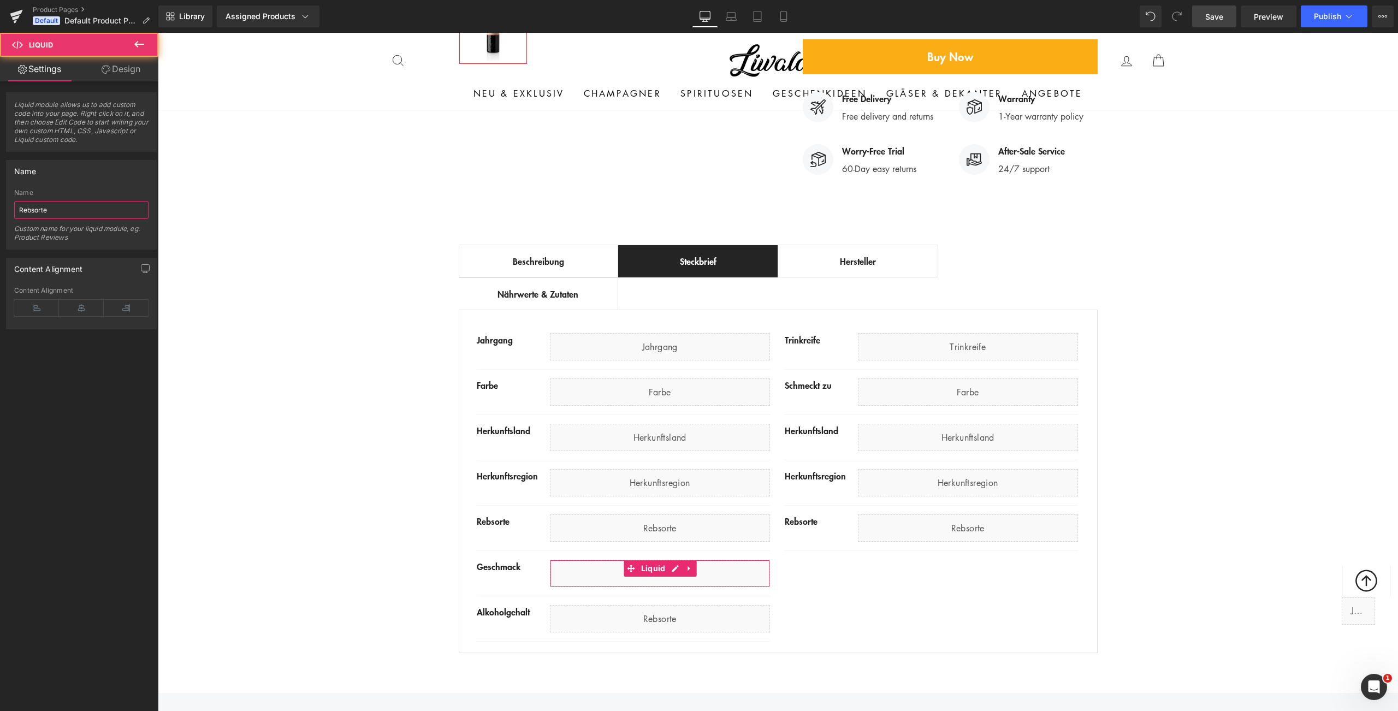
click at [68, 209] on input "Rebsorte" at bounding box center [81, 210] width 134 height 18
type input "Geschmack"
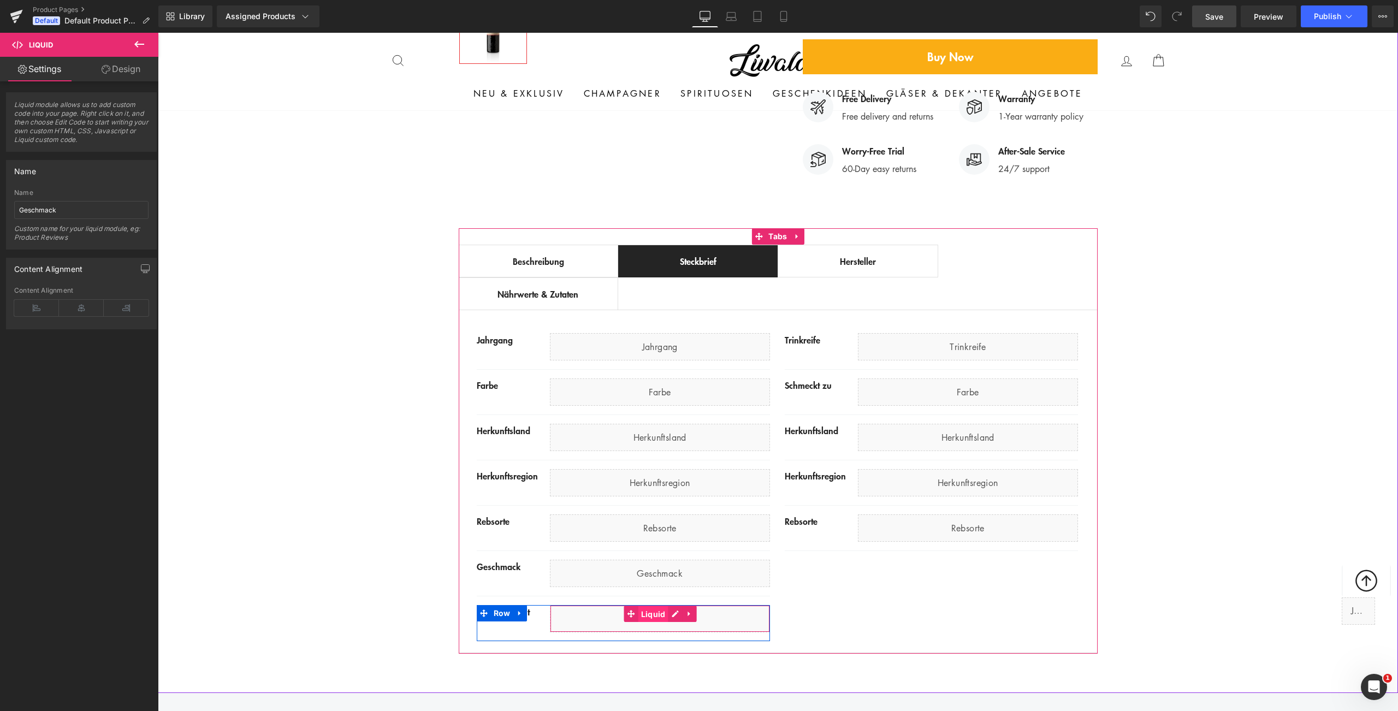
click at [655, 606] on span "Liquid" at bounding box center [653, 614] width 30 height 16
click at [78, 215] on input "Rebsorte" at bounding box center [81, 210] width 134 height 18
type input "Alkoholgehalt"
click at [640, 605] on span "Liquid" at bounding box center [653, 613] width 30 height 16
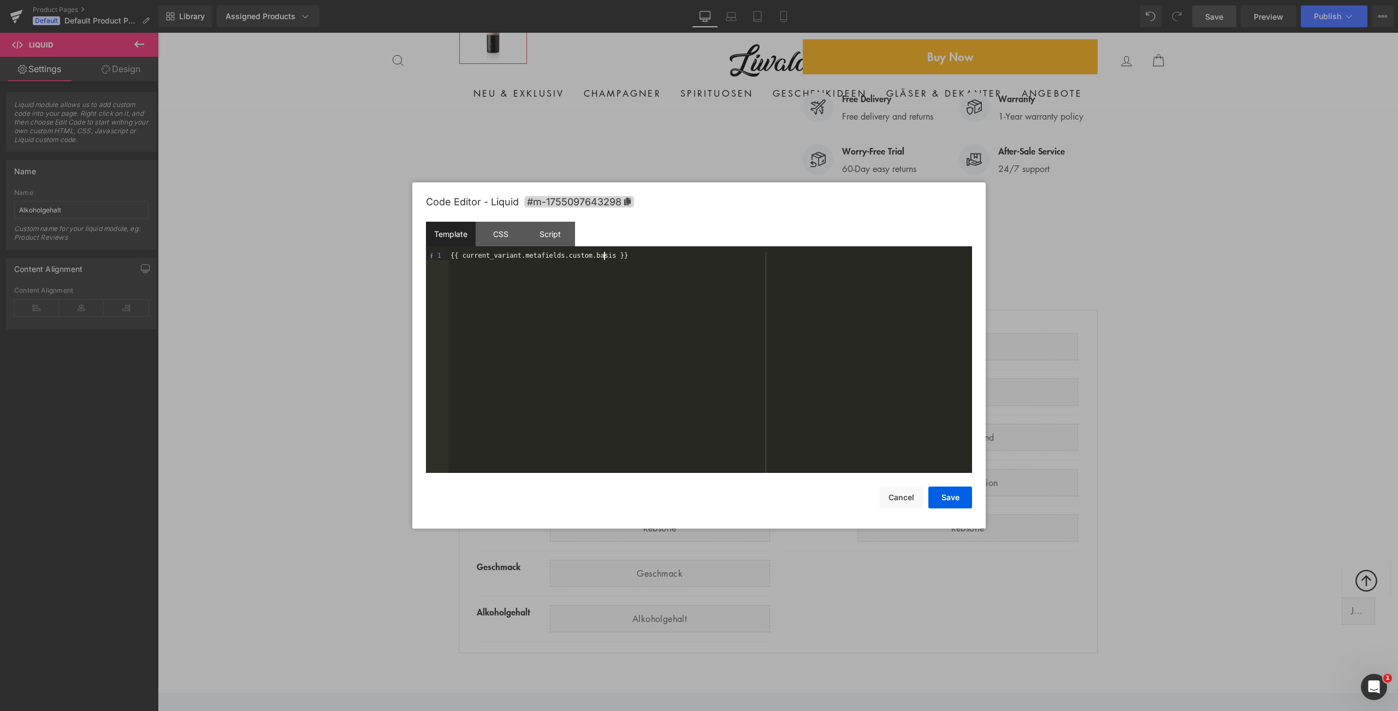
click at [606, 255] on div "{{ current_variant.metafields.custom.basis }}" at bounding box center [710, 370] width 524 height 237
click at [945, 498] on button "Save" at bounding box center [950, 497] width 44 height 22
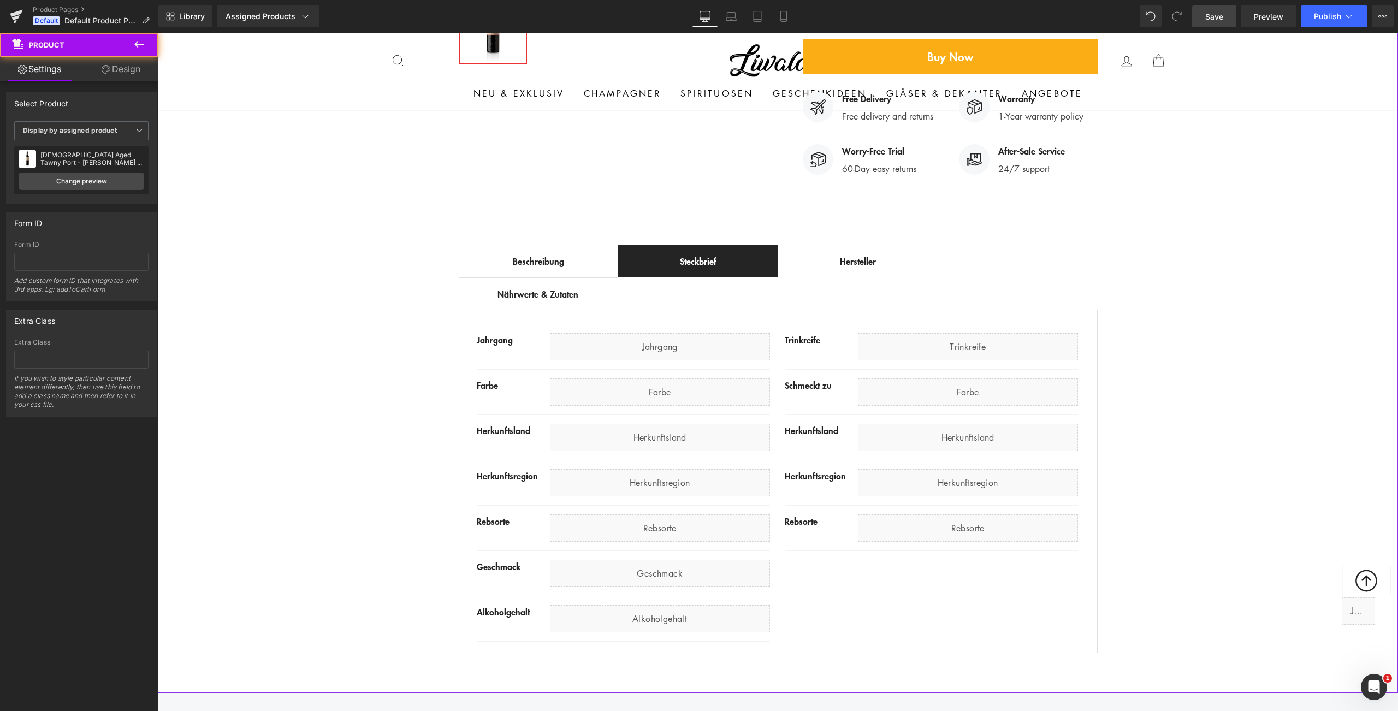
click at [266, 551] on div "Best Seller (P) Image Row ‹ › (P) Image List (P) Title" at bounding box center [778, 159] width 1240 height 1000
click at [1226, 16] on link "Save" at bounding box center [1214, 16] width 44 height 22
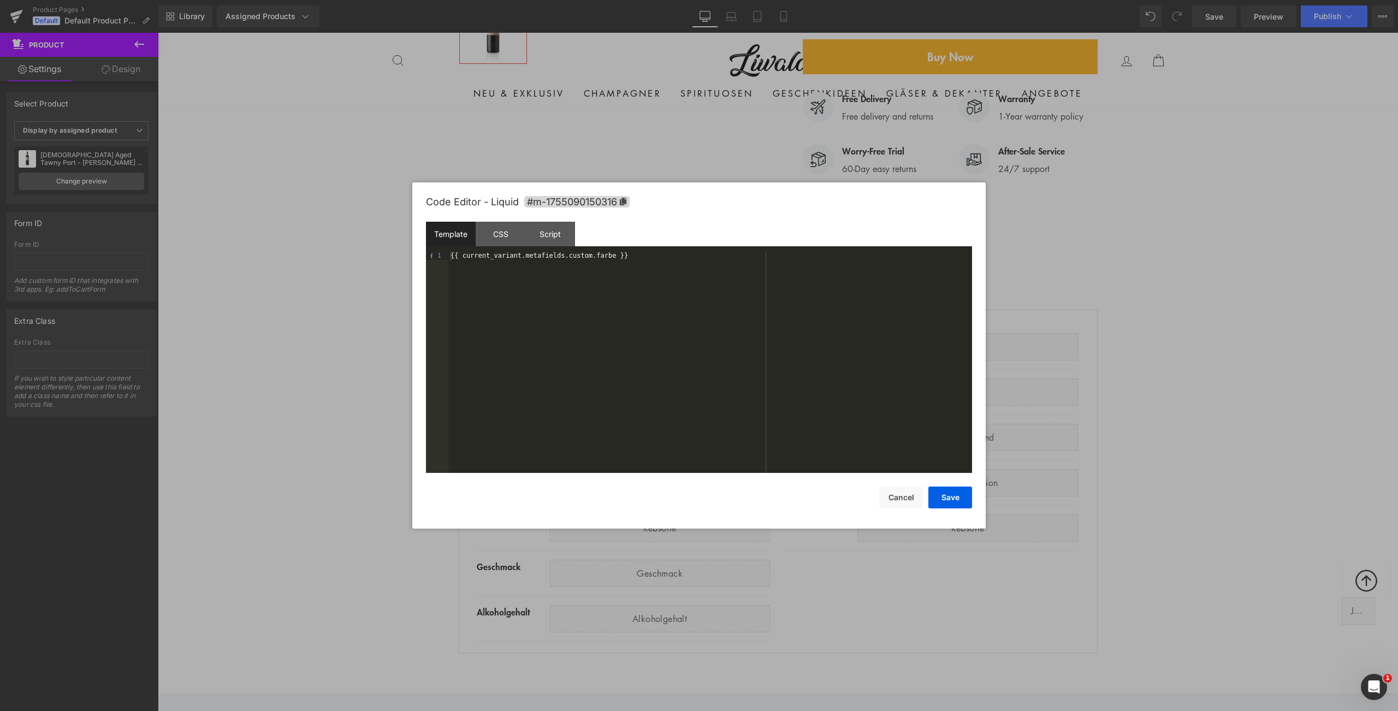
click at [895, 510] on div "Code Editor - Liquid #m-1755090150316 Template CSS Script Data 1 {{ current_var…" at bounding box center [699, 355] width 546 height 346
click at [896, 506] on button "Cancel" at bounding box center [901, 497] width 44 height 22
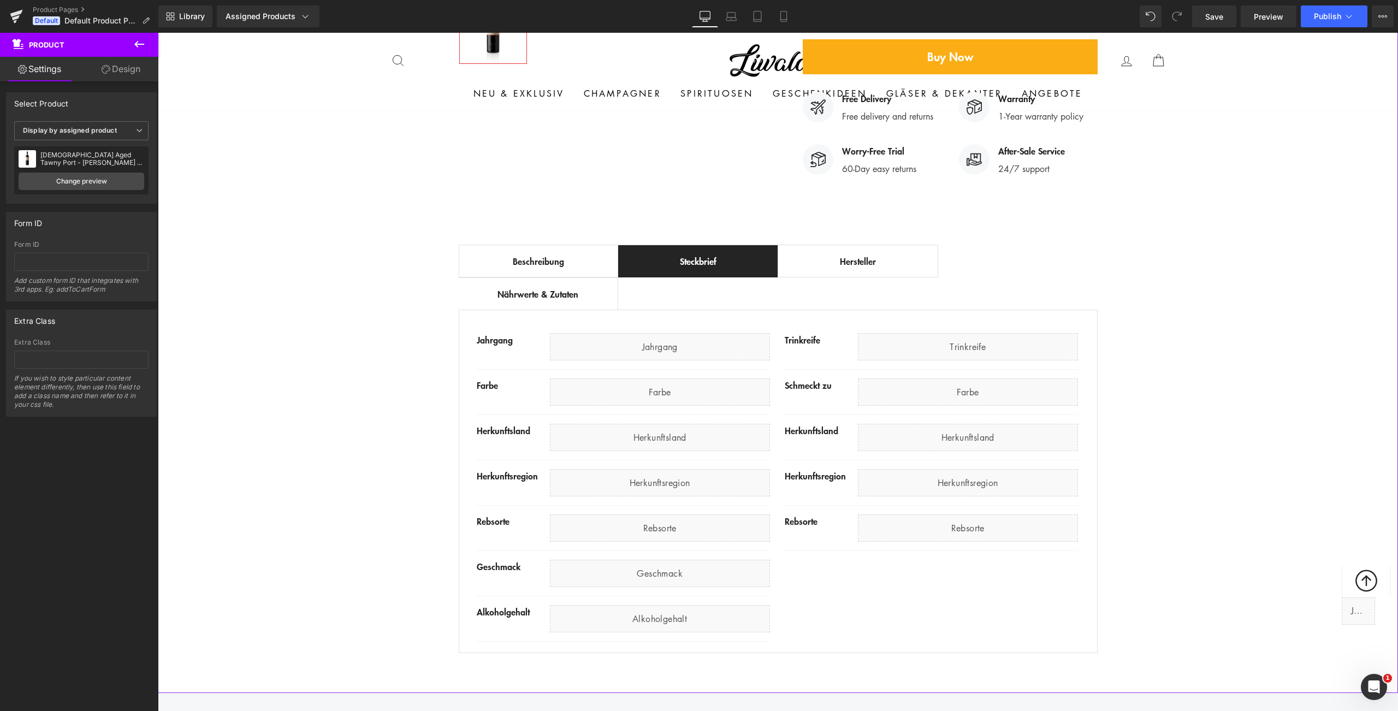
click at [402, 479] on div "Best Seller (P) Image Row ‹ › (P) Image List (P) Title" at bounding box center [778, 159] width 1240 height 1000
click at [1330, 17] on span "Publish" at bounding box center [1326, 16] width 27 height 9
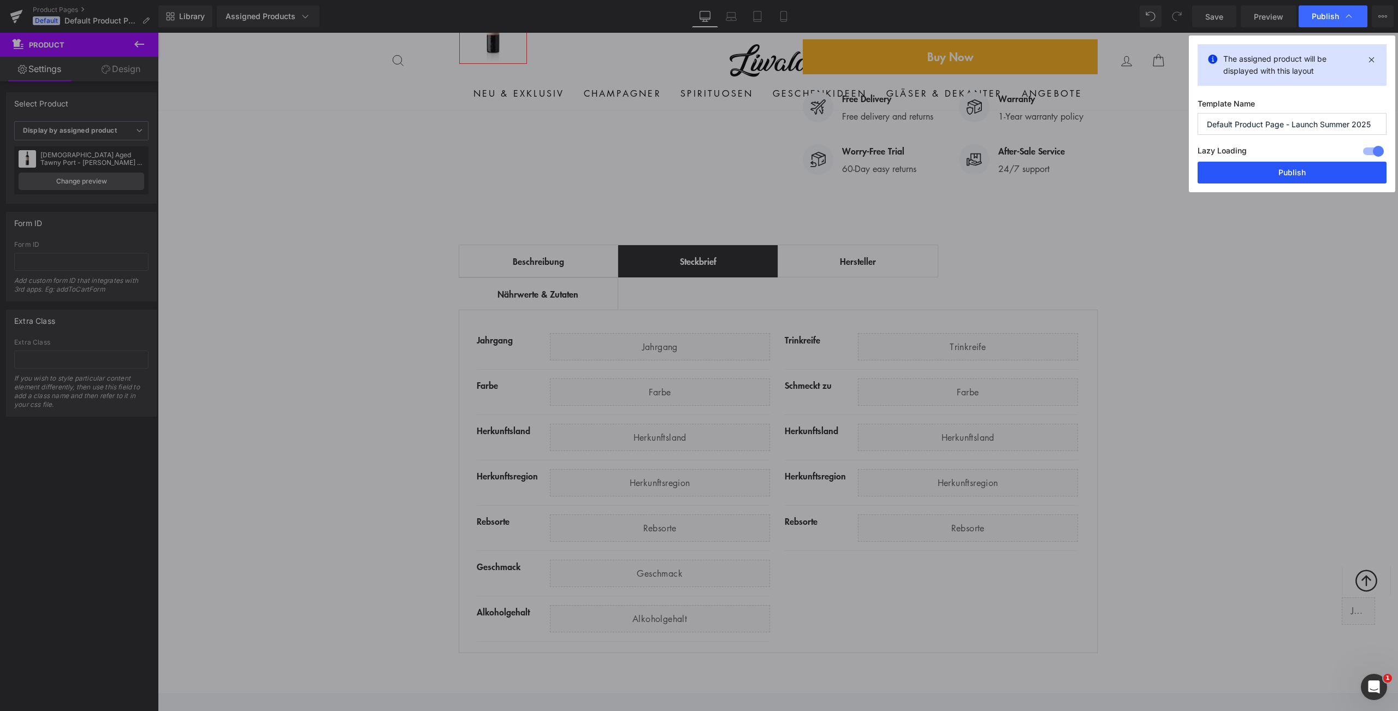
click at [1285, 177] on button "Publish" at bounding box center [1291, 173] width 189 height 22
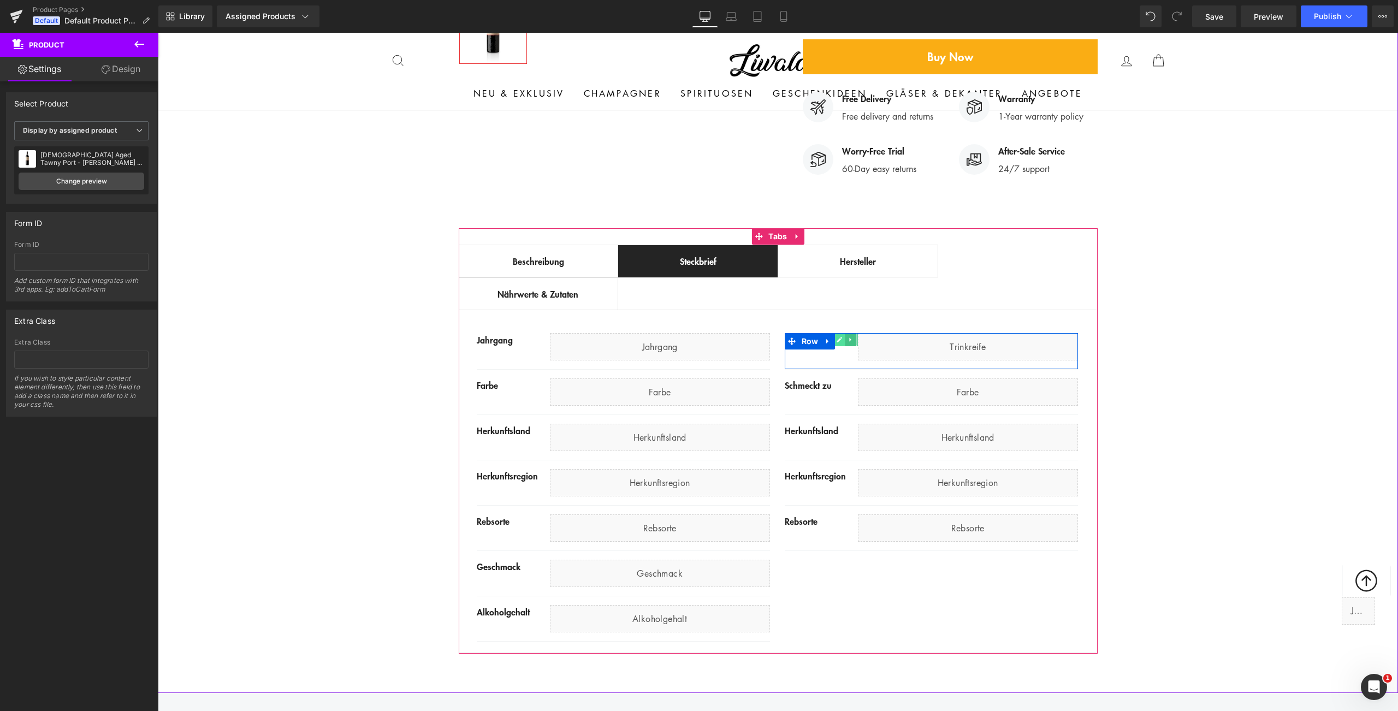
click at [836, 333] on link at bounding box center [838, 339] width 11 height 13
click at [809, 333] on div "Trinkreife" at bounding box center [820, 339] width 73 height 13
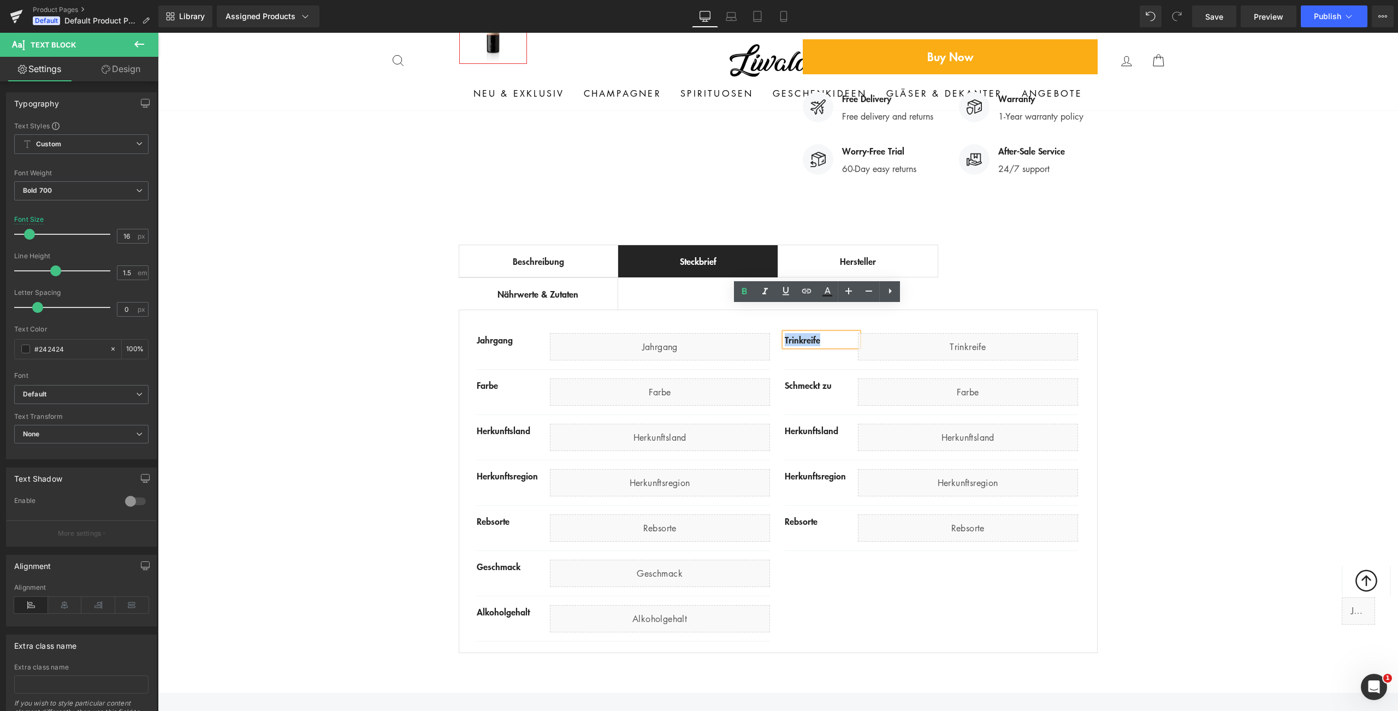
click at [805, 333] on div "Trinkreife" at bounding box center [820, 339] width 73 height 13
click at [954, 334] on span "Liquid" at bounding box center [961, 342] width 30 height 16
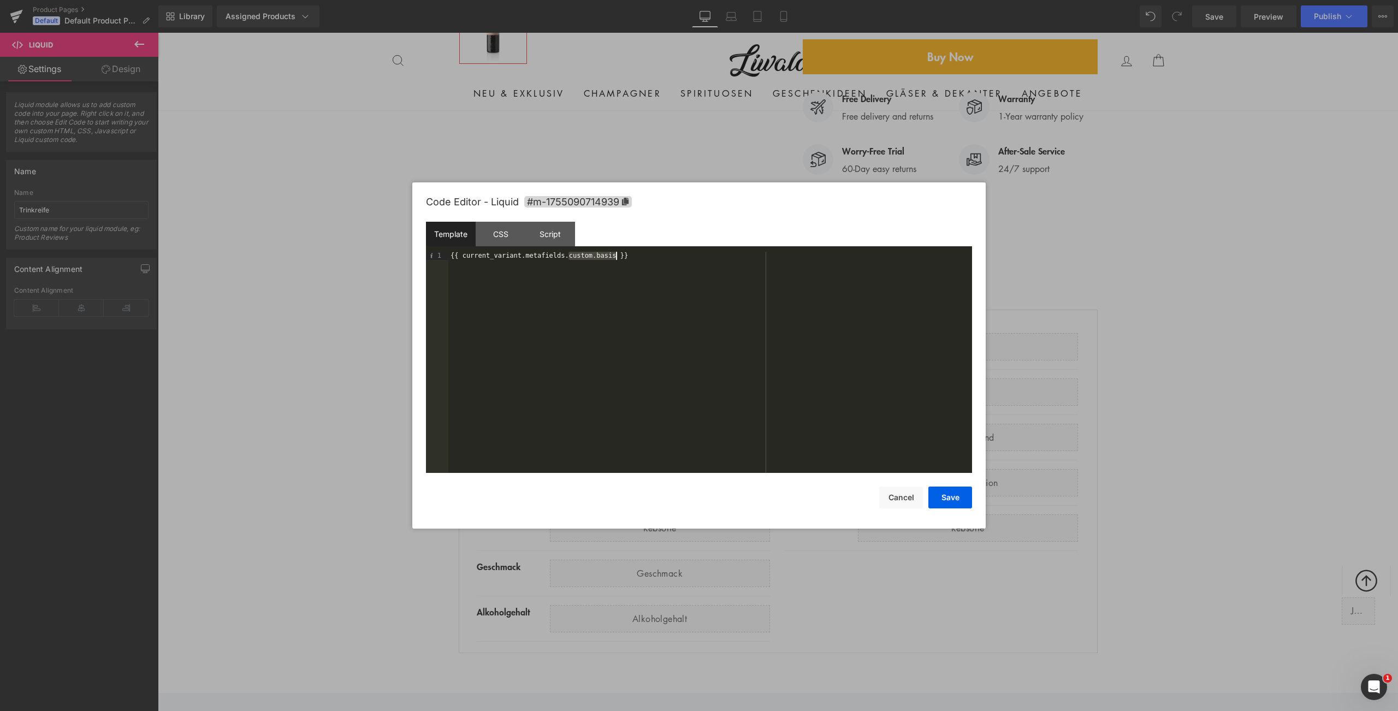
drag, startPoint x: 570, startPoint y: 258, endPoint x: 615, endPoint y: 259, distance: 45.3
click at [615, 259] on div "{{ current_variant.metafields.custom.basis }}" at bounding box center [710, 370] width 524 height 237
click at [942, 502] on button "Save" at bounding box center [950, 497] width 44 height 22
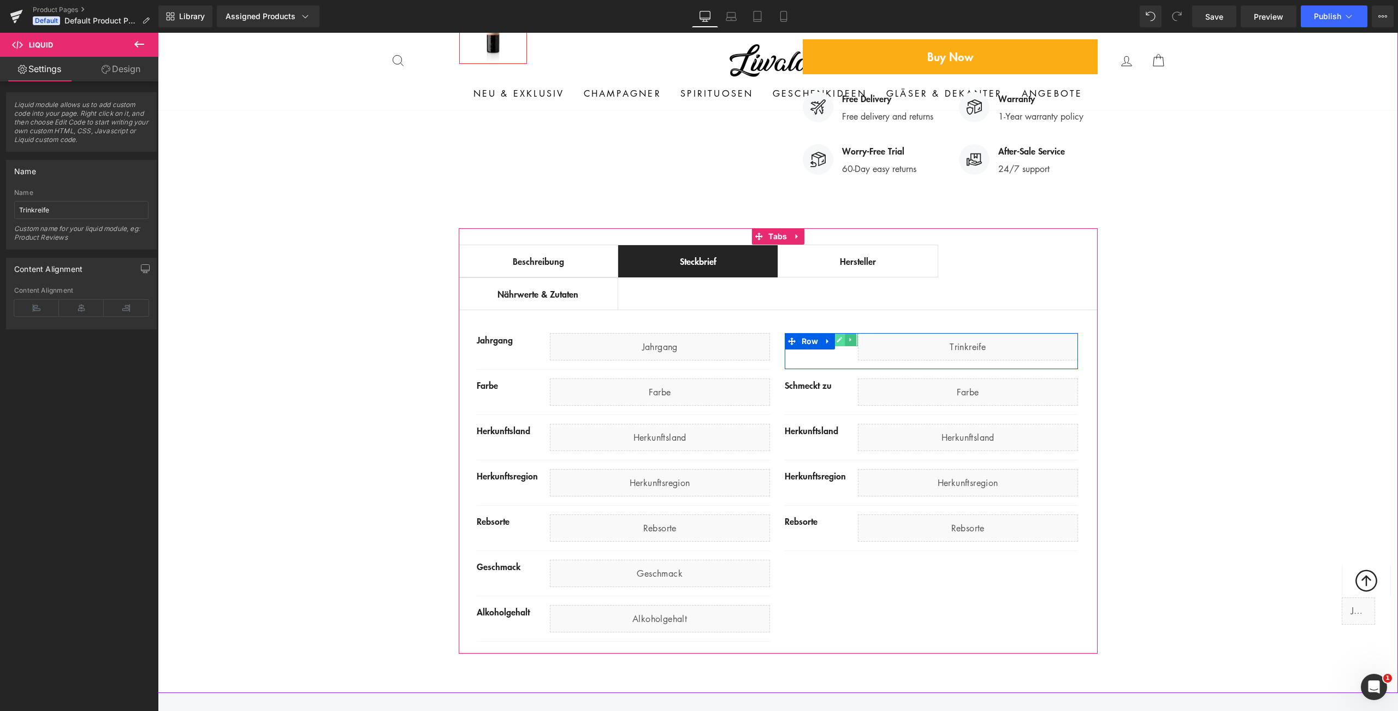
click at [836, 336] on icon at bounding box center [839, 339] width 6 height 7
click at [798, 333] on div "Größe" at bounding box center [820, 339] width 73 height 13
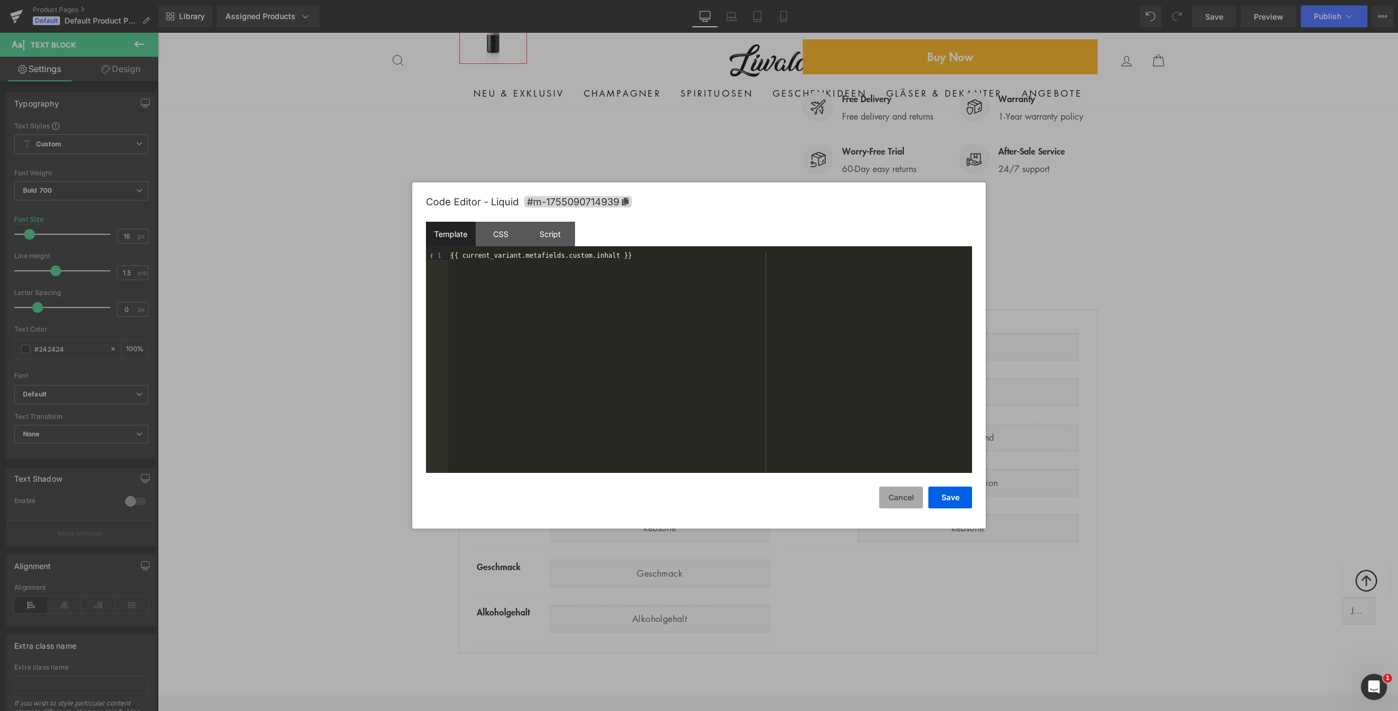
drag, startPoint x: 906, startPoint y: 500, endPoint x: 908, endPoint y: 494, distance: 6.4
click at [906, 500] on button "Cancel" at bounding box center [901, 497] width 44 height 22
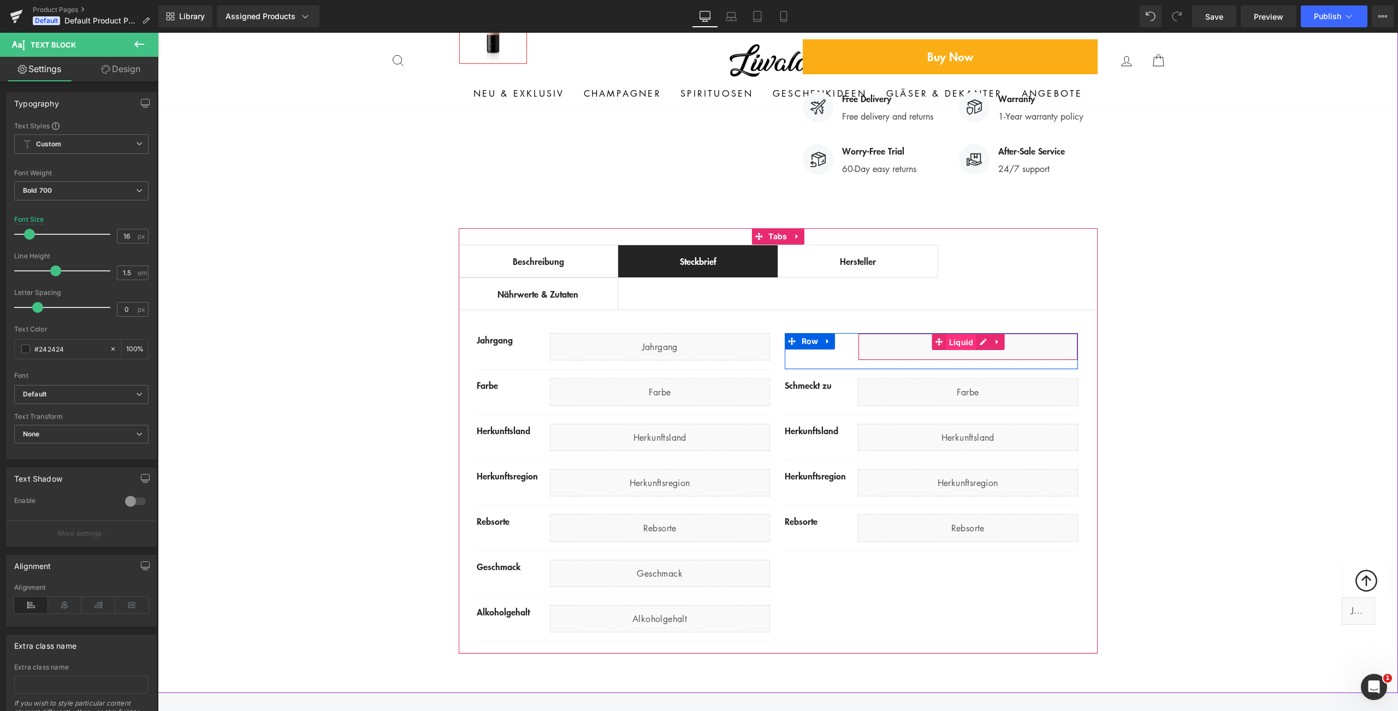
click at [958, 334] on span "Liquid" at bounding box center [961, 342] width 30 height 16
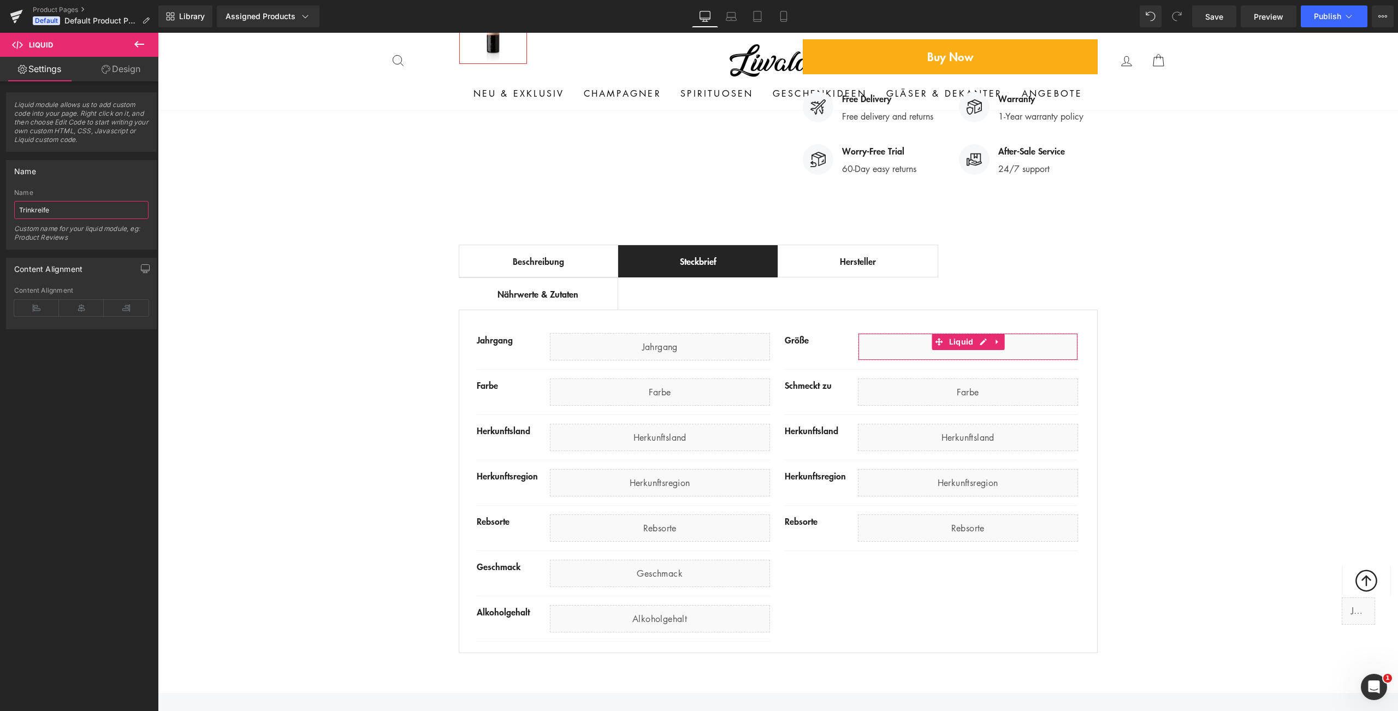
click at [58, 212] on input "Trinkreife" at bounding box center [81, 210] width 134 height 18
paste input "Größ"
type input "Größe"
click at [296, 265] on div "Best Seller (P) Image Row ‹ › (P) Image List (P) Title" at bounding box center [778, 159] width 1240 height 1000
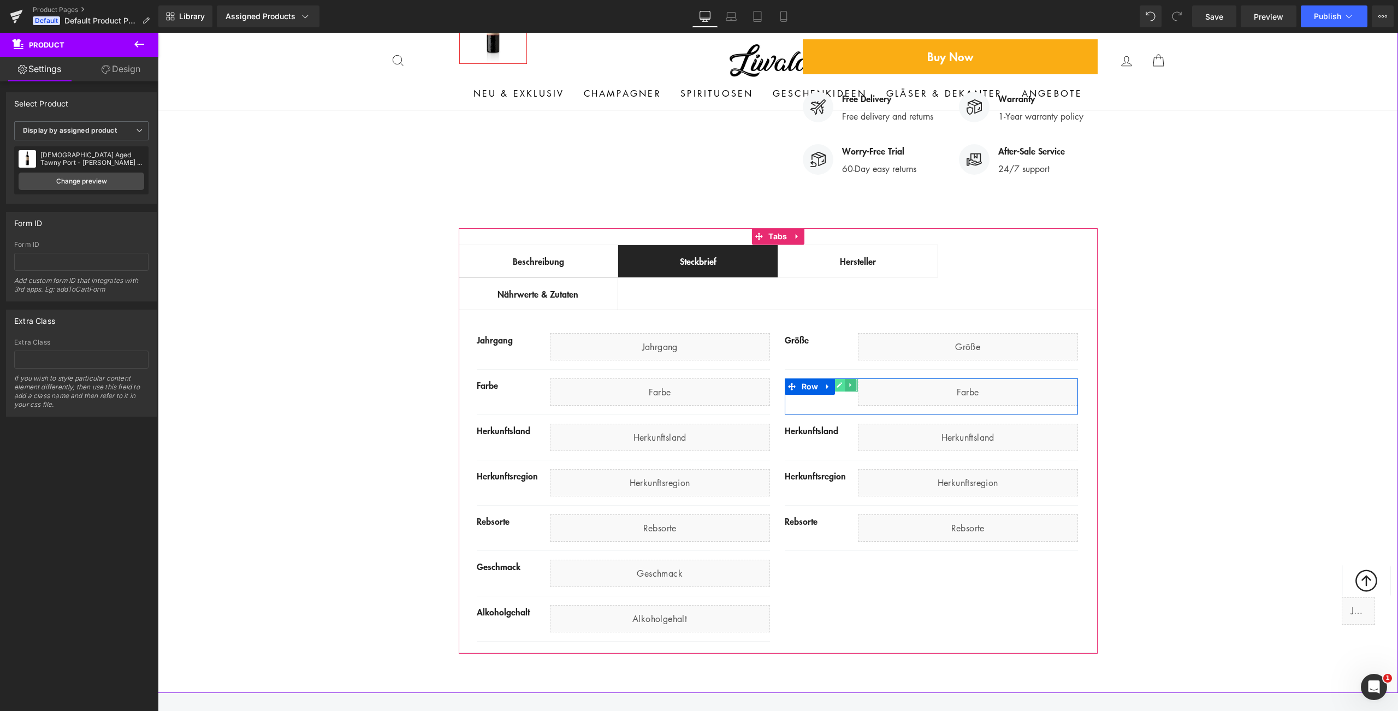
click at [836, 382] on icon at bounding box center [839, 385] width 6 height 7
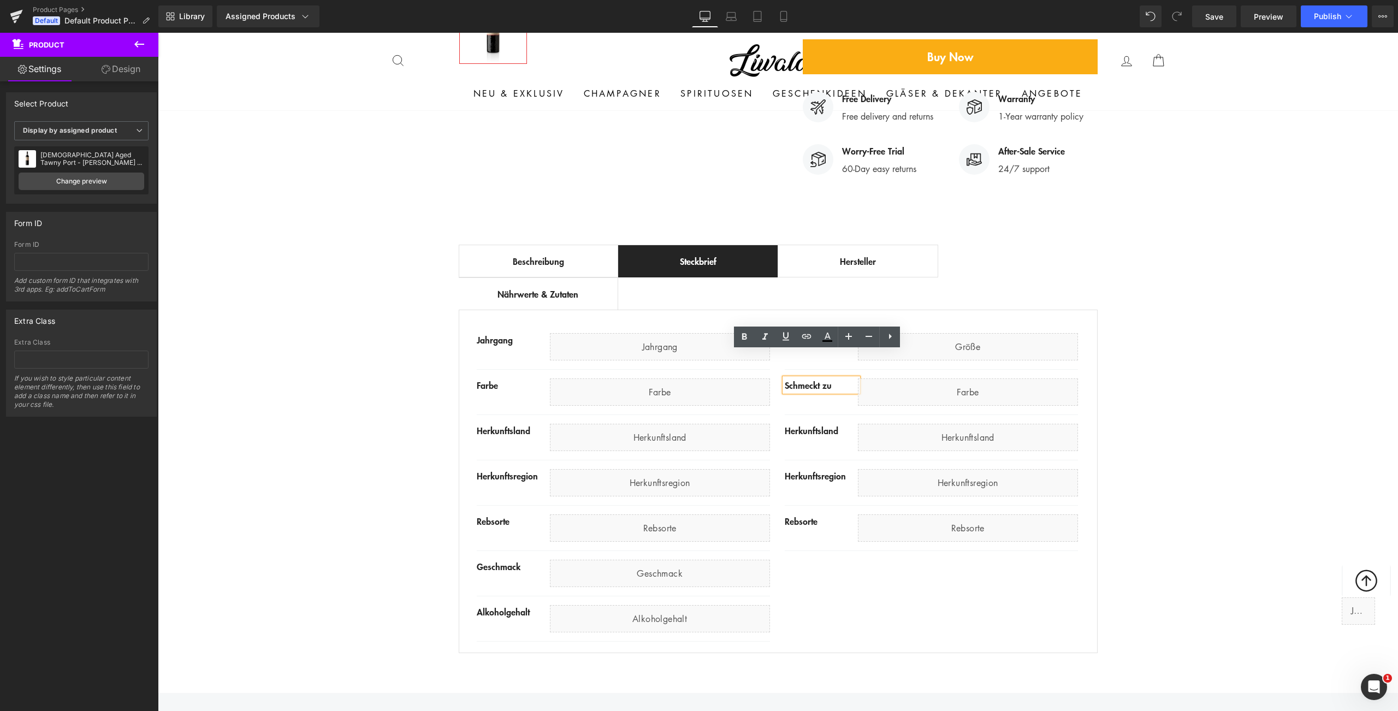
click at [827, 378] on div "Schmeckt zu" at bounding box center [820, 384] width 73 height 13
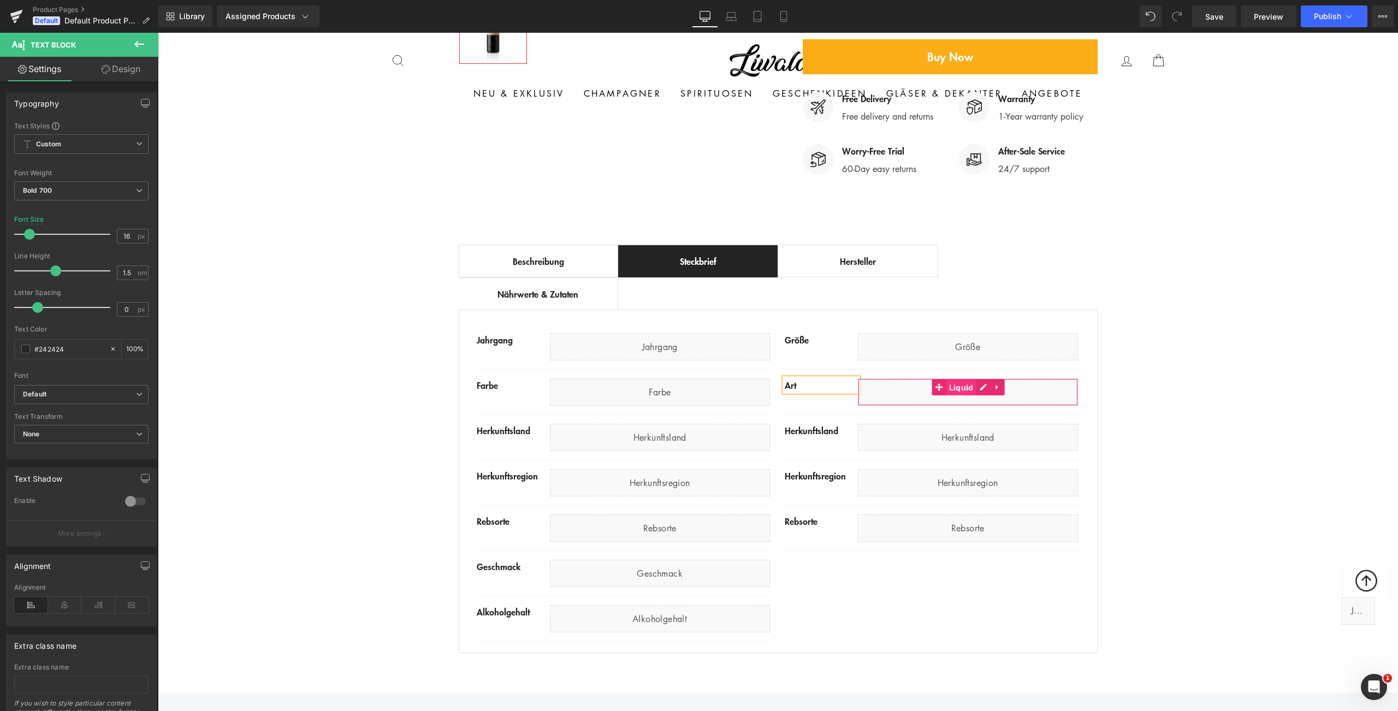
click at [960, 379] on span "Liquid" at bounding box center [961, 387] width 30 height 16
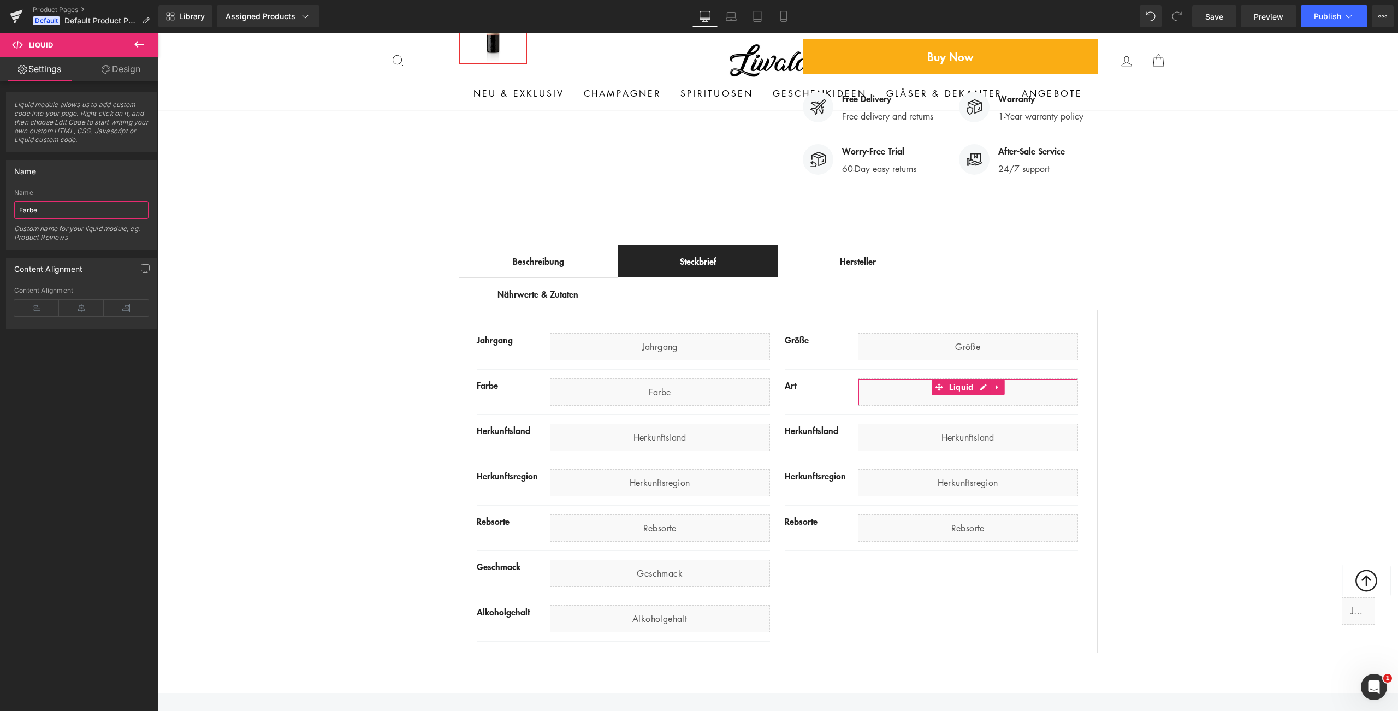
click at [108, 210] on input "Farbe" at bounding box center [81, 210] width 134 height 18
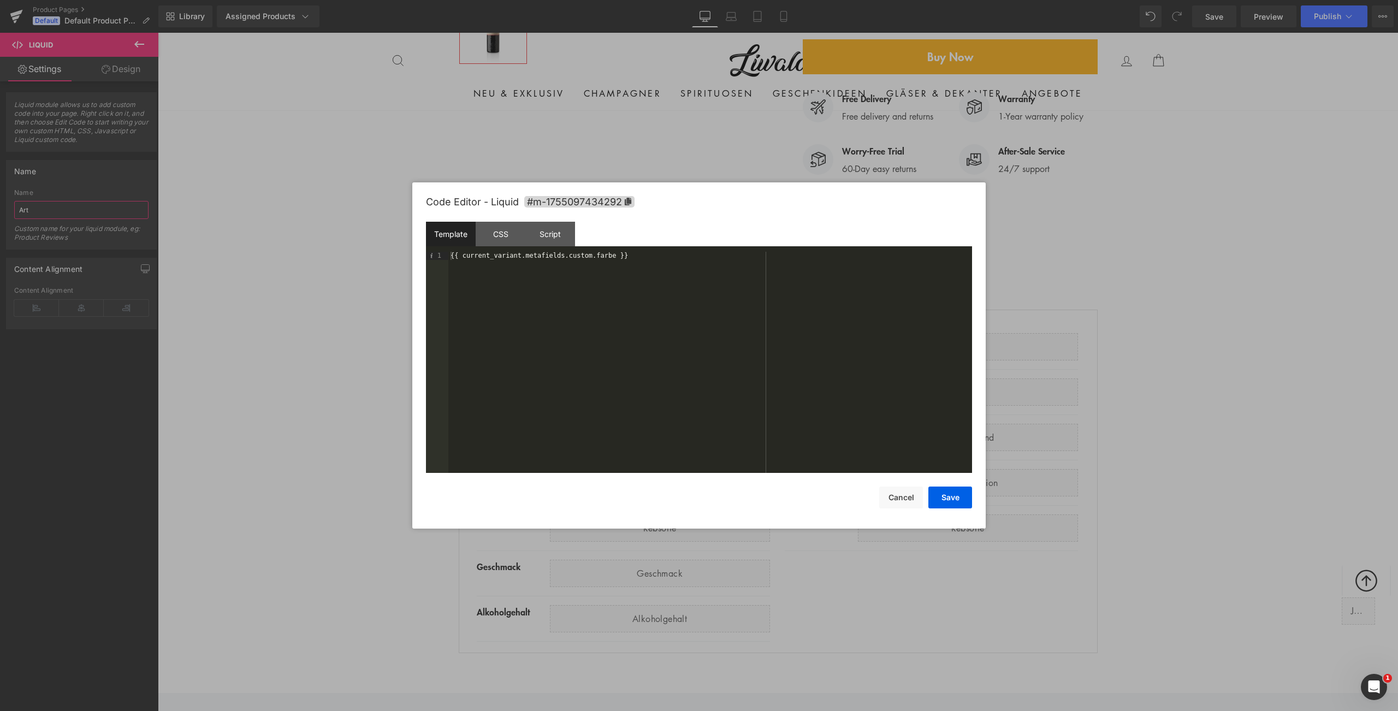
type input "Art"
click at [601, 254] on div "{{ current_variant.metafields.custom.farbe }}" at bounding box center [710, 370] width 524 height 237
click at [954, 507] on button "Save" at bounding box center [950, 497] width 44 height 22
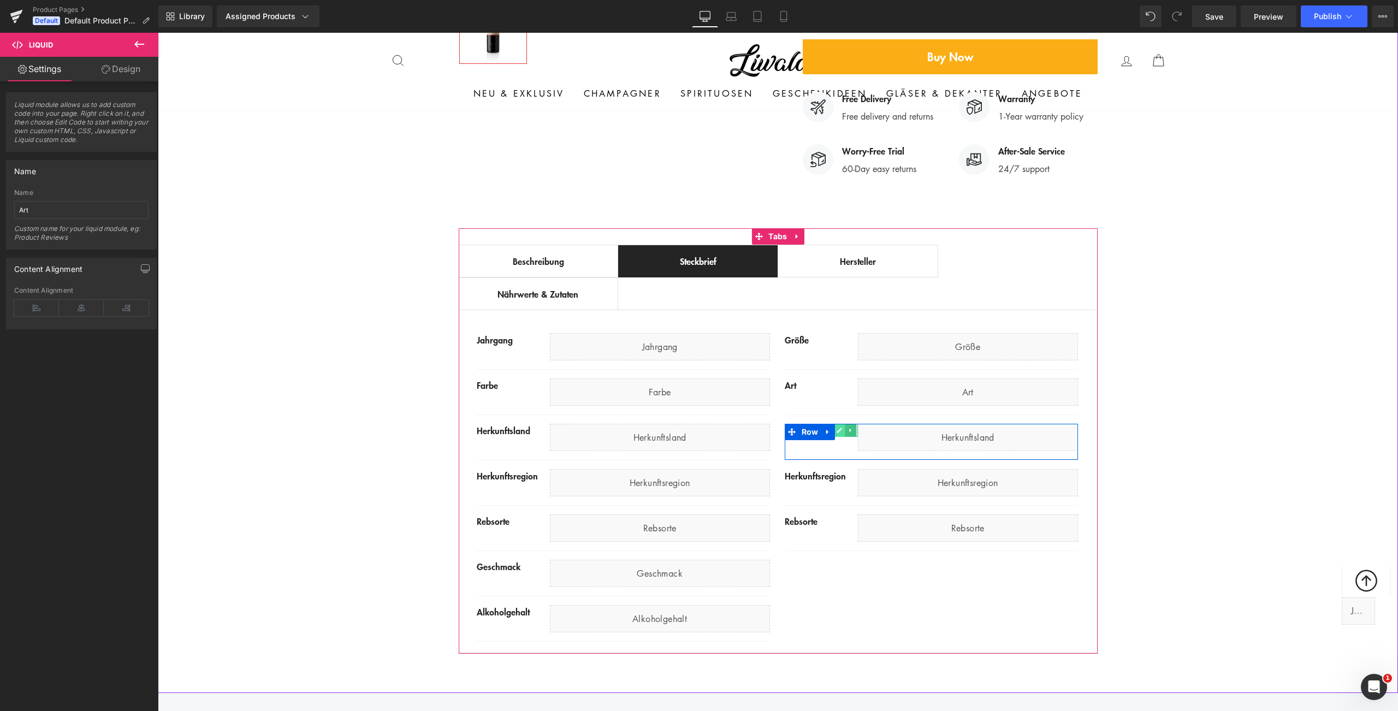
click at [836, 427] on icon at bounding box center [838, 429] width 5 height 5
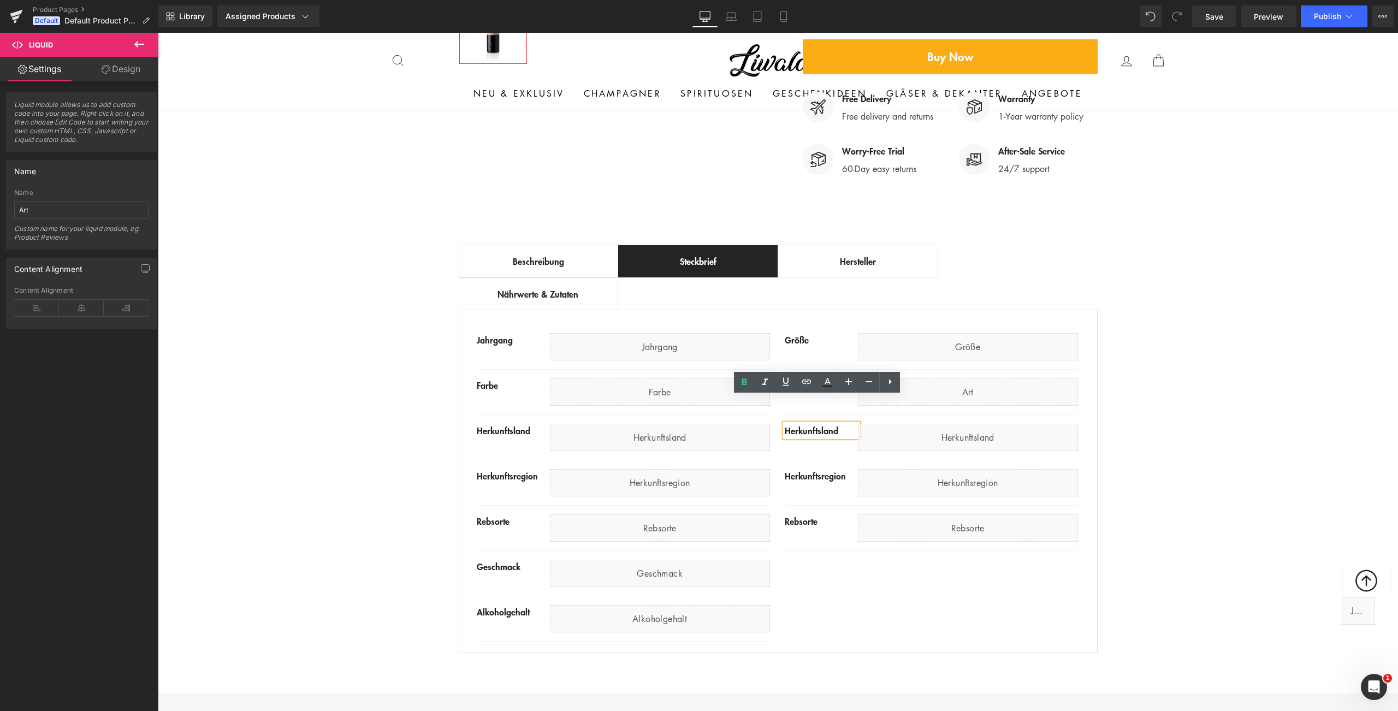
click at [831, 424] on div "Herkunftsland" at bounding box center [820, 430] width 73 height 13
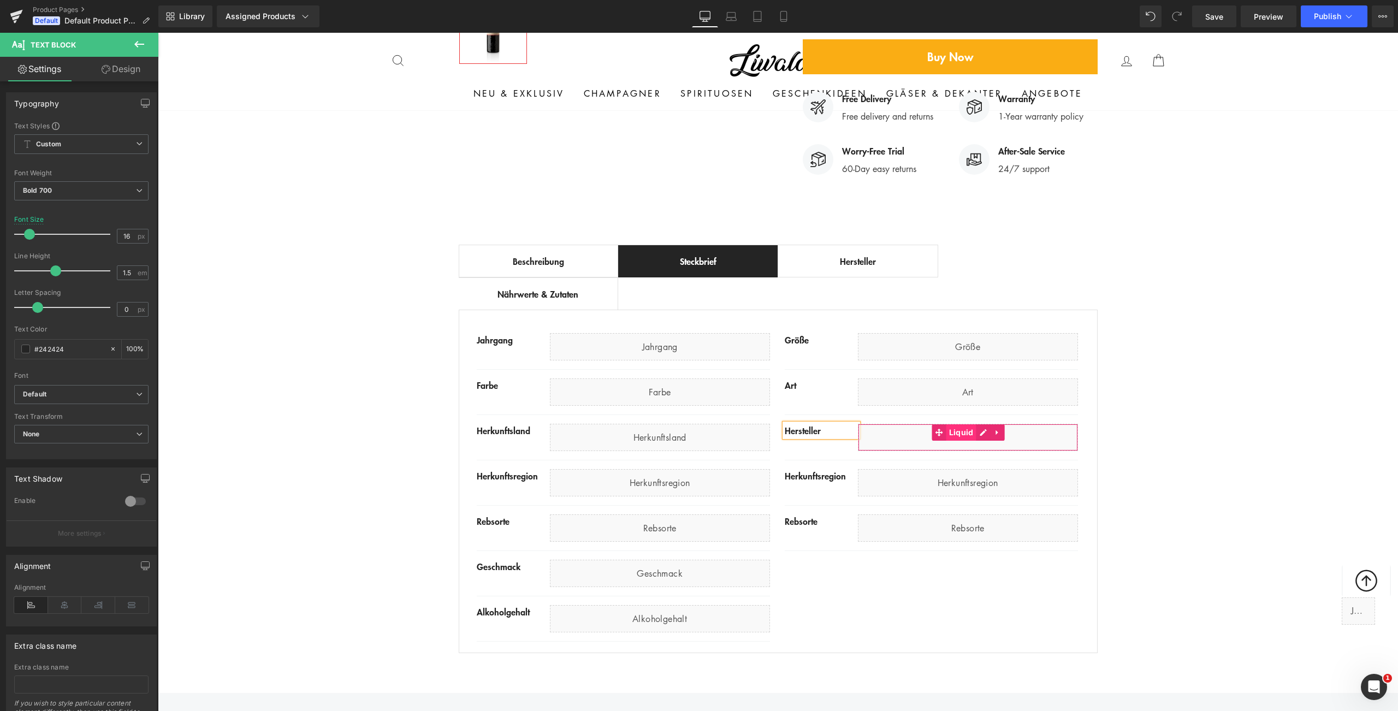
click at [962, 424] on span "Liquid" at bounding box center [961, 432] width 30 height 16
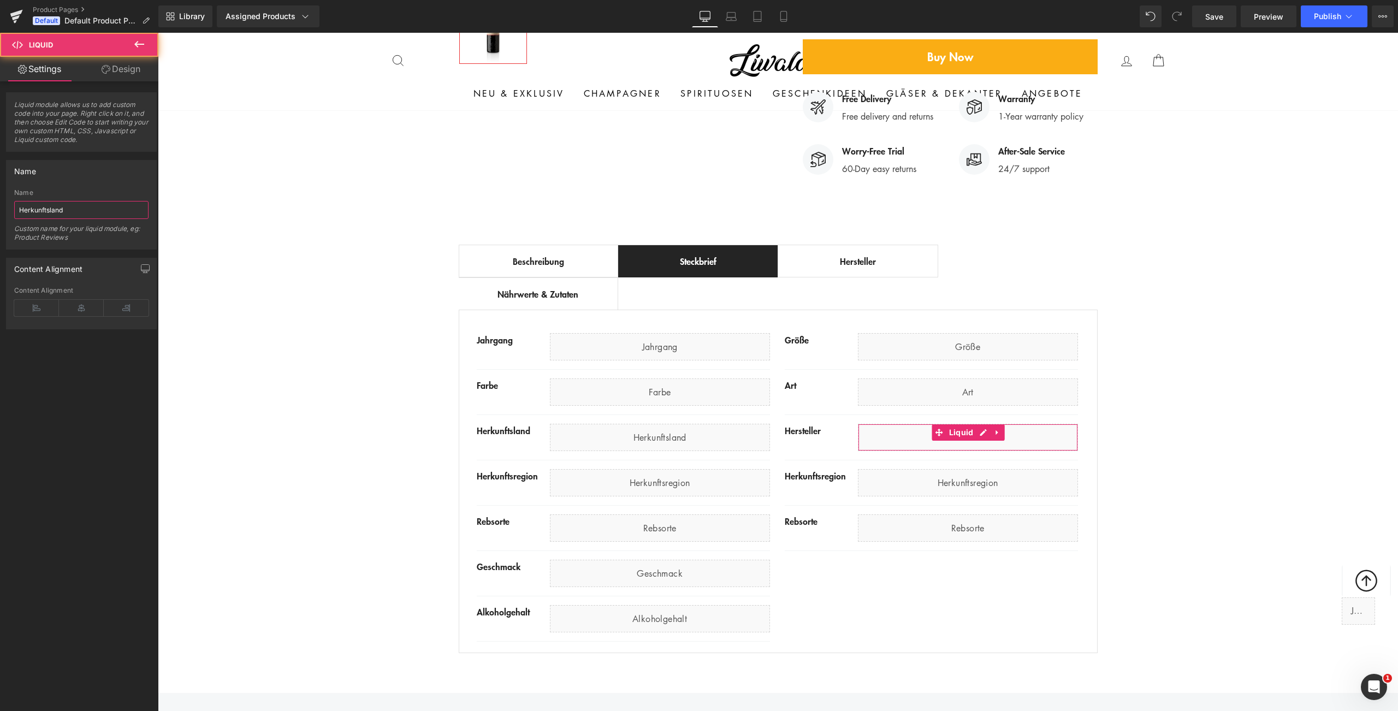
click at [71, 208] on input "Herkunftsland" at bounding box center [81, 210] width 134 height 18
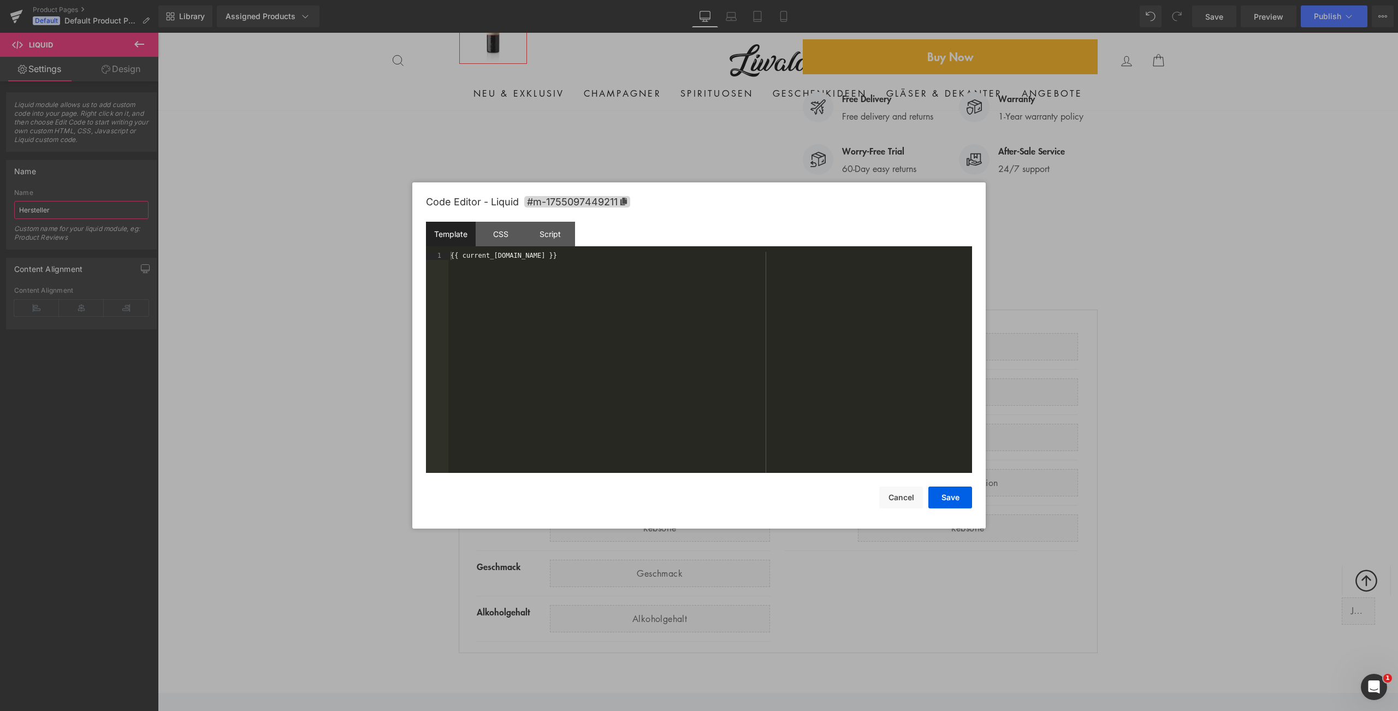
type input "Hersteller"
click at [607, 255] on div "{{ current_[DOMAIN_NAME] }}" at bounding box center [710, 370] width 524 height 237
click at [956, 501] on button "Save" at bounding box center [950, 497] width 44 height 22
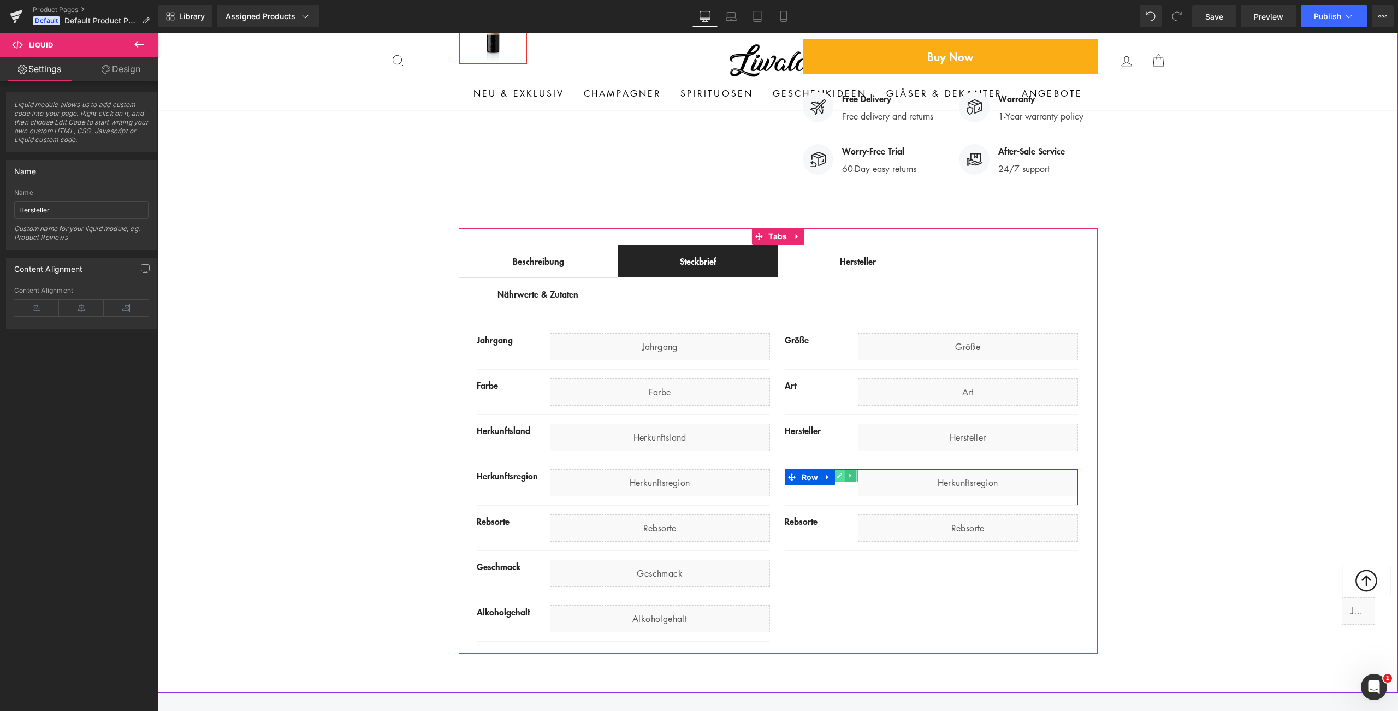
click at [836, 473] on icon at bounding box center [838, 475] width 5 height 5
click at [822, 469] on div "Herkunftsregion" at bounding box center [820, 475] width 73 height 13
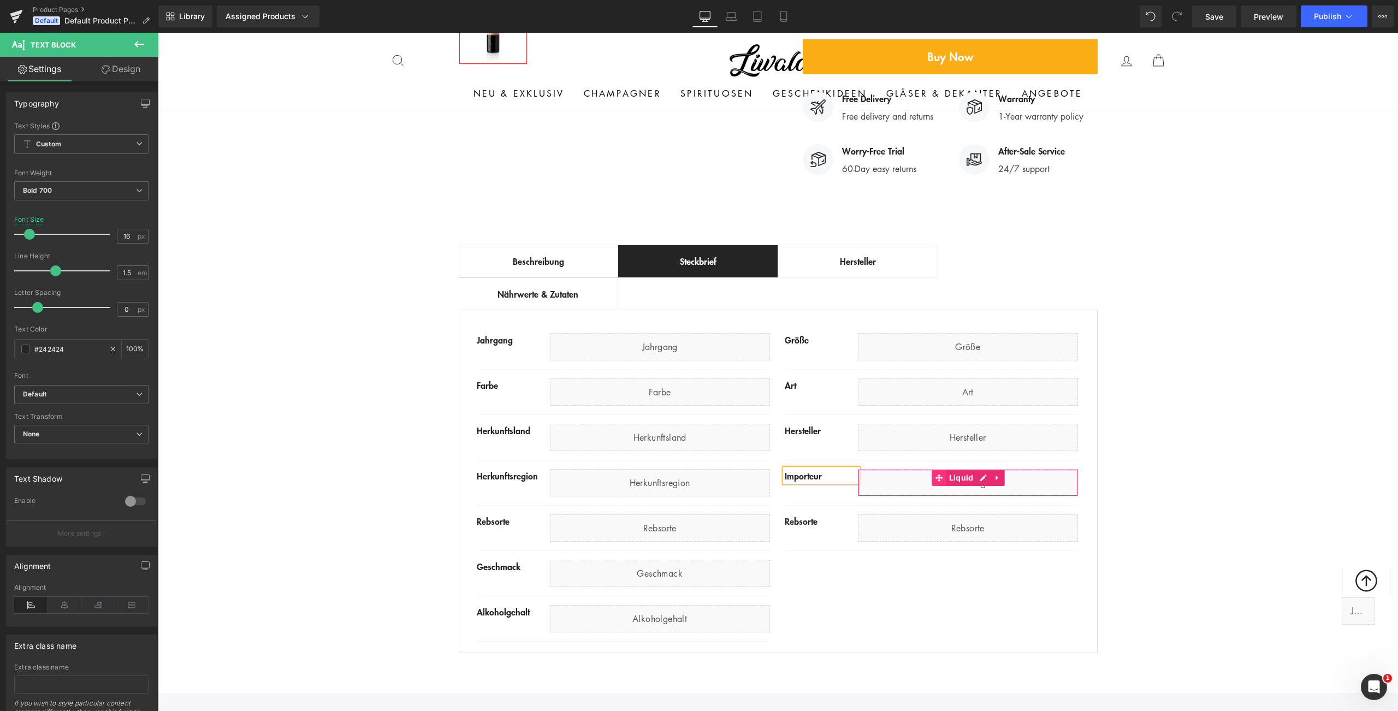
click at [941, 469] on span at bounding box center [939, 477] width 14 height 16
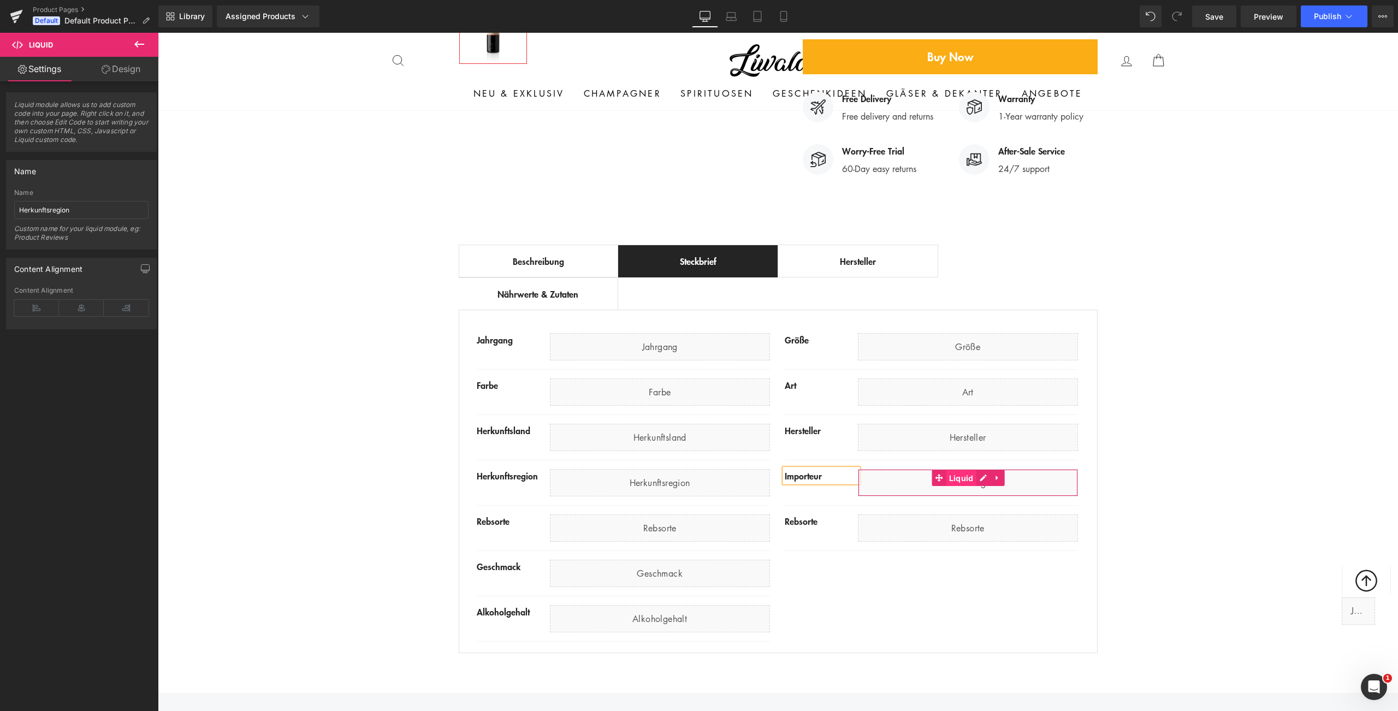
click at [952, 470] on span "Liquid" at bounding box center [961, 478] width 30 height 16
click at [99, 207] on input "Herkunftsregion" at bounding box center [81, 210] width 134 height 18
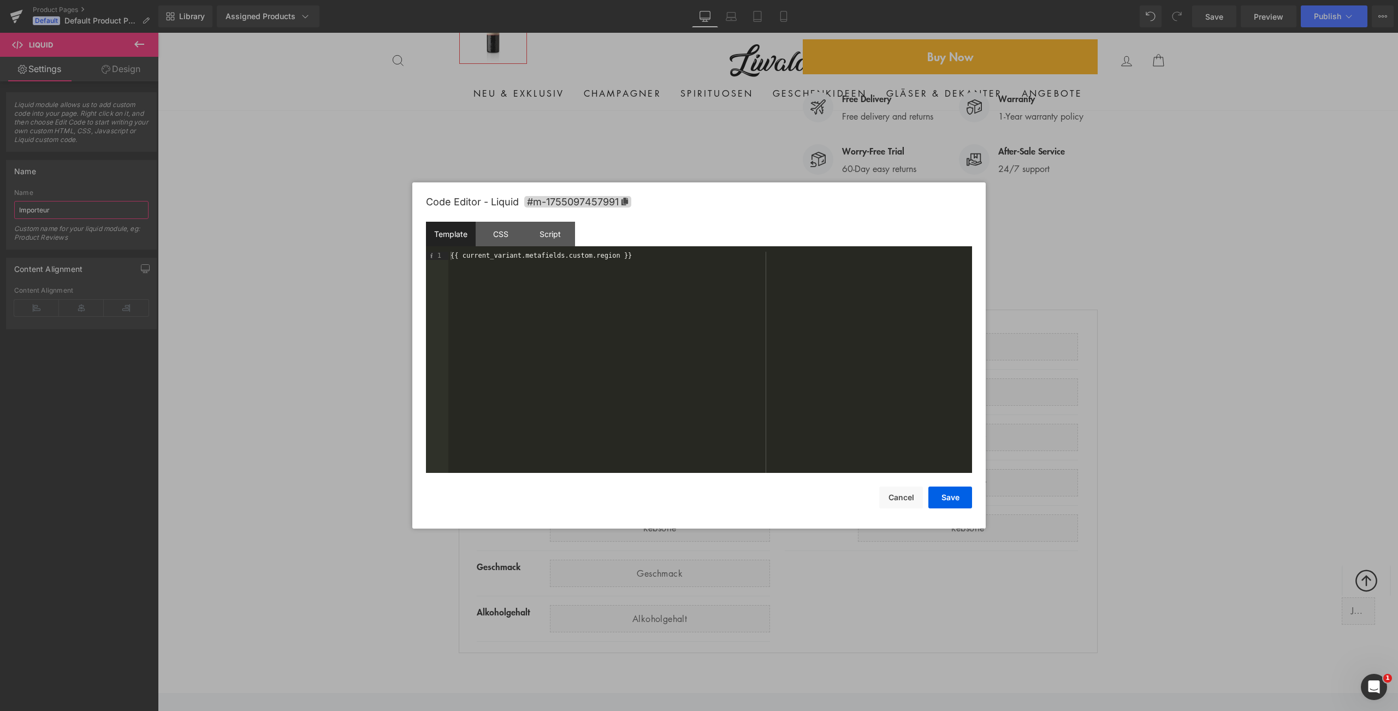
type input "Importeur"
click at [609, 258] on div "{{ current_variant.metafields.custom.region }}" at bounding box center [710, 370] width 524 height 237
click at [960, 504] on button "Save" at bounding box center [950, 497] width 44 height 22
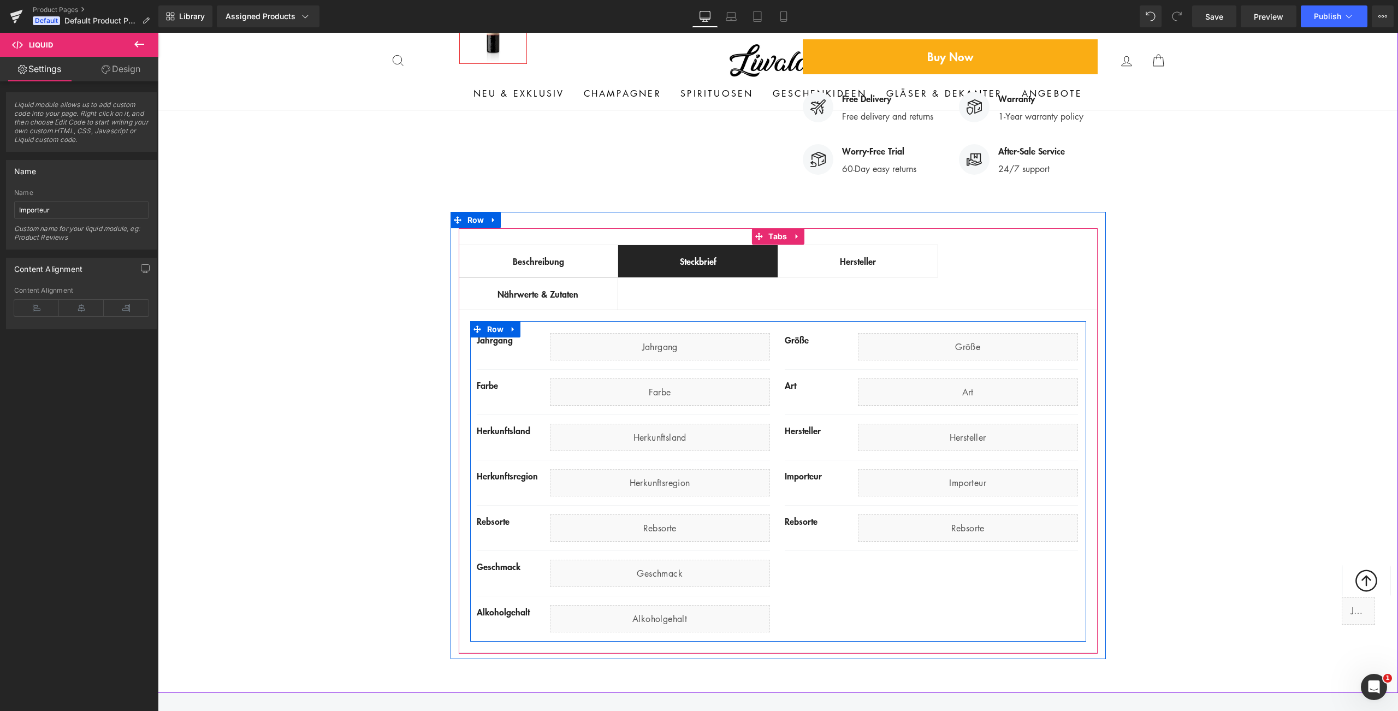
click at [908, 566] on div "Jahrgang Text Block Liquid Row Row Farbe Text Block Liquid Row Row Herkunftslan…" at bounding box center [778, 481] width 616 height 320
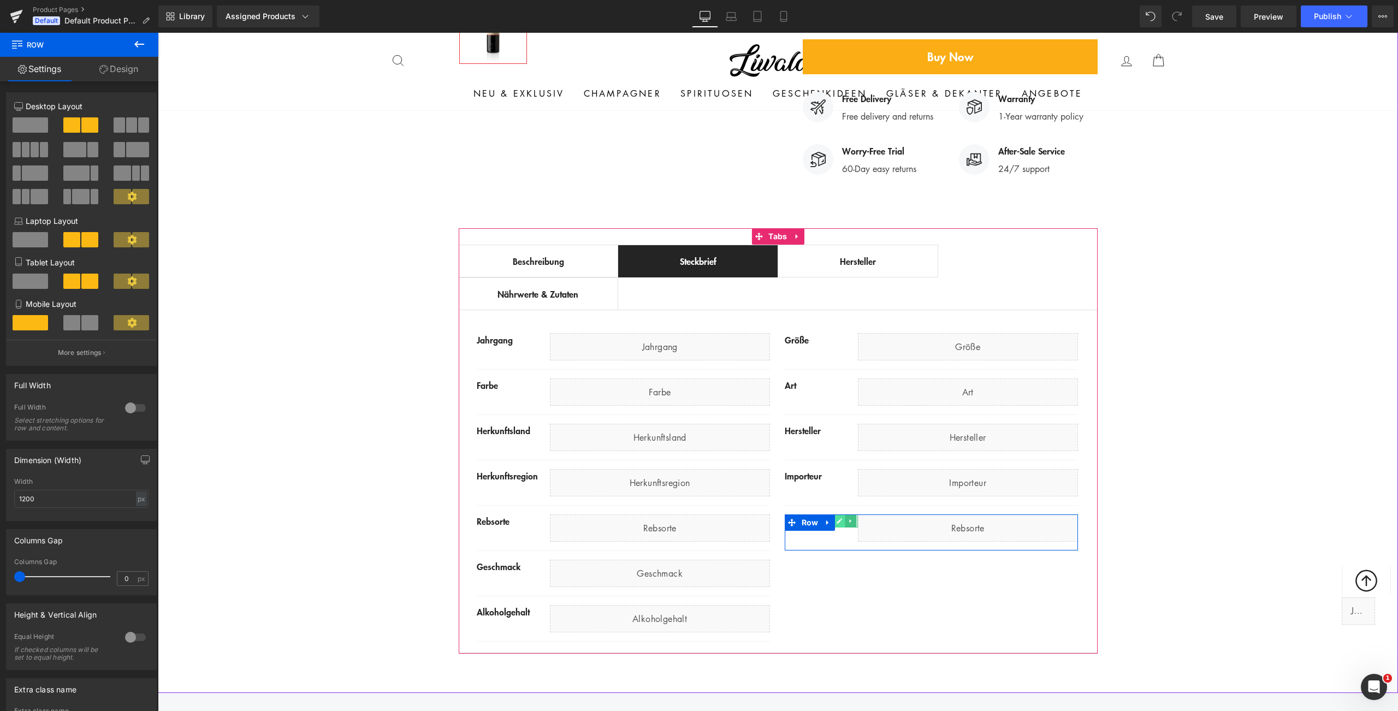
click at [836, 518] on icon at bounding box center [839, 521] width 6 height 7
click at [790, 514] on div "Rebsorte" at bounding box center [820, 520] width 73 height 13
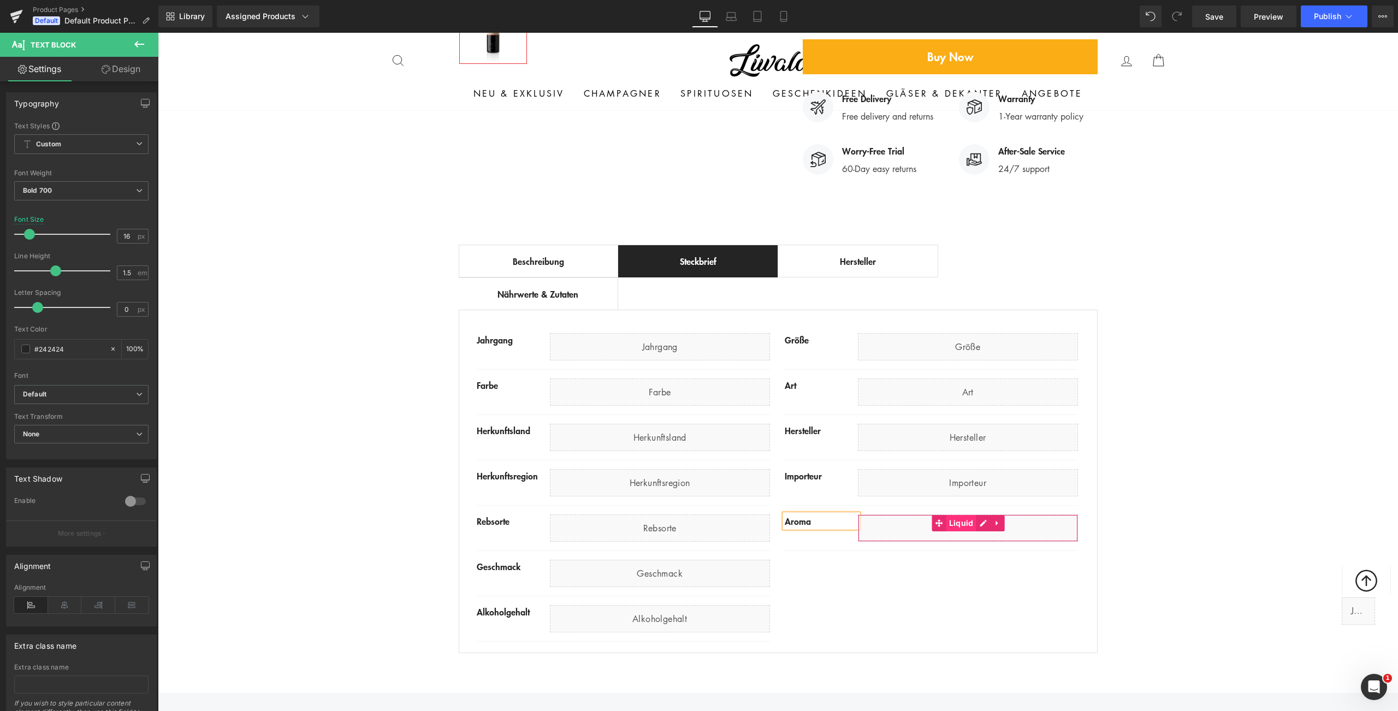
click at [962, 515] on span "Liquid" at bounding box center [961, 523] width 30 height 16
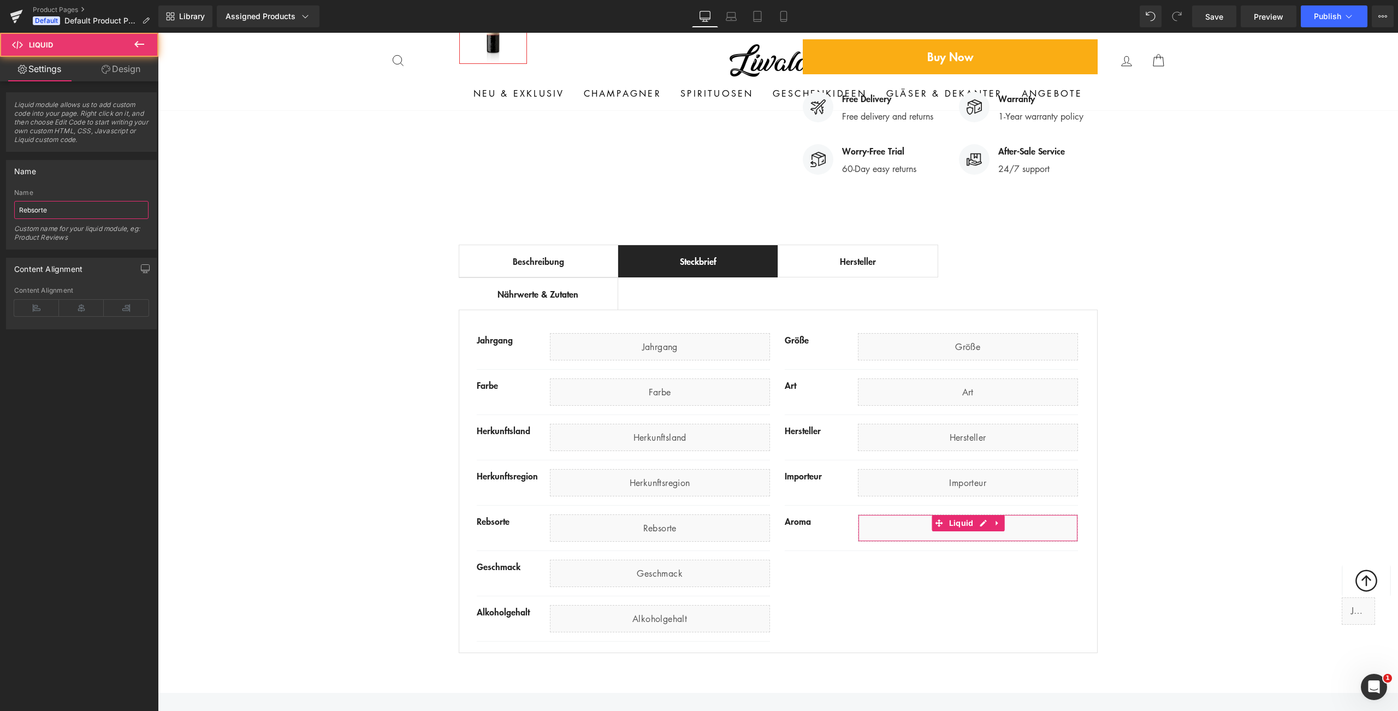
click at [126, 212] on input "Rebsorte" at bounding box center [81, 210] width 134 height 18
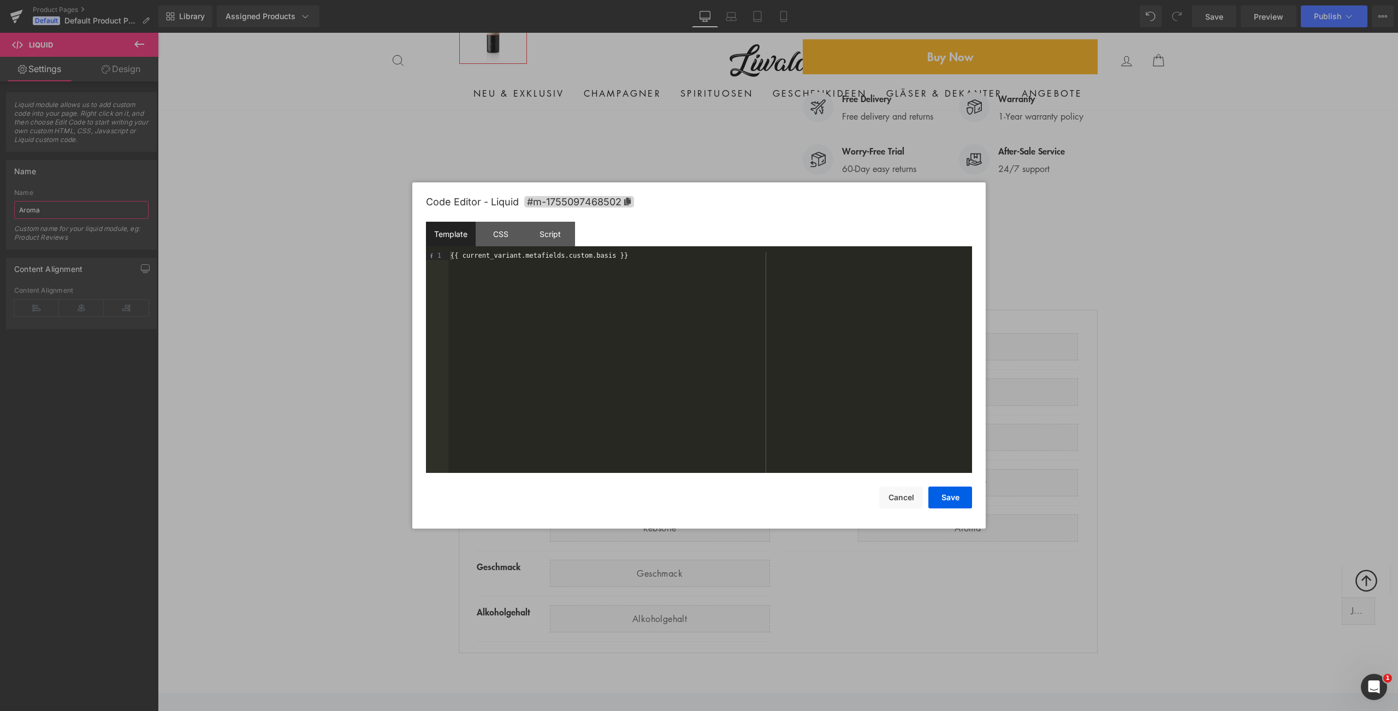
type input "Aroma"
click at [604, 258] on div "{{ current_variant.metafields.custom.basis }}" at bounding box center [710, 370] width 524 height 237
click at [940, 490] on button "Save" at bounding box center [950, 497] width 44 height 22
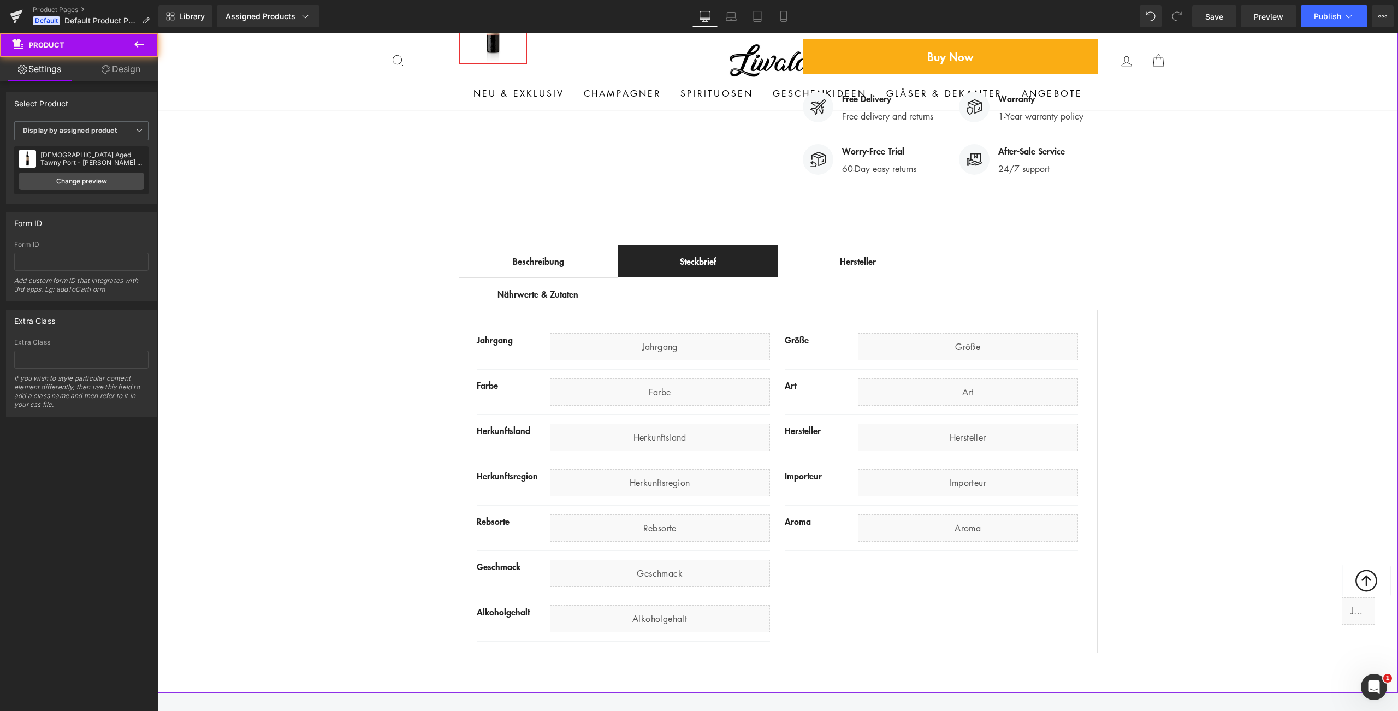
click at [374, 365] on div "Best Seller (P) Image Row ‹ › (P) Image List (P) Title" at bounding box center [778, 159] width 1240 height 1000
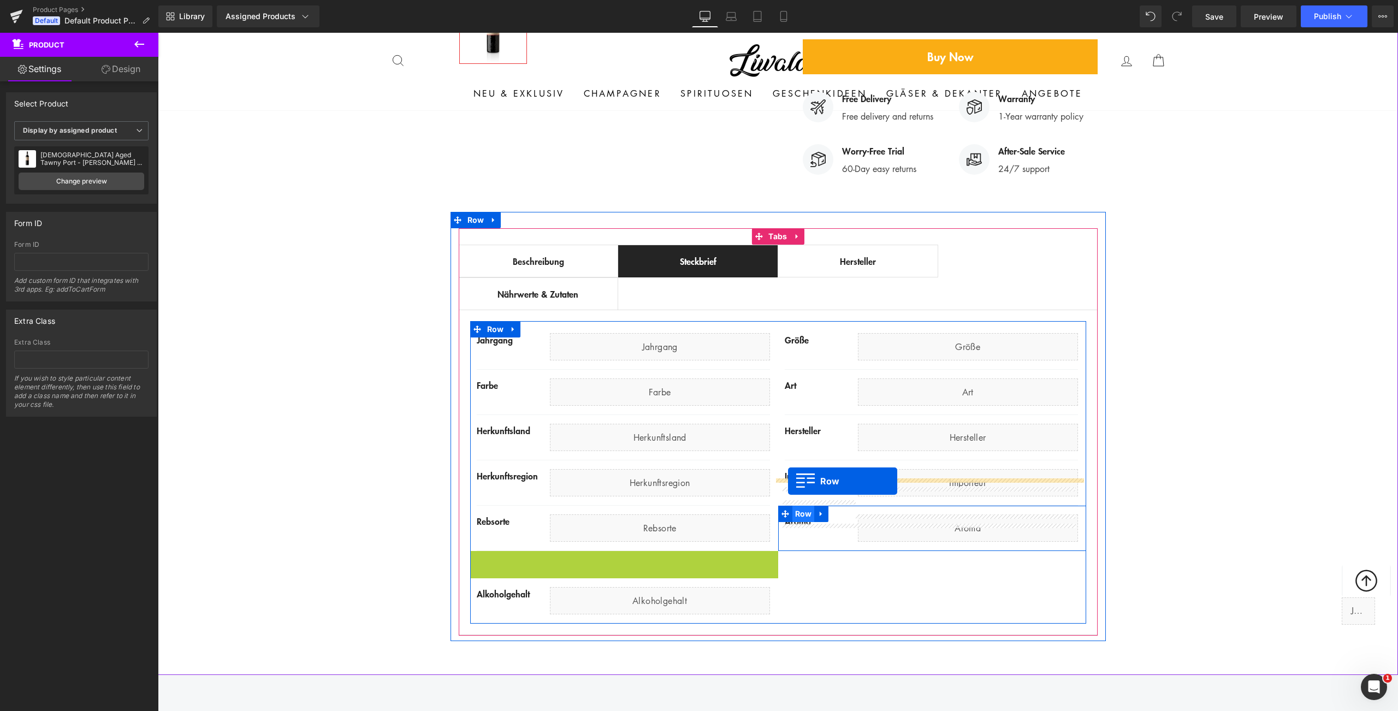
drag, startPoint x: 474, startPoint y: 532, endPoint x: 788, endPoint y: 481, distance: 317.5
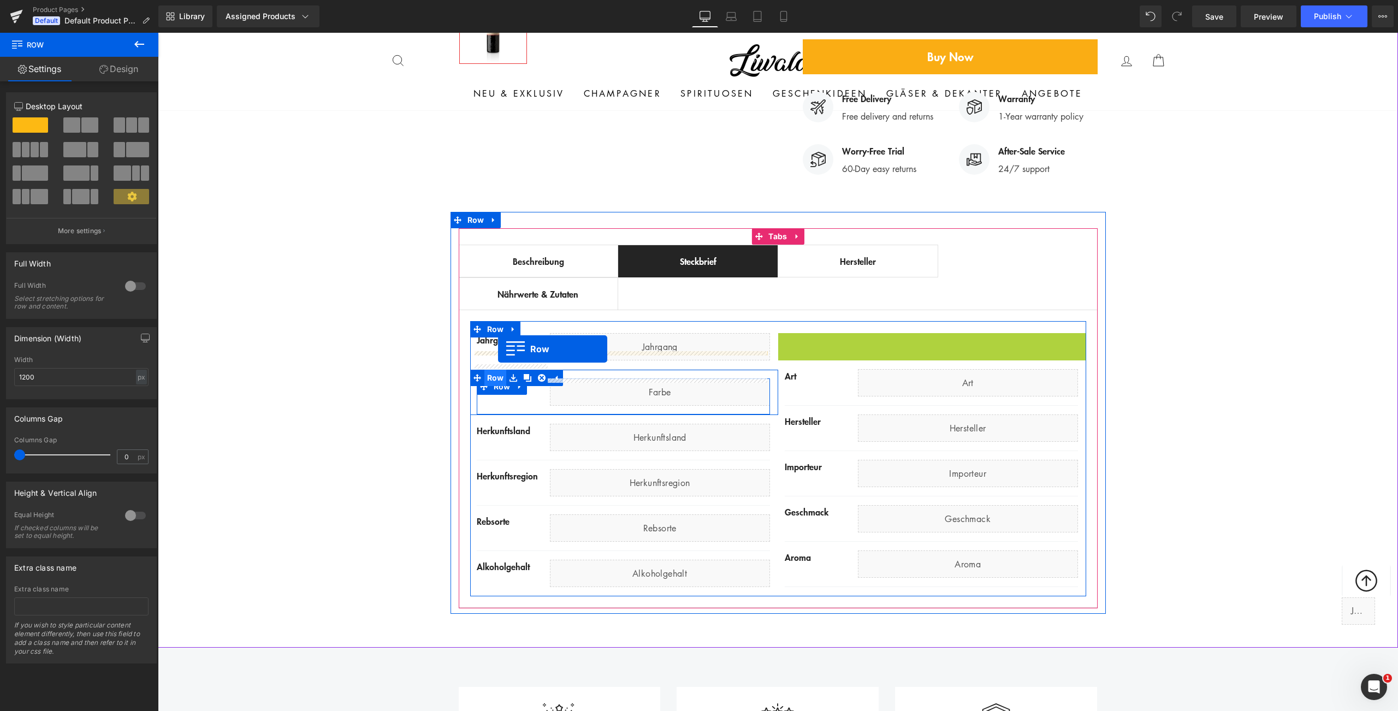
drag, startPoint x: 782, startPoint y: 315, endPoint x: 498, endPoint y: 349, distance: 285.9
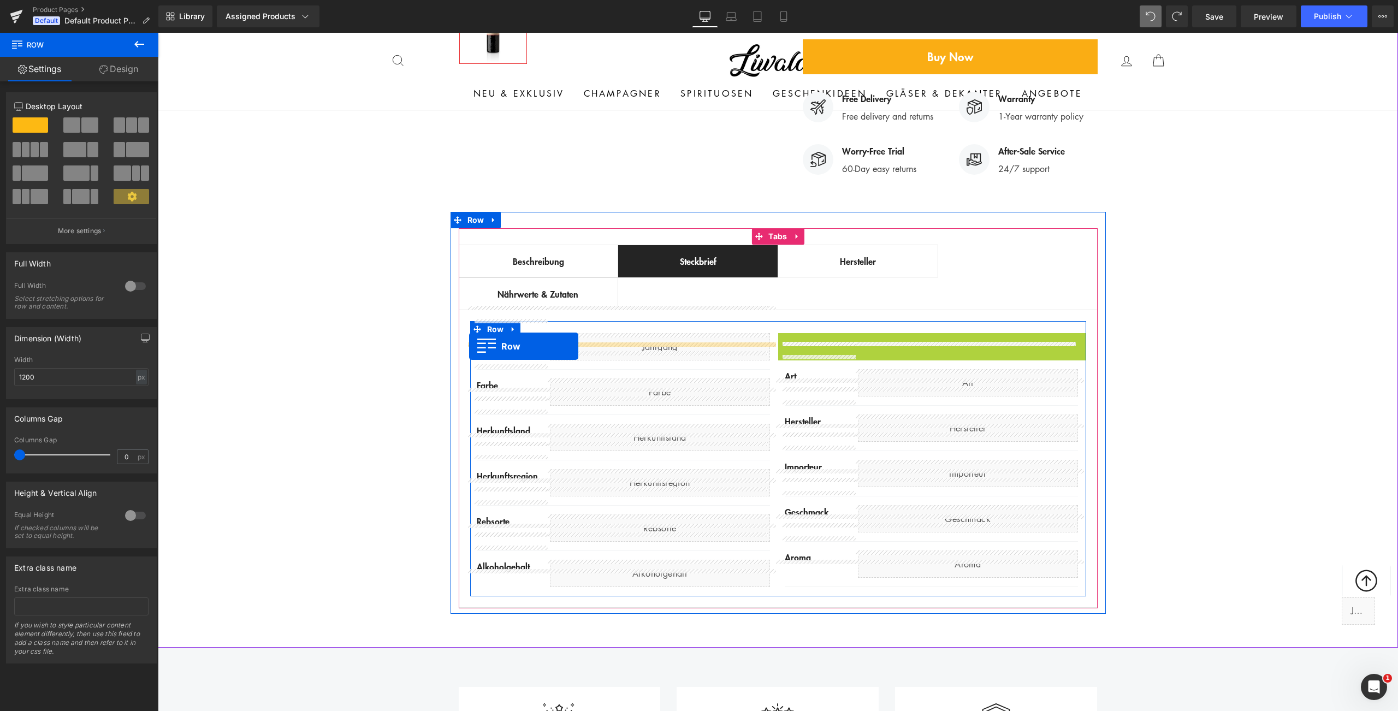
drag, startPoint x: 782, startPoint y: 312, endPoint x: 469, endPoint y: 346, distance: 315.2
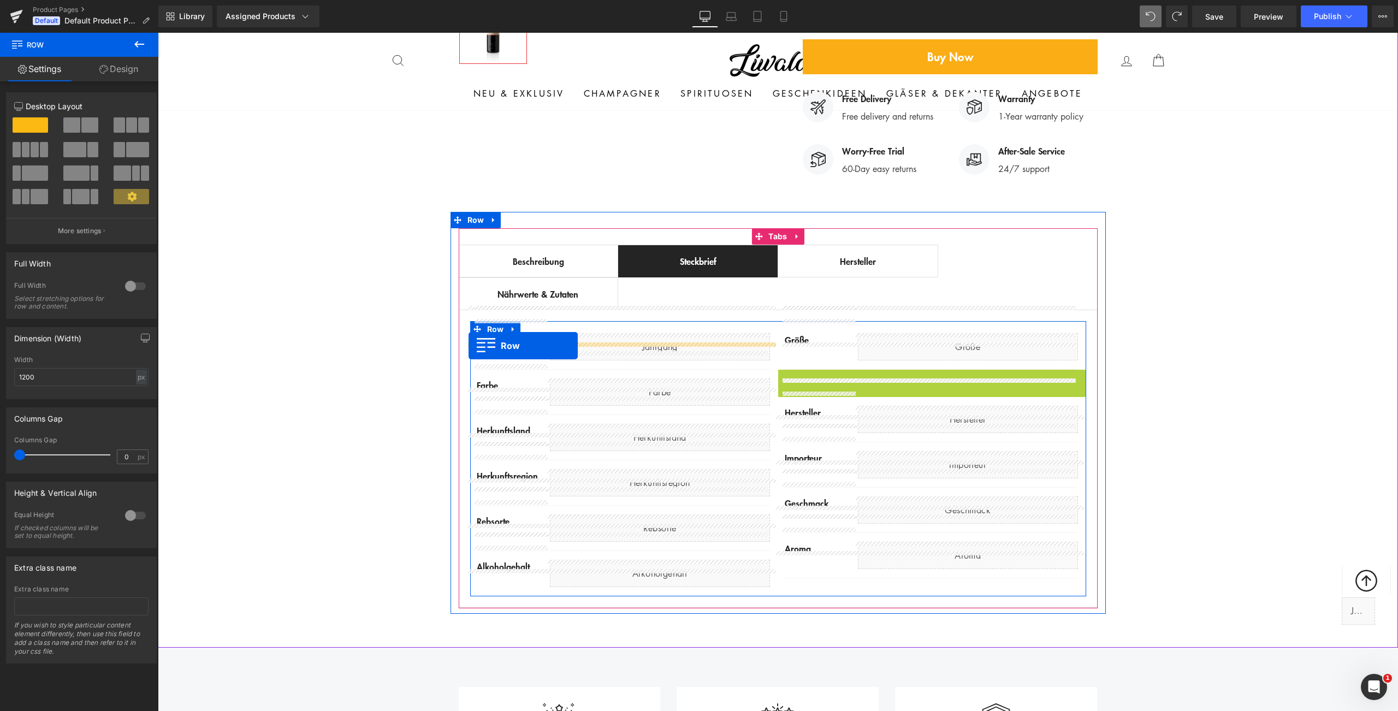
drag, startPoint x: 781, startPoint y: 350, endPoint x: 468, endPoint y: 346, distance: 312.8
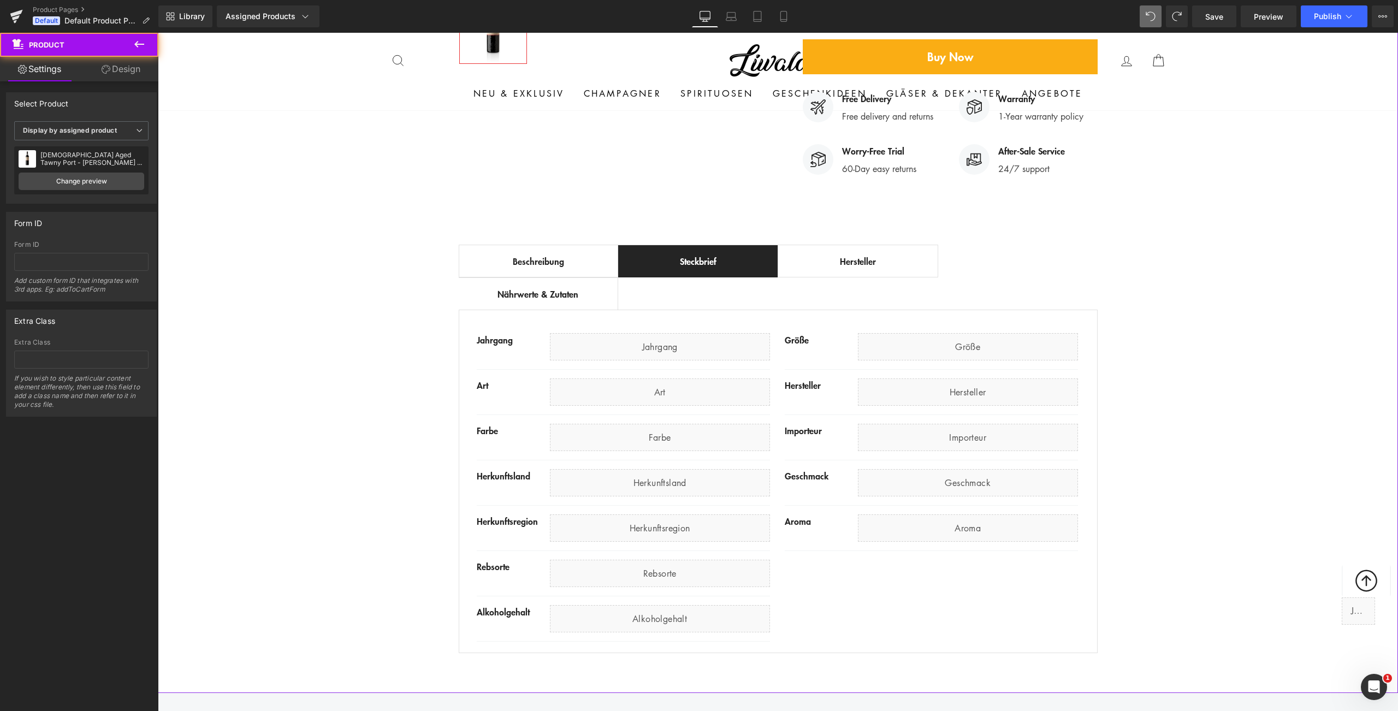
click at [411, 385] on div "Best Seller (P) Image Row ‹ › (P) Image List (P) Title" at bounding box center [778, 159] width 1240 height 1000
click at [1212, 14] on span "Save" at bounding box center [1214, 16] width 18 height 11
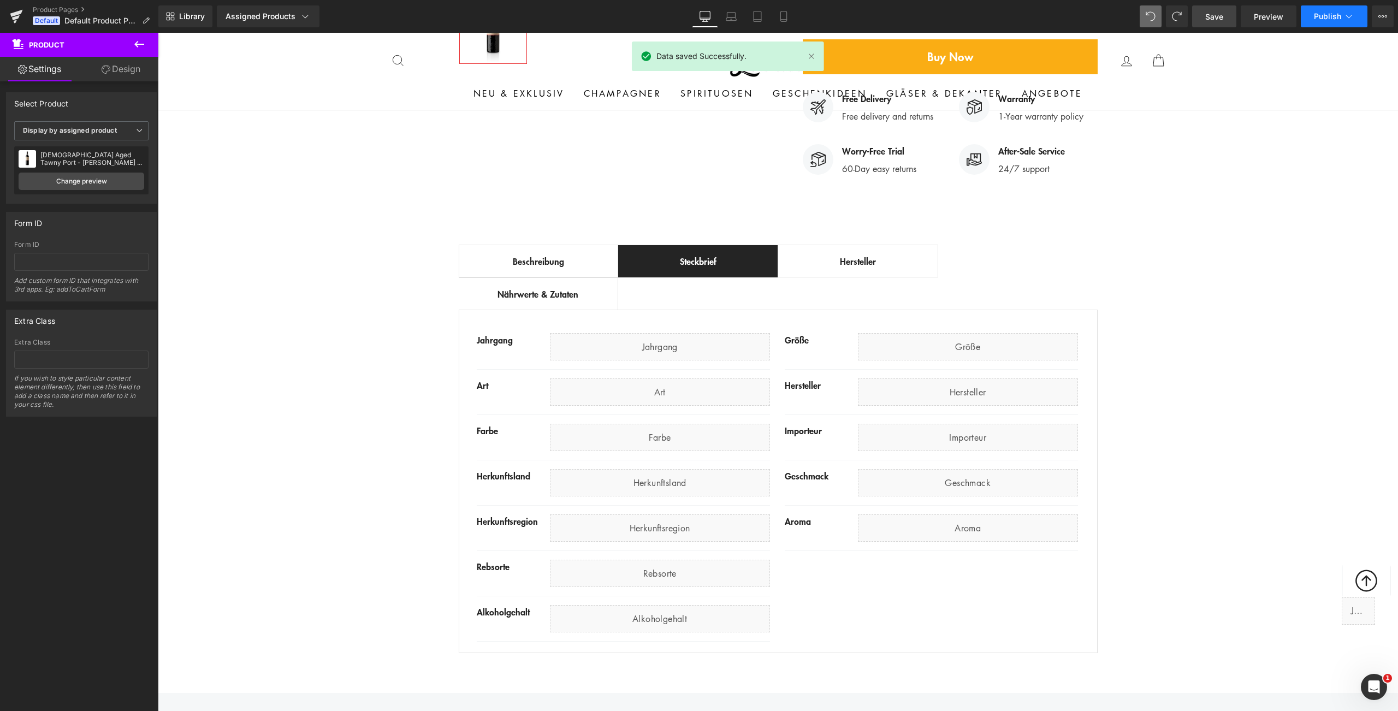
click at [1319, 14] on span "Publish" at bounding box center [1326, 16] width 27 height 9
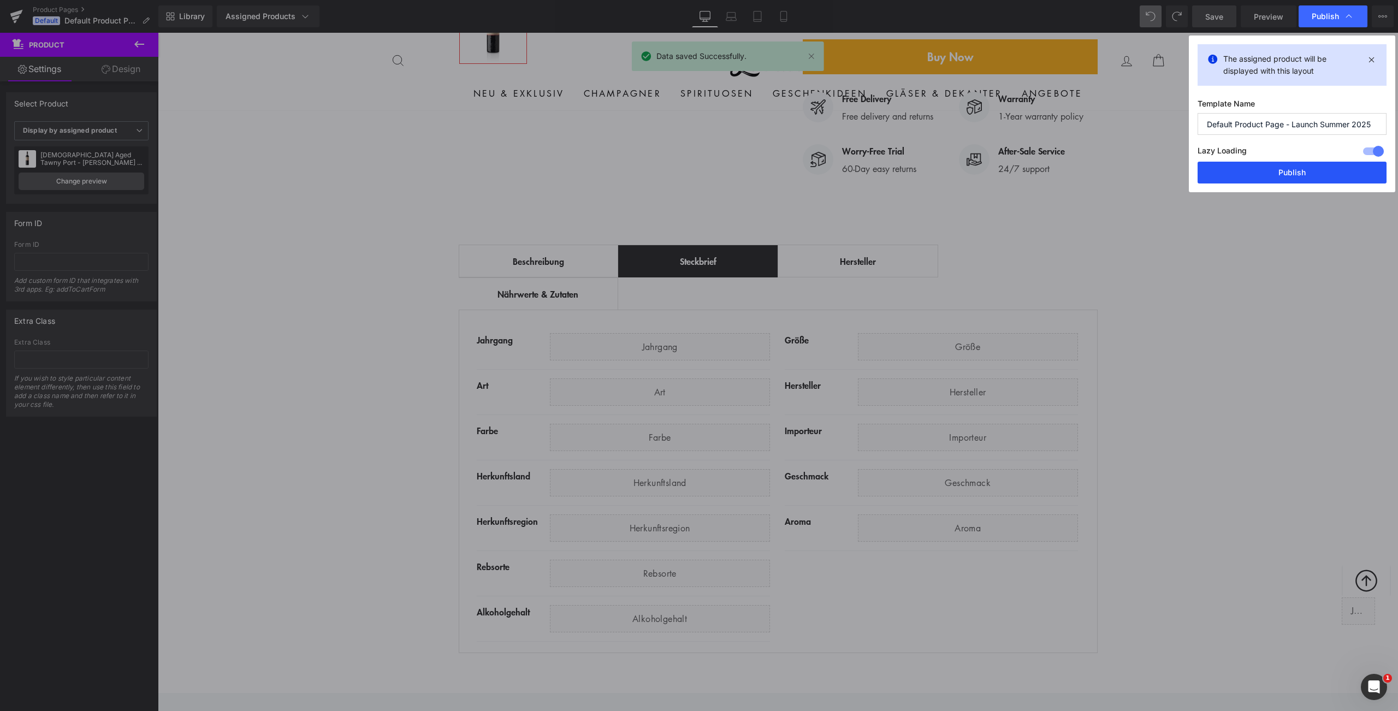
click at [1275, 175] on button "Publish" at bounding box center [1291, 173] width 189 height 22
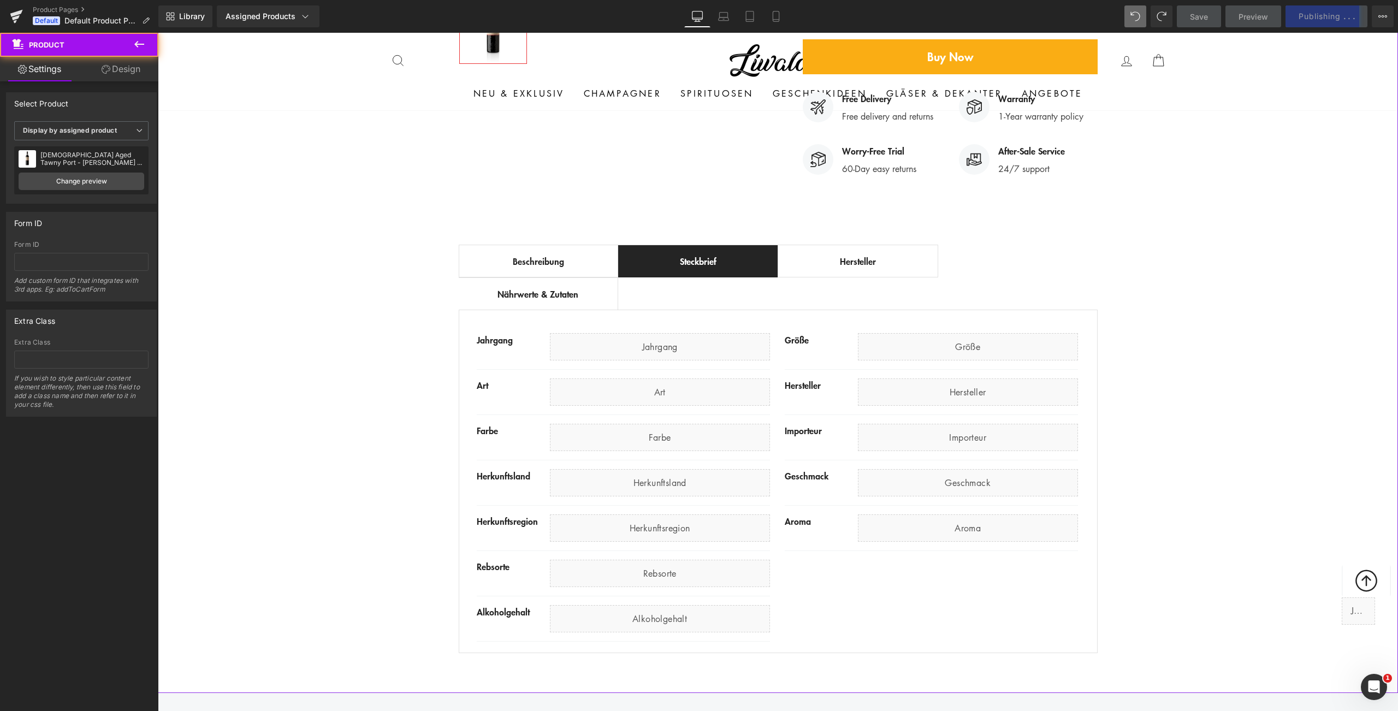
click at [341, 240] on div "Best Seller (P) Image Row ‹ › (P) Image List (P) Title" at bounding box center [778, 159] width 1240 height 1000
